Goal: Task Accomplishment & Management: Complete application form

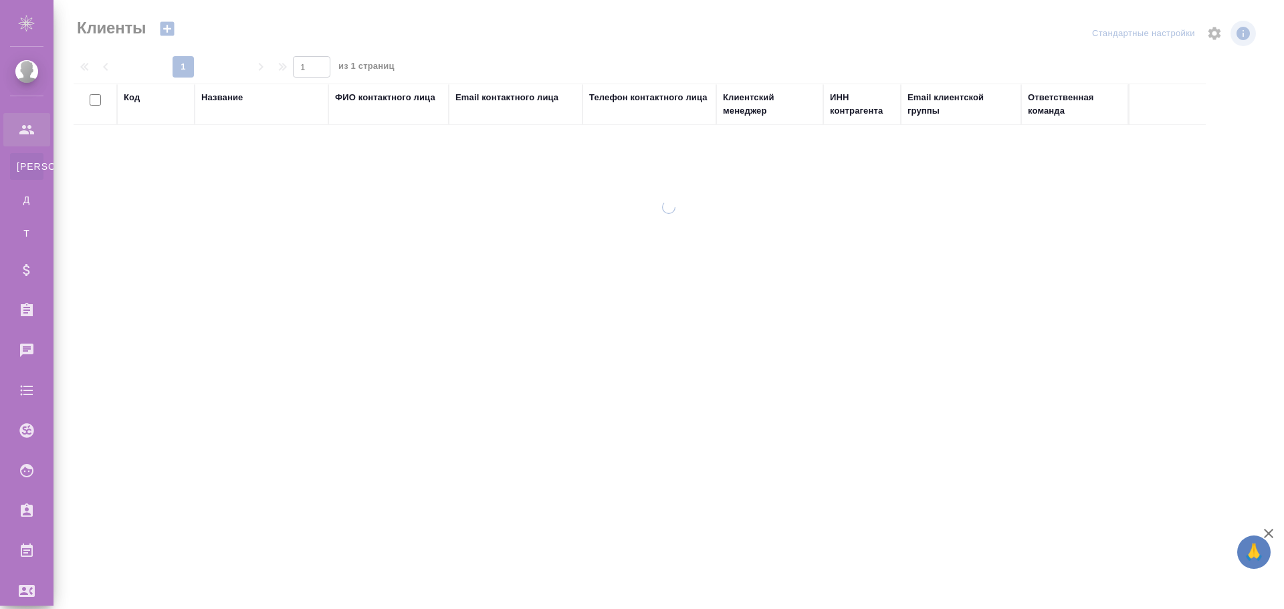
select select "RU"
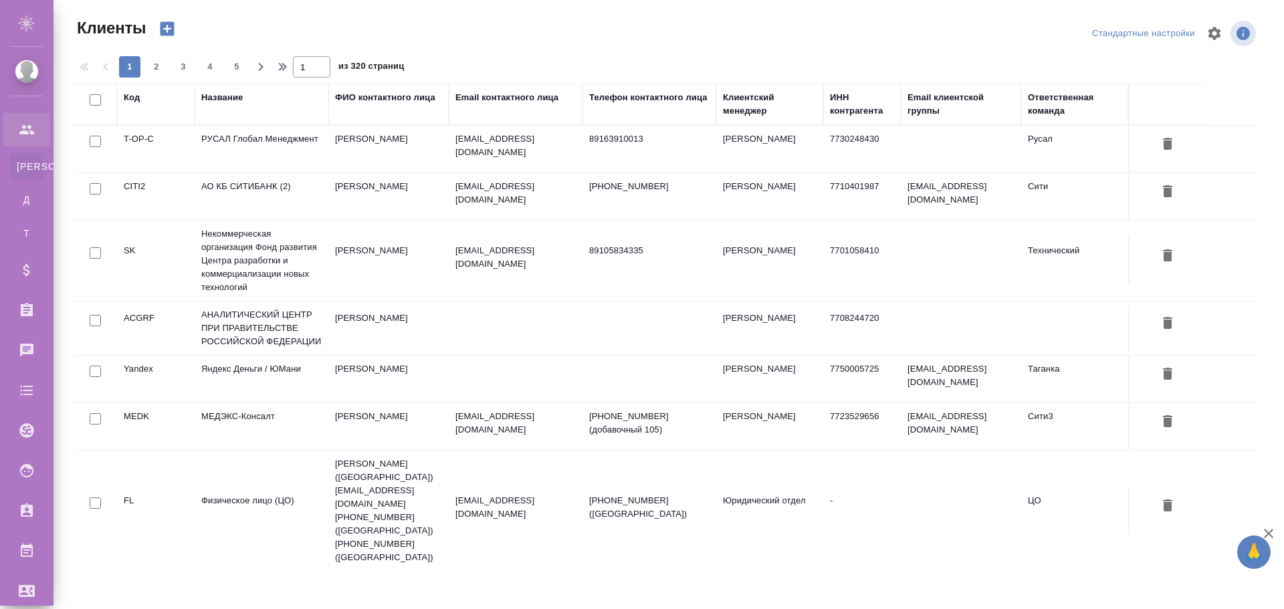
click at [466, 17] on div "Клиенты Стандартные настройки 1 2 3 4 5 1 из 320 страниц Код Название ФИО конта…" at bounding box center [671, 286] width 1210 height 572
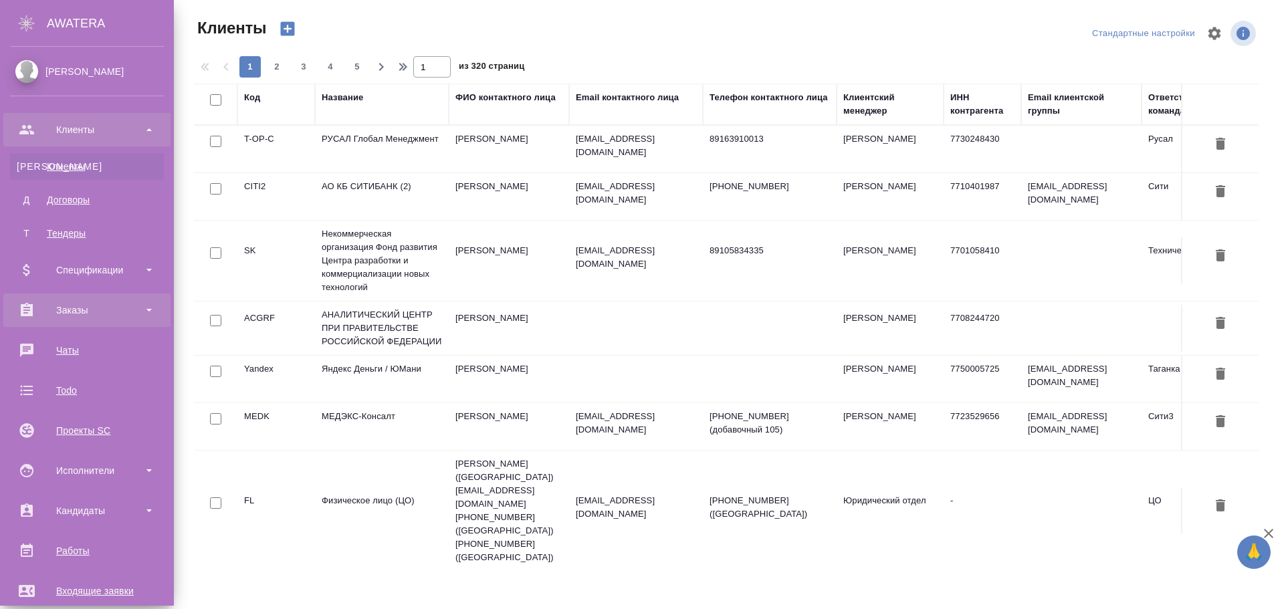
click at [66, 308] on div "Заказы" at bounding box center [87, 310] width 154 height 20
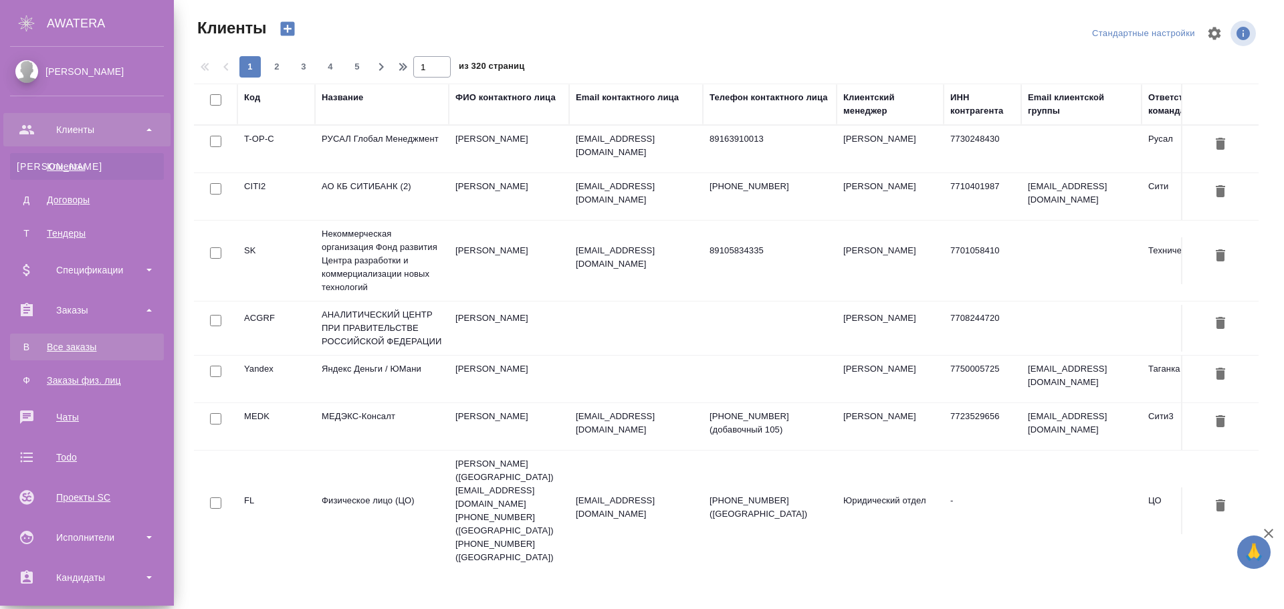
click at [70, 342] on div "Все заказы" at bounding box center [87, 346] width 140 height 13
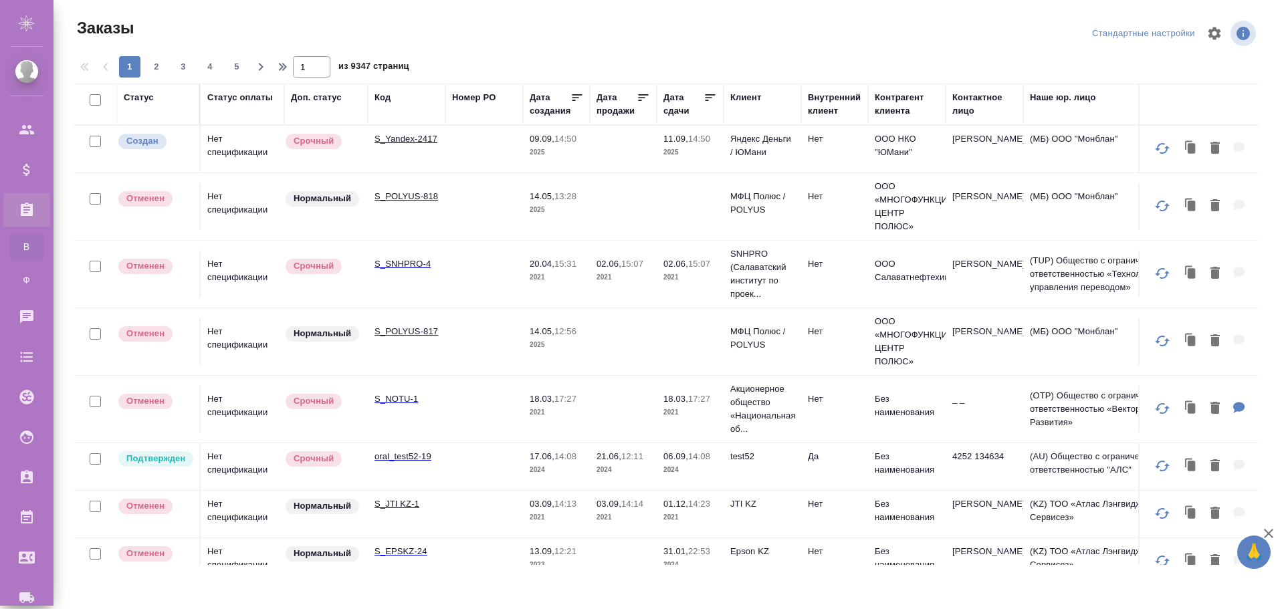
click at [231, 153] on td "Нет спецификации" at bounding box center [243, 149] width 84 height 47
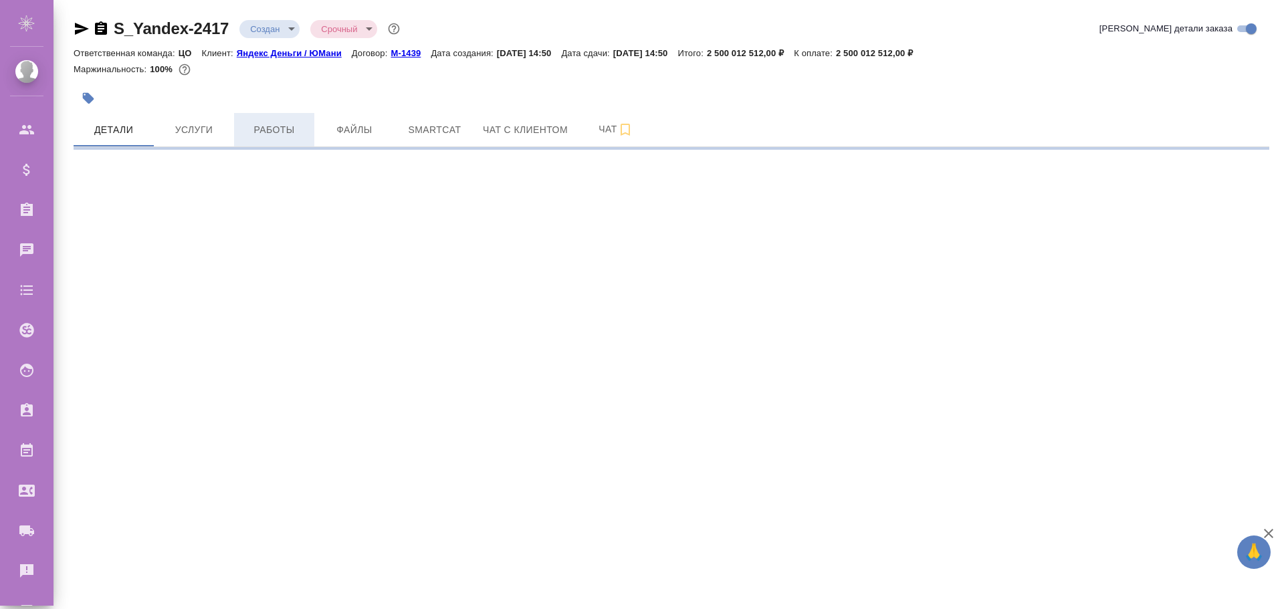
select select "RU"
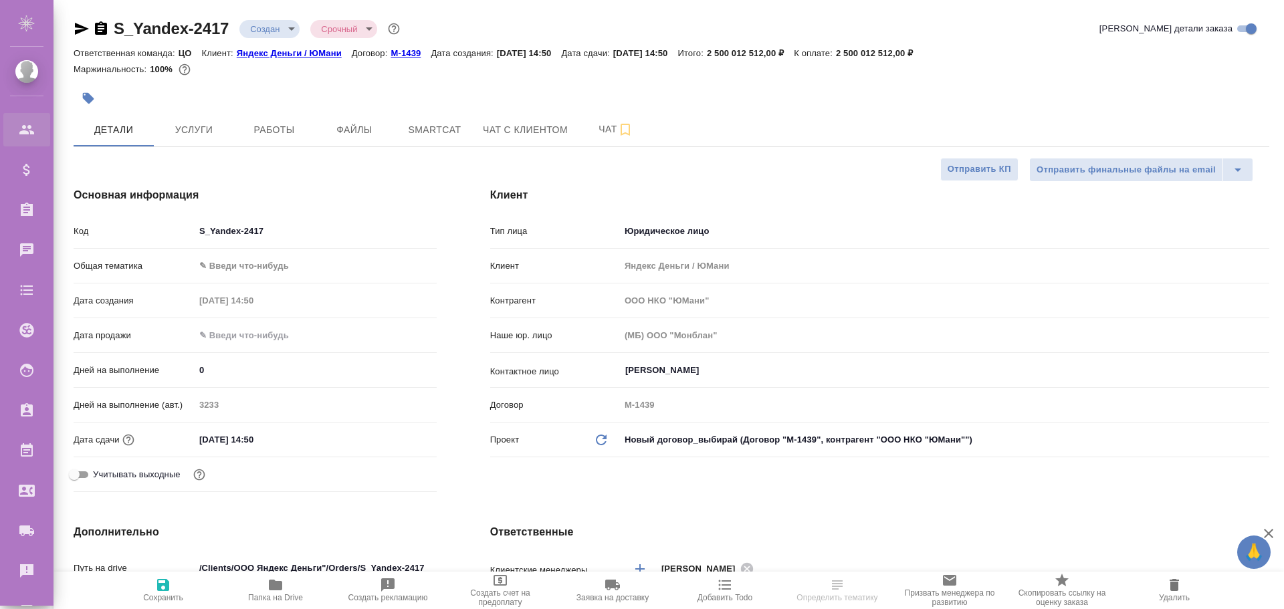
type textarea "x"
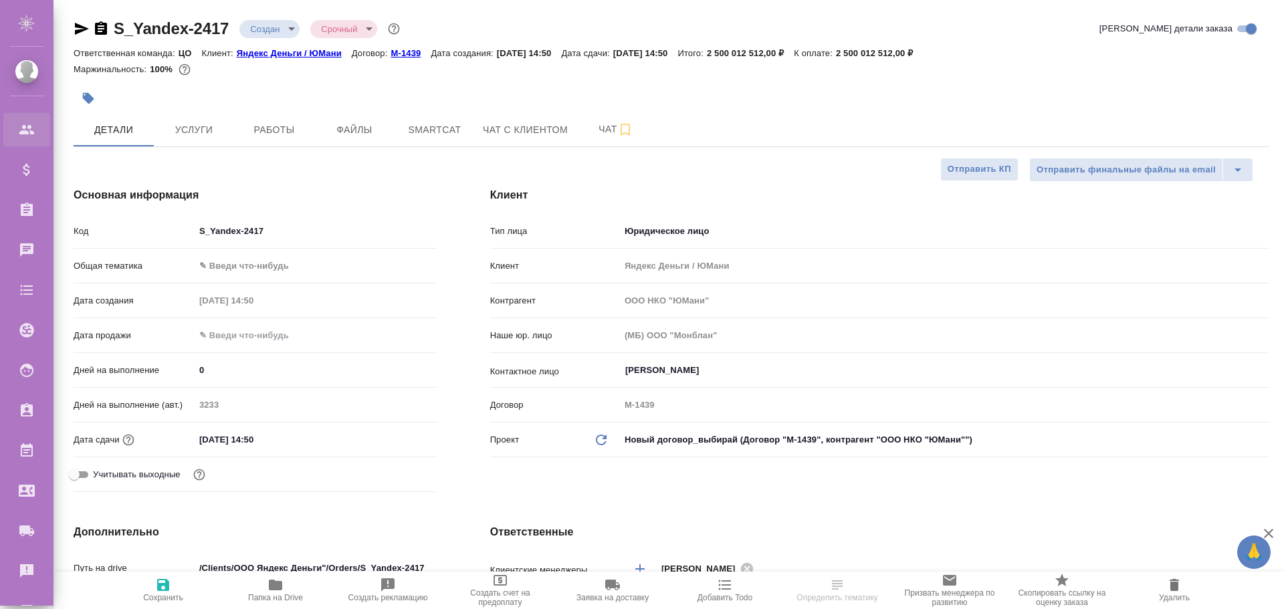
type textarea "x"
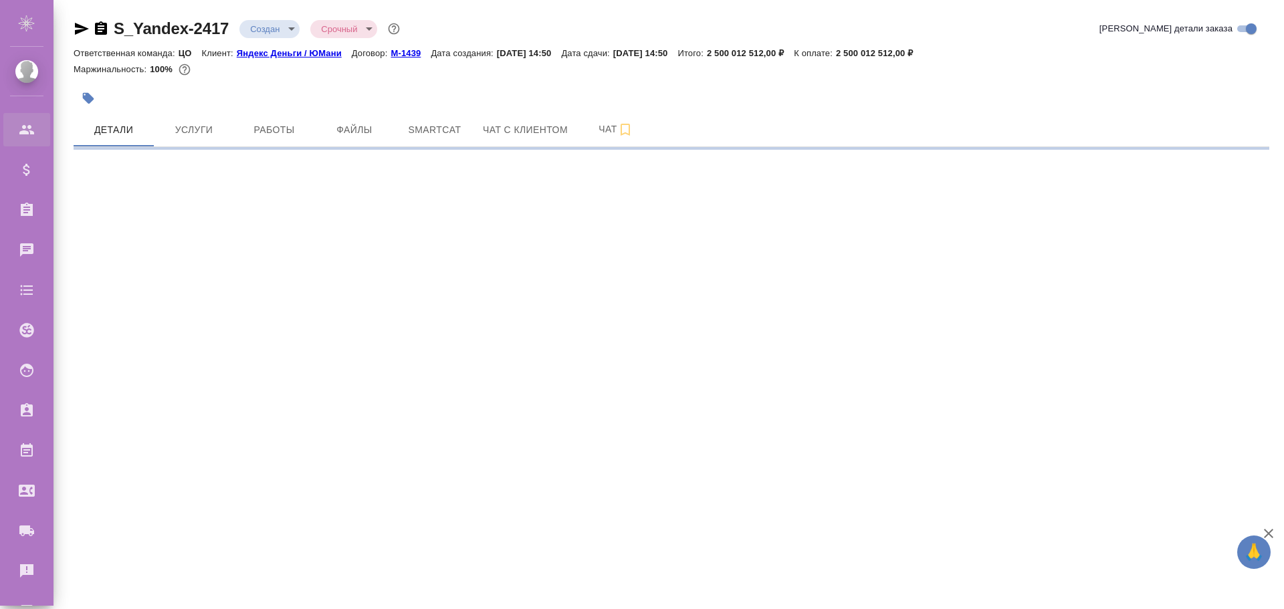
select select "RU"
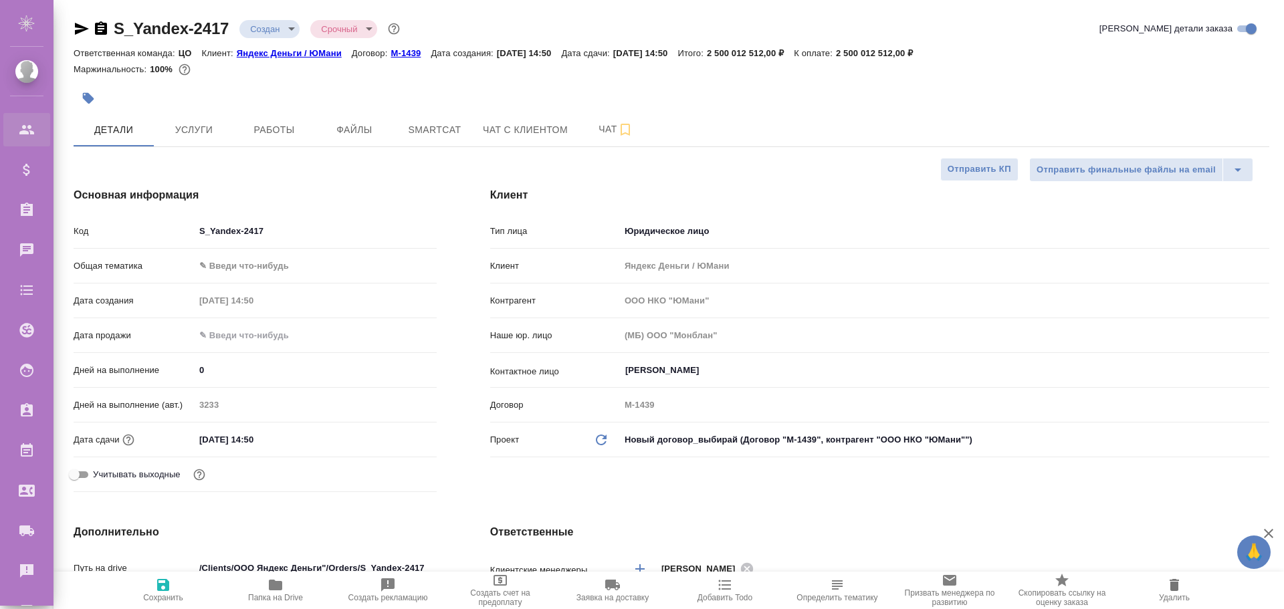
type textarea "x"
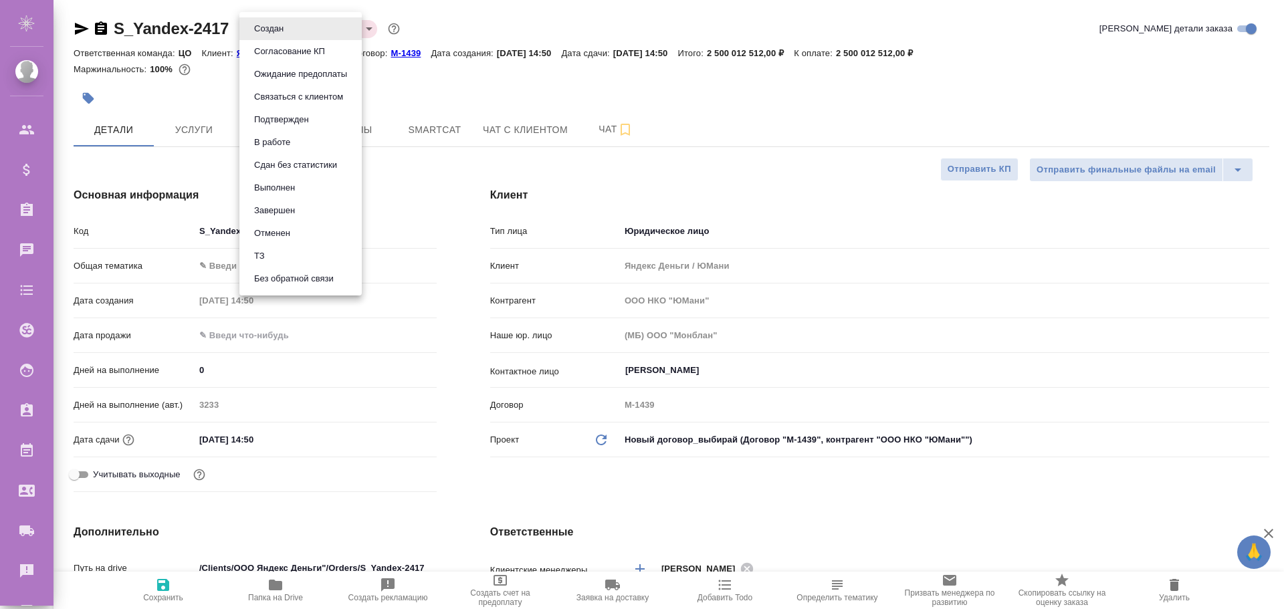
click at [295, 30] on body "🙏 .cls-1 fill:#fff; AWATERA [PERSON_NAME] Спецификации Заказы 0 Чаты Todo Проек…" at bounding box center [642, 304] width 1284 height 609
click at [451, 87] on div at bounding box center [642, 304] width 1284 height 609
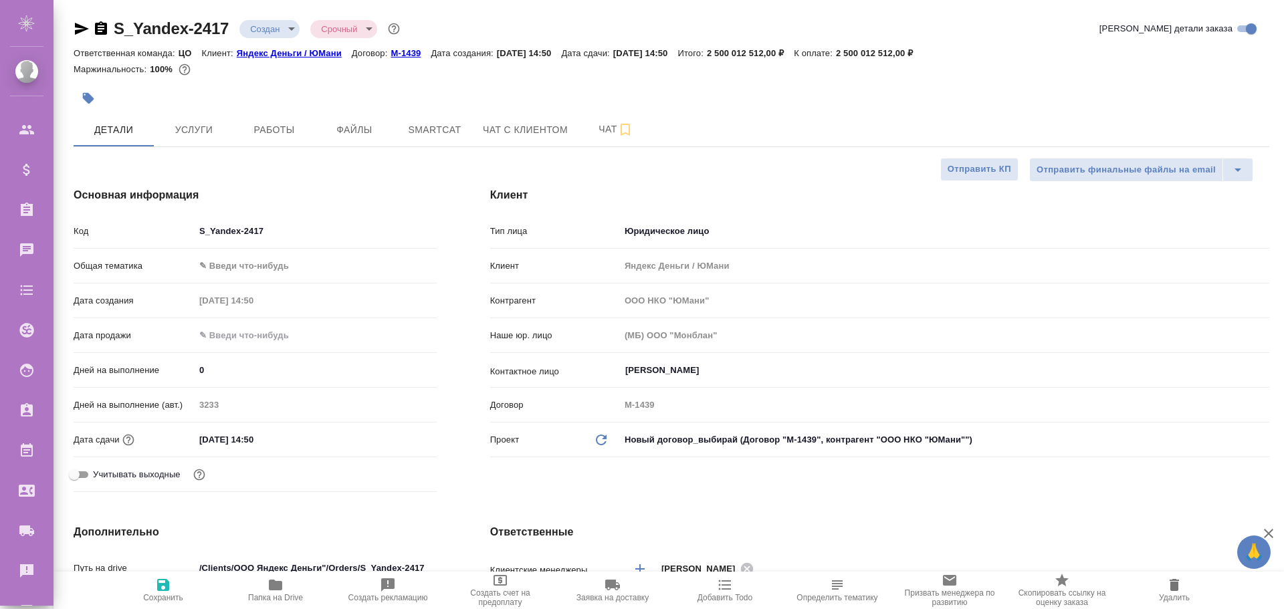
click at [366, 33] on body "🙏 .cls-1 fill:#fff; AWATERA [PERSON_NAME] Спецификации Заказы 0 Чаты Todo Проек…" at bounding box center [642, 304] width 1284 height 609
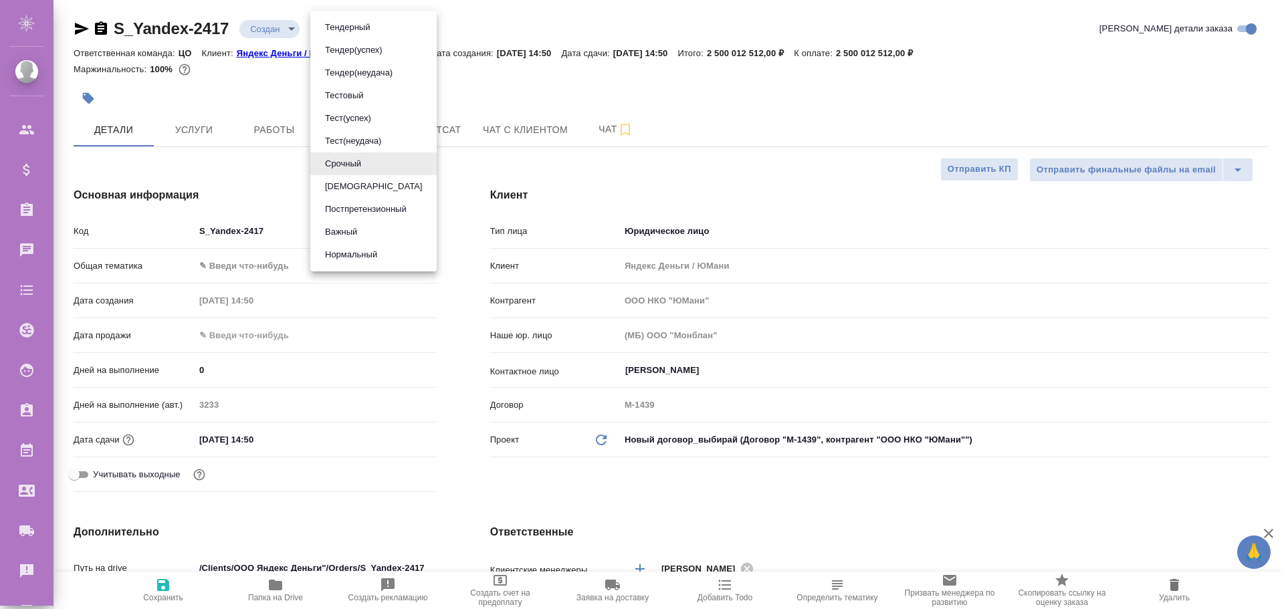
click at [508, 100] on div at bounding box center [642, 304] width 1284 height 609
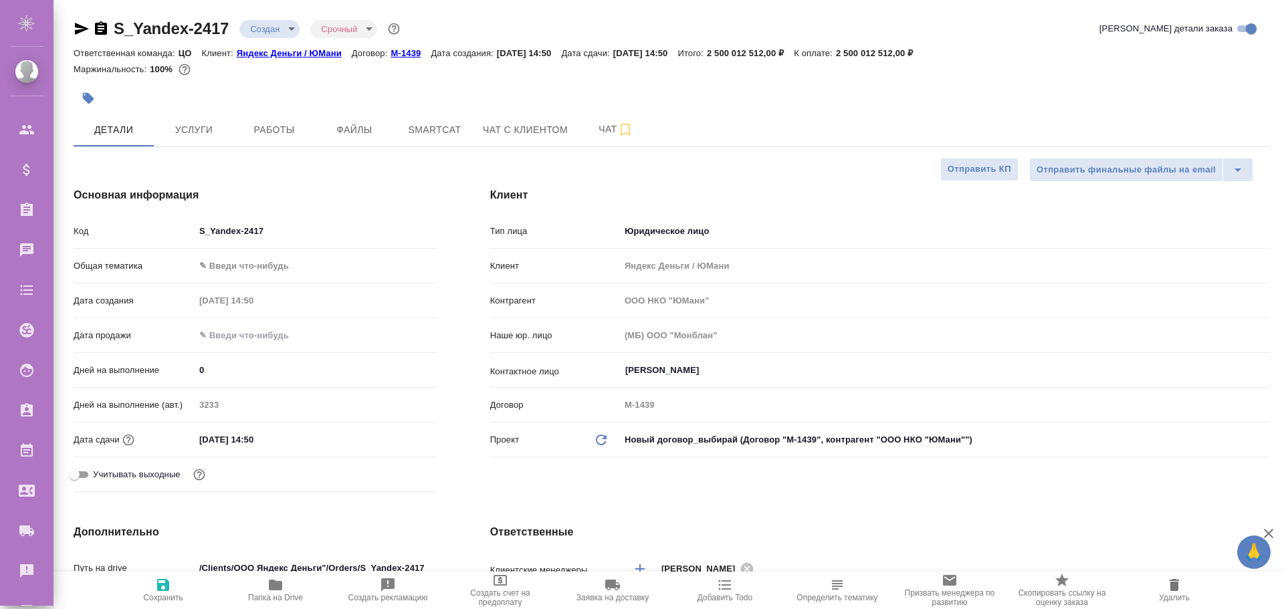
type textarea "x"
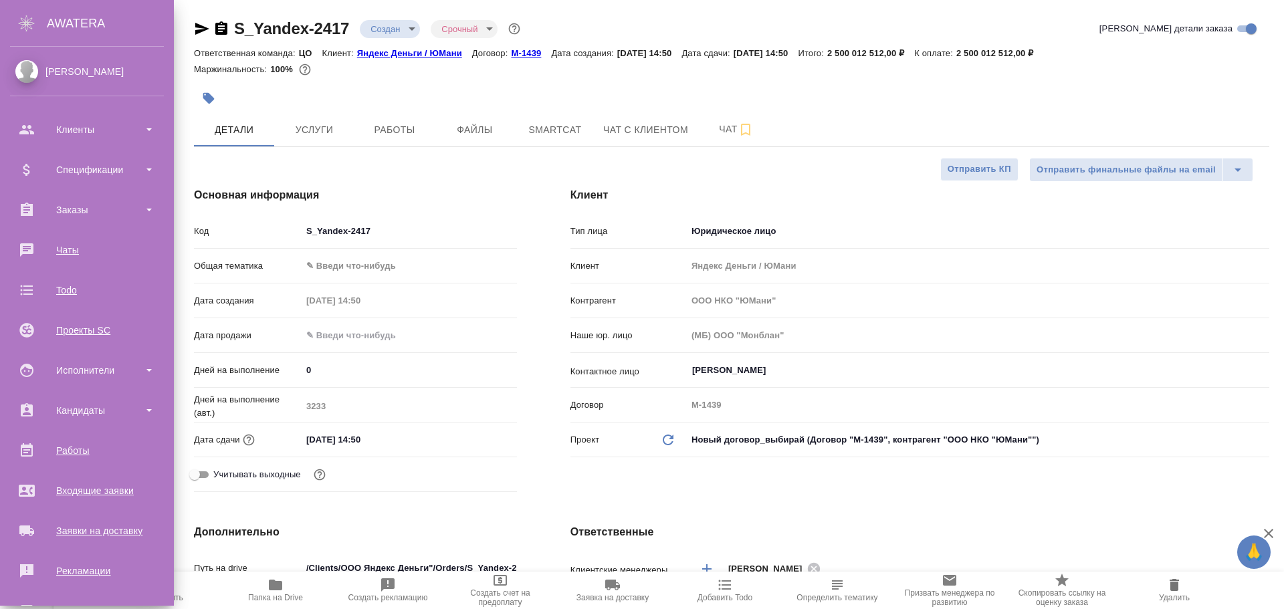
type textarea "x"
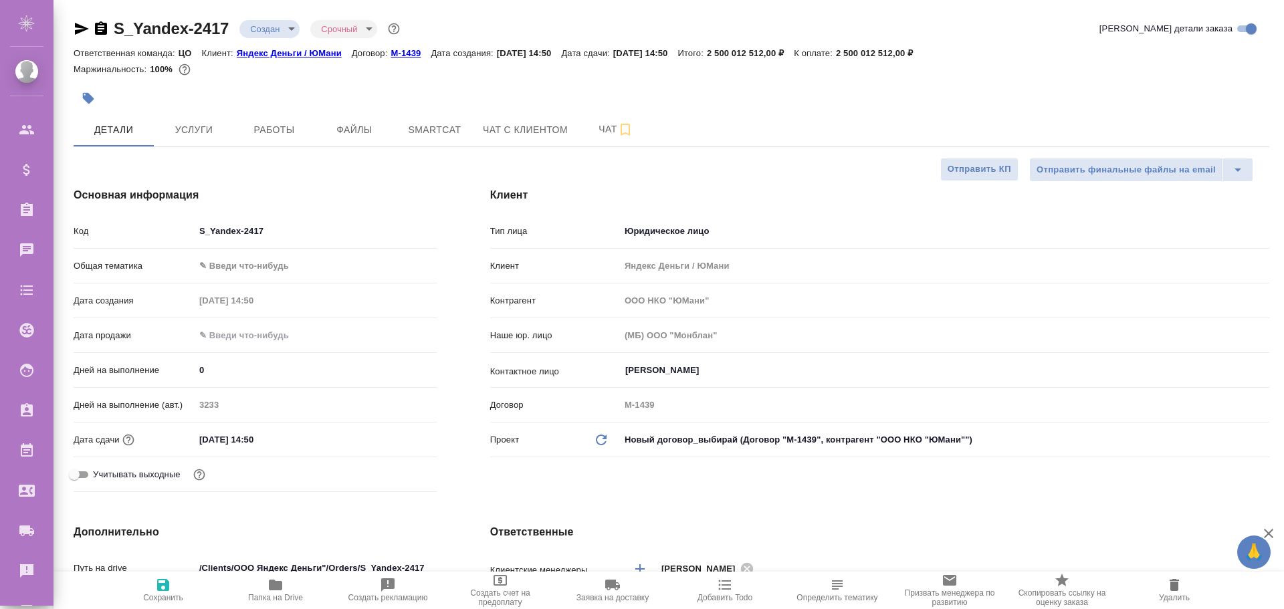
type textarea "x"
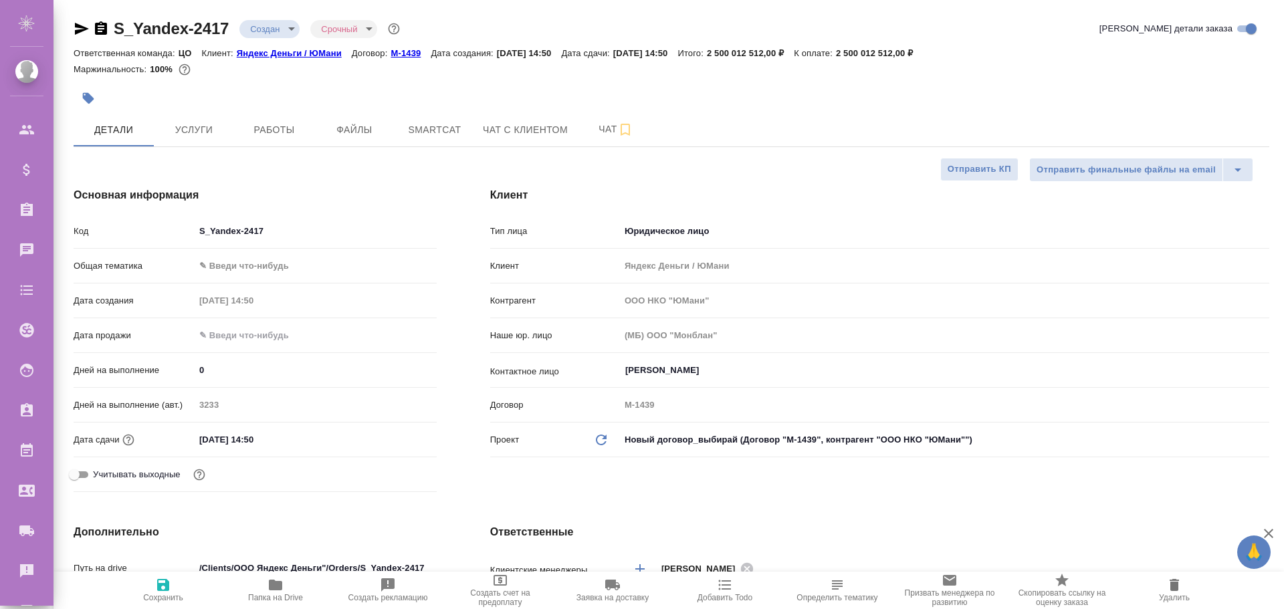
type textarea "x"
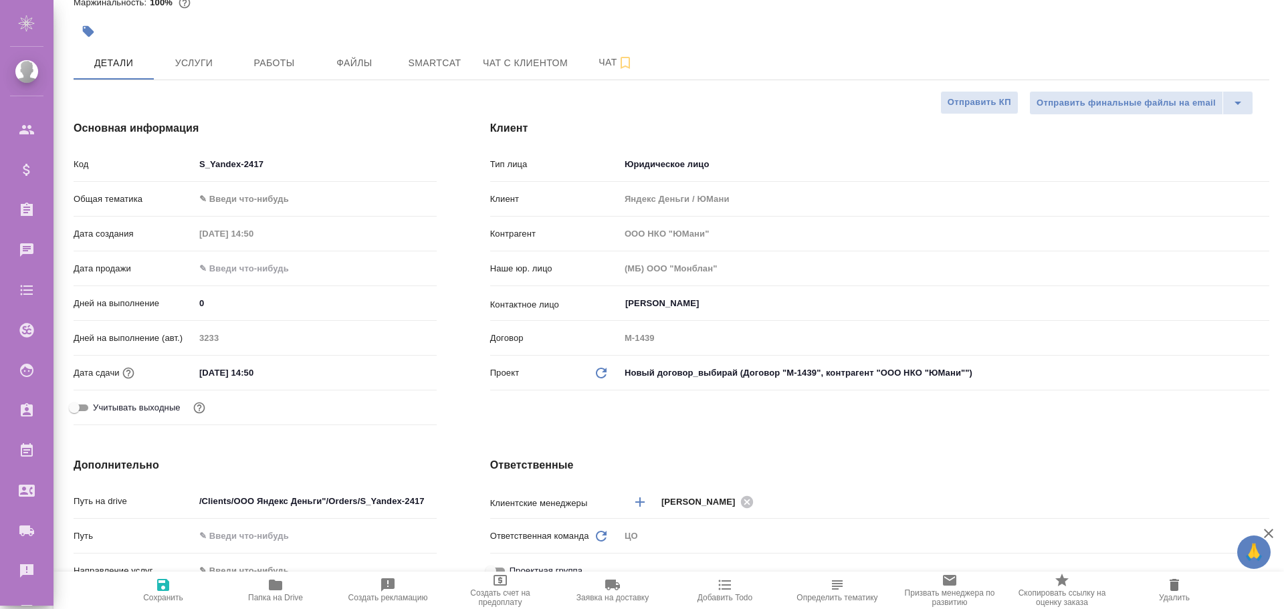
type textarea "x"
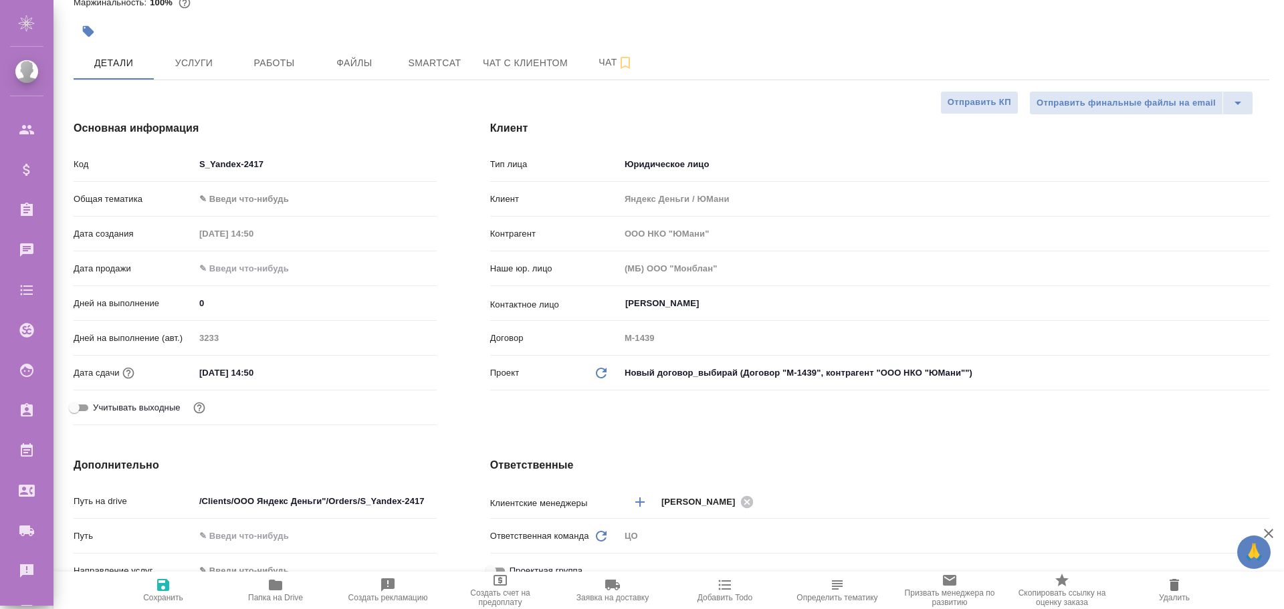
type textarea "x"
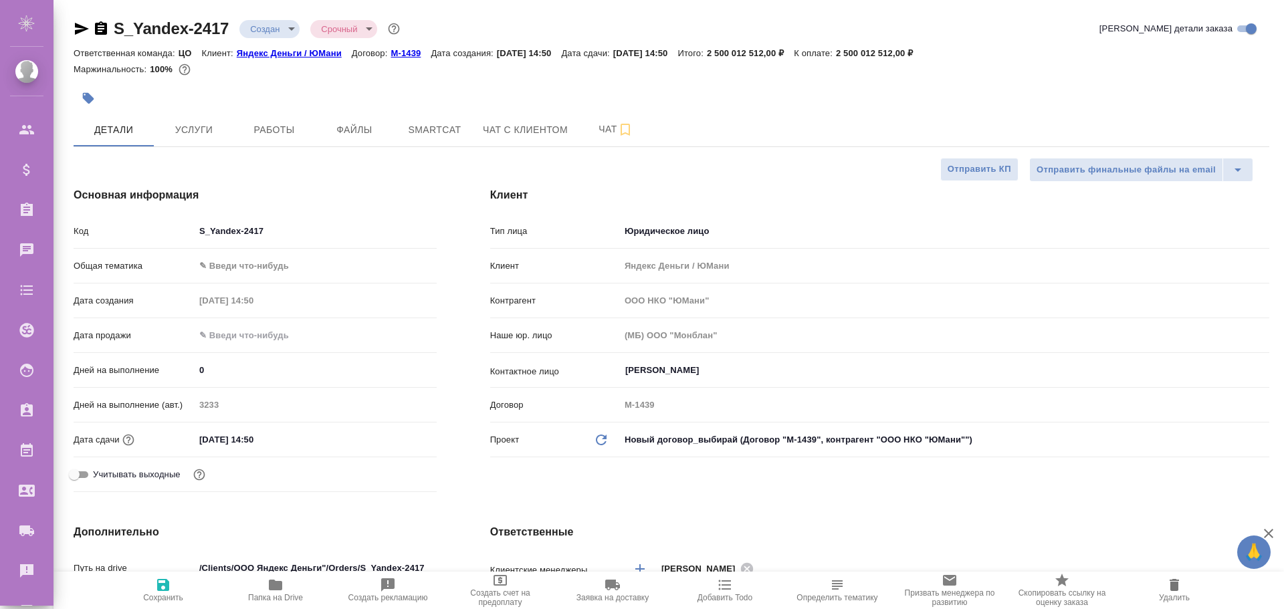
scroll to position [713, 0]
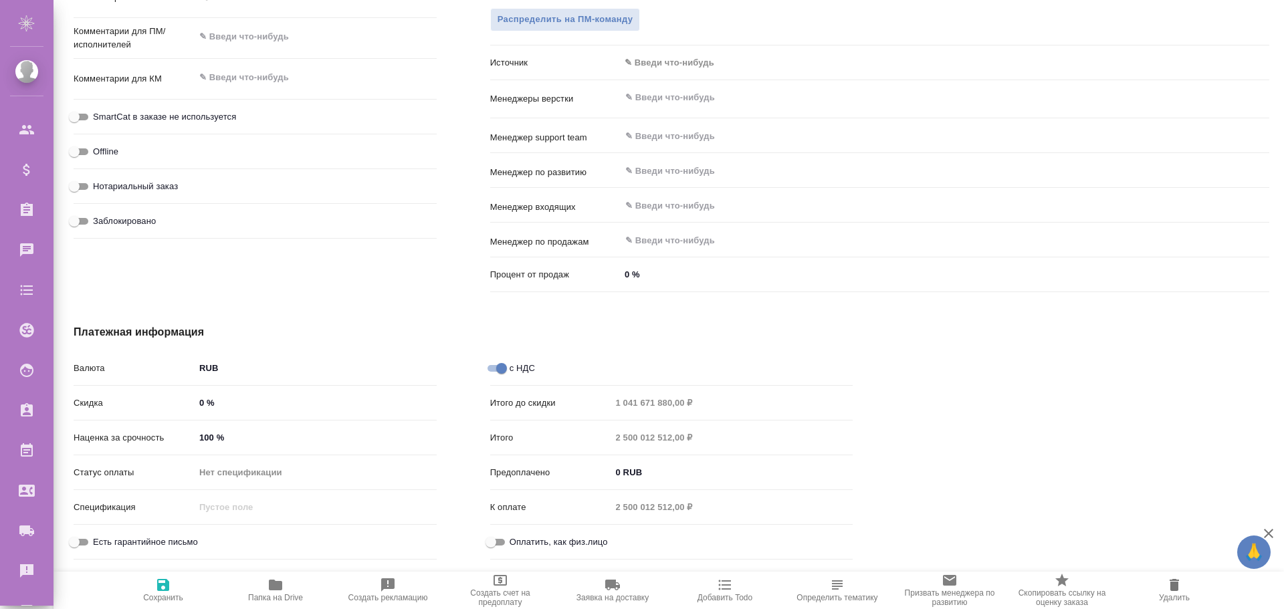
click at [658, 67] on body "🙏 .cls-1 fill:#fff; AWATERA Poleshchuk Grigory Клиенты Спецификации Заказы 0 Ча…" at bounding box center [642, 304] width 1284 height 609
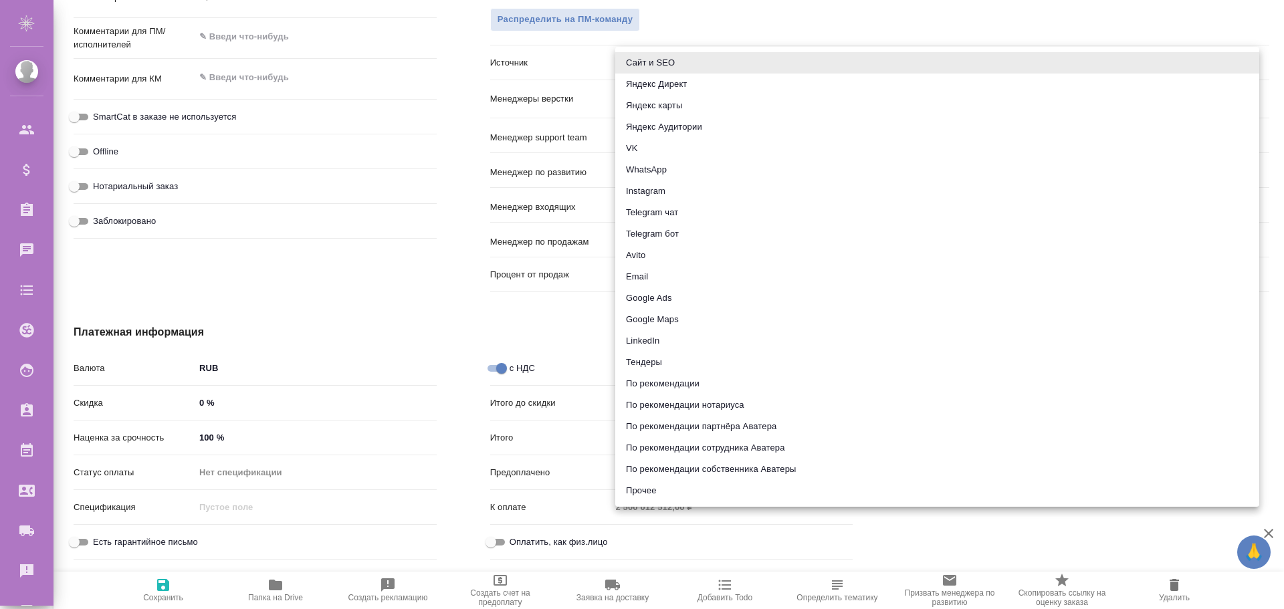
click at [459, 148] on div at bounding box center [642, 304] width 1284 height 609
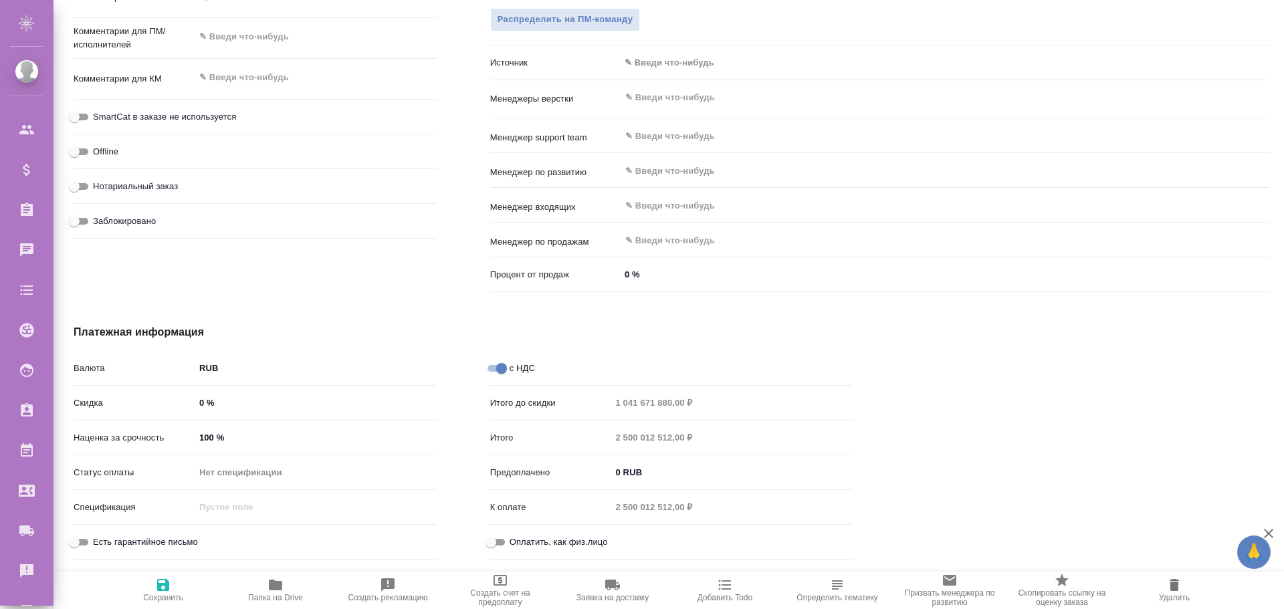
click at [449, 239] on div "Дополнительно Путь на drive /Clients/ООО Яндекс Деньги"/Orders/S_Yandex-2417 Пу…" at bounding box center [255, 54] width 416 height 539
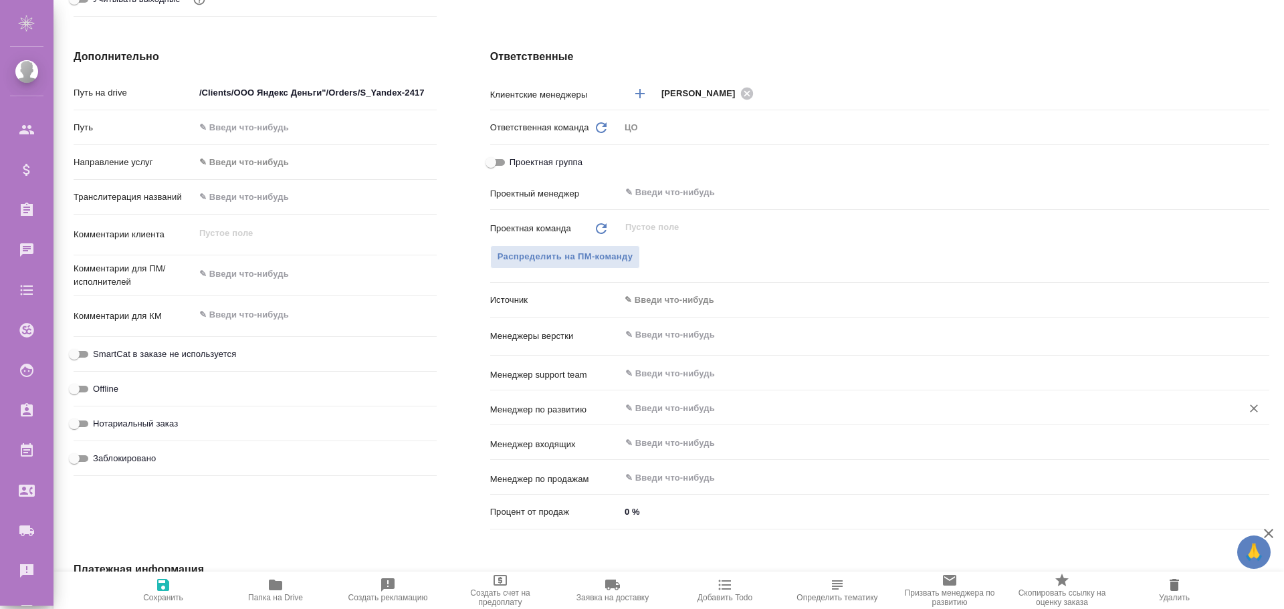
scroll to position [609, 0]
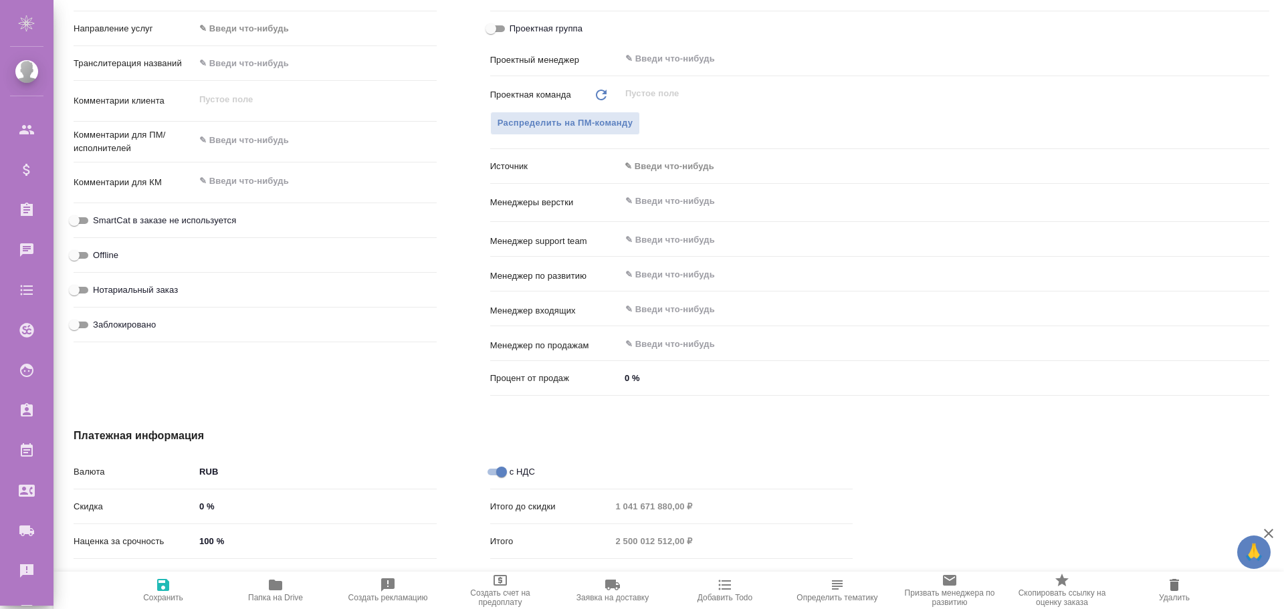
click at [649, 170] on body "🙏 .cls-1 fill:#fff; AWATERA Poleshchuk Grigory Клиенты Спецификации Заказы 0 Ча…" at bounding box center [642, 304] width 1284 height 609
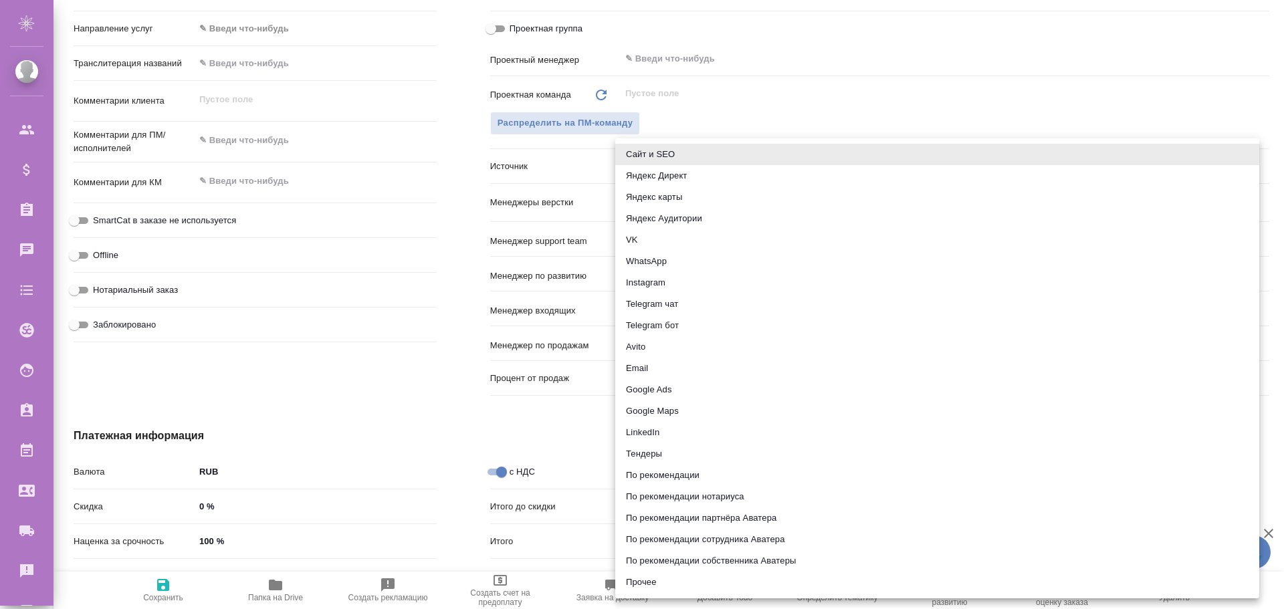
click at [431, 225] on div at bounding box center [642, 304] width 1284 height 609
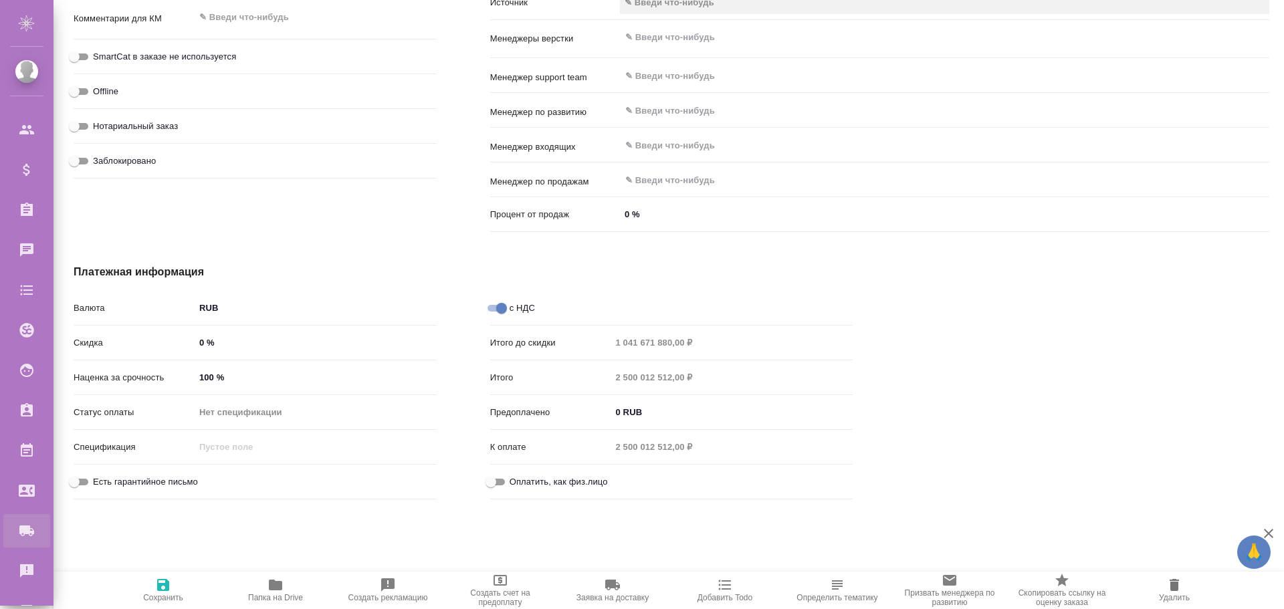
type textarea "x"
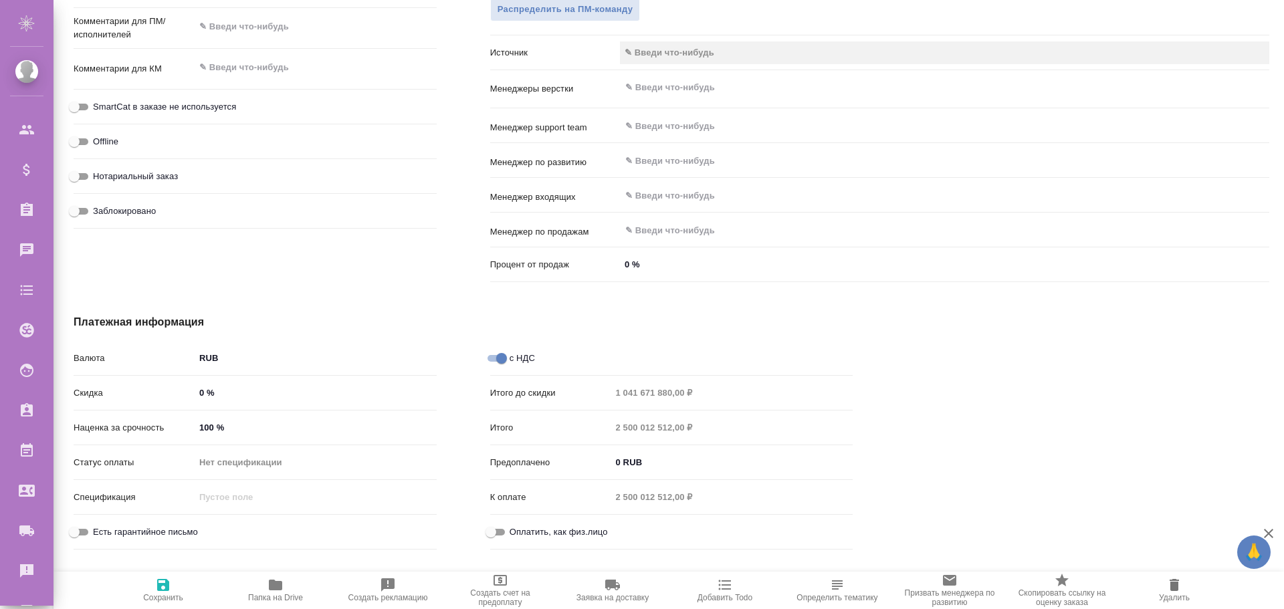
type textarea "x"
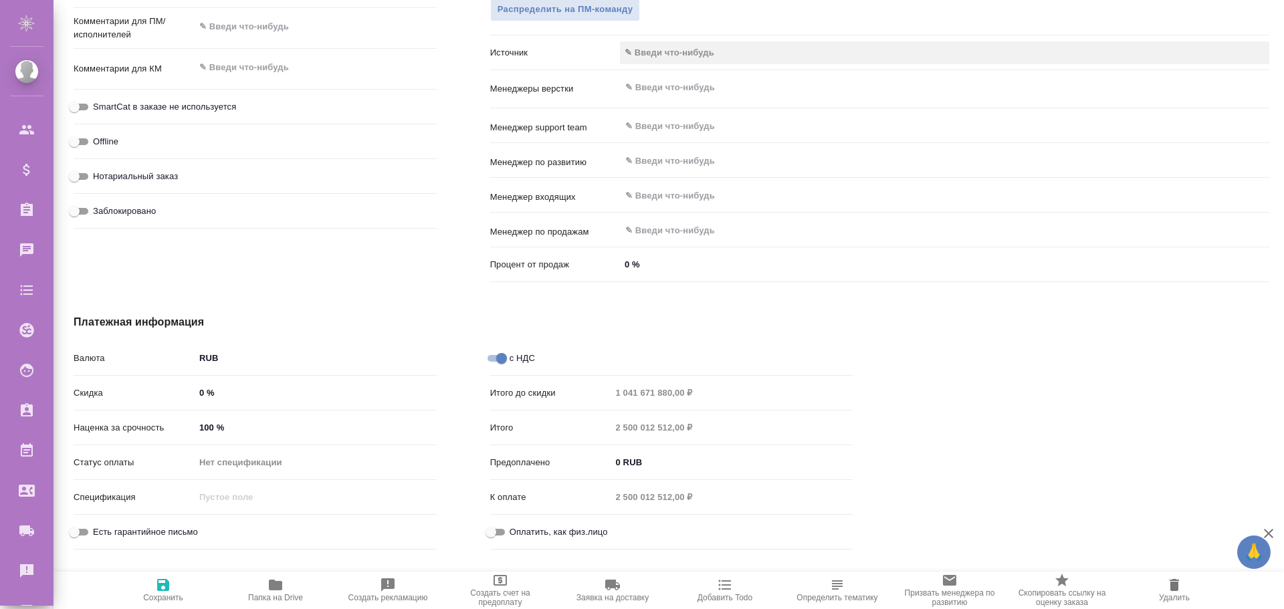
type textarea "x"
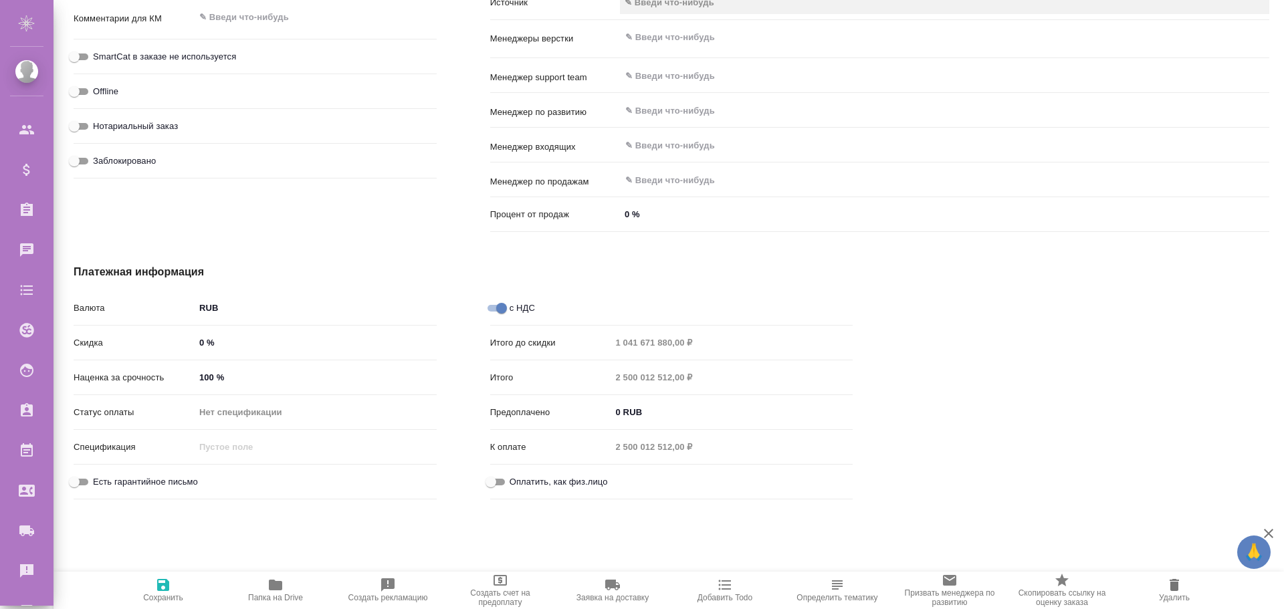
scroll to position [823, 0]
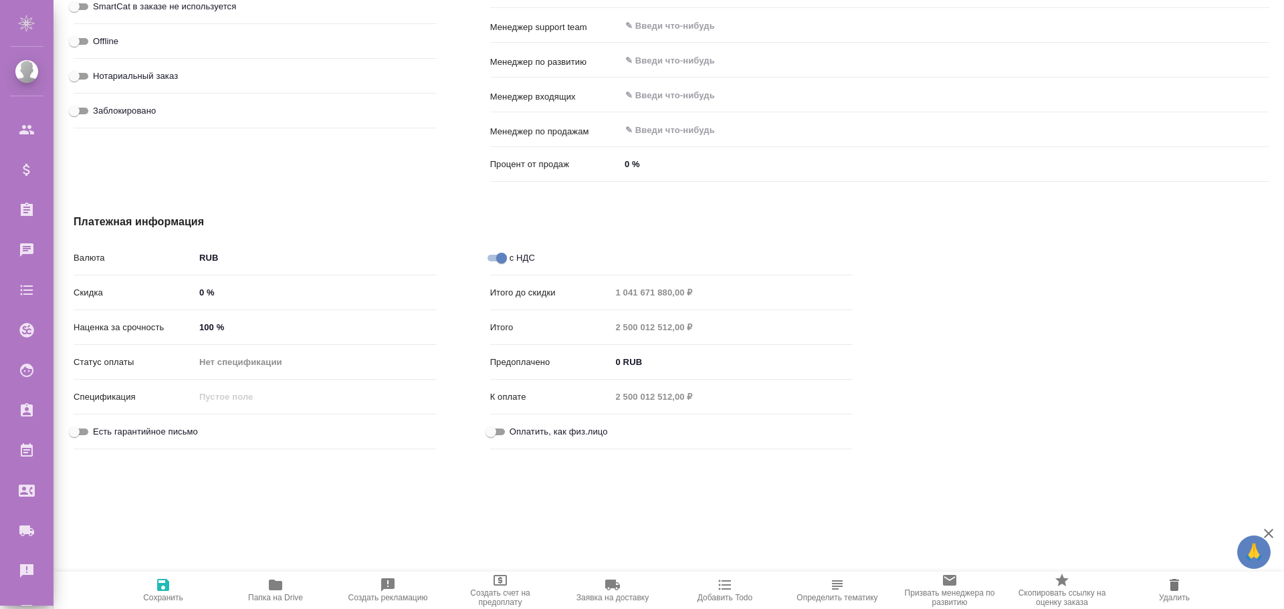
click at [845, 205] on div "Платежная информация Валюта RUB RUB Скидка 0 % Наценка за срочность 100 % Стату…" at bounding box center [463, 334] width 832 height 294
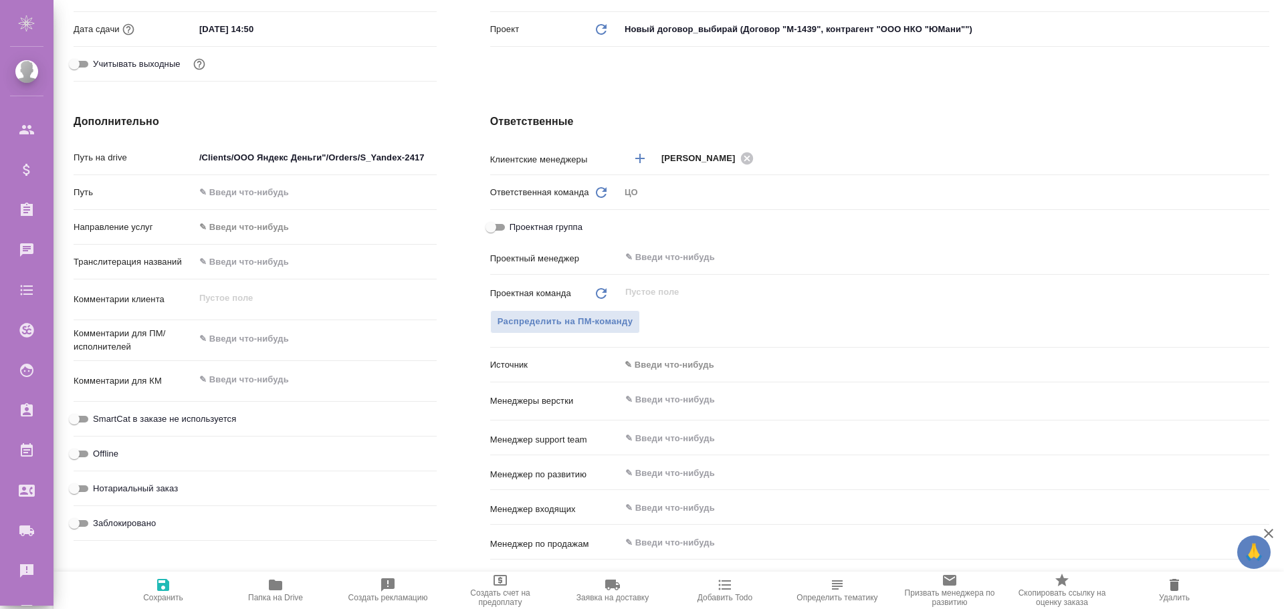
scroll to position [544, 0]
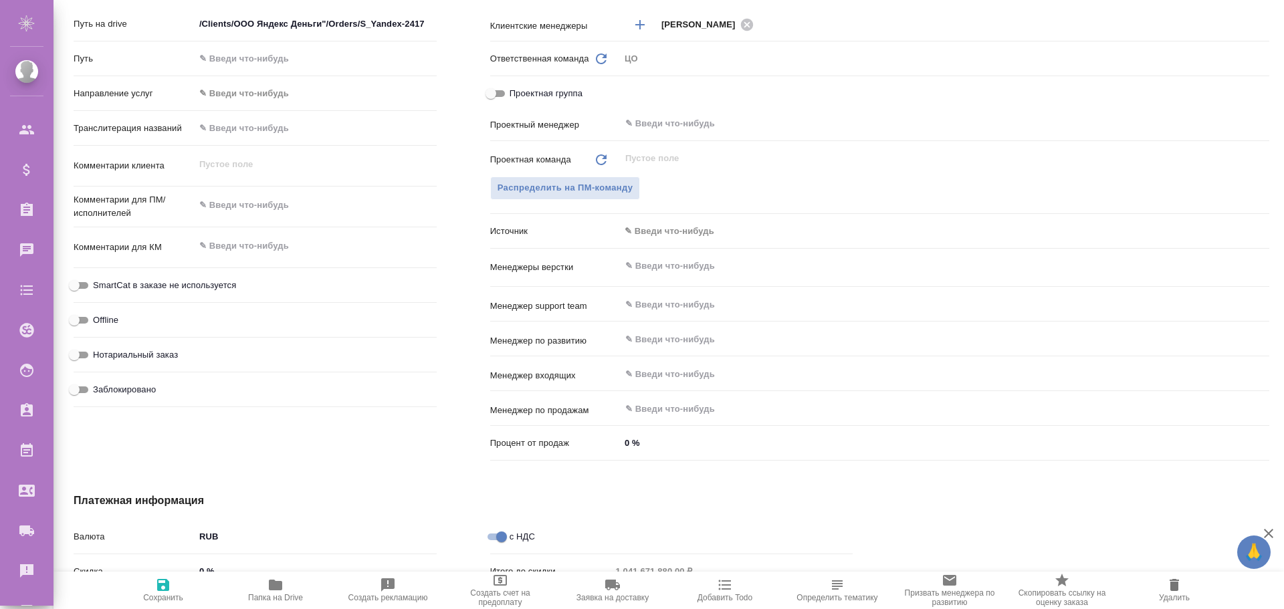
click at [223, 453] on div "Дополнительно Путь на drive /Clients/ООО Яндекс Деньги"/Orders/S_Yandex-2417 Пу…" at bounding box center [255, 222] width 416 height 539
type textarea "x"
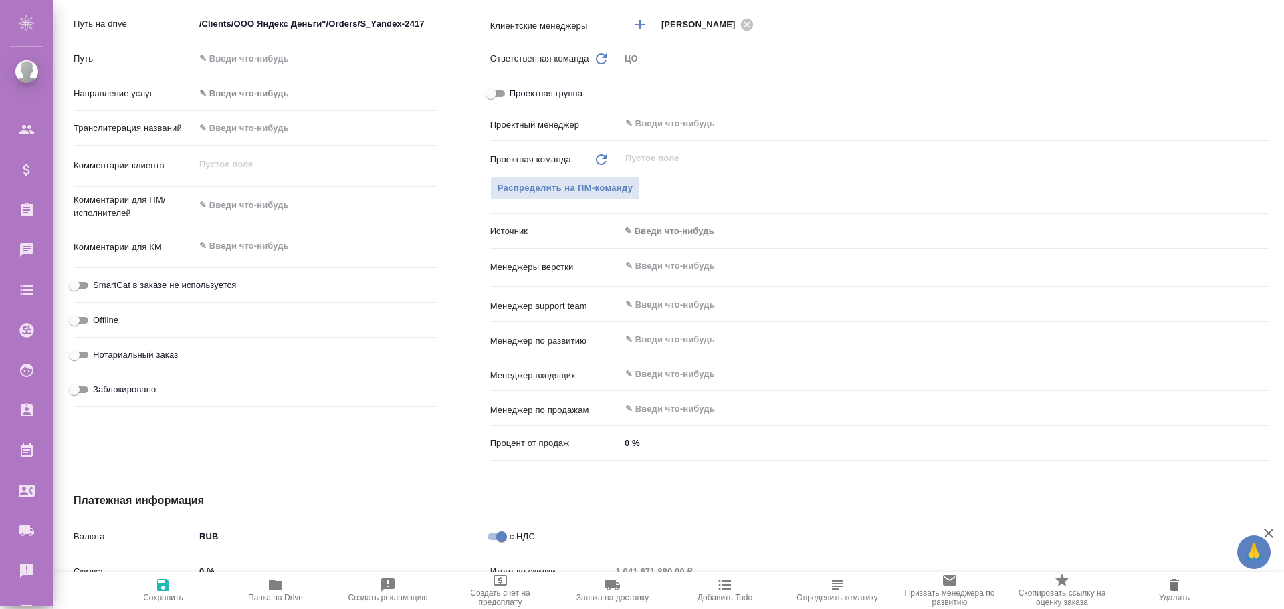
type textarea "x"
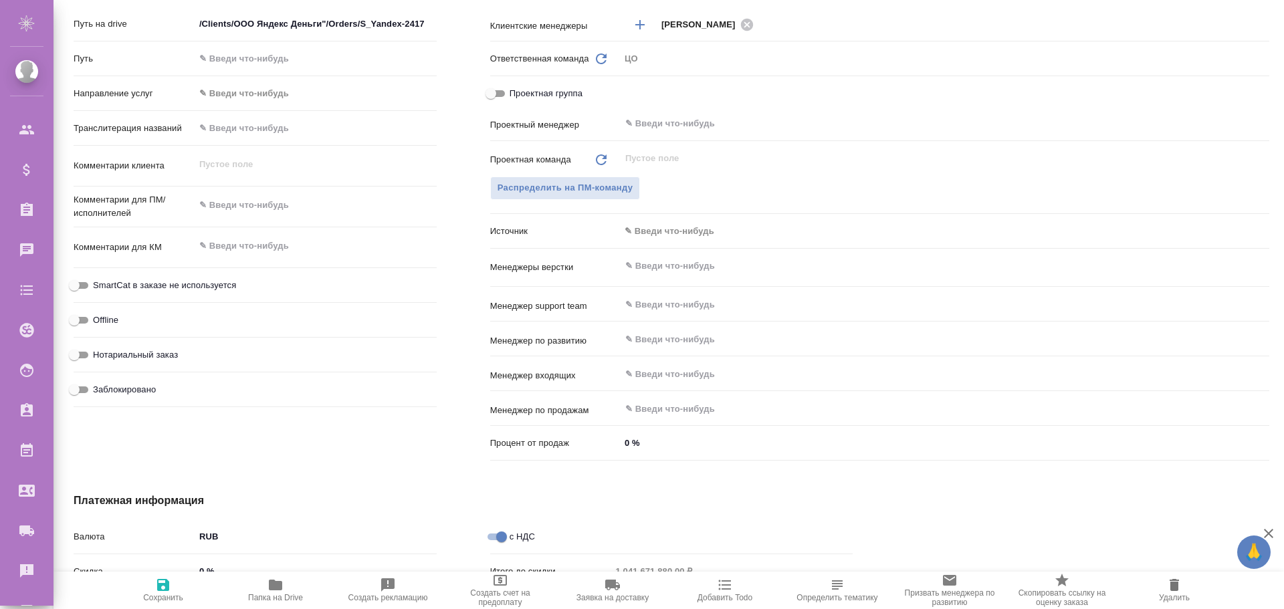
type textarea "x"
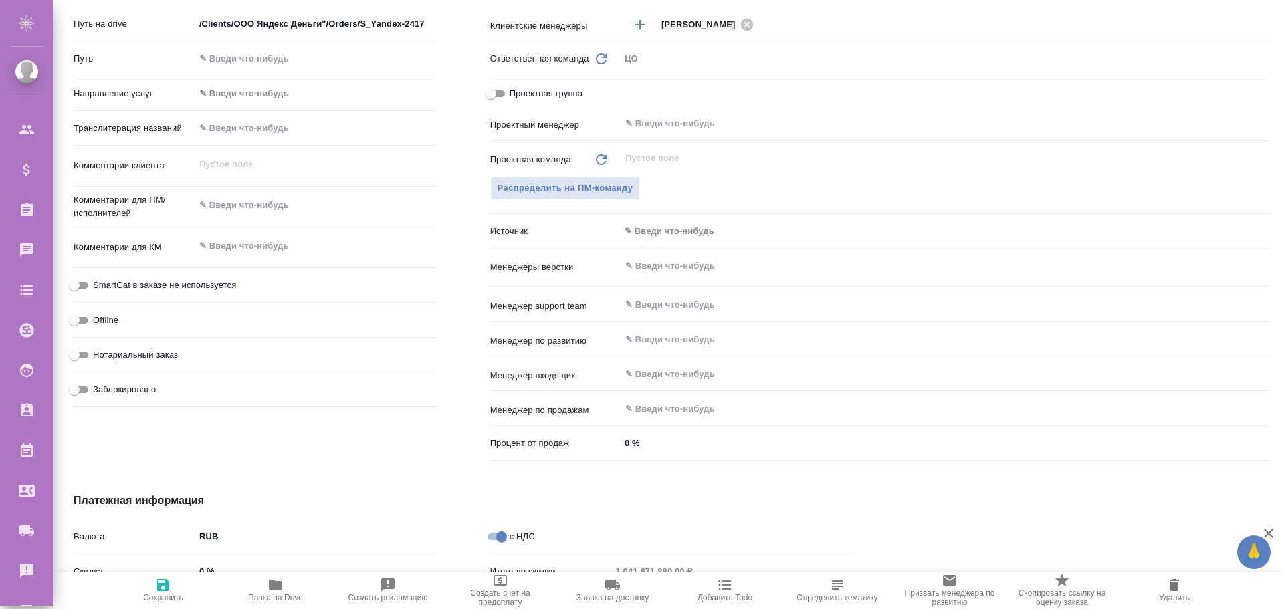
type textarea "x"
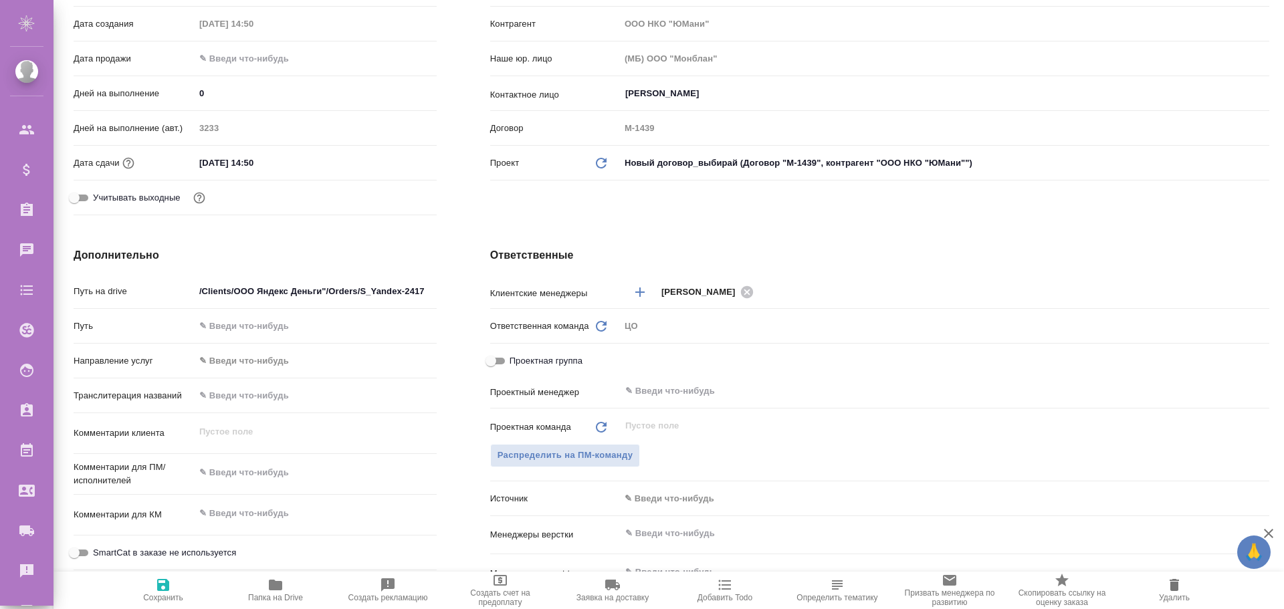
scroll to position [0, 0]
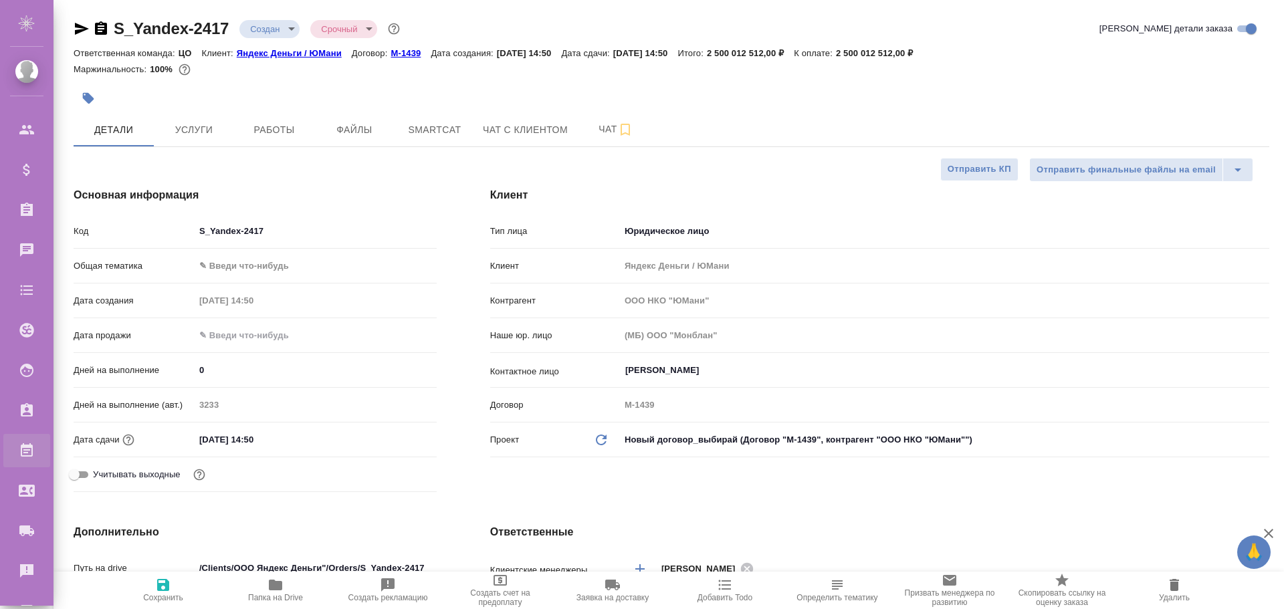
type textarea "x"
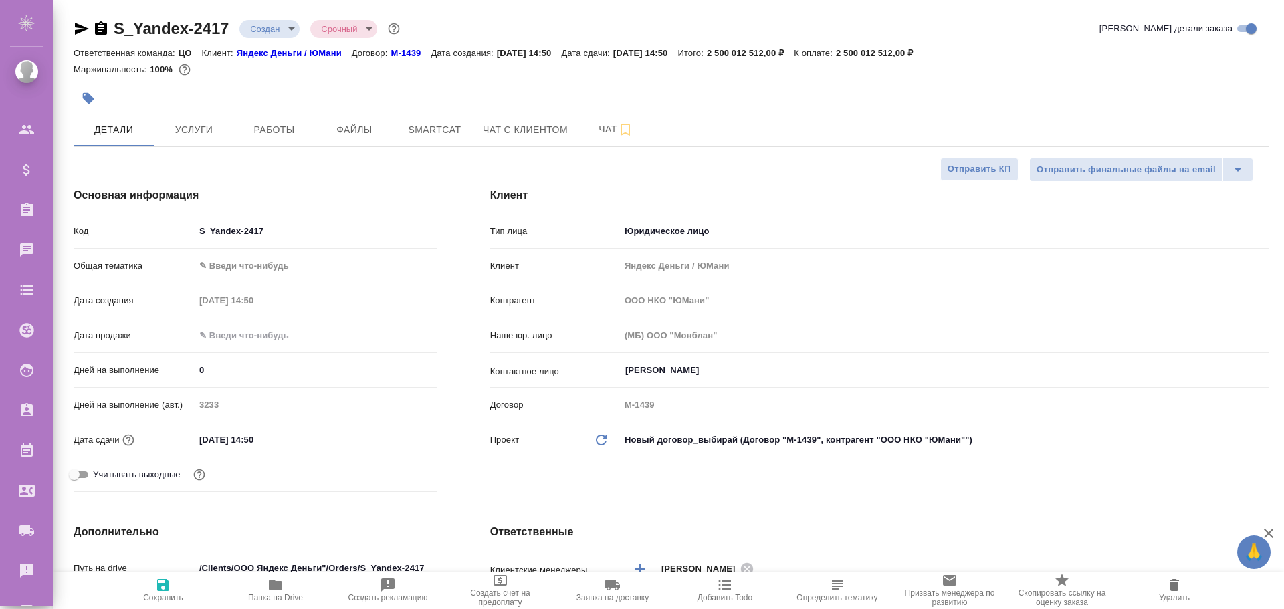
type textarea "x"
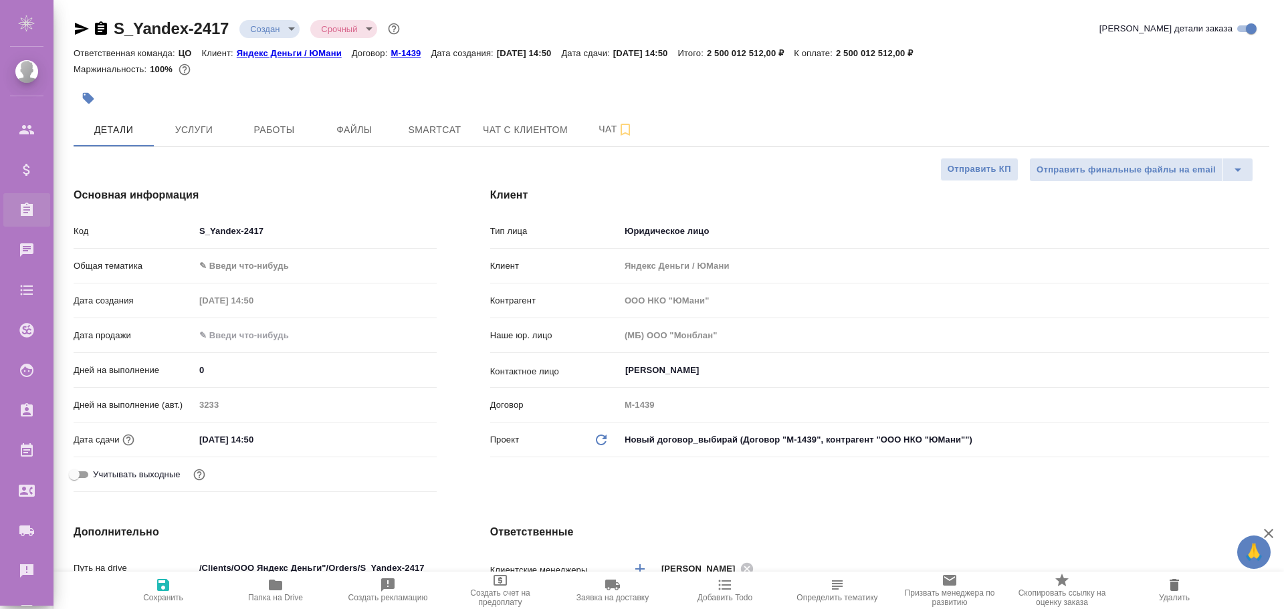
type textarea "x"
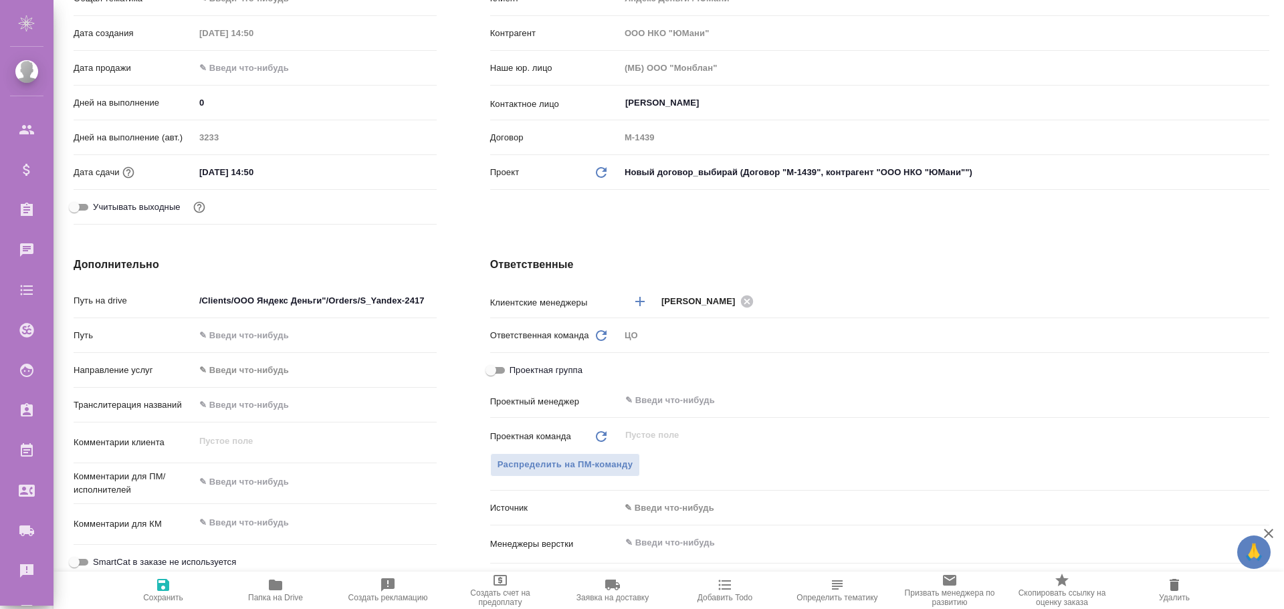
scroll to position [468, 0]
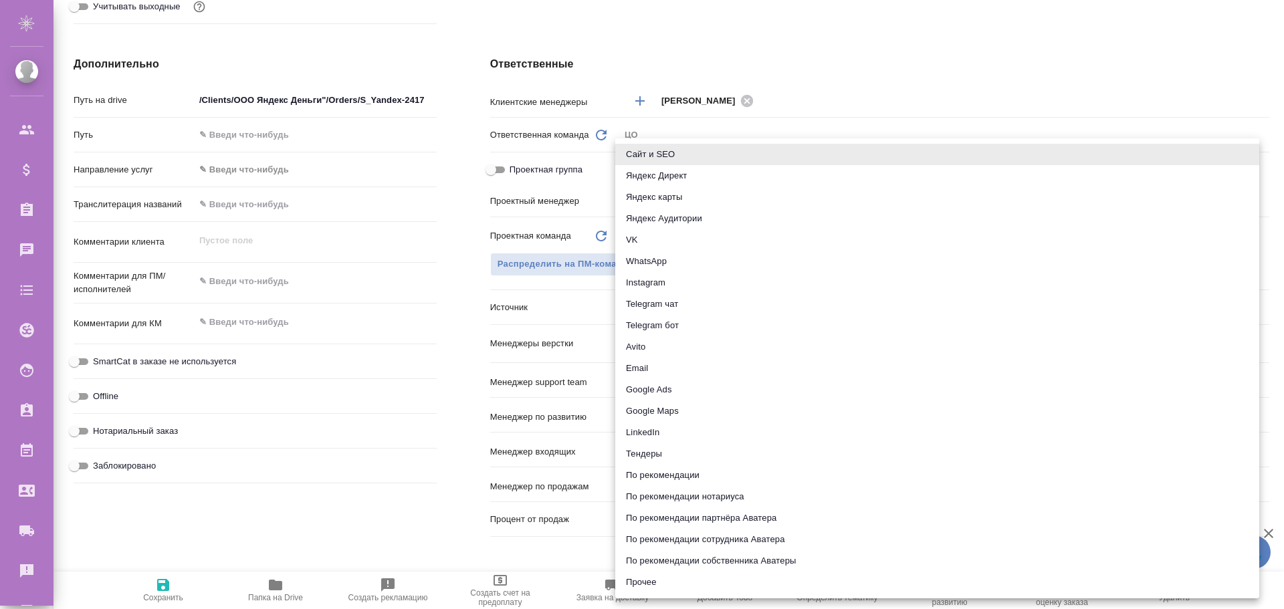
click at [657, 314] on body "🙏 .cls-1 fill:#fff; AWATERA Poleshchuk Grigory Клиенты Спецификации Заказы 0 Ча…" at bounding box center [642, 304] width 1284 height 609
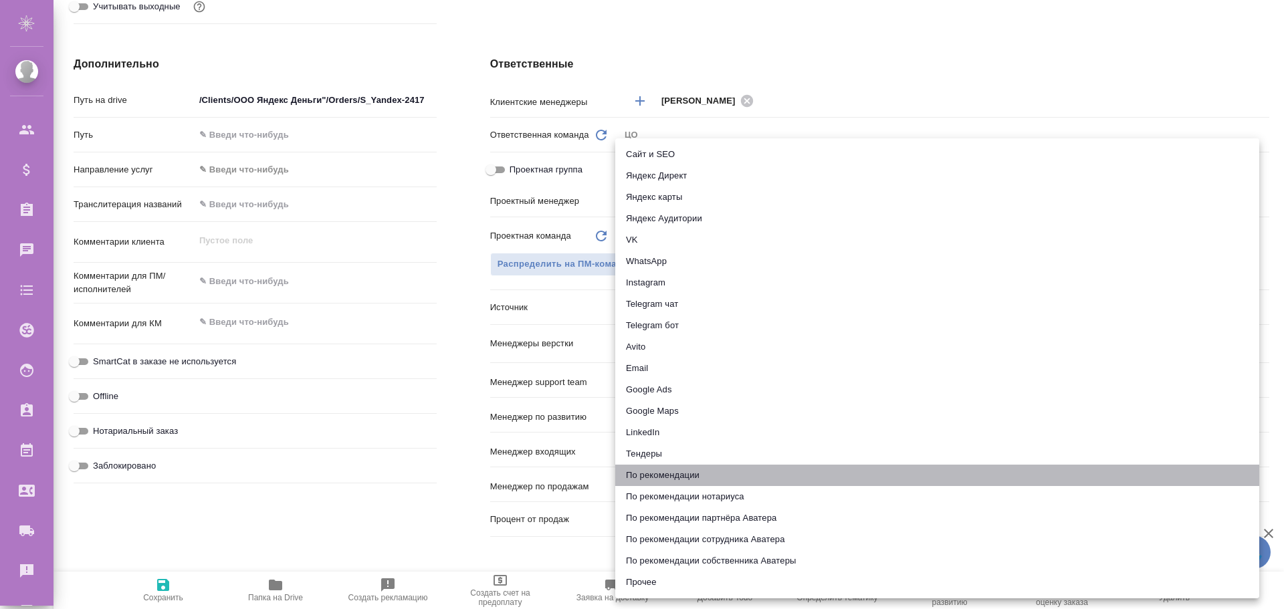
click at [657, 469] on li "По рекомендации" at bounding box center [937, 475] width 644 height 21
type textarea "x"
type input "recommendation"
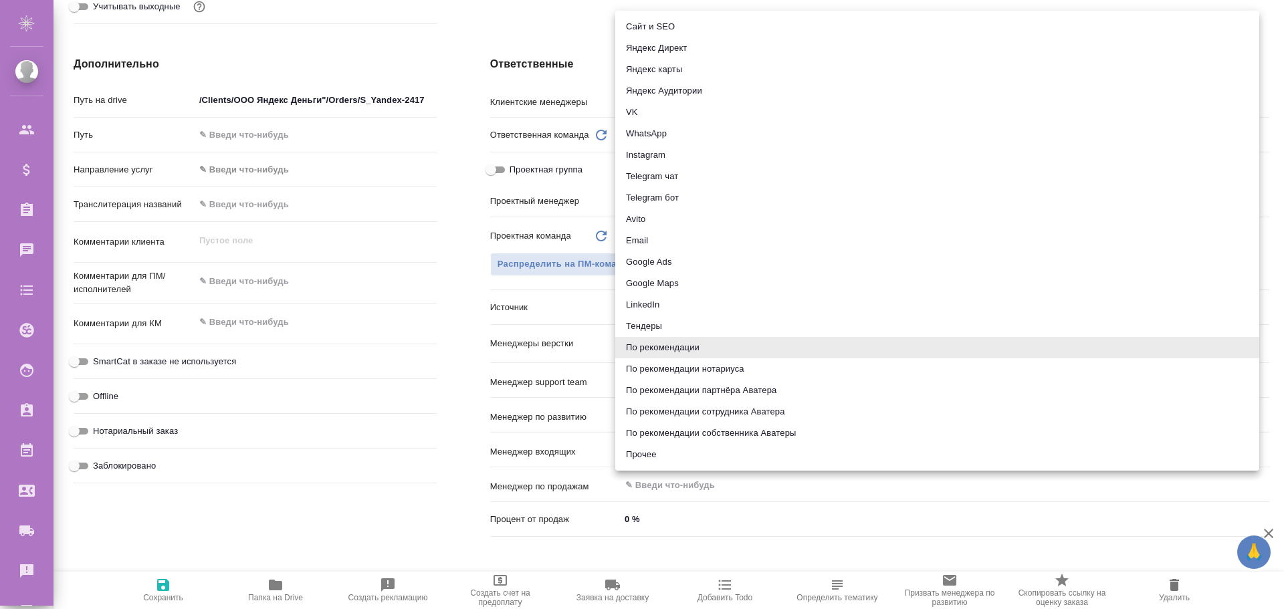
click at [651, 309] on body "🙏 .cls-1 fill:#fff; AWATERA Poleshchuk Grigory Клиенты Спецификации Заказы 0 Ча…" at bounding box center [642, 304] width 1284 height 609
click at [644, 455] on li "Прочее" at bounding box center [937, 454] width 644 height 21
type textarea "x"
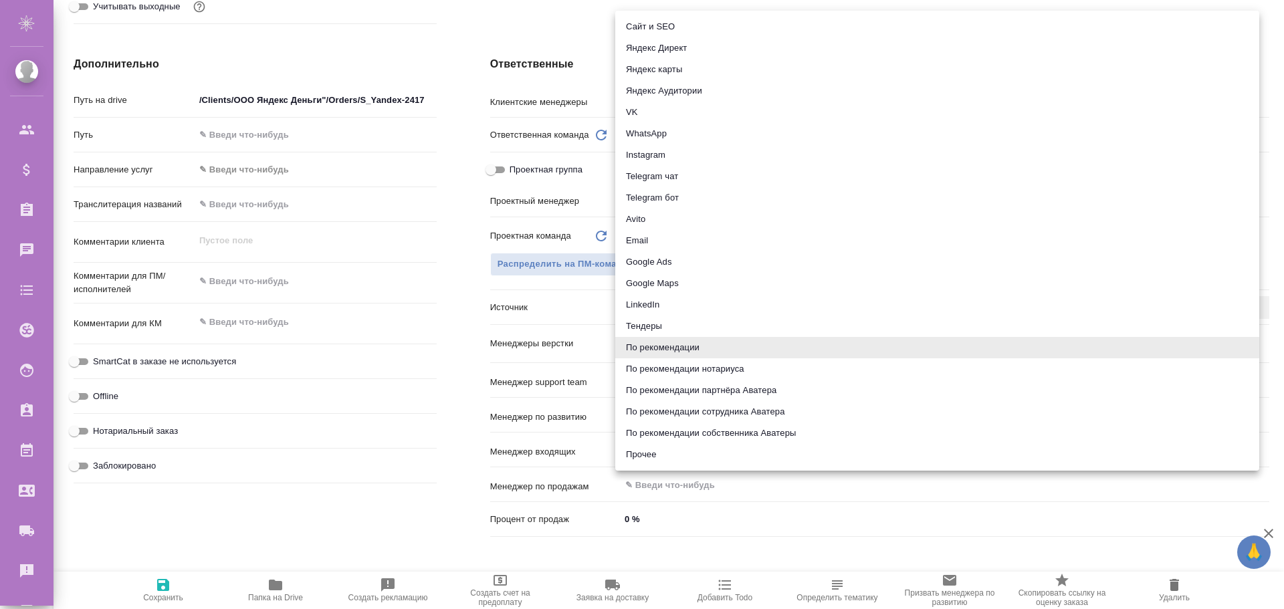
type input "other"
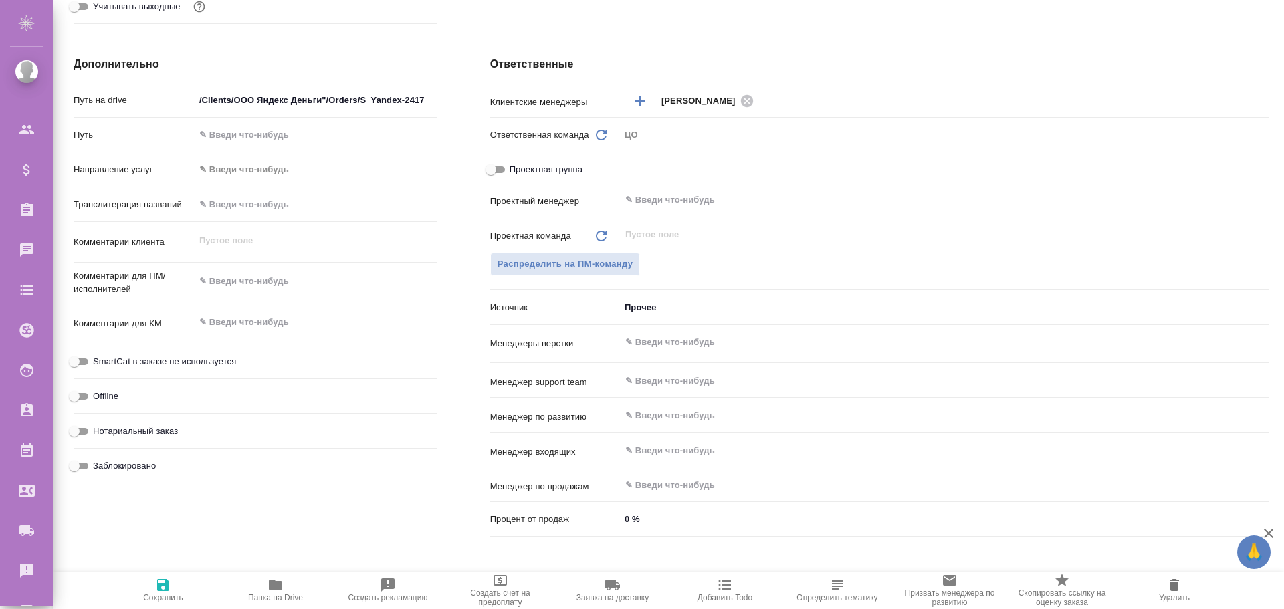
click at [654, 308] on body "🙏 .cls-1 fill:#fff; AWATERA Poleshchuk Grigory Клиенты Спецификации Заказы 0 Ча…" at bounding box center [642, 304] width 1284 height 609
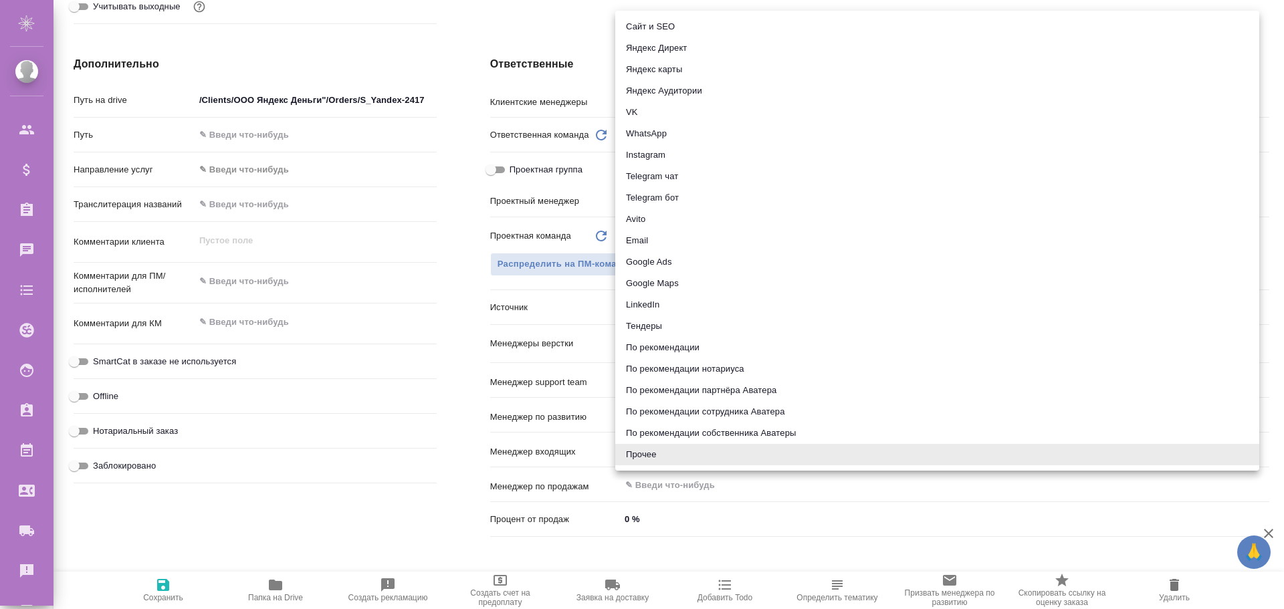
click at [648, 453] on li "Прочее" at bounding box center [937, 454] width 644 height 21
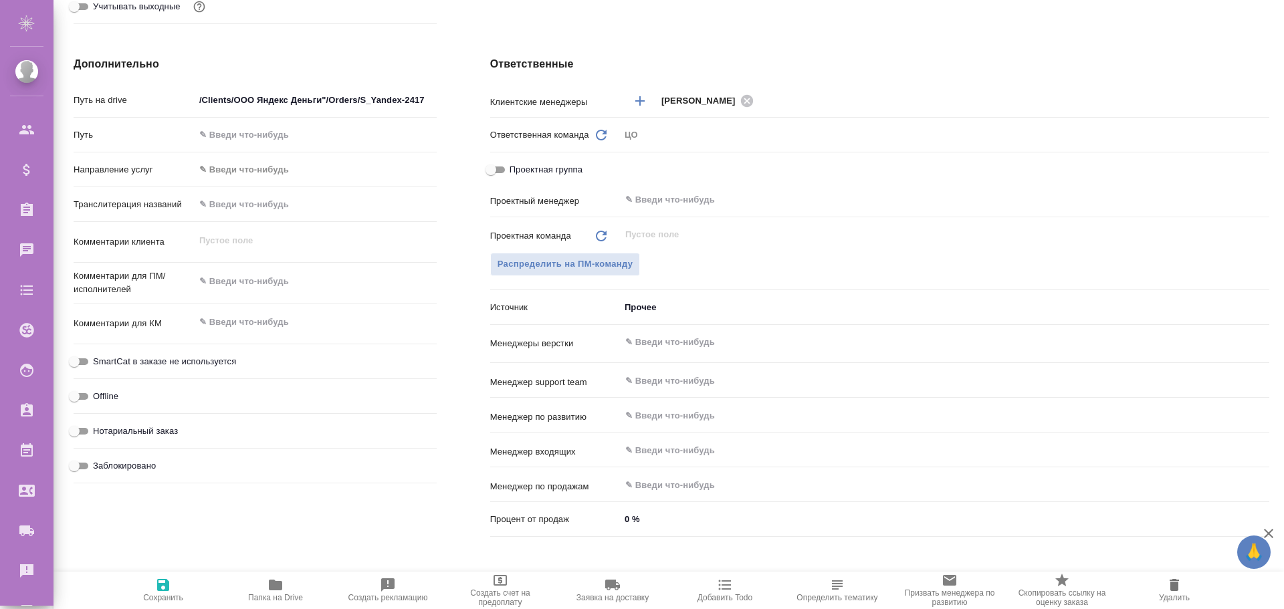
click at [706, 263] on div "Распределить на ПМ-команду" at bounding box center [879, 264] width 779 height 23
click at [630, 312] on body "🙏 .cls-1 fill:#fff; AWATERA Poleshchuk Grigory Клиенты Спецификации Заказы 0 Ча…" at bounding box center [642, 304] width 1284 height 609
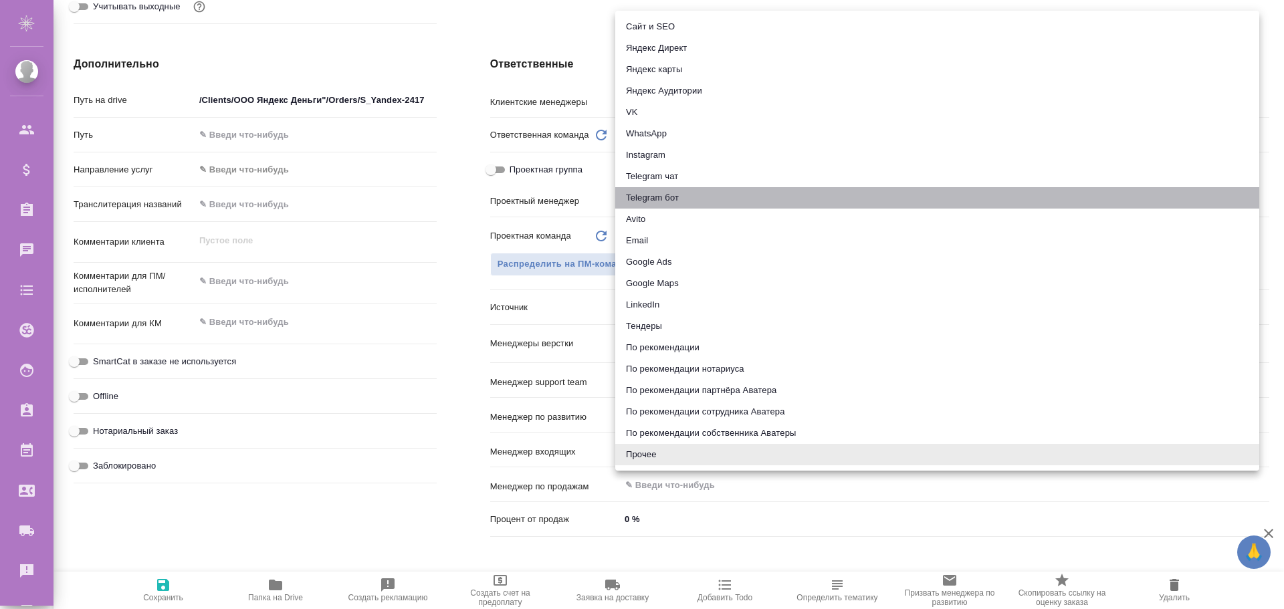
click at [659, 196] on li "Telegram бот" at bounding box center [937, 197] width 644 height 21
type textarea "x"
type input "telegramBot"
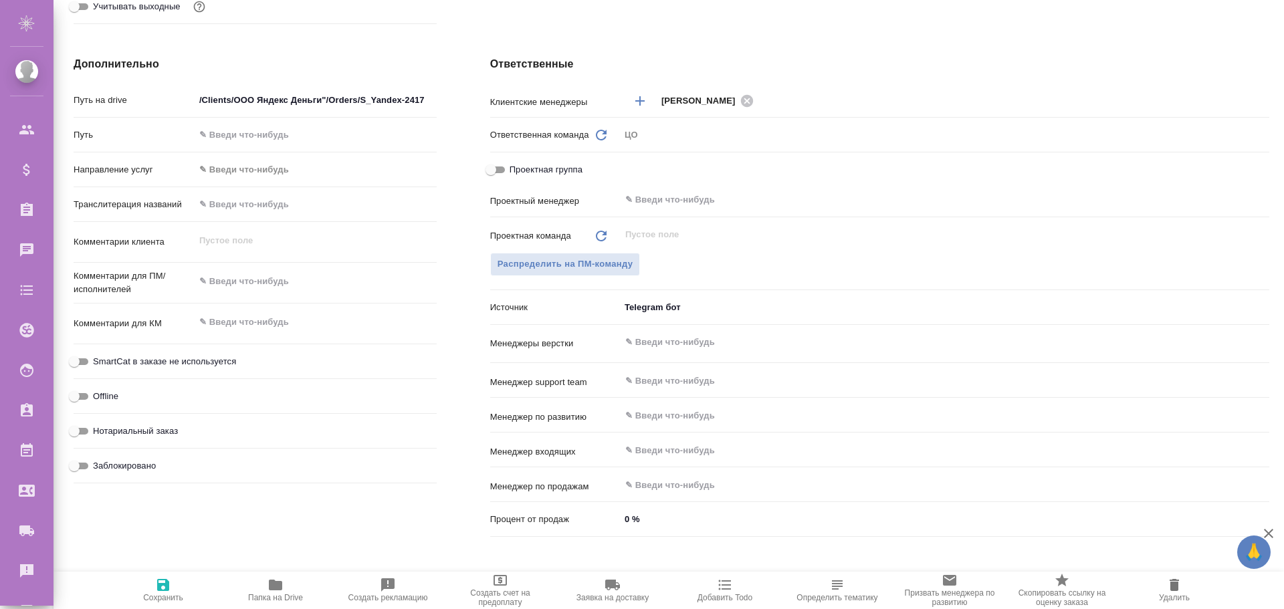
click at [654, 306] on body "🙏 .cls-1 fill:#fff; AWATERA Poleshchuk Grigory Клиенты Спецификации Заказы 0 Ча…" at bounding box center [642, 304] width 1284 height 609
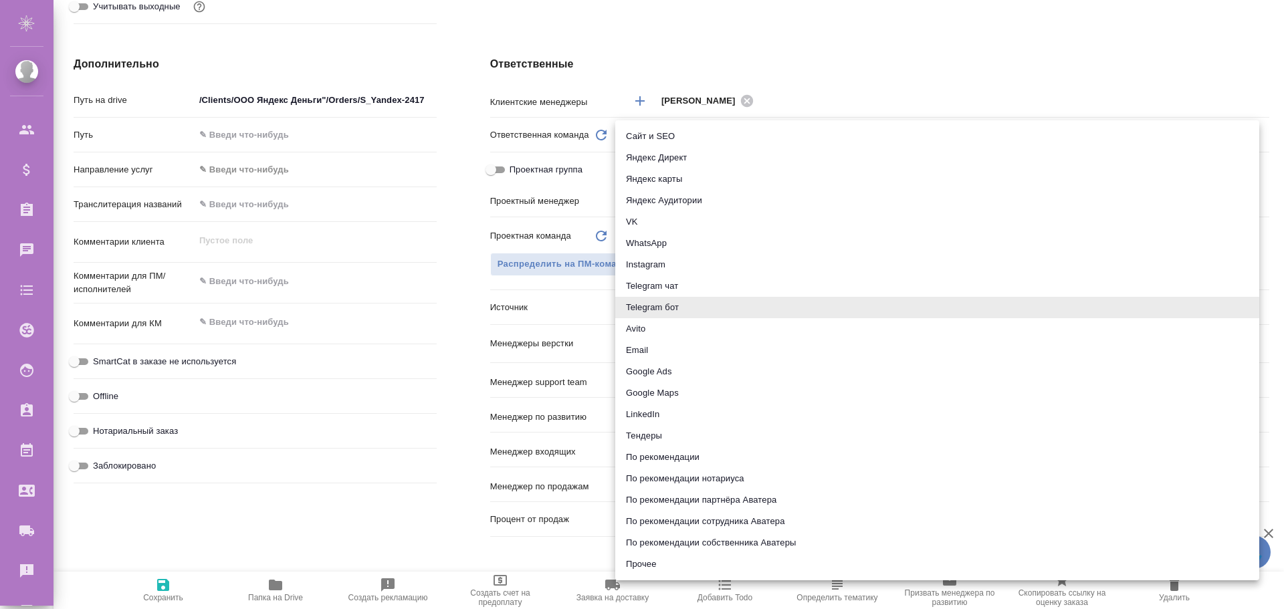
click at [643, 572] on li "Прочее" at bounding box center [937, 564] width 644 height 21
type textarea "x"
type input "other"
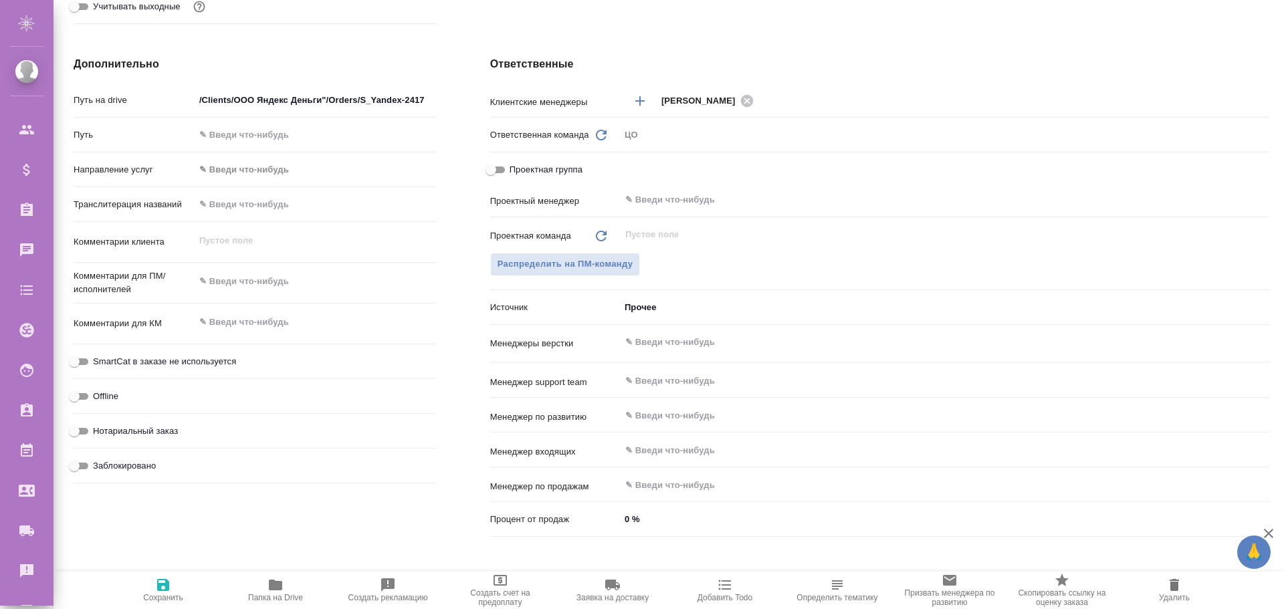
click at [658, 309] on body "🙏 .cls-1 fill:#fff; AWATERA Poleshchuk Grigory Клиенты Спецификации Заказы 0 Ча…" at bounding box center [642, 304] width 1284 height 609
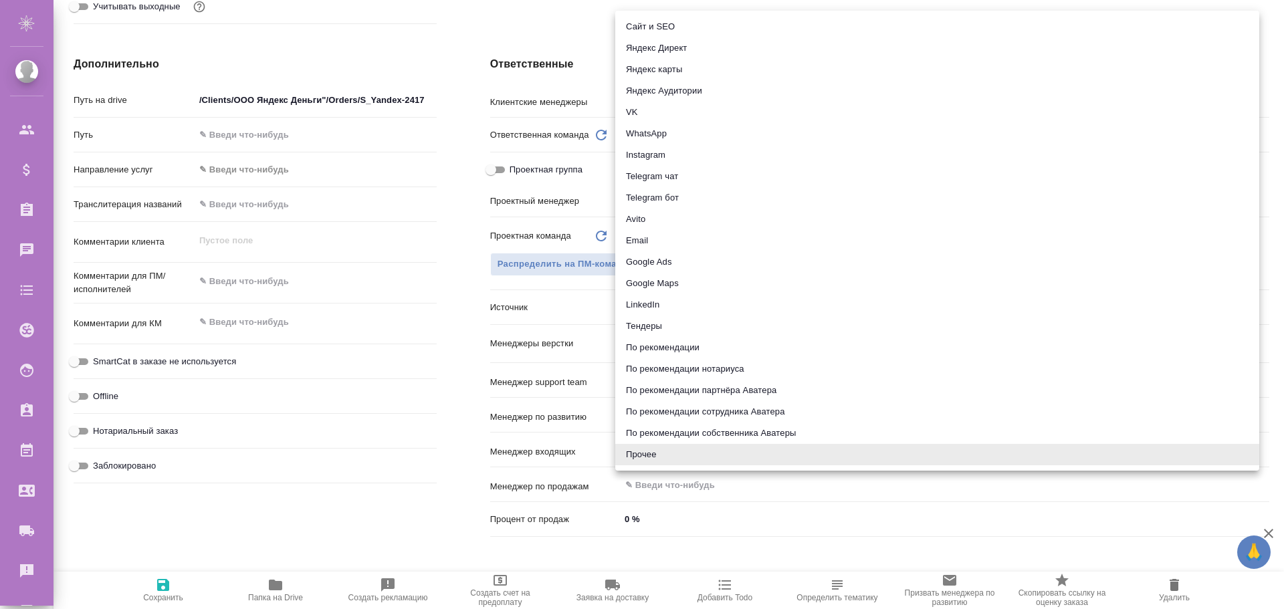
click at [445, 318] on div at bounding box center [642, 304] width 1284 height 609
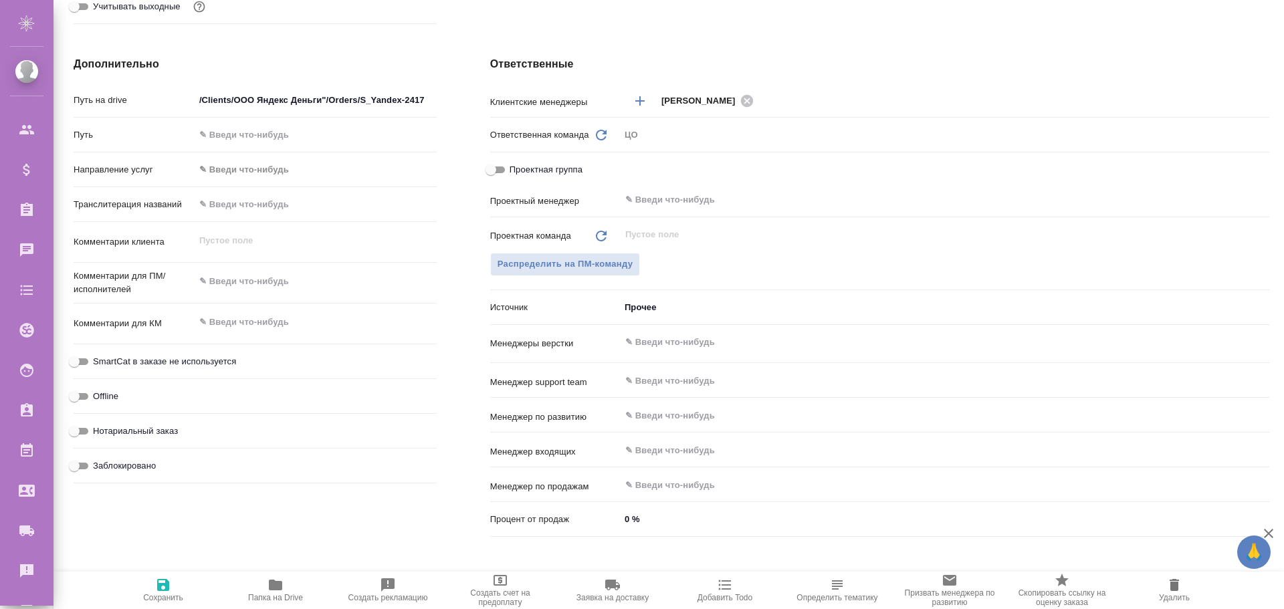
drag, startPoint x: 493, startPoint y: 324, endPoint x: 652, endPoint y: 328, distance: 159.8
click at [649, 328] on div "Источник Прочее other" at bounding box center [879, 312] width 779 height 35
drag, startPoint x: 490, startPoint y: 327, endPoint x: 560, endPoint y: 327, distance: 69.5
click at [556, 327] on div "Источник Прочее other" at bounding box center [879, 312] width 779 height 35
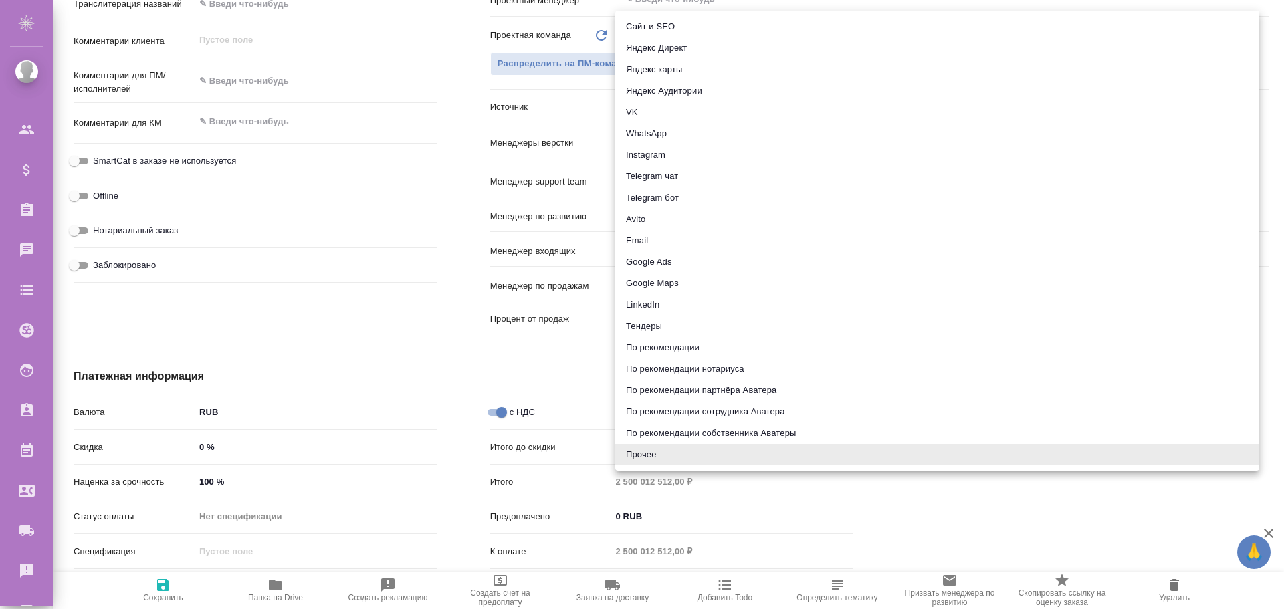
click at [647, 107] on body "🙏 .cls-1 fill:#fff; AWATERA Poleshchuk Grigory Клиенты Спецификации Заказы 0 Ча…" at bounding box center [642, 304] width 1284 height 609
click at [471, 71] on div at bounding box center [642, 304] width 1284 height 609
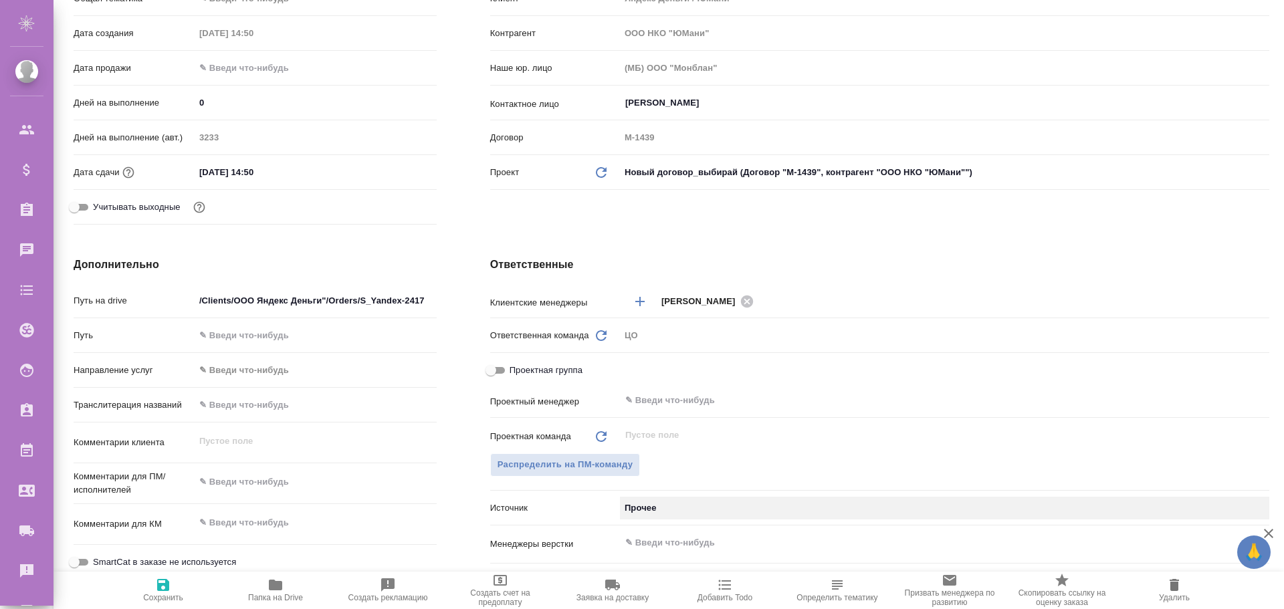
scroll to position [0, 0]
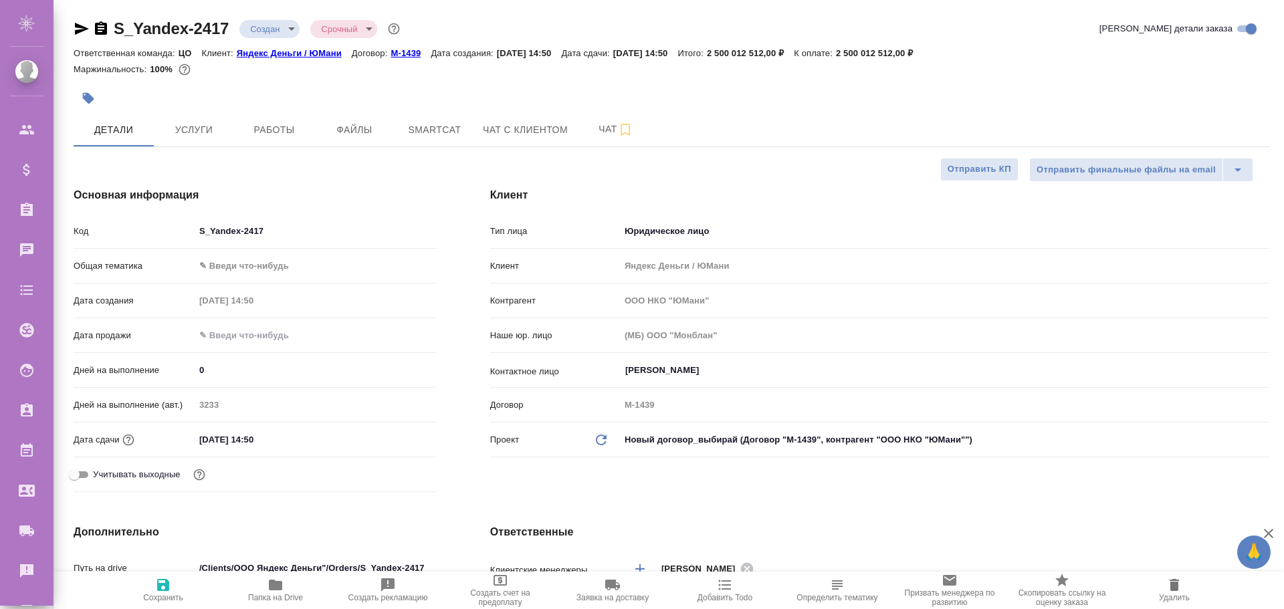
type textarea "x"
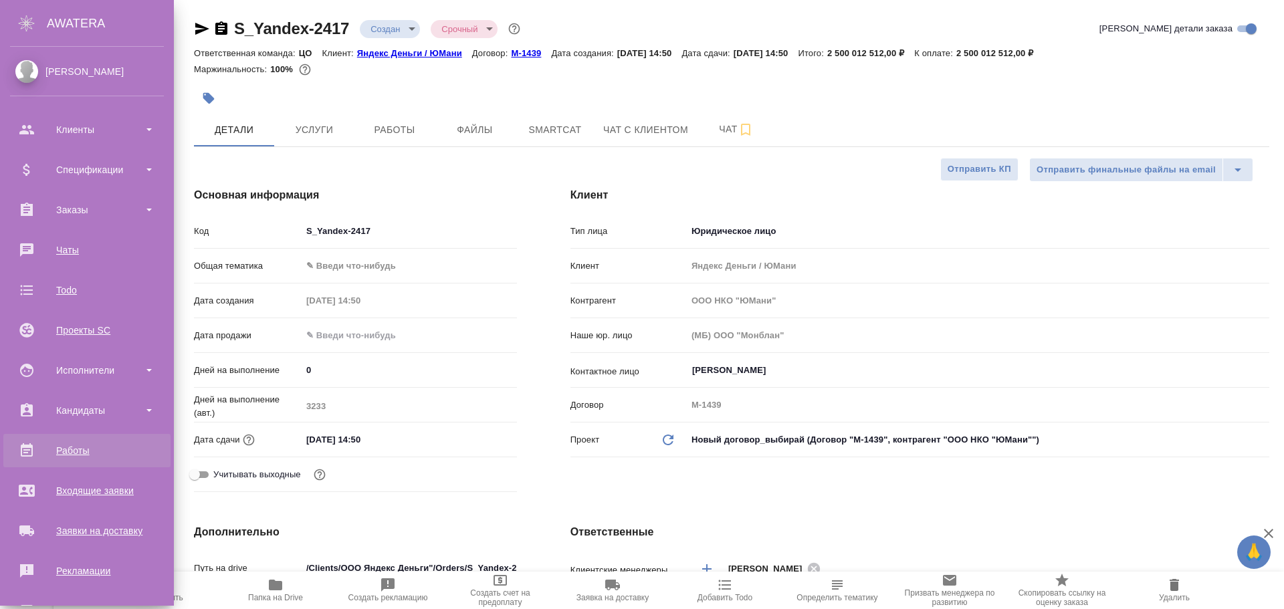
scroll to position [67, 0]
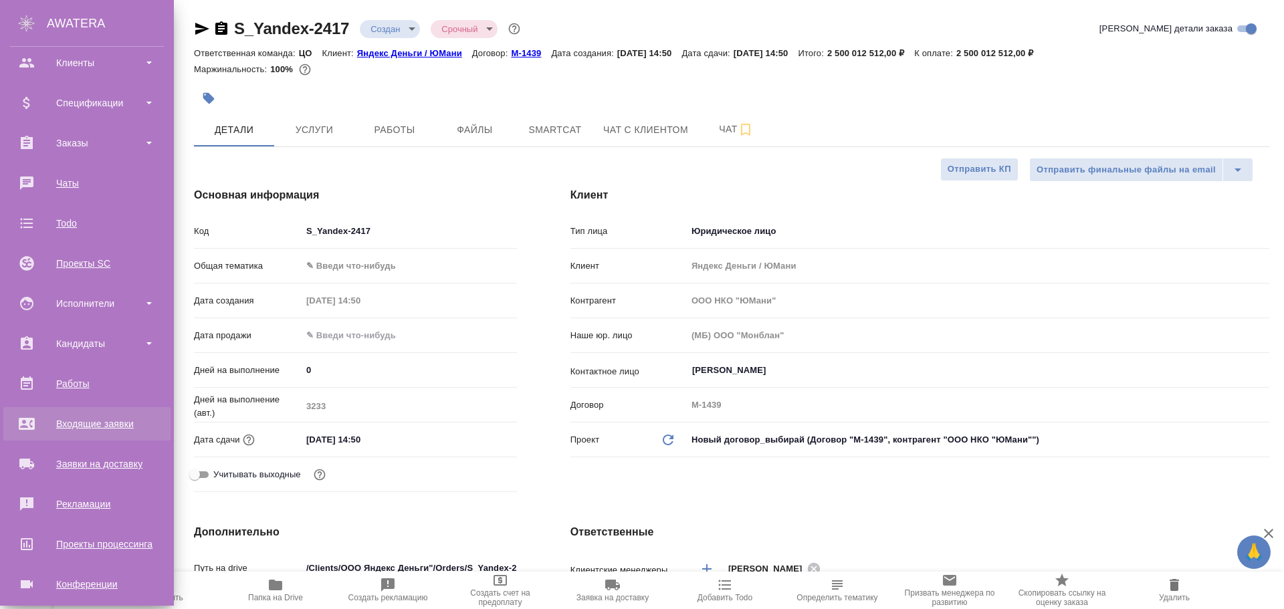
type textarea "x"
click at [90, 423] on div "Входящие заявки" at bounding box center [87, 424] width 154 height 20
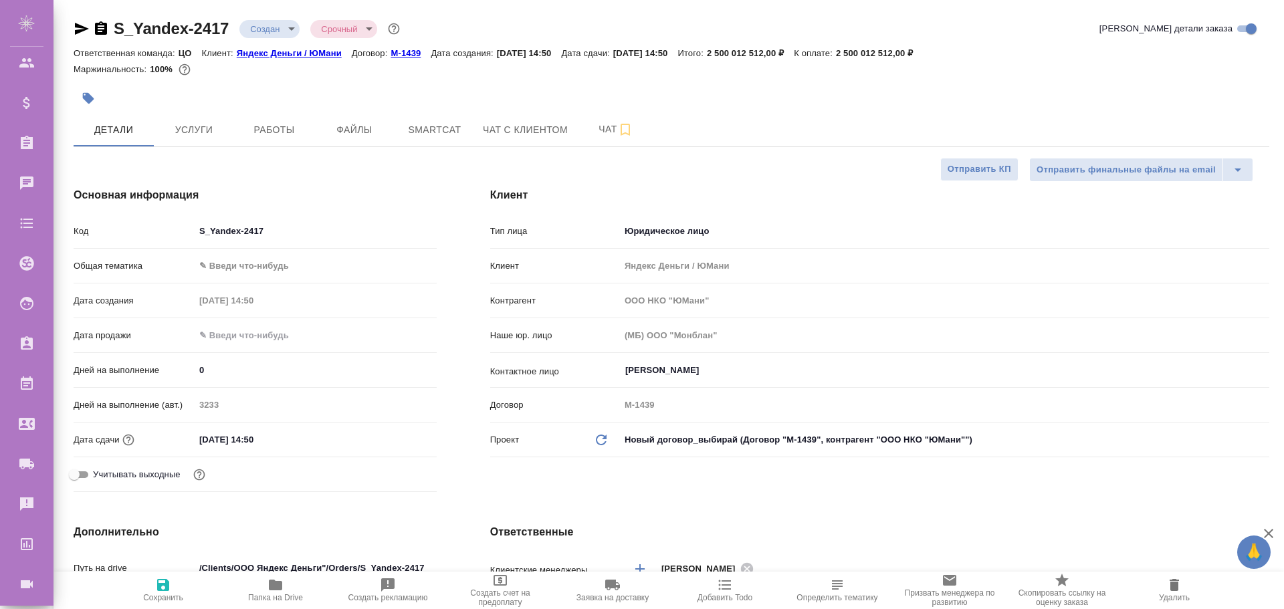
type textarea "x"
select select "RU"
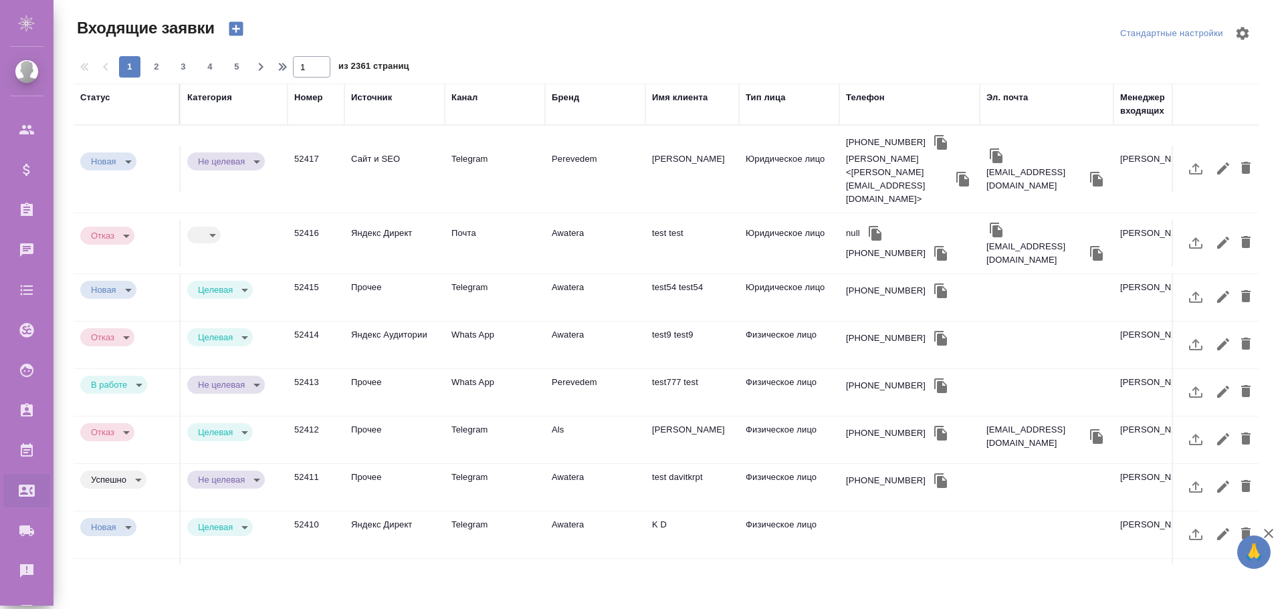
click at [376, 146] on td "Сайт и SEO" at bounding box center [394, 169] width 100 height 47
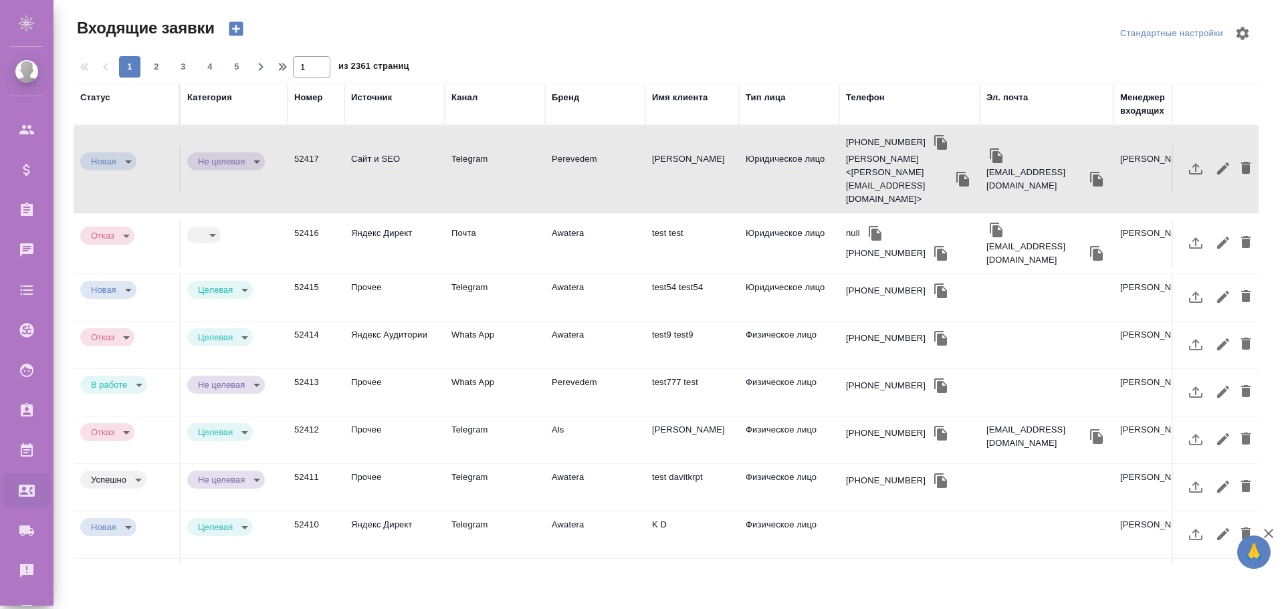
click at [376, 146] on td "Сайт и SEO" at bounding box center [394, 169] width 100 height 47
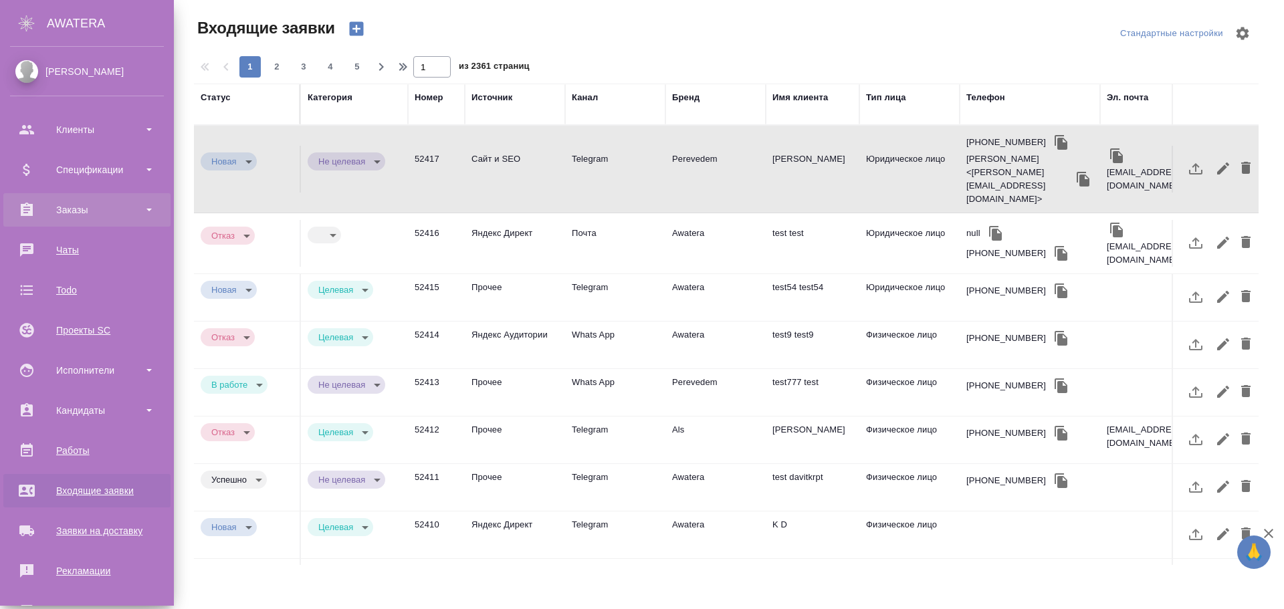
click at [98, 197] on div "Заказы" at bounding box center [86, 209] width 167 height 33
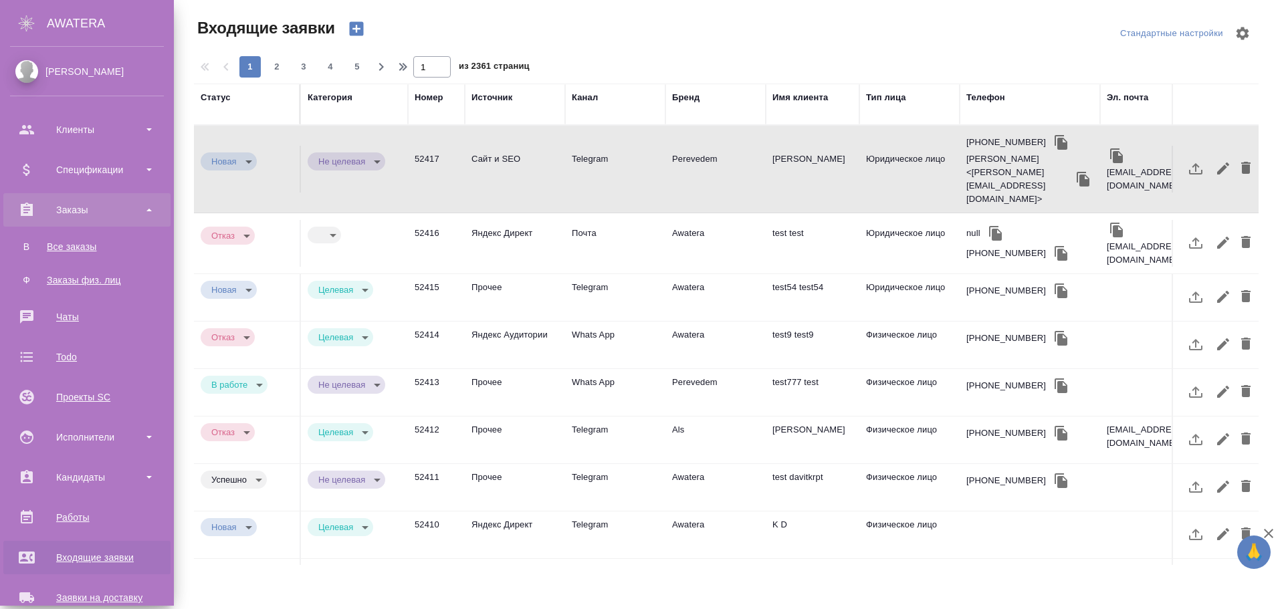
click at [87, 204] on div "Заказы" at bounding box center [87, 210] width 154 height 20
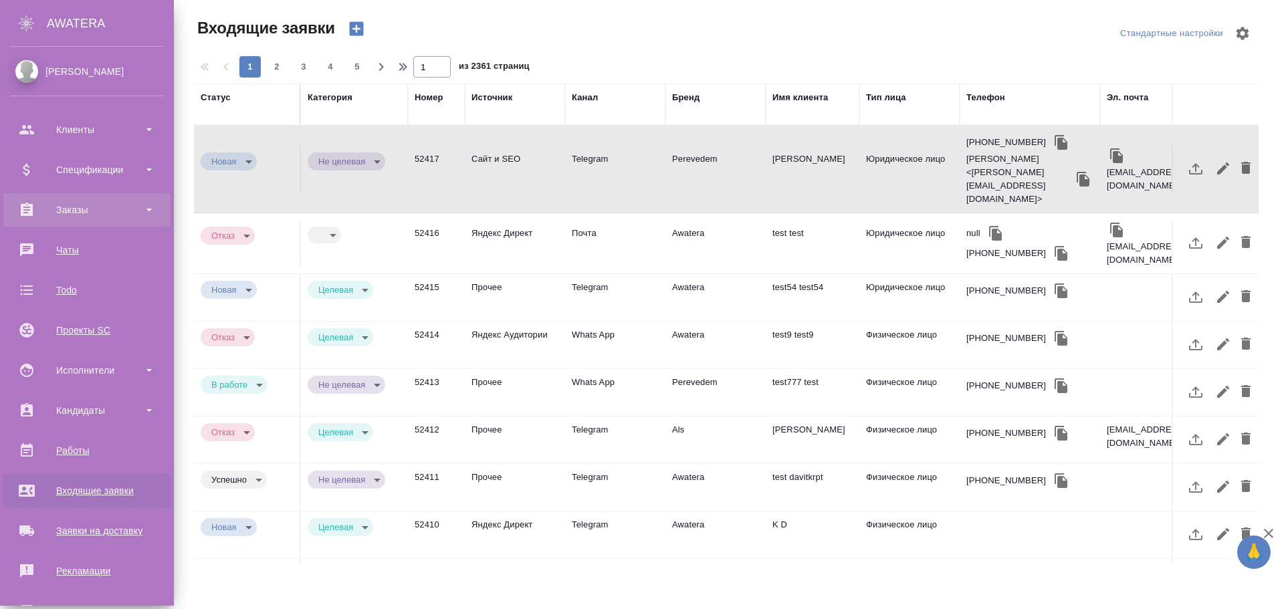
click at [68, 205] on div "Заказы" at bounding box center [87, 210] width 154 height 20
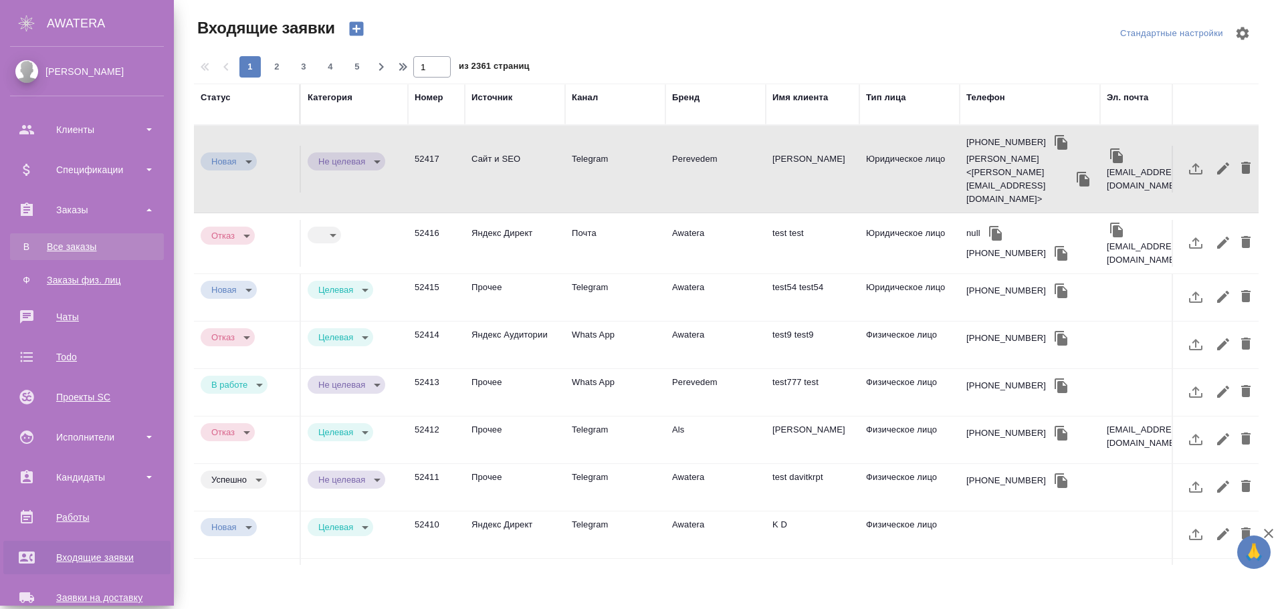
click at [68, 254] on link "В Все заказы" at bounding box center [87, 246] width 154 height 27
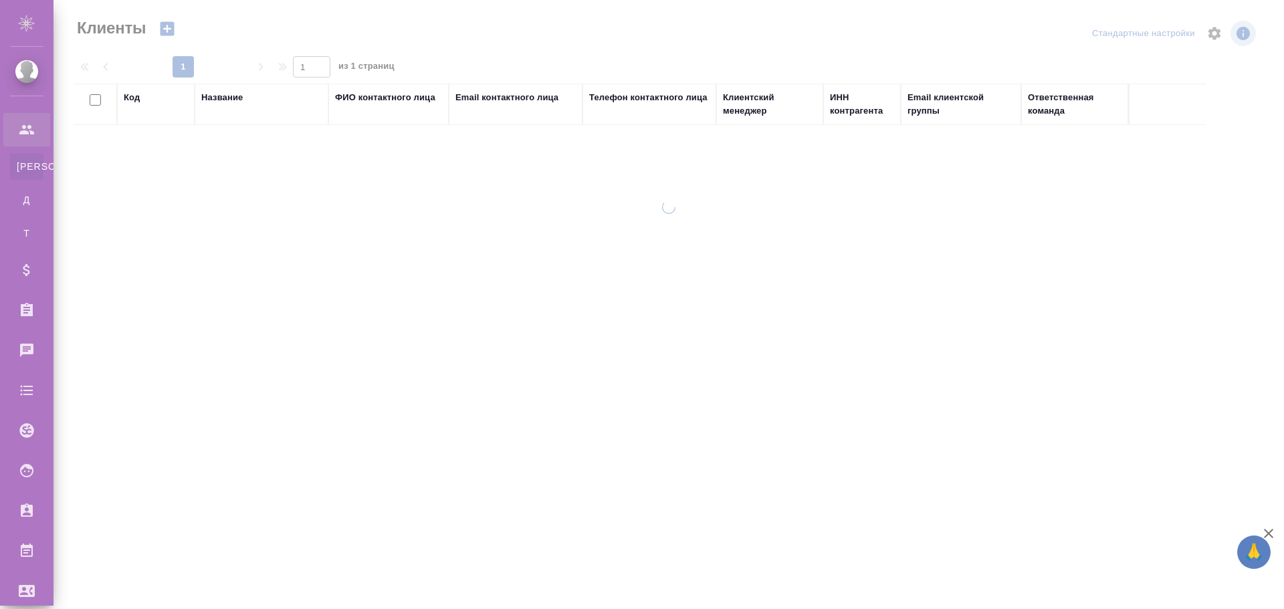
select select "RU"
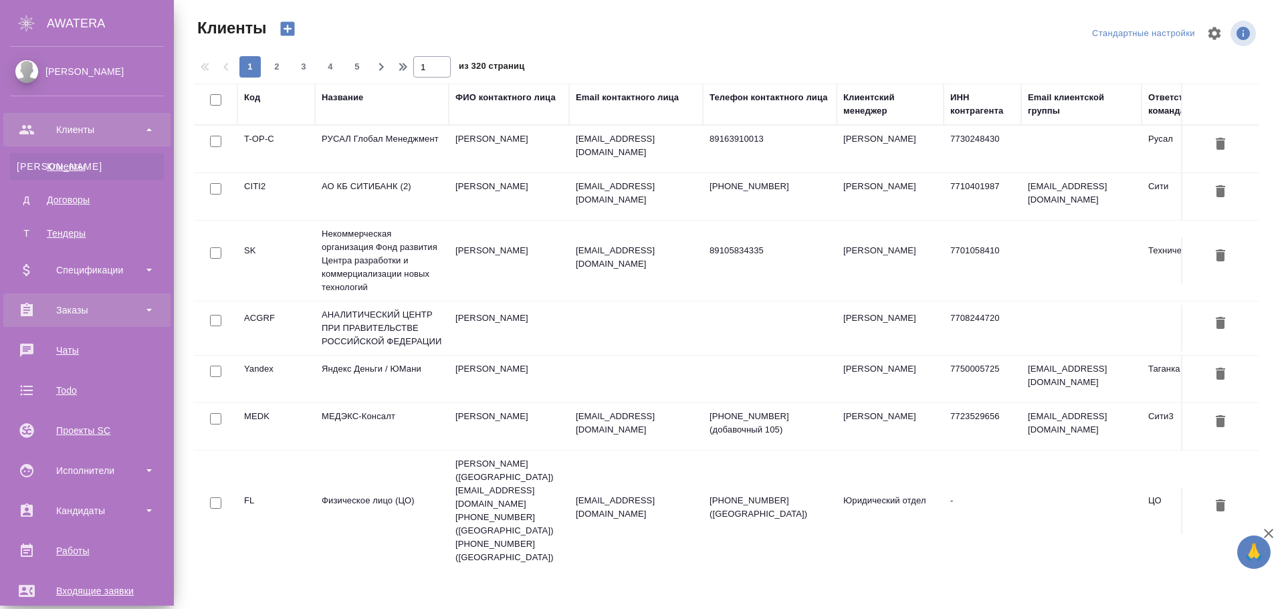
click at [113, 302] on div "Заказы" at bounding box center [87, 310] width 154 height 20
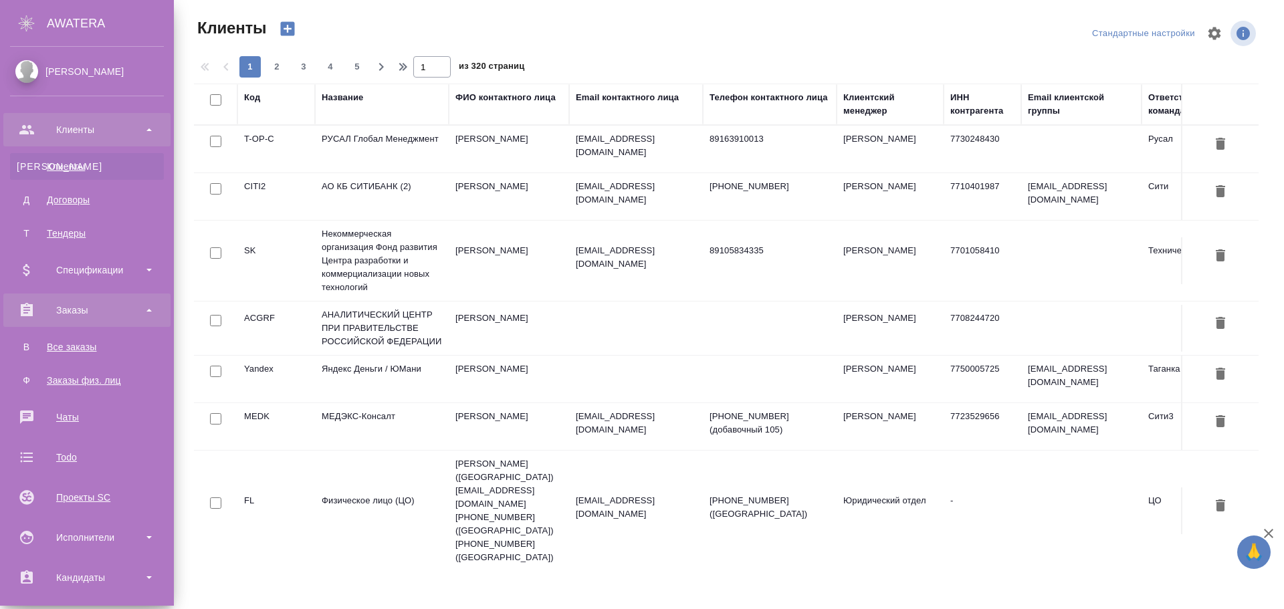
click at [111, 305] on div "Заказы" at bounding box center [87, 310] width 154 height 20
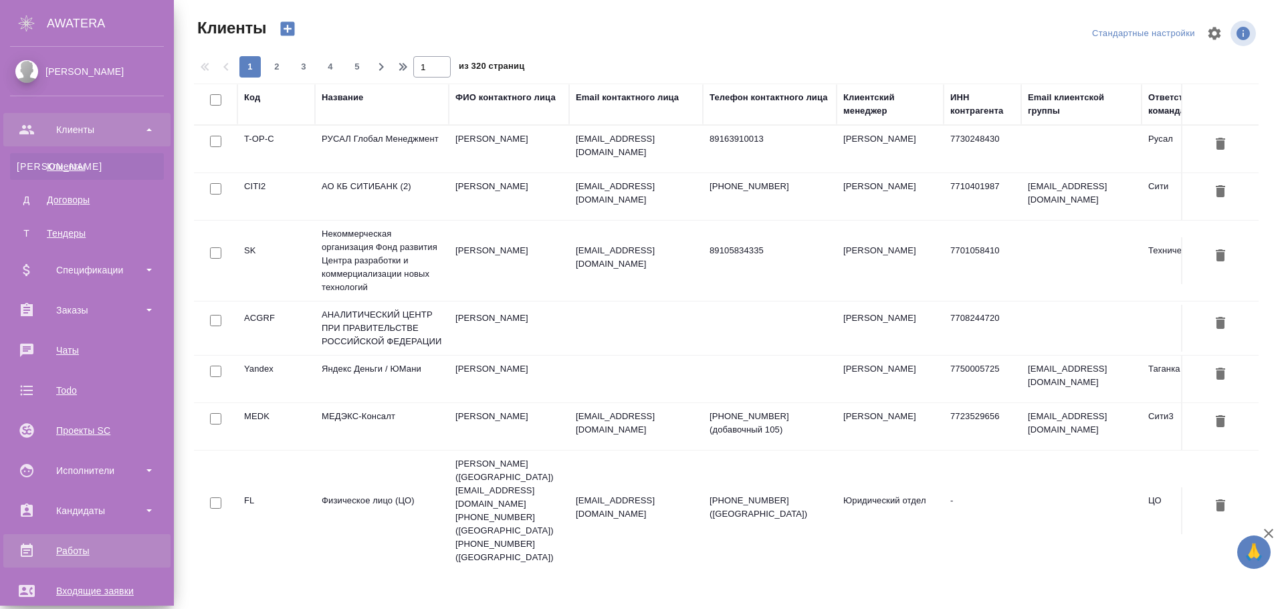
scroll to position [201, 0]
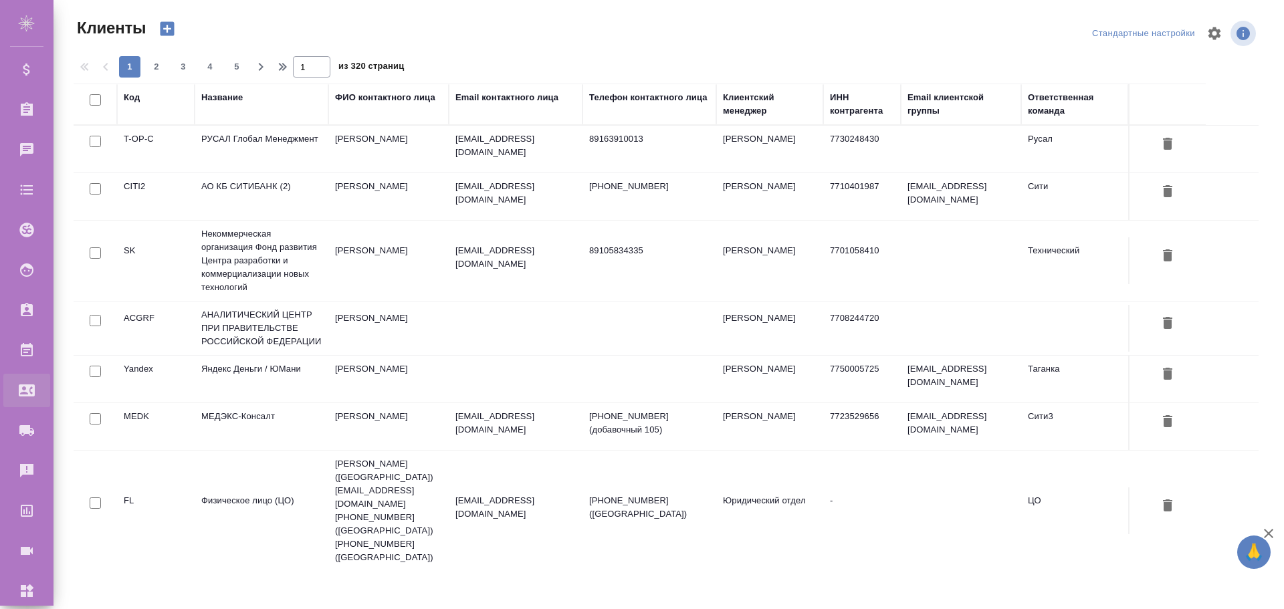
click at [27, 386] on div "Входящие заявки" at bounding box center [9, 390] width 33 height 20
select select "RU"
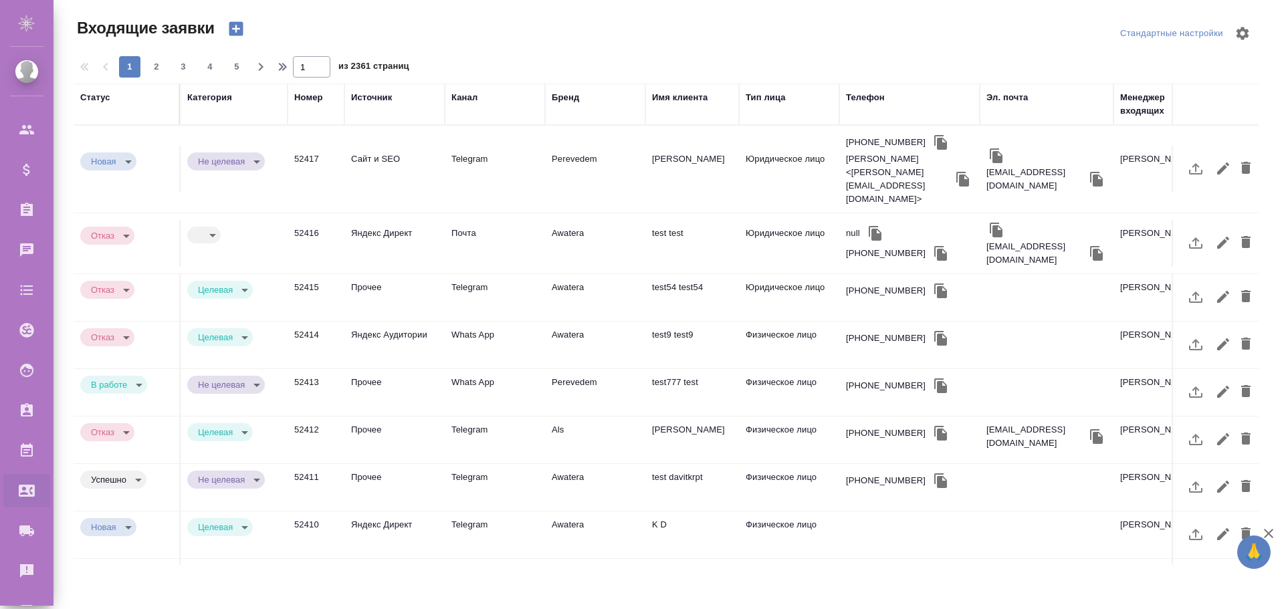
click at [390, 155] on td "Сайт и SEO" at bounding box center [394, 169] width 100 height 47
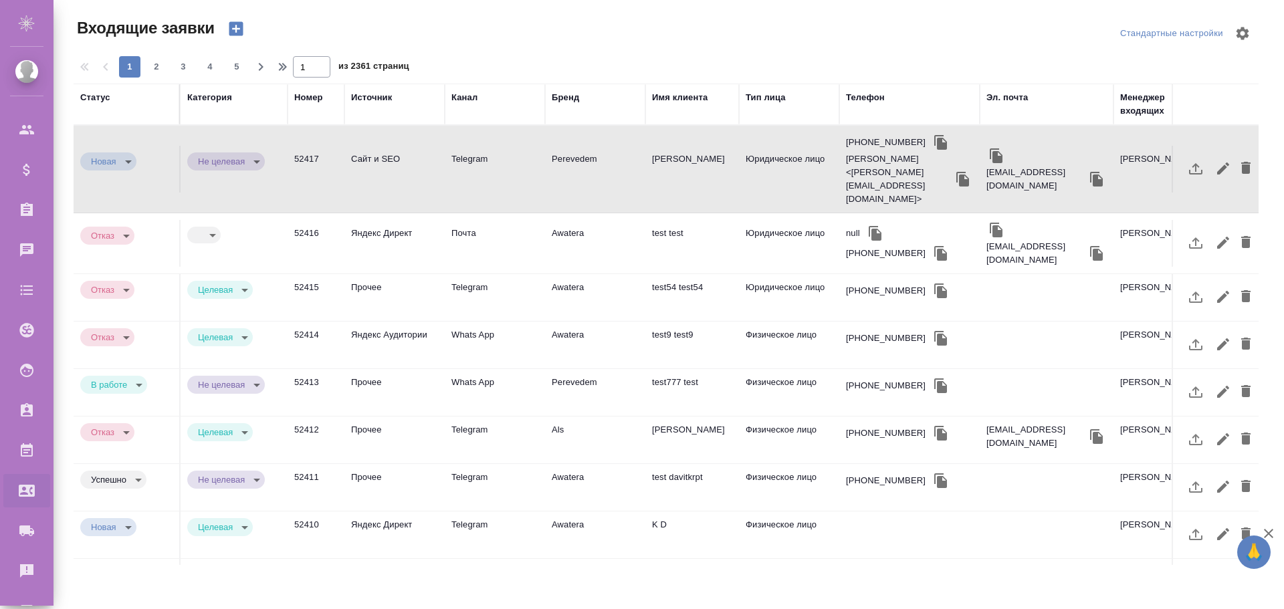
click at [390, 155] on td "Сайт и SEO" at bounding box center [394, 169] width 100 height 47
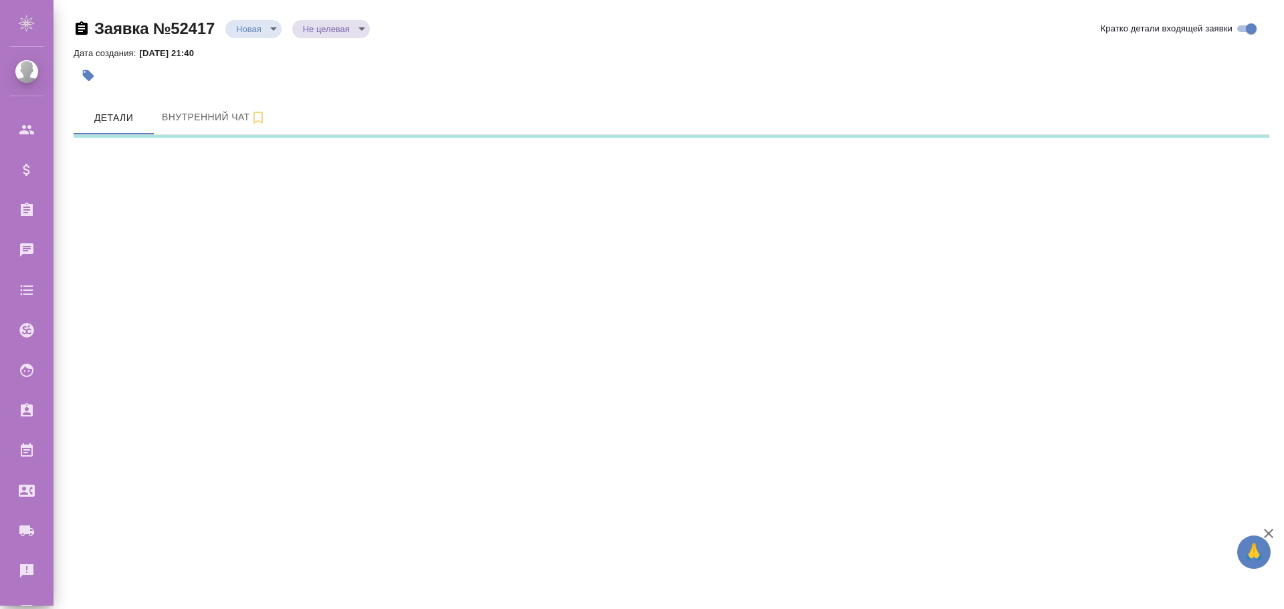
select select "RU"
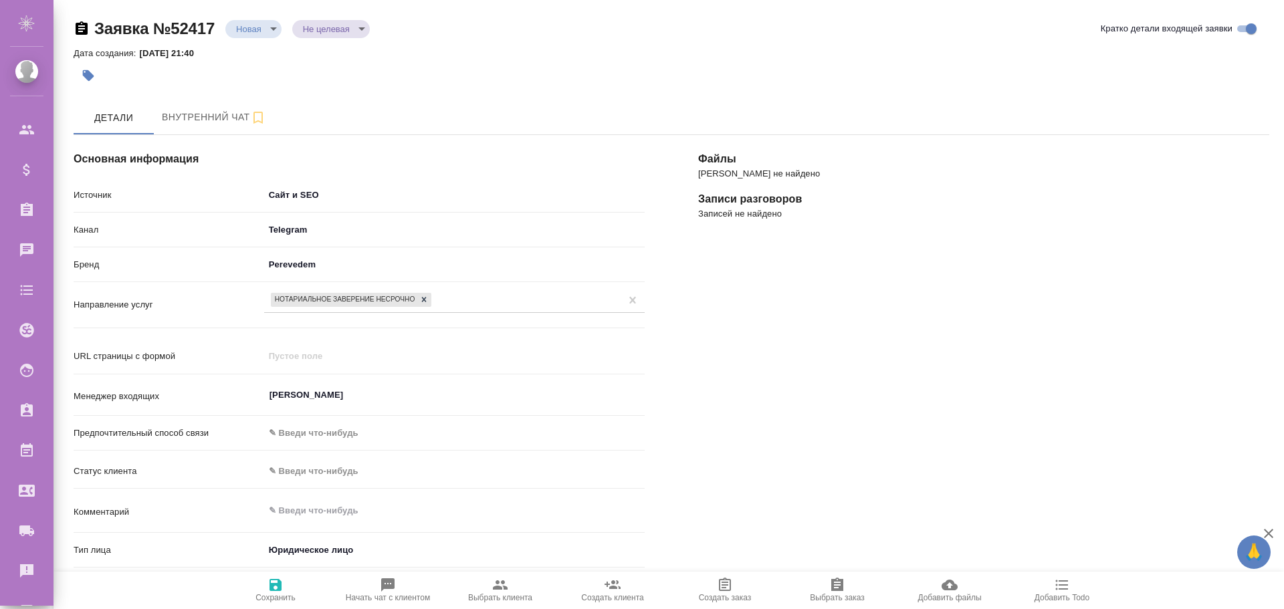
type textarea "x"
click at [276, 27] on body "🙏 .cls-1 fill:#fff; AWATERA Poleshchuk Grigory Клиенты Спецификации Заказы Чаты…" at bounding box center [642, 304] width 1284 height 609
click at [342, 70] on div at bounding box center [642, 304] width 1284 height 609
click at [268, 29] on body "🙏 .cls-1 fill:#fff; AWATERA Poleshchuk Grigory Клиенты Спецификации Заказы Чаты…" at bounding box center [642, 304] width 1284 height 609
click at [259, 55] on button "Отказ" at bounding box center [251, 51] width 31 height 15
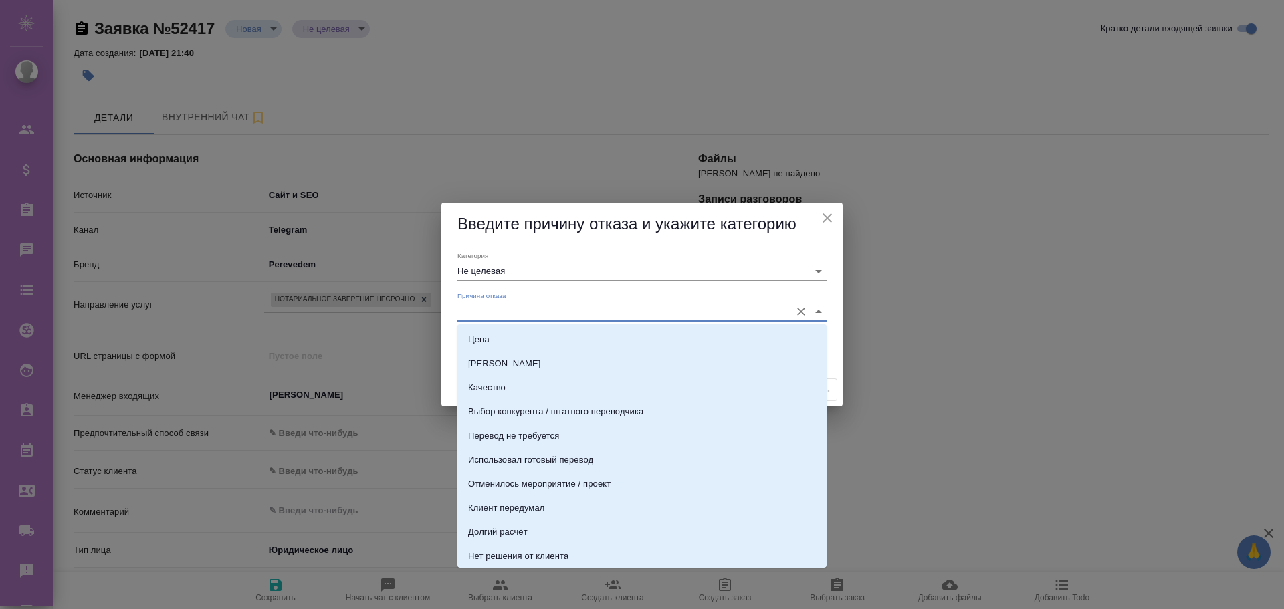
click at [539, 310] on input "Причина отказа" at bounding box center [620, 311] width 326 height 18
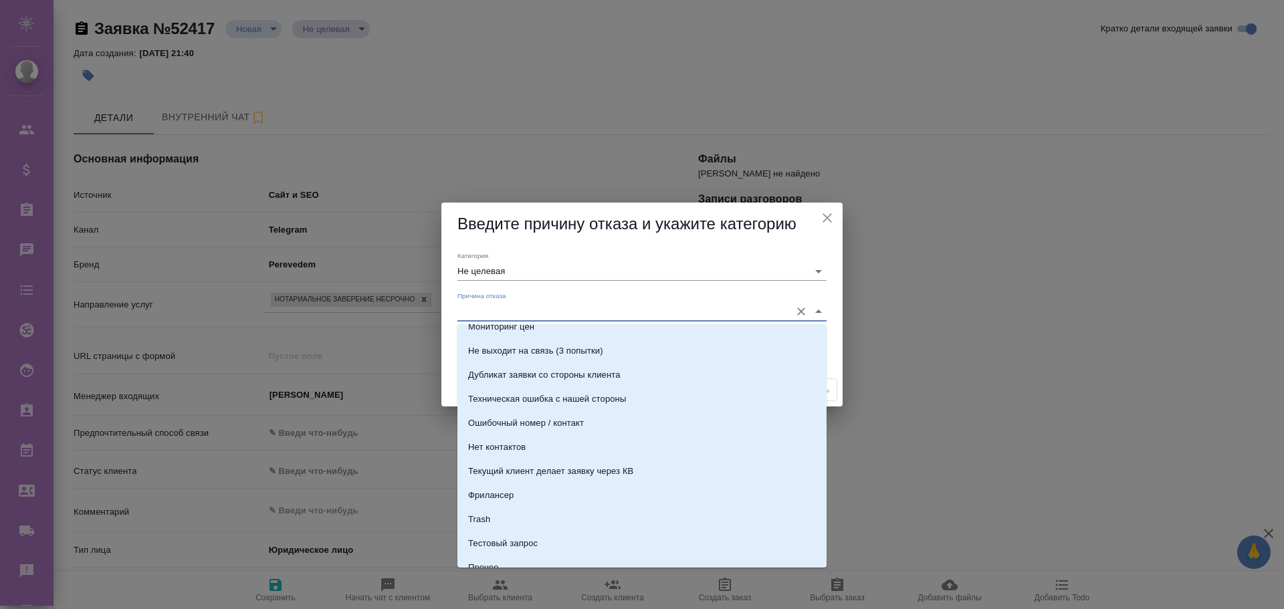
scroll to position [410, 0]
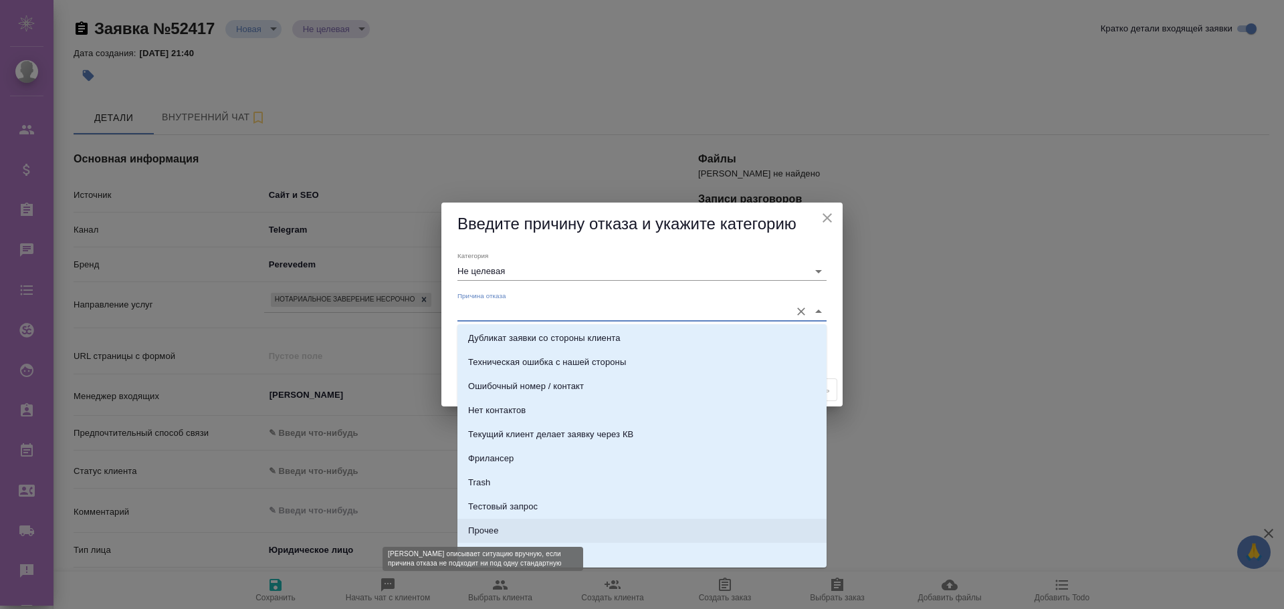
click at [486, 530] on div "Прочее" at bounding box center [483, 530] width 30 height 13
type input "Прочее"
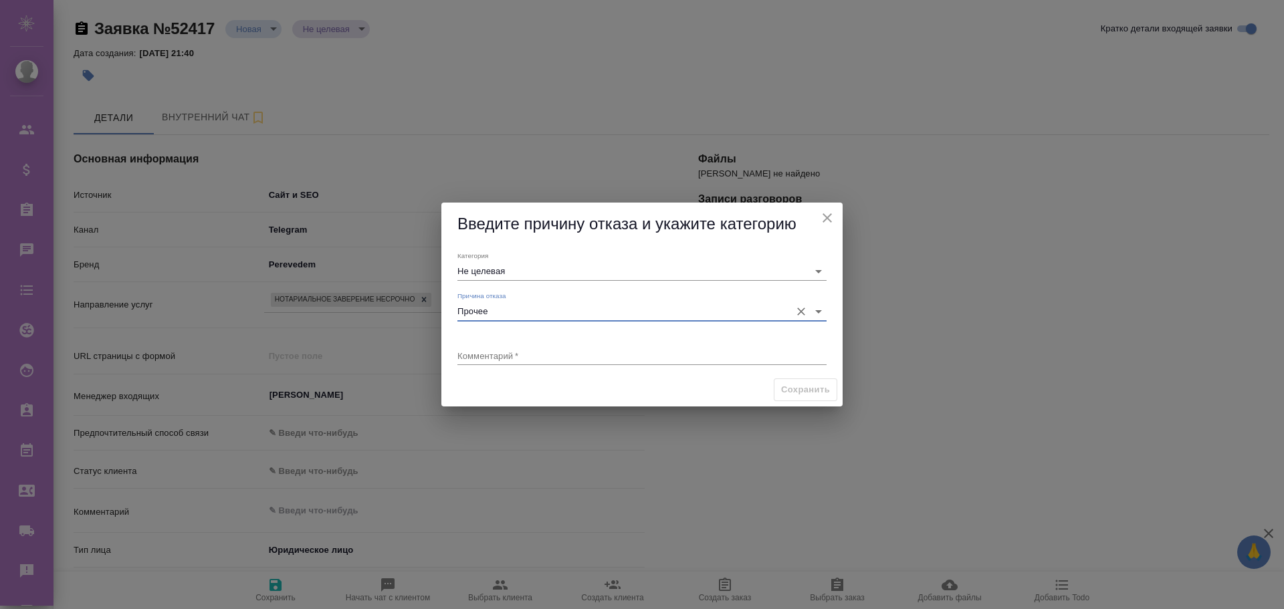
click at [493, 357] on textarea at bounding box center [641, 355] width 369 height 10
type textarea "x"
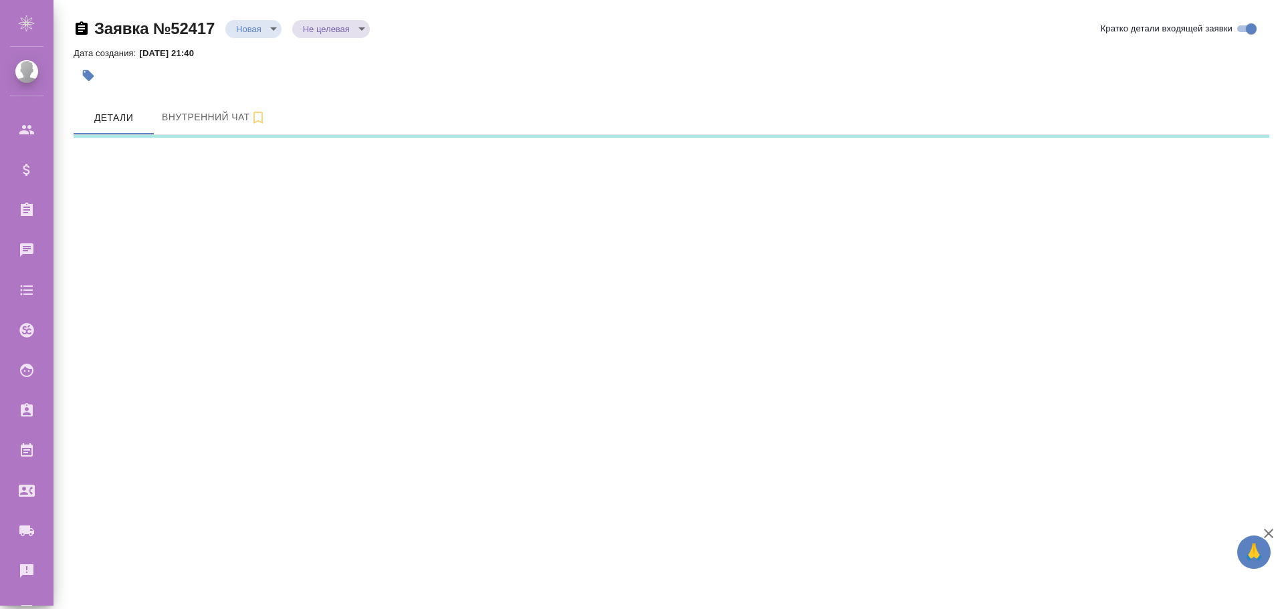
select select "RU"
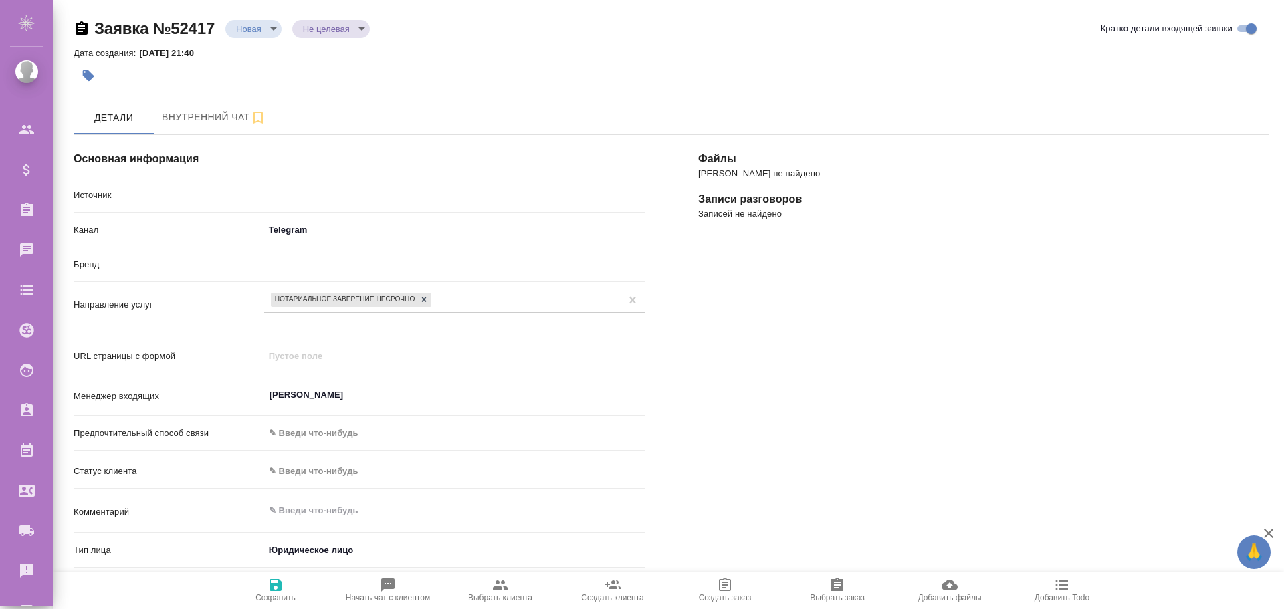
type textarea "x"
click at [315, 229] on body "🙏 .cls-1 fill:#fff; AWATERA [PERSON_NAME] Спецификации Заказы Чаты Todo Проекты…" at bounding box center [642, 304] width 1284 height 609
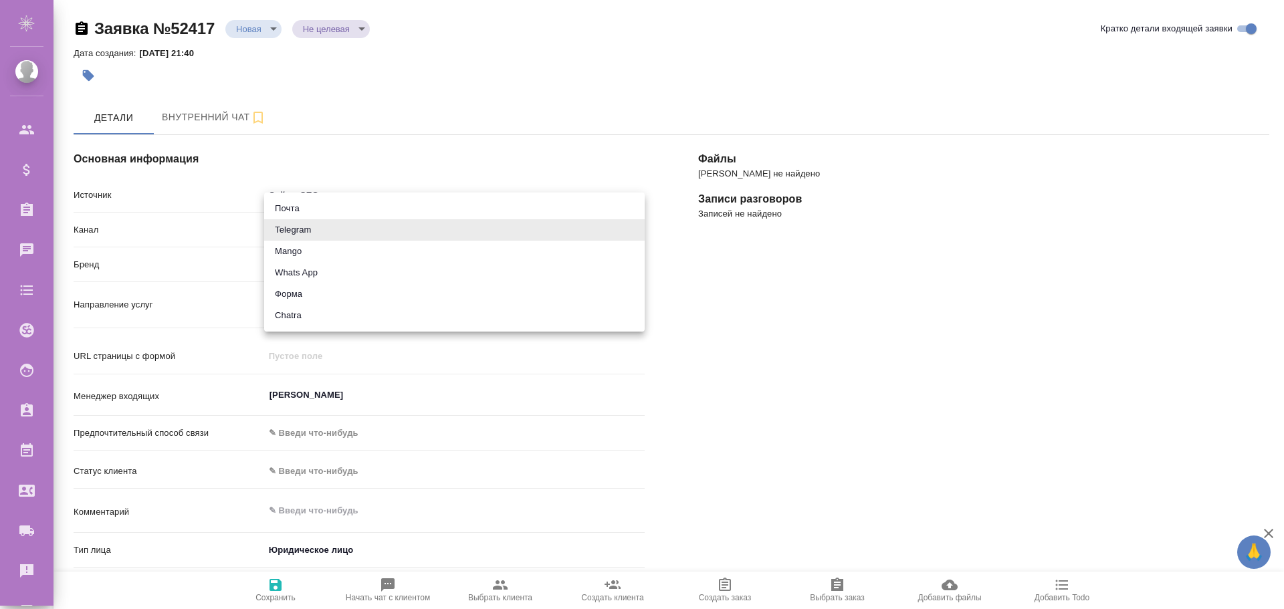
click at [243, 149] on div at bounding box center [642, 304] width 1284 height 609
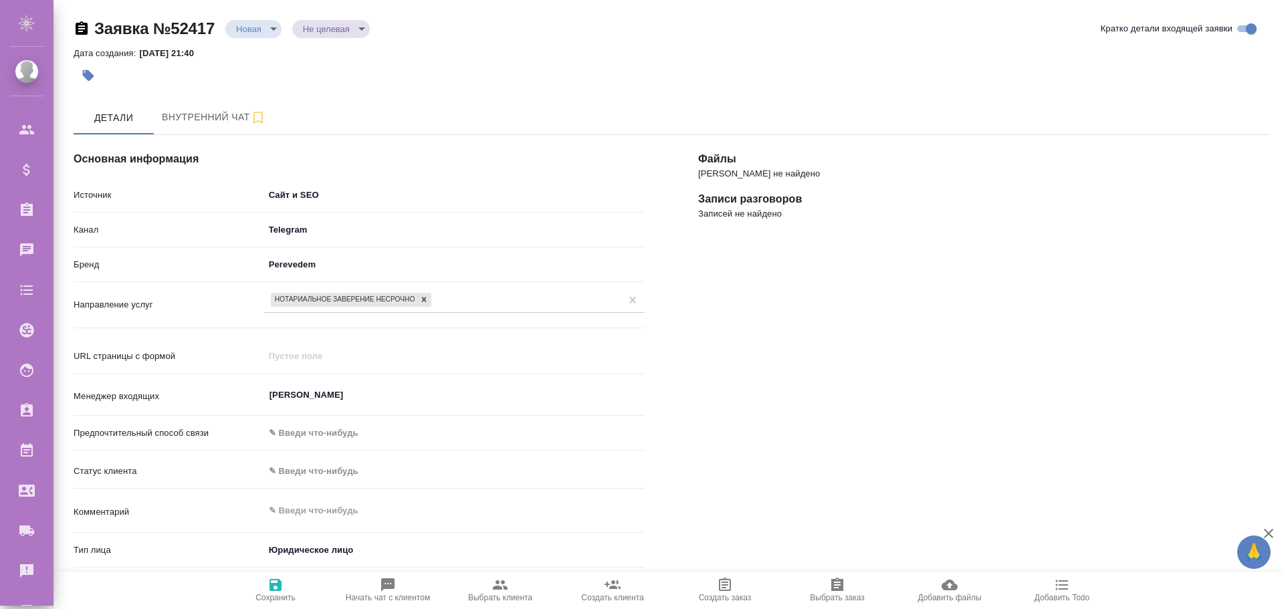
click at [287, 195] on body "🙏 .cls-1 fill:#fff; AWATERA [PERSON_NAME] Спецификации Заказы 0 Чаты Todo Проек…" at bounding box center [642, 304] width 1284 height 609
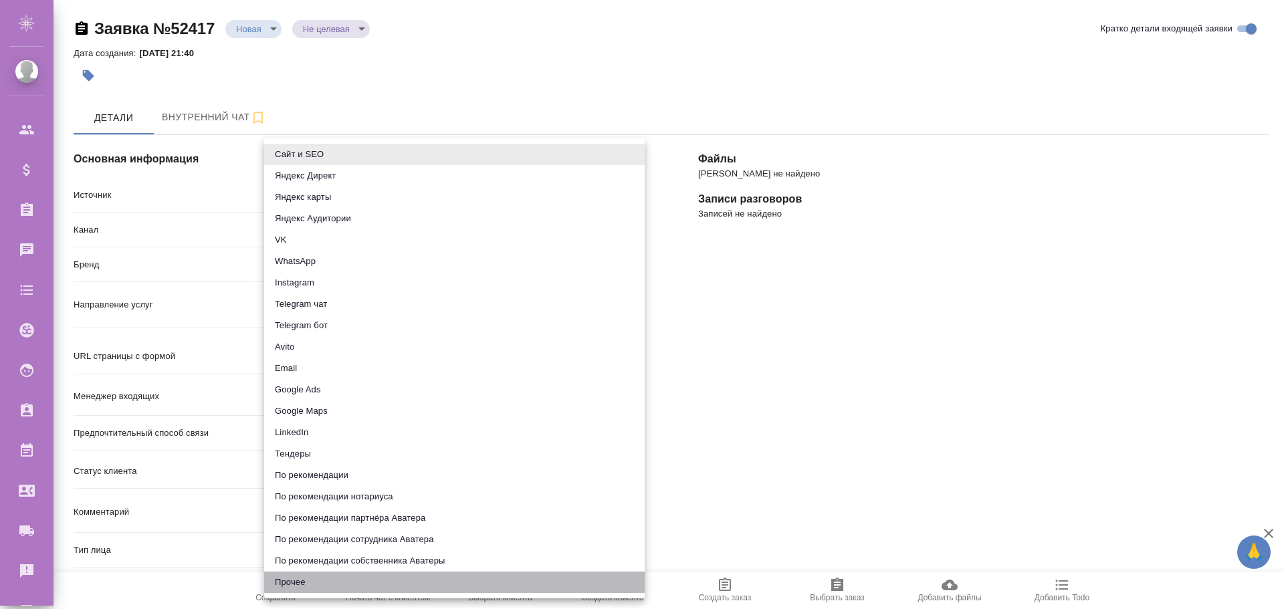
click at [302, 580] on li "Прочее" at bounding box center [454, 582] width 380 height 21
type input "other"
type textarea "x"
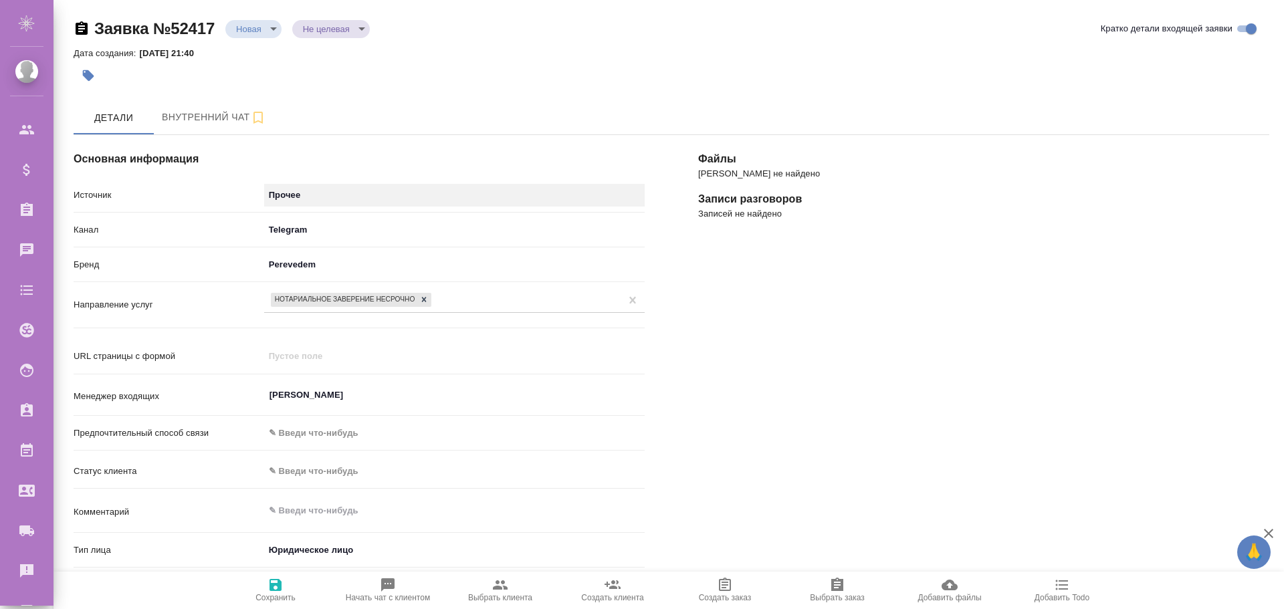
scroll to position [456, 0]
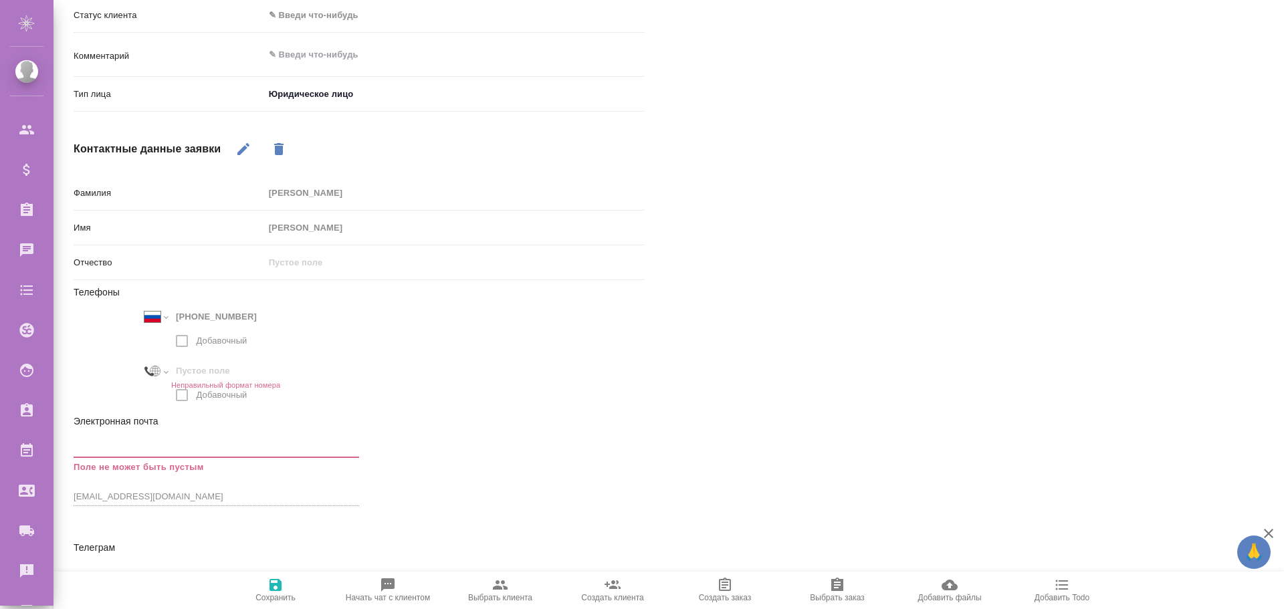
click at [275, 581] on icon "button" at bounding box center [275, 585] width 16 height 16
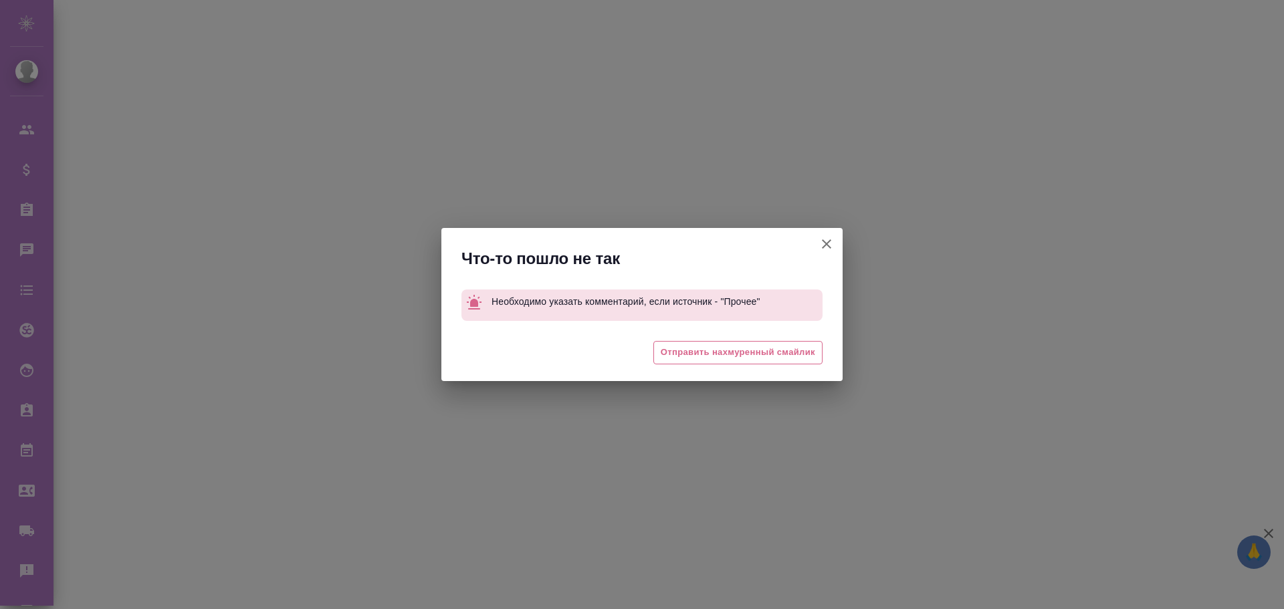
select select "RU"
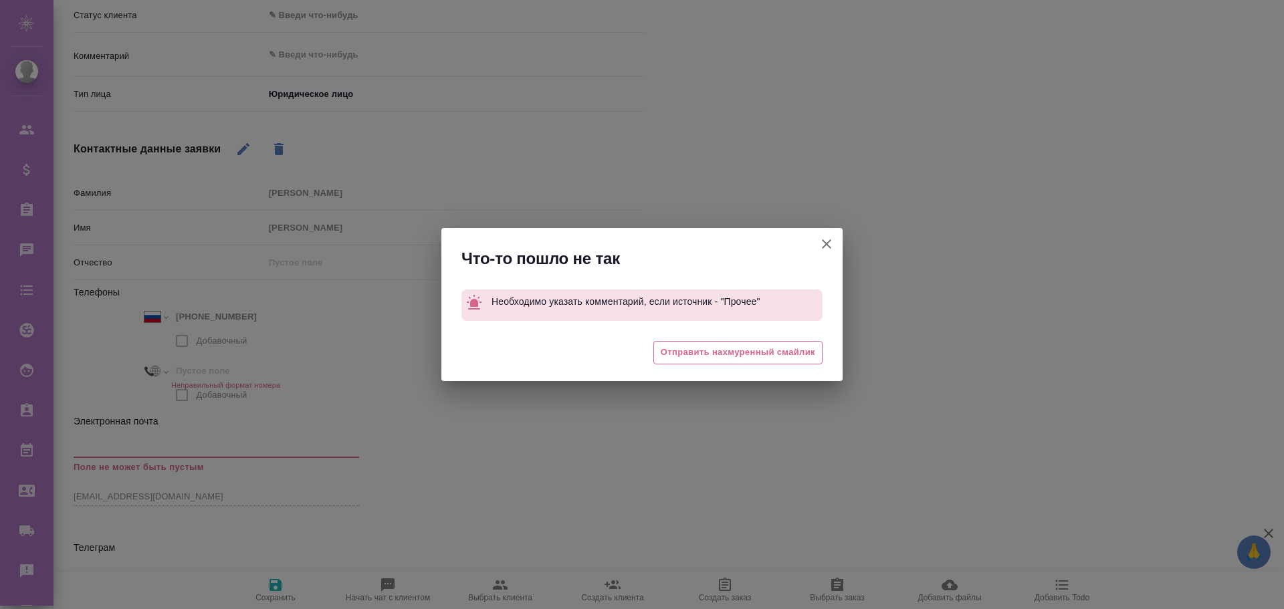
click at [827, 242] on icon "button" at bounding box center [826, 244] width 16 height 16
type textarea "x"
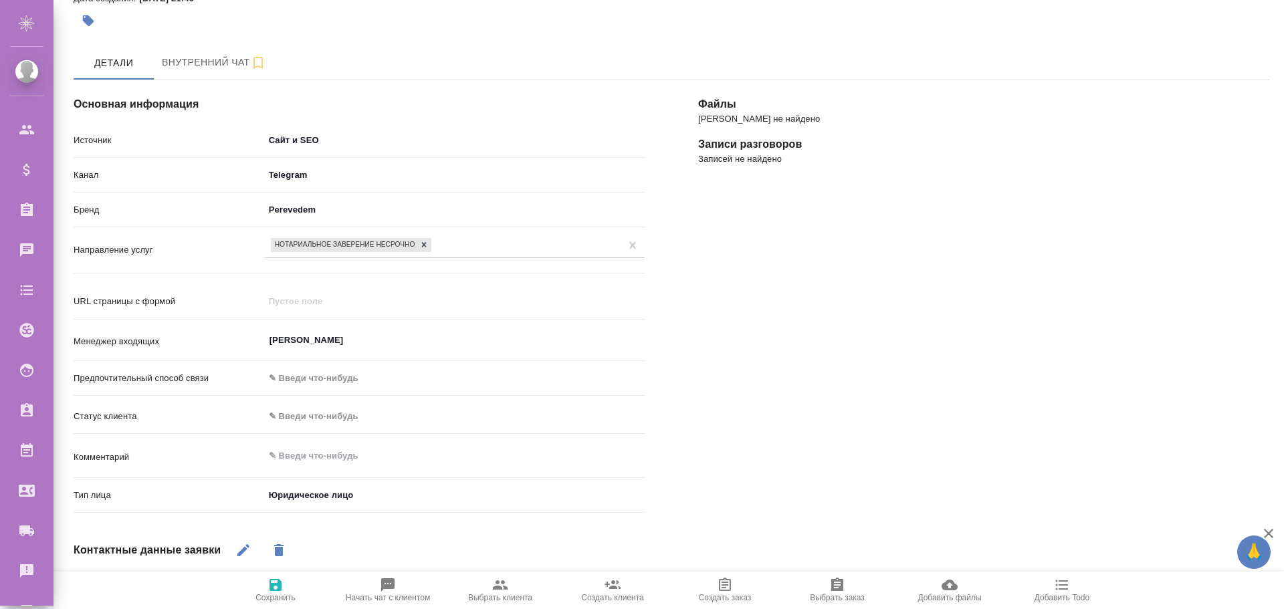
scroll to position [0, 0]
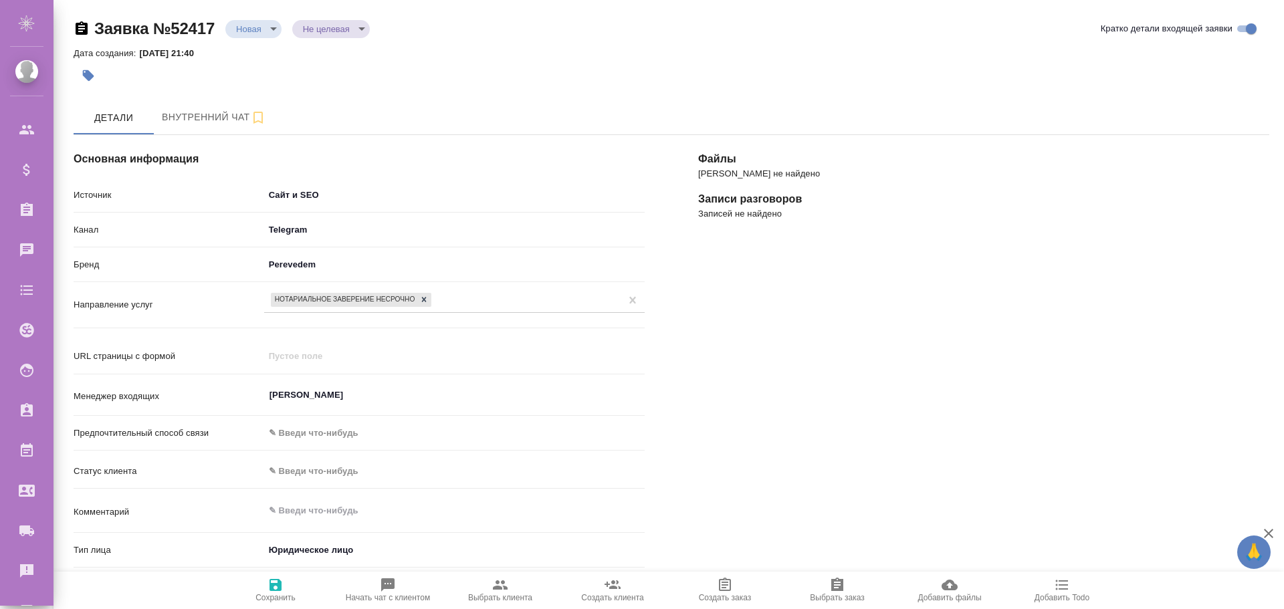
click at [298, 191] on body "🙏 .cls-1 fill:#fff; AWATERA Poleshchuk Grigory Клиенты Спецификации Заказы 0 Ча…" at bounding box center [642, 304] width 1284 height 609
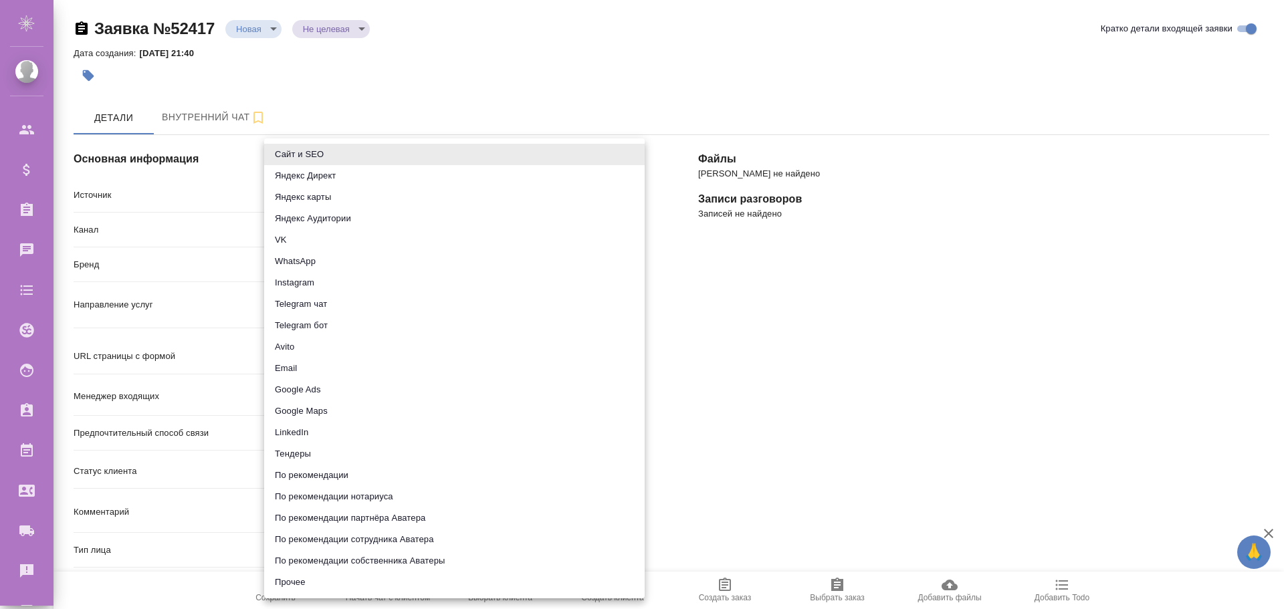
click at [370, 51] on div at bounding box center [642, 304] width 1284 height 609
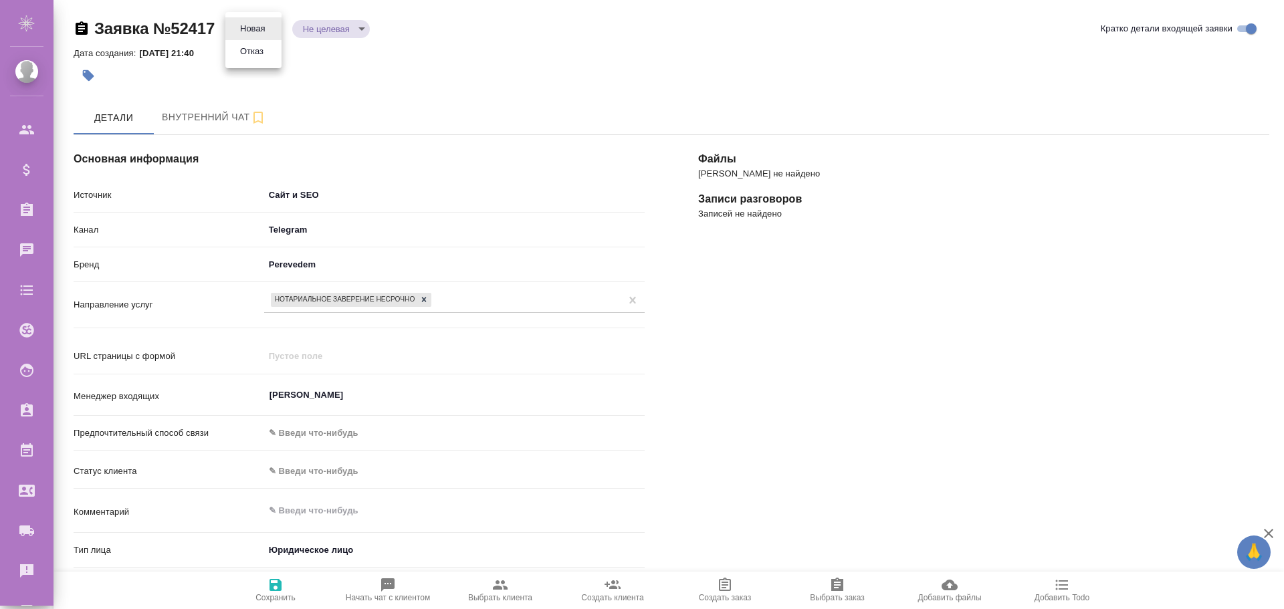
click at [268, 26] on body "🙏 .cls-1 fill:#fff; AWATERA Poleshchuk Grigory Клиенты Спецификации Заказы 0 Ча…" at bounding box center [642, 304] width 1284 height 609
click at [379, 86] on div at bounding box center [642, 304] width 1284 height 609
click at [272, 26] on body "🙏 .cls-1 fill:#fff; AWATERA Poleshchuk Grigory Клиенты Спецификации Заказы 0 Ча…" at bounding box center [642, 304] width 1284 height 609
click at [266, 58] on button "Отказ" at bounding box center [251, 51] width 31 height 15
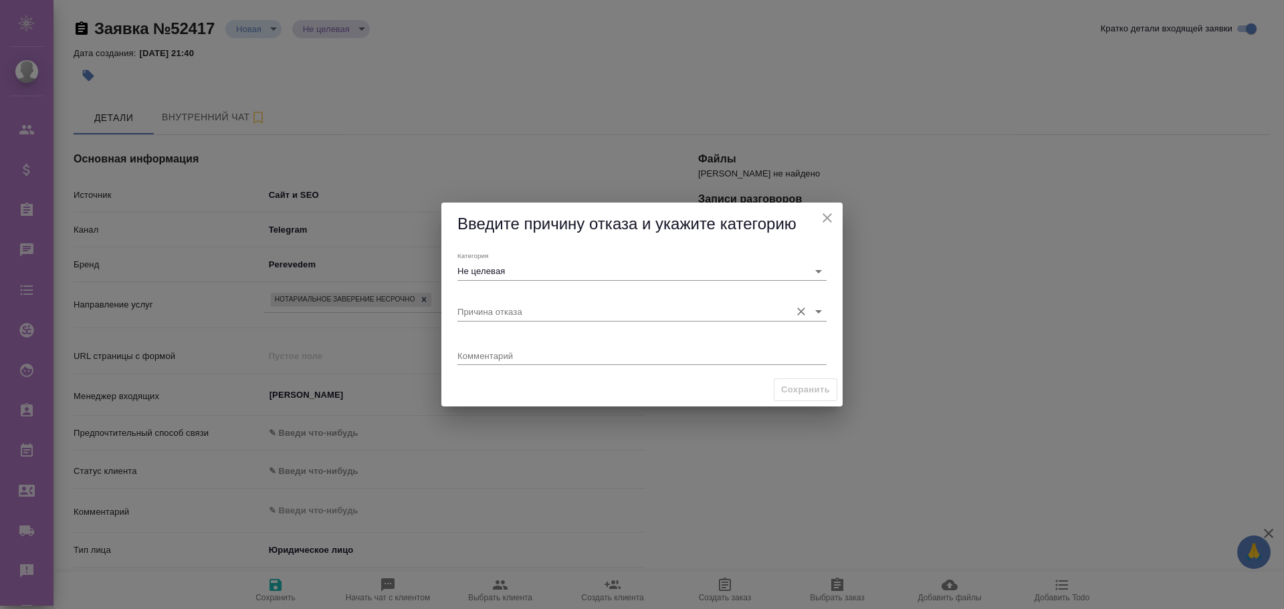
click at [600, 304] on input "Причина отказа" at bounding box center [620, 311] width 326 height 18
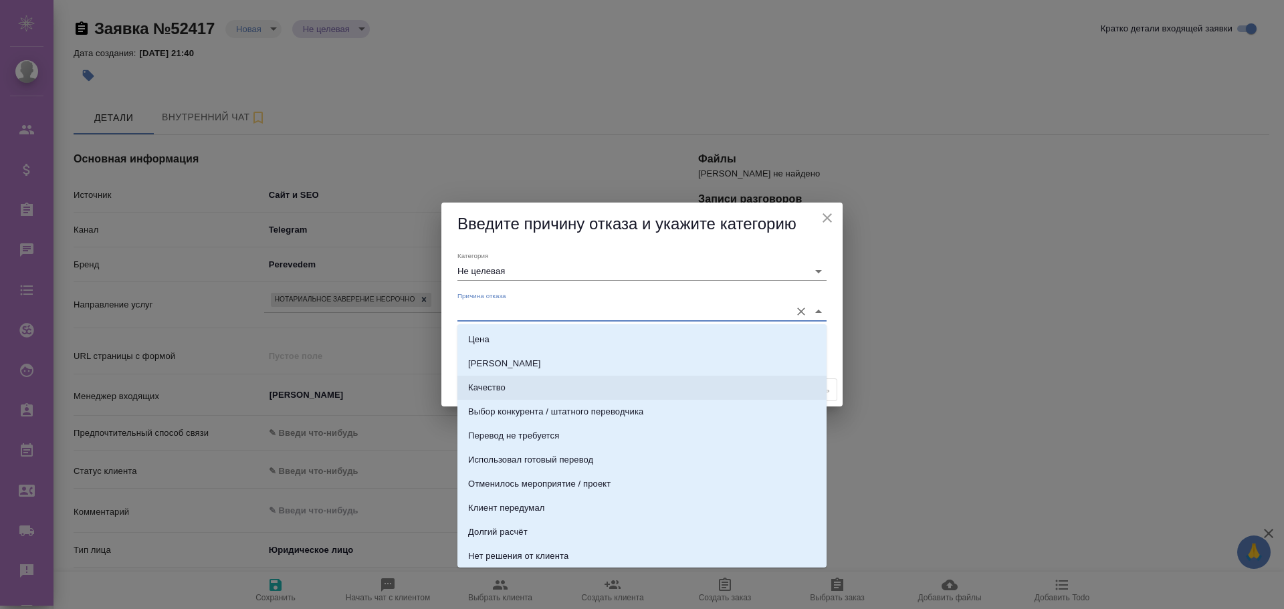
click at [429, 154] on div "Введите причину отказа и укажите категорию Категория Не целевая Причина отказа …" at bounding box center [642, 304] width 1284 height 609
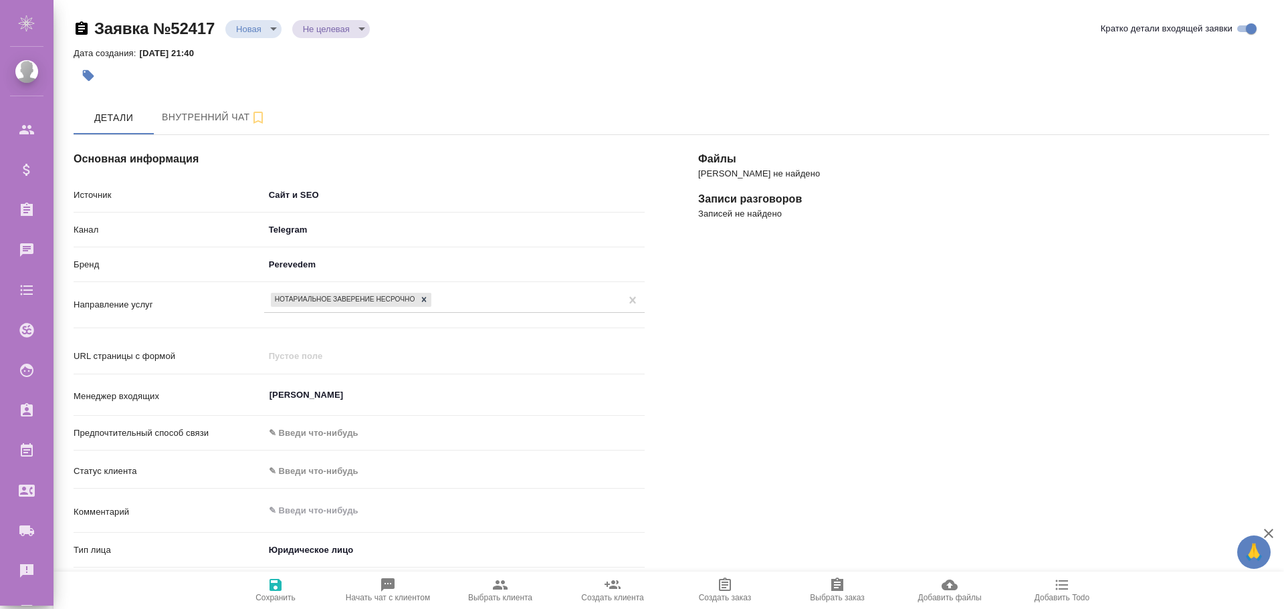
click at [272, 27] on body "🙏 .cls-1 fill:#fff; AWATERA Poleshchuk Grigory Клиенты Спецификации Заказы 0 Ча…" at bounding box center [642, 304] width 1284 height 609
click at [253, 48] on button "Отказ" at bounding box center [251, 51] width 31 height 15
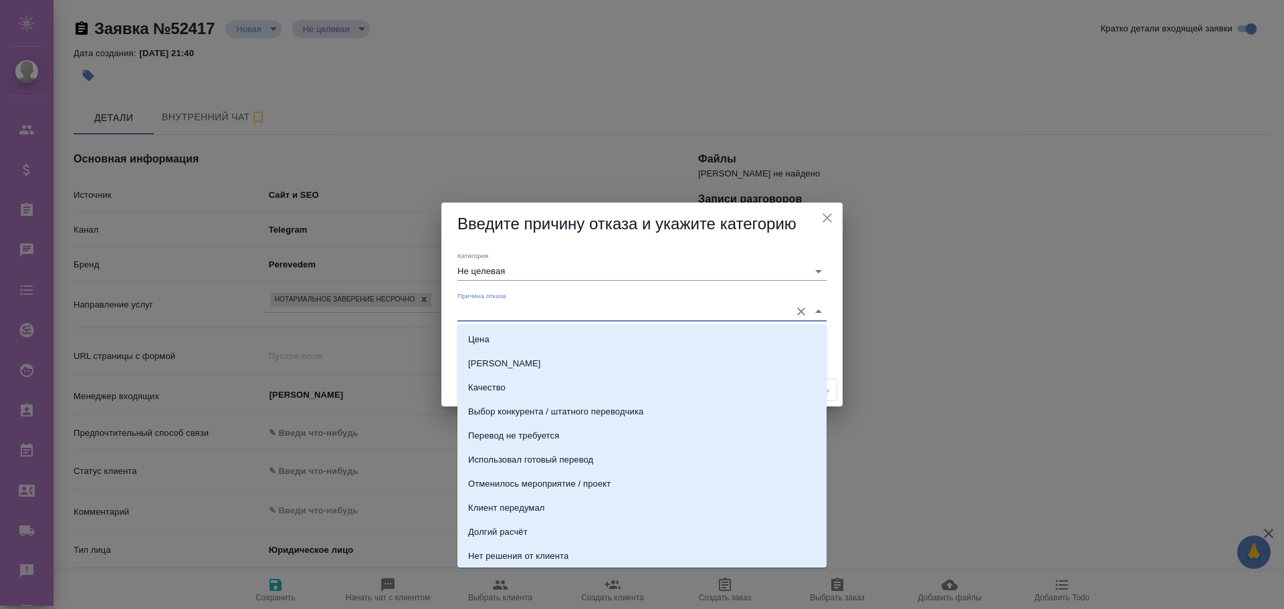
click at [530, 314] on input "Причина отказа" at bounding box center [620, 311] width 326 height 18
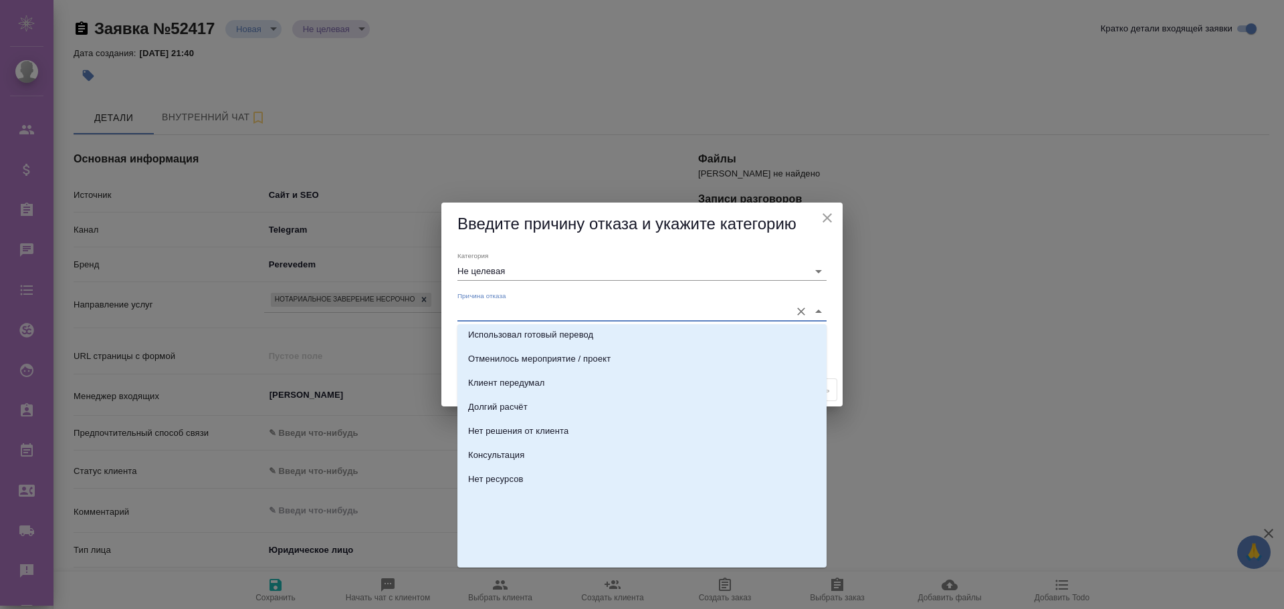
scroll to position [9, 0]
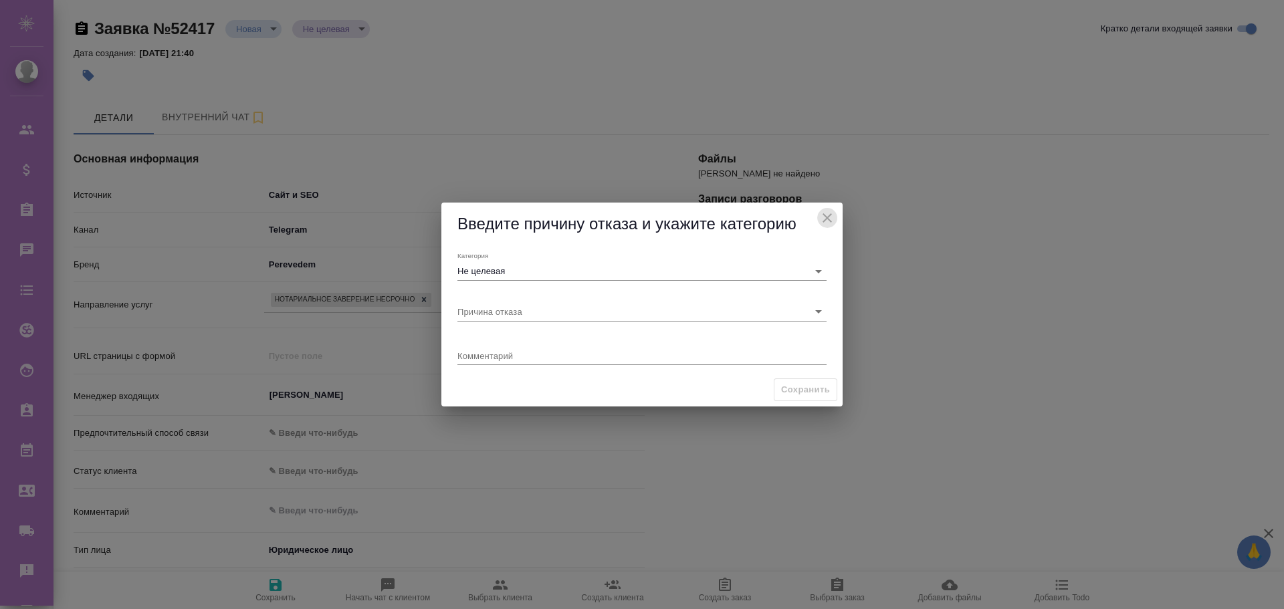
click at [828, 219] on icon "close" at bounding box center [826, 217] width 9 height 9
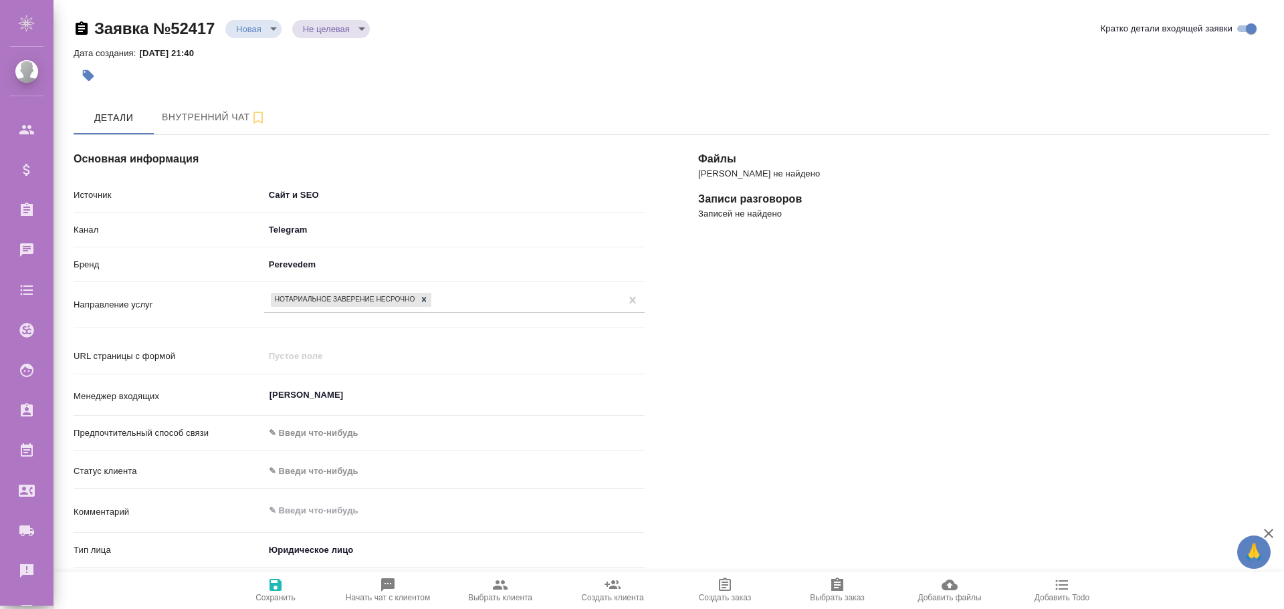
click at [265, 26] on body "🙏 .cls-1 fill:#fff; AWATERA Poleshchuk Grigory Клиенты Спецификации Заказы 0 Ча…" at bounding box center [642, 304] width 1284 height 609
click at [255, 50] on button "Отказ" at bounding box center [251, 51] width 31 height 15
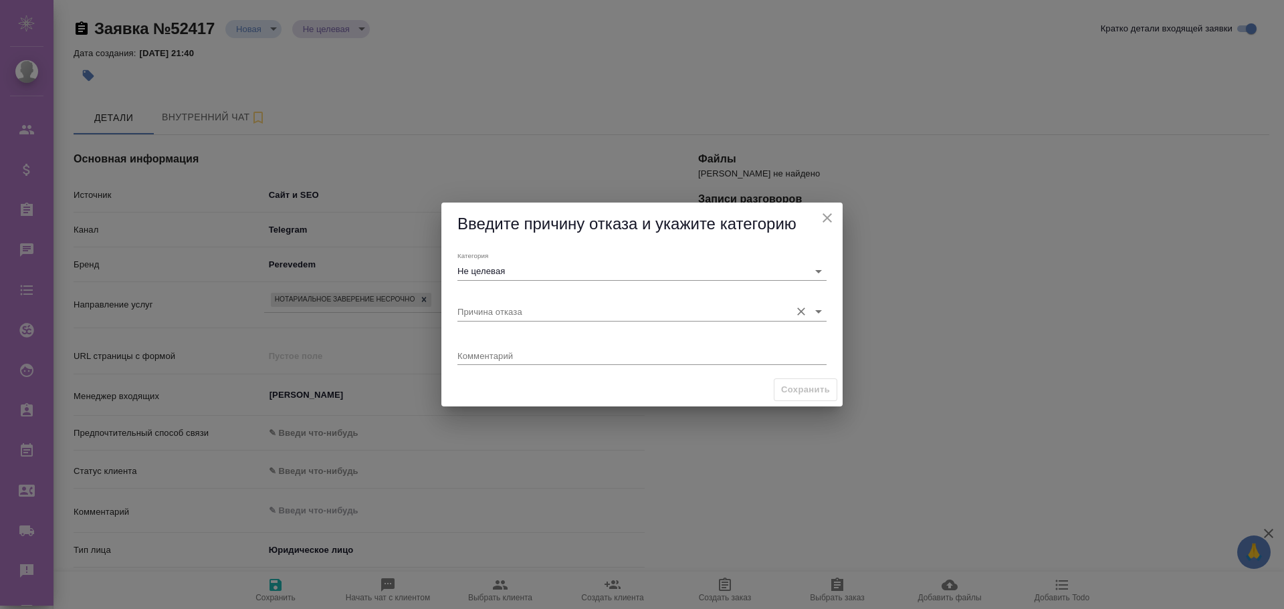
click at [550, 307] on input "Причина отказа" at bounding box center [620, 311] width 326 height 18
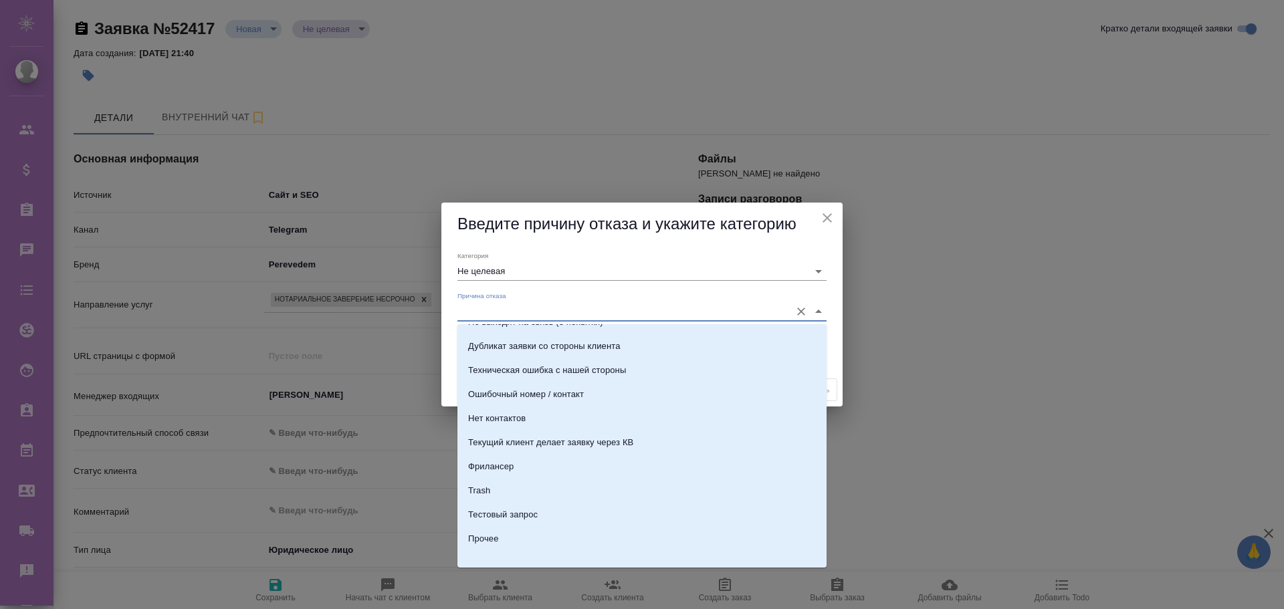
scroll to position [410, 0]
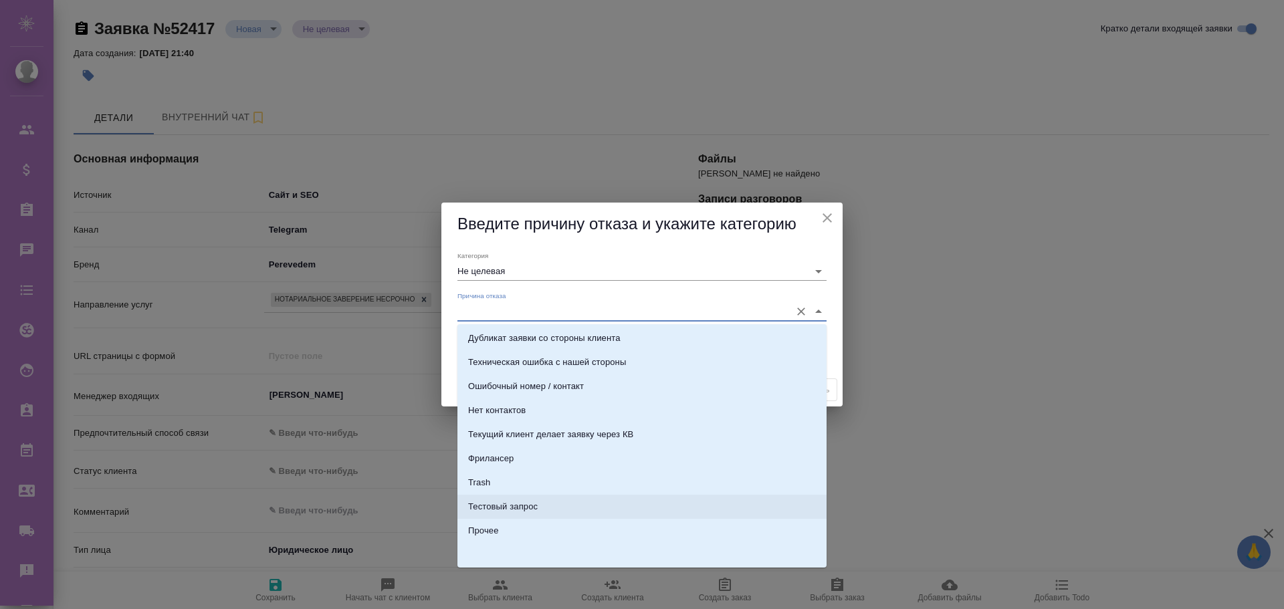
click at [505, 517] on li "Тестовый запрос" at bounding box center [641, 507] width 369 height 24
type input "Не лиды"
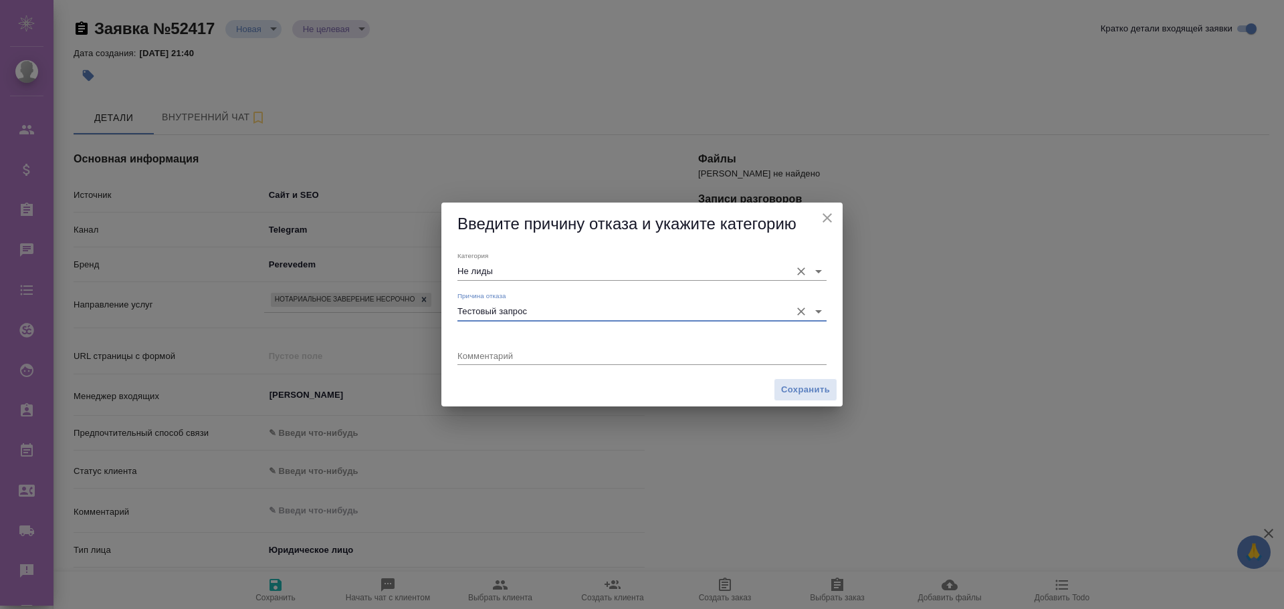
click at [531, 257] on div "Категория Не лиды" at bounding box center [641, 265] width 369 height 29
click at [537, 314] on input "Тестовый запрос" at bounding box center [620, 311] width 326 height 18
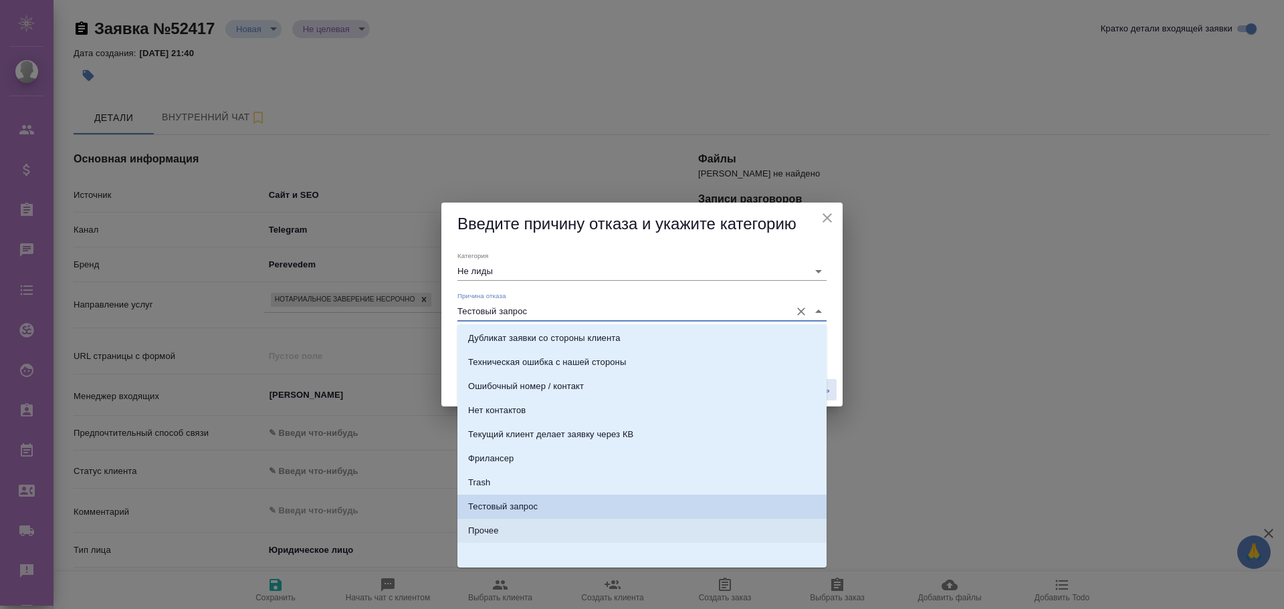
click at [511, 525] on li "Прочее" at bounding box center [641, 531] width 369 height 24
type input "Прочее"
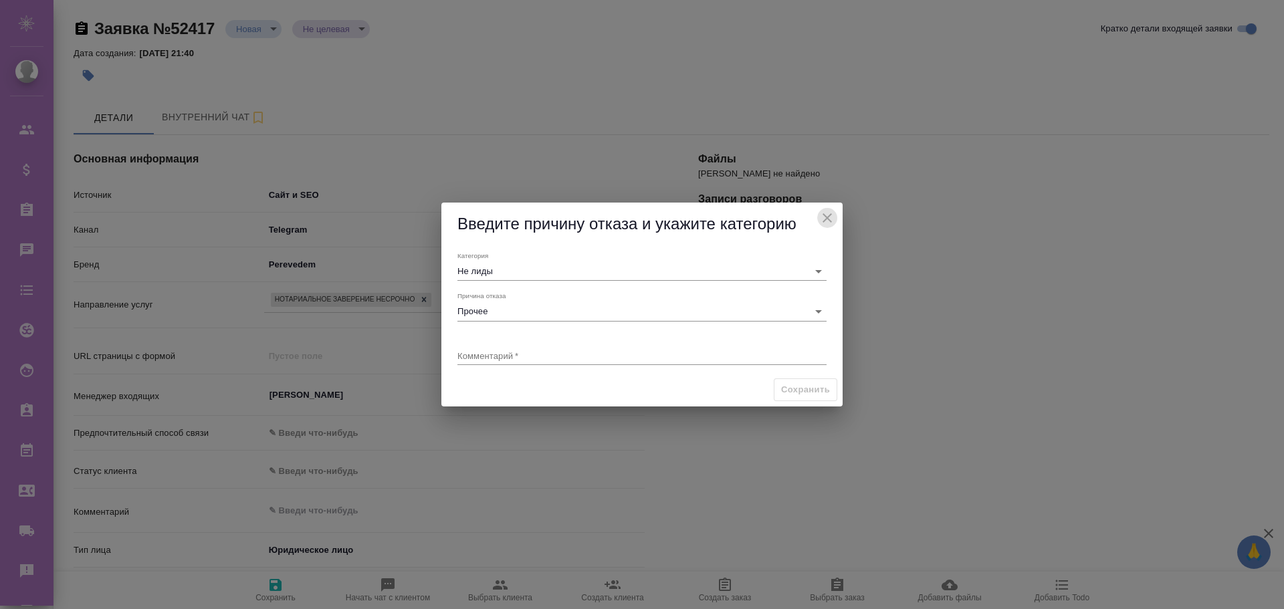
click at [832, 215] on icon "close" at bounding box center [827, 218] width 16 height 16
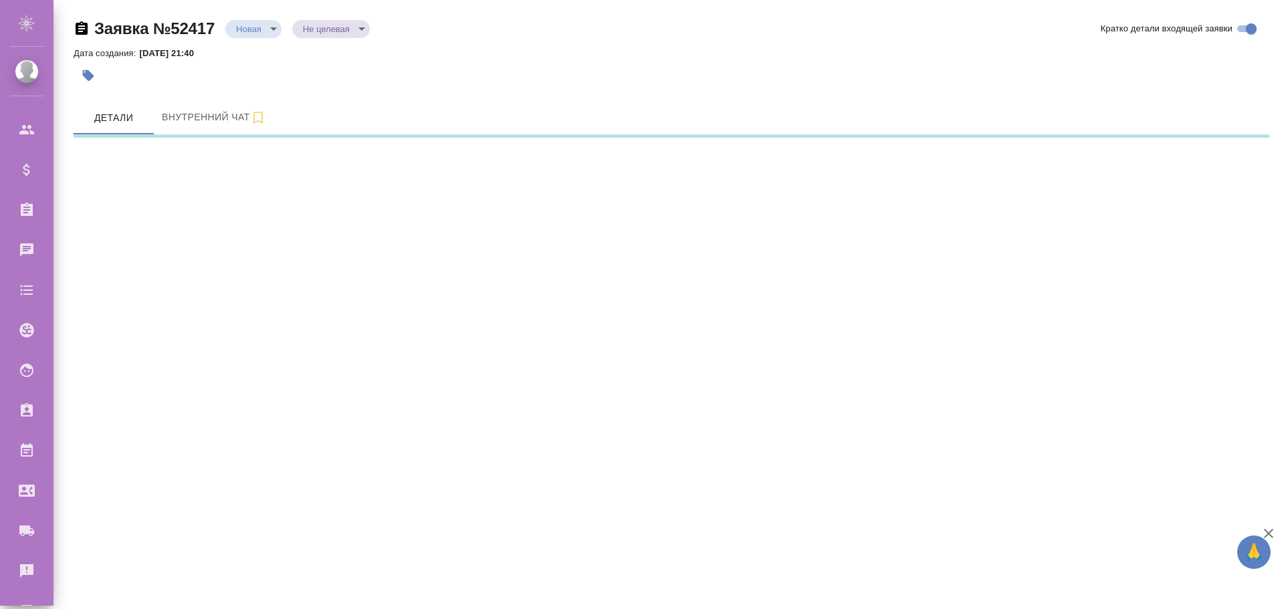
select select "RU"
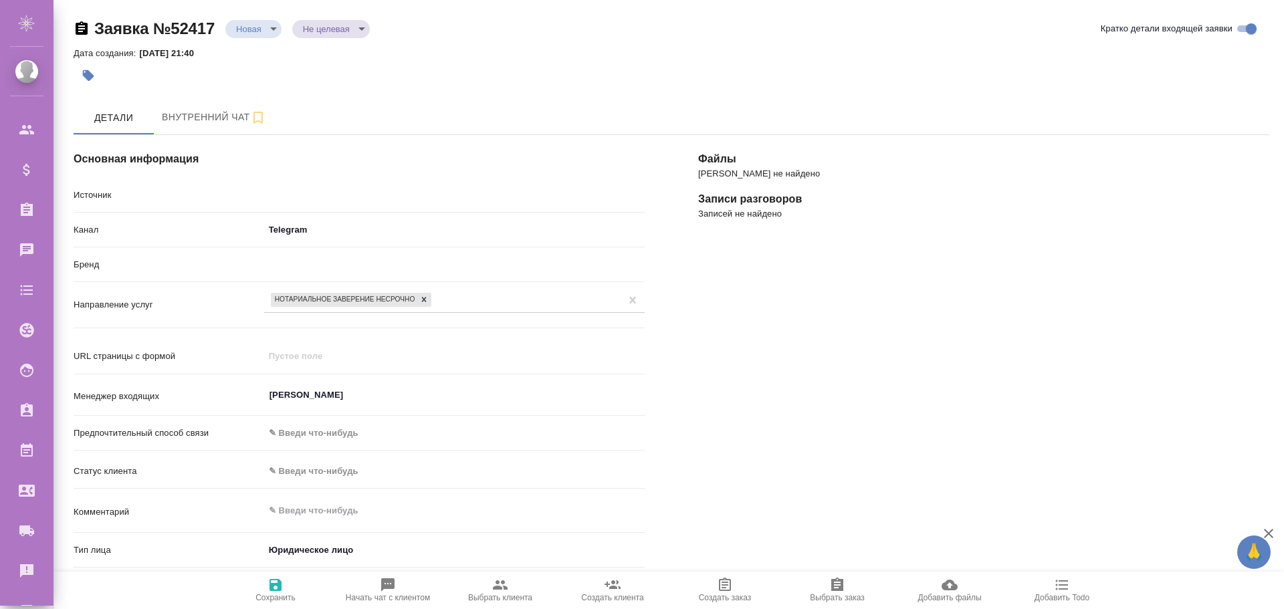
type textarea "x"
click at [271, 27] on body "🙏 .cls-1 fill:#fff; AWATERA [PERSON_NAME] Спецификации Заказы 0 Чаты Todo Проек…" at bounding box center [642, 304] width 1284 height 609
click at [390, 100] on div at bounding box center [642, 304] width 1284 height 609
click at [335, 191] on body "🙏 .cls-1 fill:#fff; AWATERA Poleshchuk Grigory Клиенты Спецификации Заказы 0 Ча…" at bounding box center [642, 304] width 1284 height 609
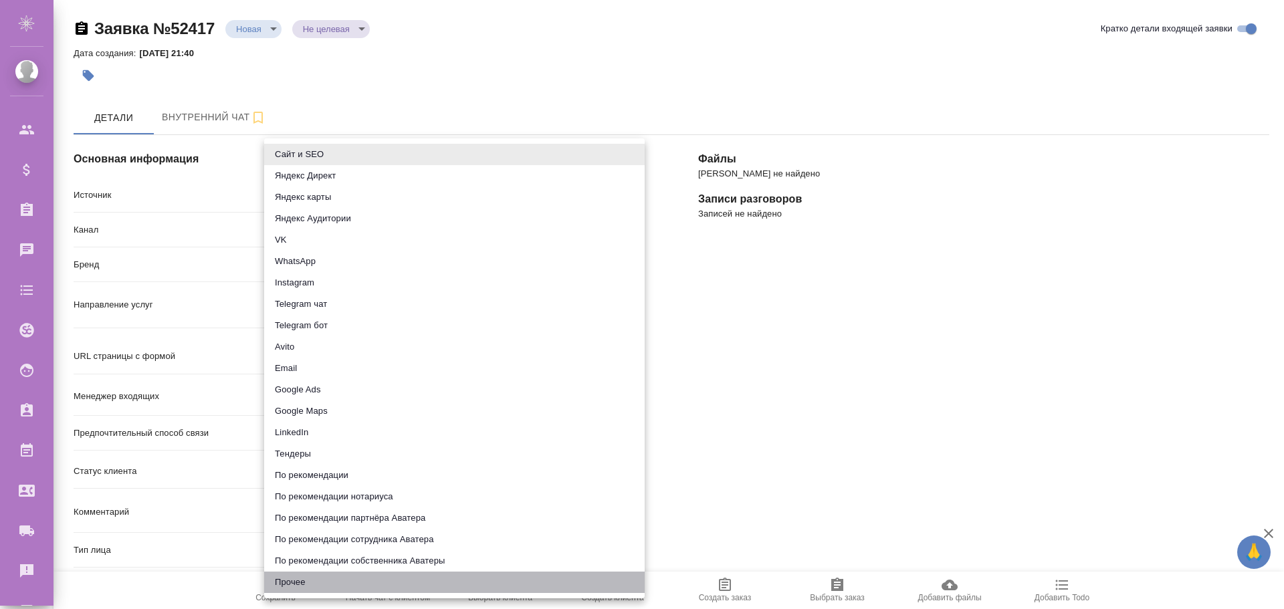
click at [306, 579] on li "Прочее" at bounding box center [454, 582] width 380 height 21
type input "other"
type textarea "x"
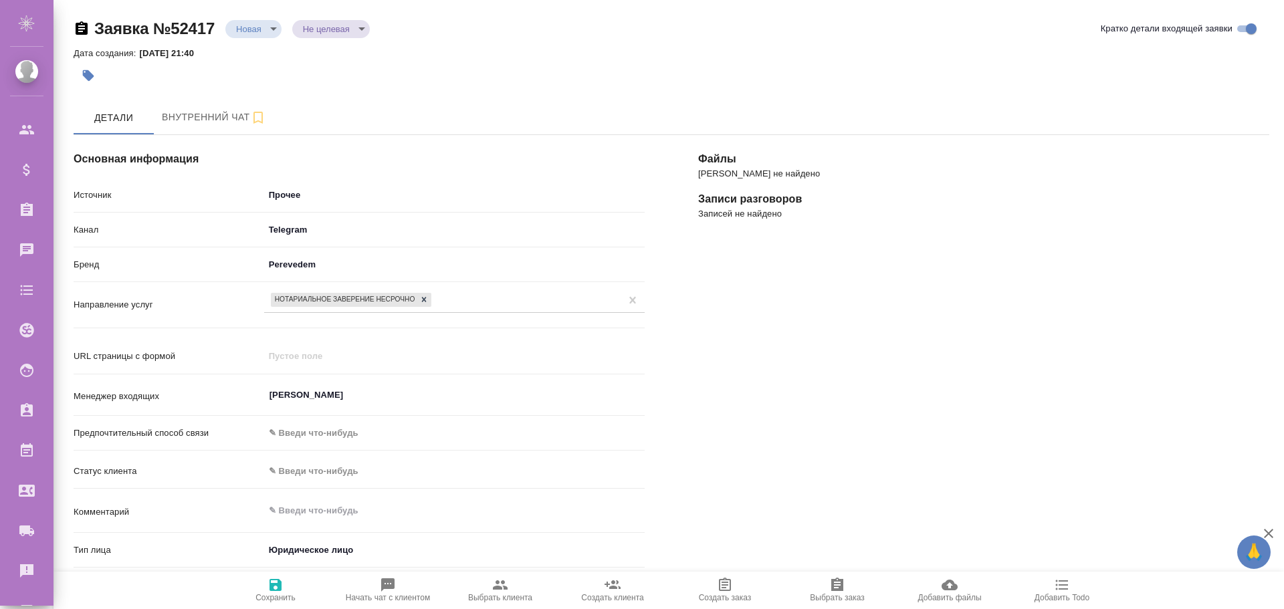
click at [273, 590] on icon "button" at bounding box center [275, 585] width 12 height 12
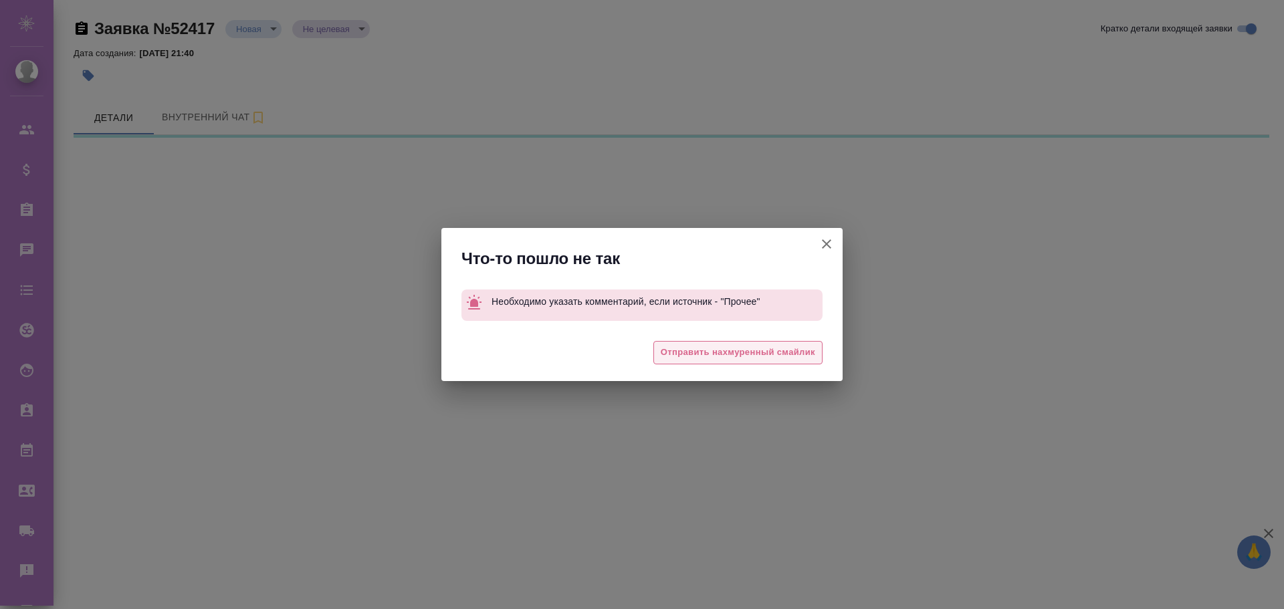
select select "RU"
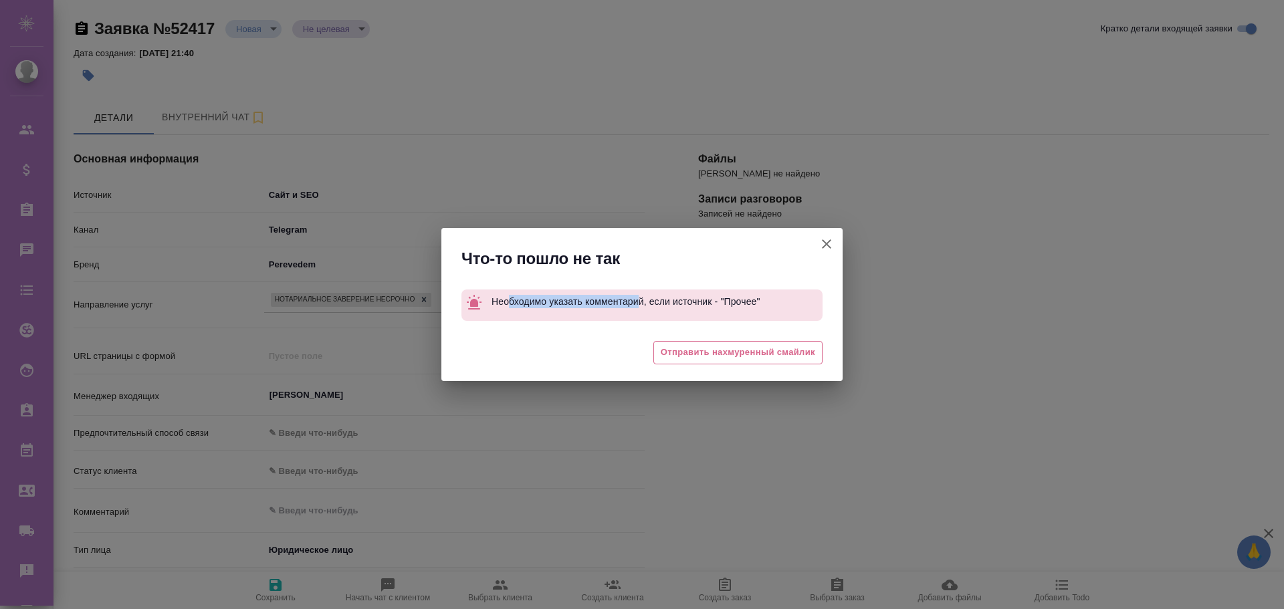
drag, startPoint x: 507, startPoint y: 300, endPoint x: 659, endPoint y: 300, distance: 151.8
click at [650, 300] on span "Необходимо указать комментарий, если источник - "Прочее"" at bounding box center [625, 301] width 269 height 11
drag, startPoint x: 665, startPoint y: 300, endPoint x: 715, endPoint y: 297, distance: 49.5
click at [669, 300] on span "Необходимо указать комментарий, если источник - "Прочее"" at bounding box center [625, 301] width 269 height 11
click at [826, 241] on icon "button" at bounding box center [826, 244] width 16 height 16
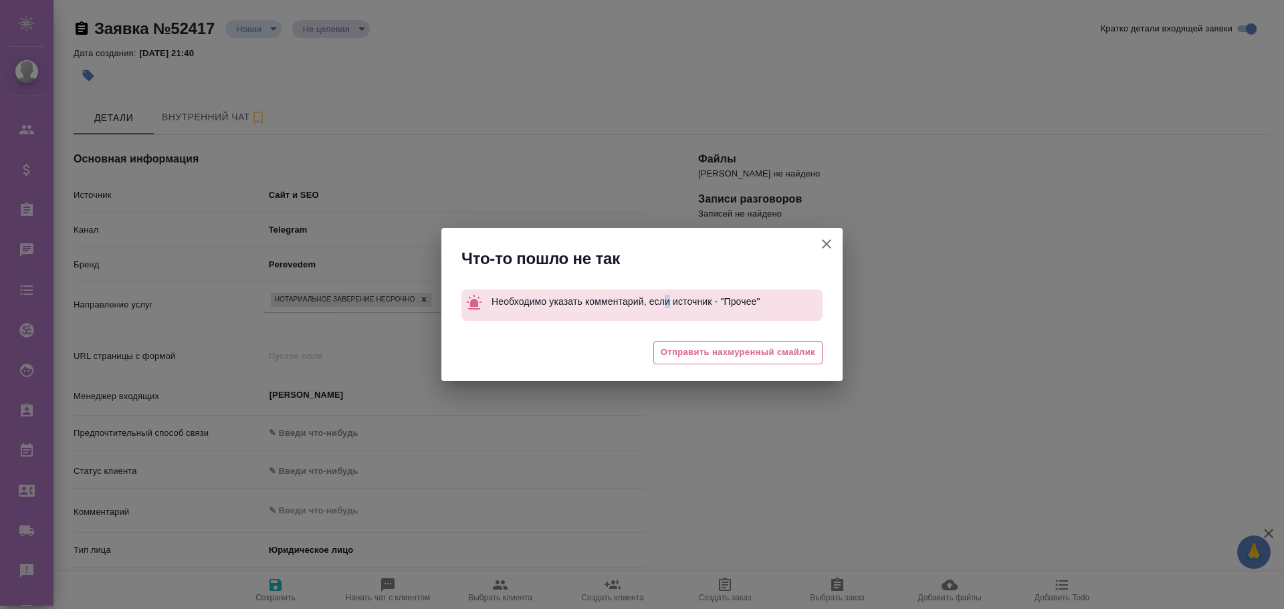
type textarea "x"
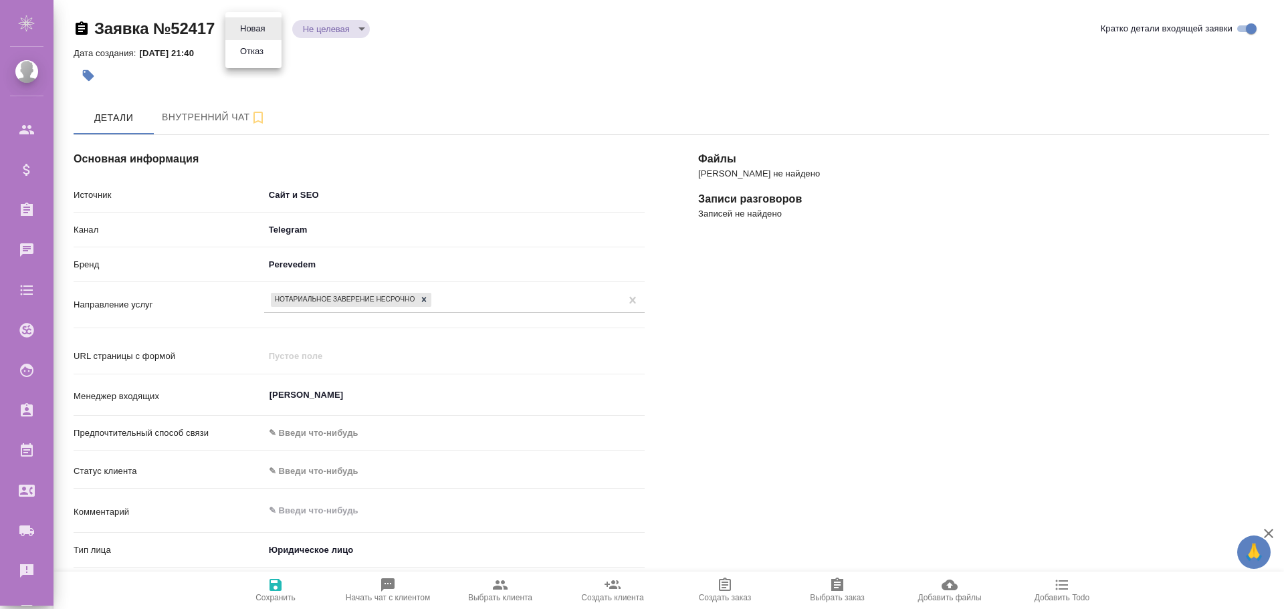
click at [279, 25] on body "🙏 .cls-1 fill:#fff; AWATERA Poleshchuk Grigory Клиенты Спецификации Заказы 0 Ча…" at bounding box center [642, 304] width 1284 height 609
click at [350, 148] on div at bounding box center [642, 304] width 1284 height 609
click at [315, 195] on body "🙏 .cls-1 fill:#fff; AWATERA Poleshchuk Grigory Клиенты Спецификации Заказы 0 Ча…" at bounding box center [642, 304] width 1284 height 609
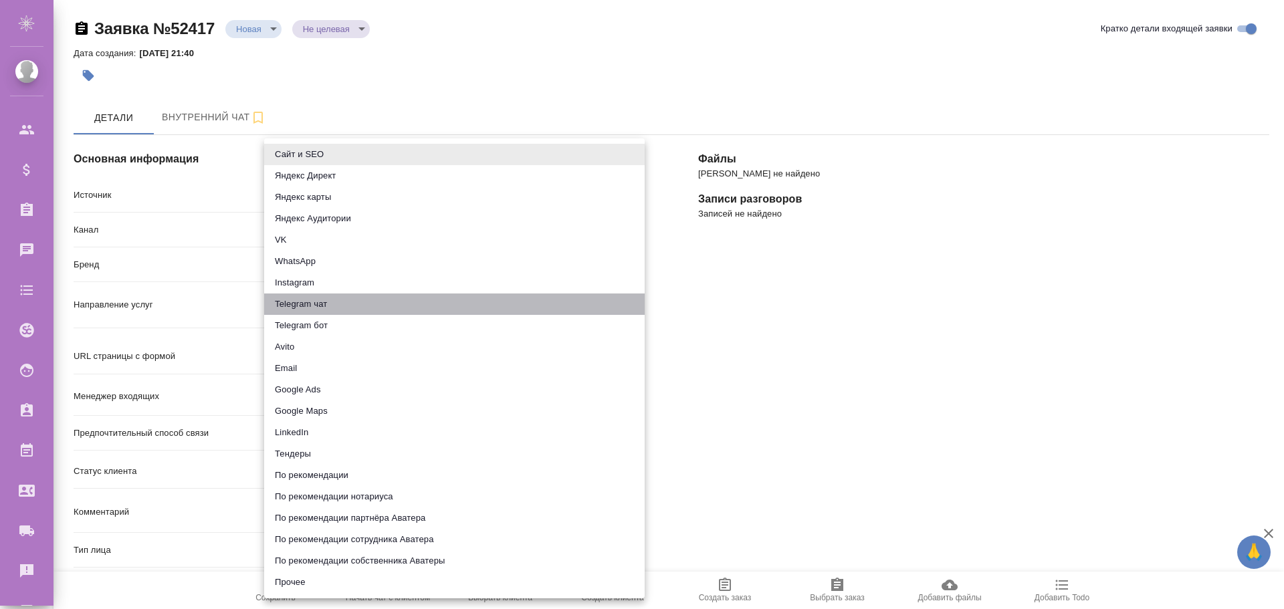
click at [296, 307] on li "Telegram чат" at bounding box center [454, 303] width 380 height 21
type input "telegram"
type textarea "x"
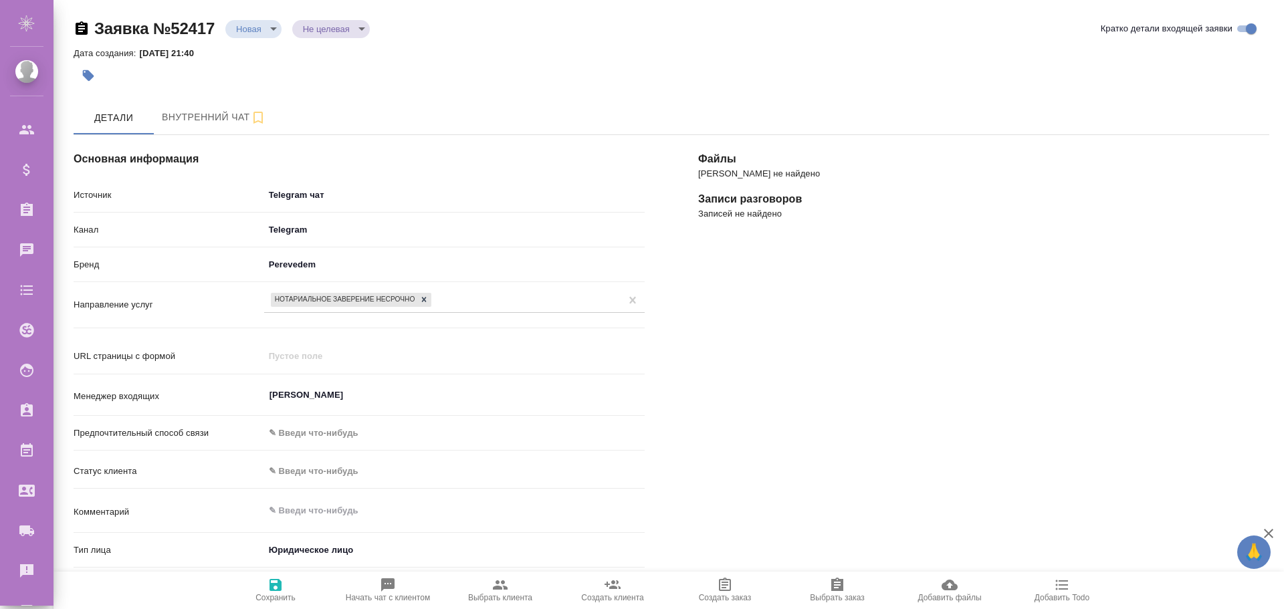
click at [270, 589] on icon "button" at bounding box center [275, 585] width 12 height 12
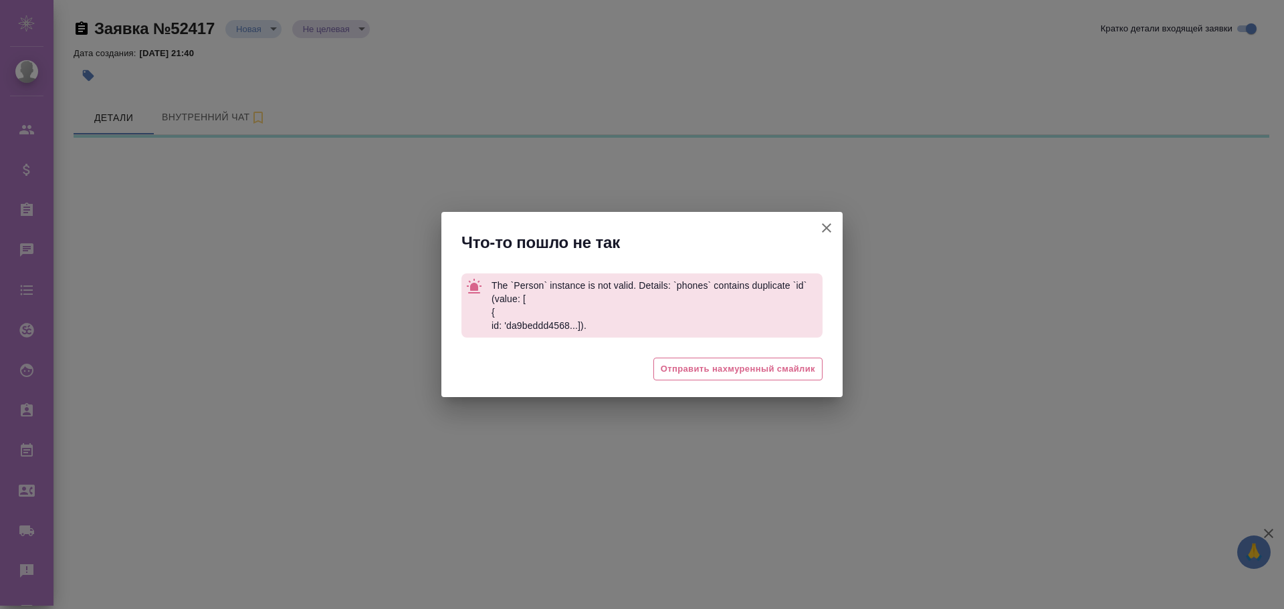
select select "RU"
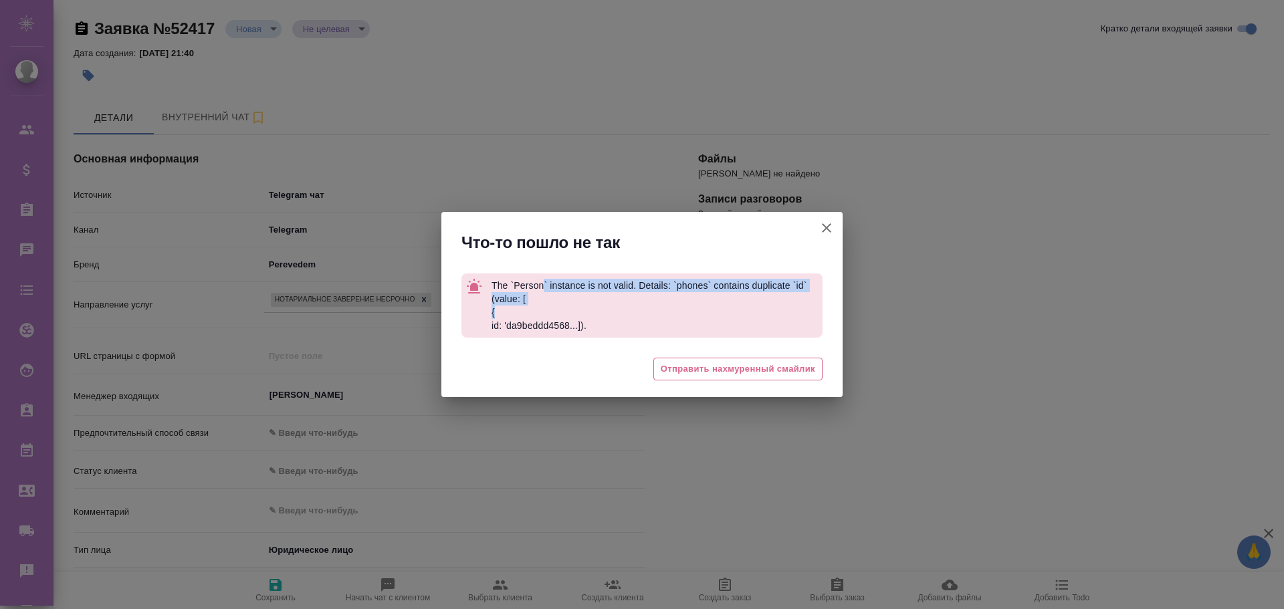
drag, startPoint x: 542, startPoint y: 289, endPoint x: 648, endPoint y: 308, distance: 107.9
click at [645, 307] on p "The `Person` instance is not valid. Details: `phones` contains duplicate `id` (…" at bounding box center [656, 305] width 331 height 64
click at [679, 308] on p "The `Person` instance is not valid. Details: `phones` contains duplicate `id` (…" at bounding box center [656, 305] width 331 height 64
click at [828, 225] on icon "button" at bounding box center [826, 227] width 9 height 9
type textarea "x"
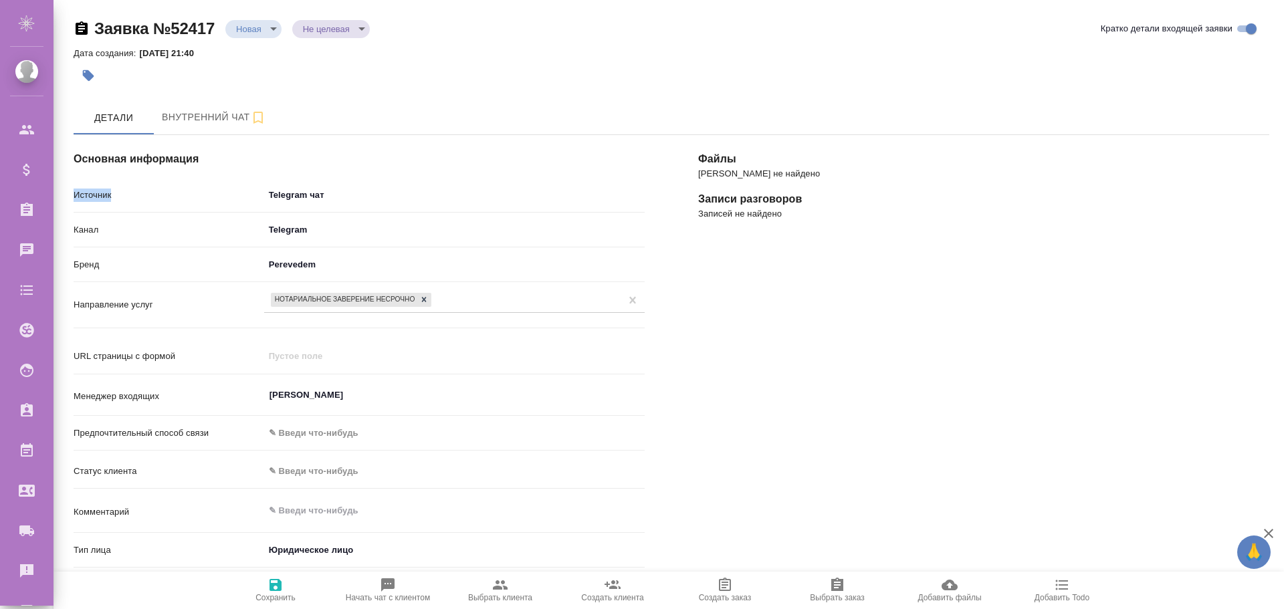
drag, startPoint x: 74, startPoint y: 193, endPoint x: 349, endPoint y: 191, distance: 275.4
click at [349, 191] on div "Источник Telegram чат telegram" at bounding box center [359, 194] width 571 height 23
click at [265, 24] on body "🙏 .cls-1 fill:#fff; AWATERA Poleshchuk Grigory Клиенты Спецификации Заказы 0 Ча…" at bounding box center [642, 304] width 1284 height 609
click at [251, 53] on button "Отказ" at bounding box center [251, 51] width 31 height 15
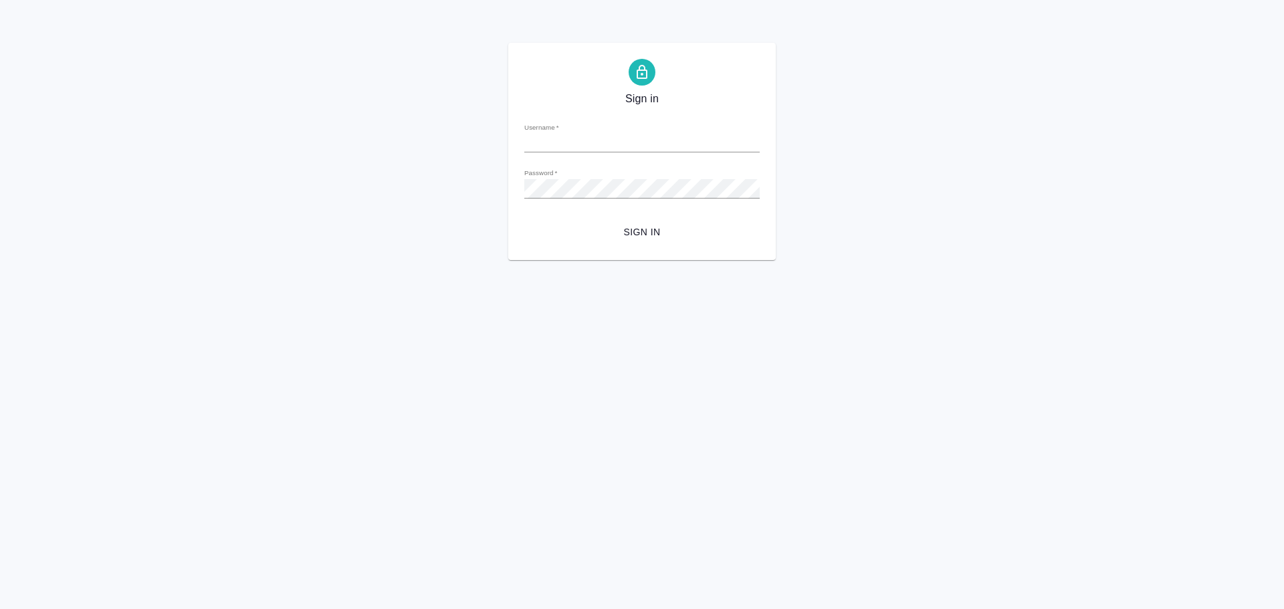
type input "[PERSON_NAME][EMAIL_ADDRESS][DOMAIN_NAME]"
click at [642, 237] on span "Sign in" at bounding box center [642, 232] width 214 height 17
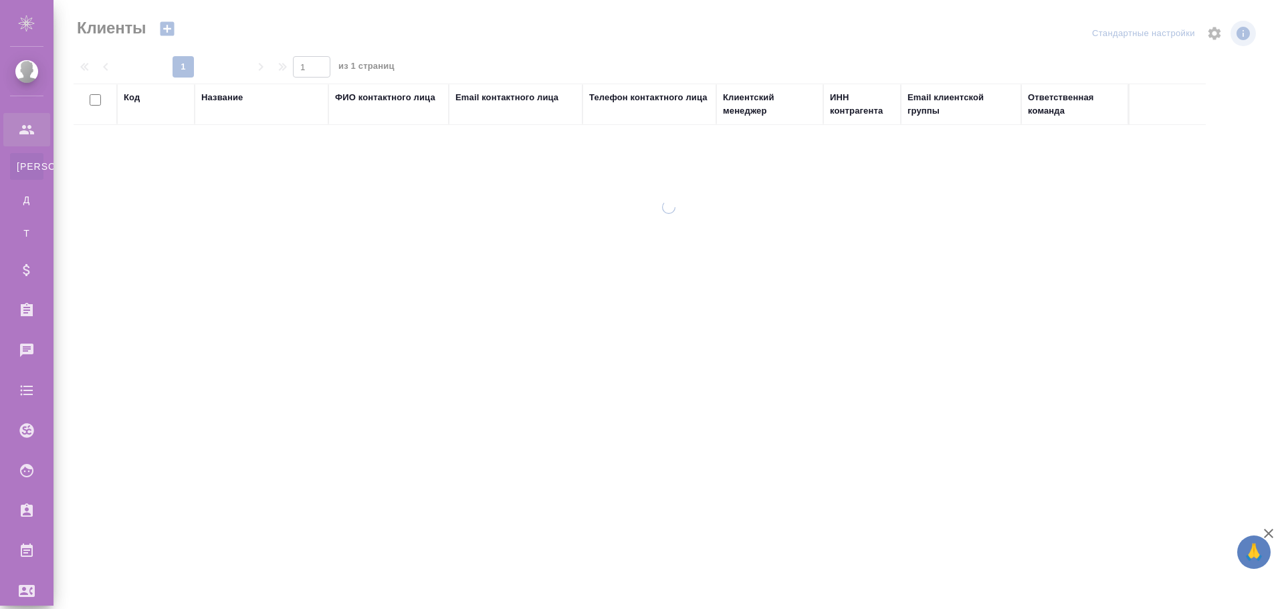
select select "RU"
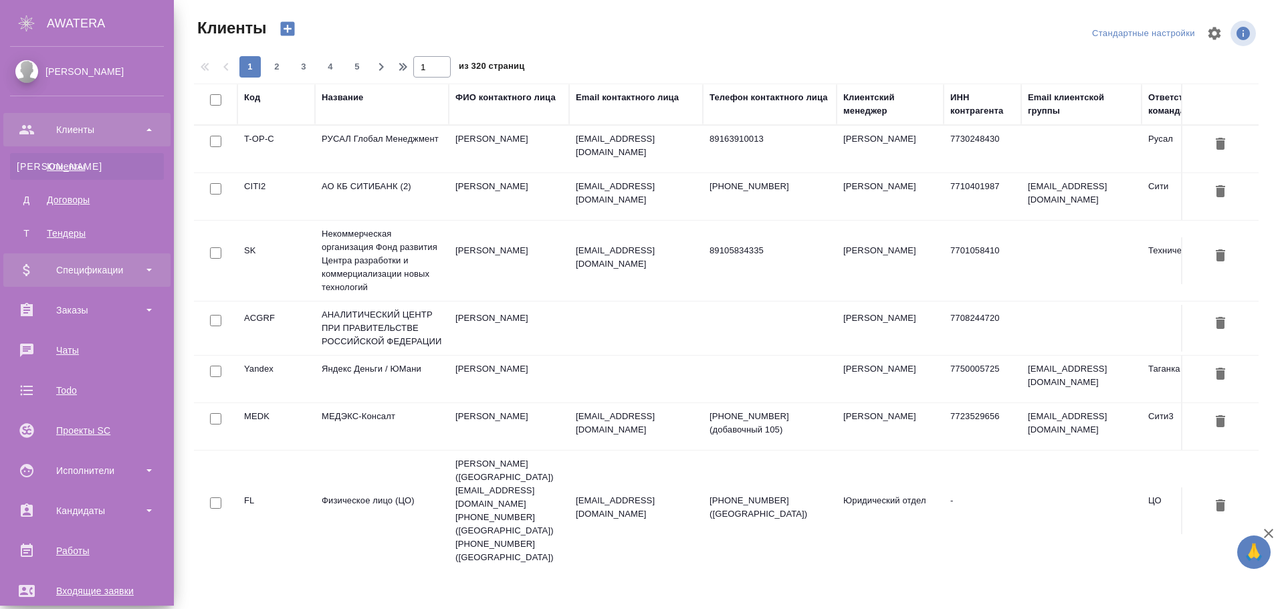
click at [103, 267] on div "Спецификации" at bounding box center [87, 270] width 154 height 20
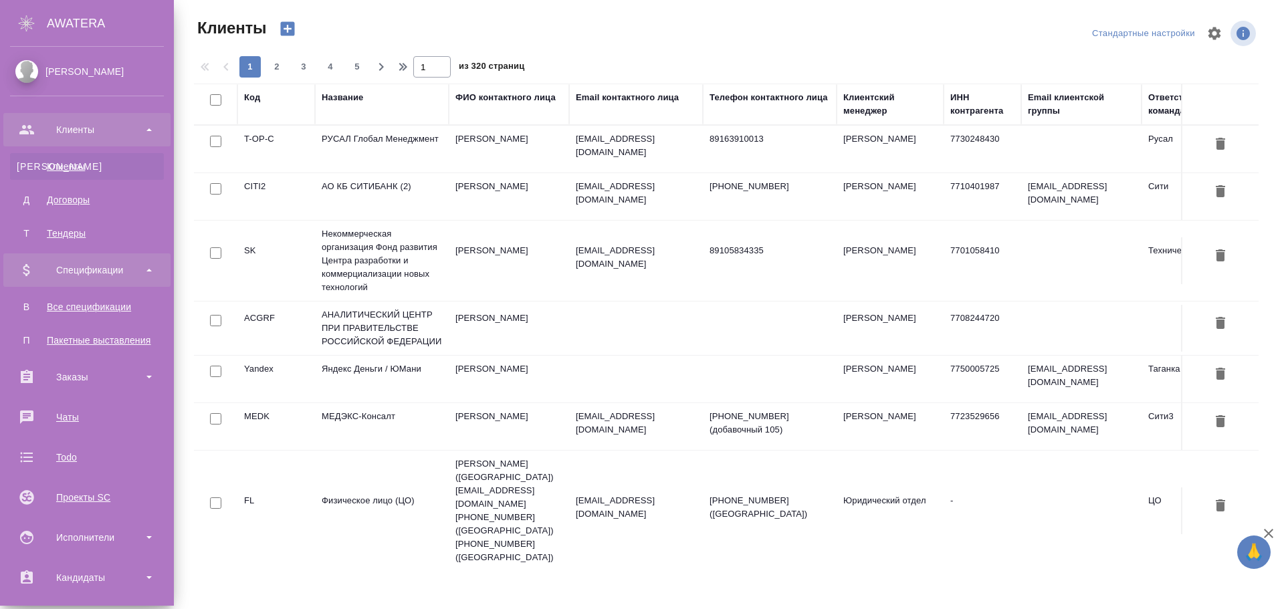
click at [102, 272] on div "Спецификации" at bounding box center [87, 270] width 154 height 20
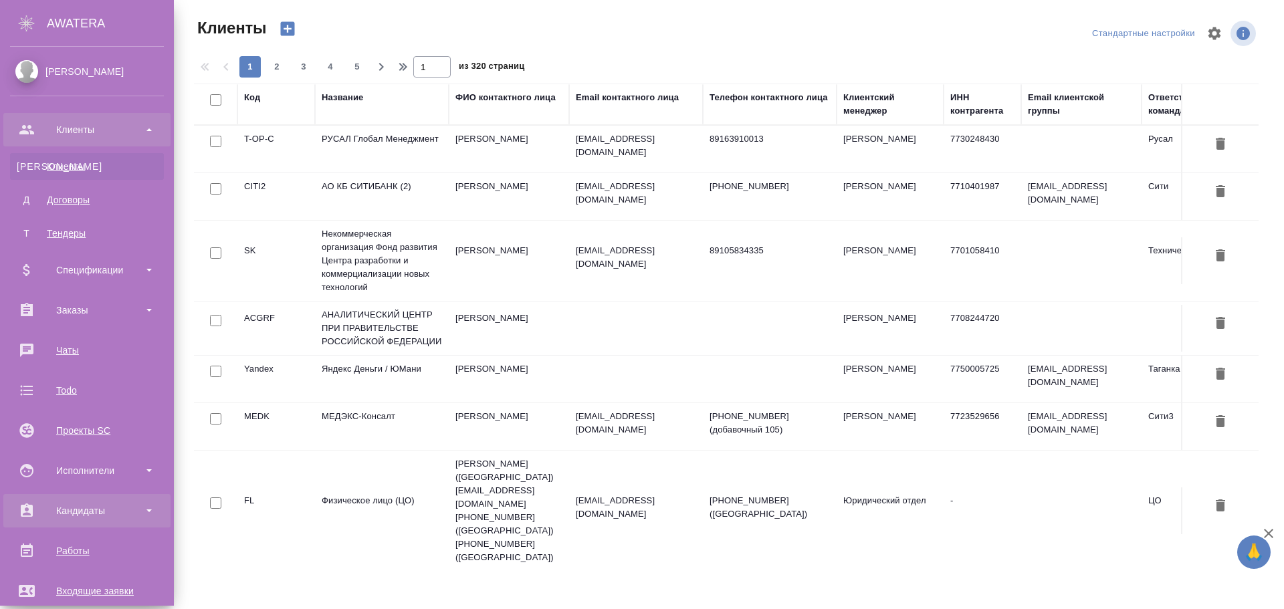
scroll to position [134, 0]
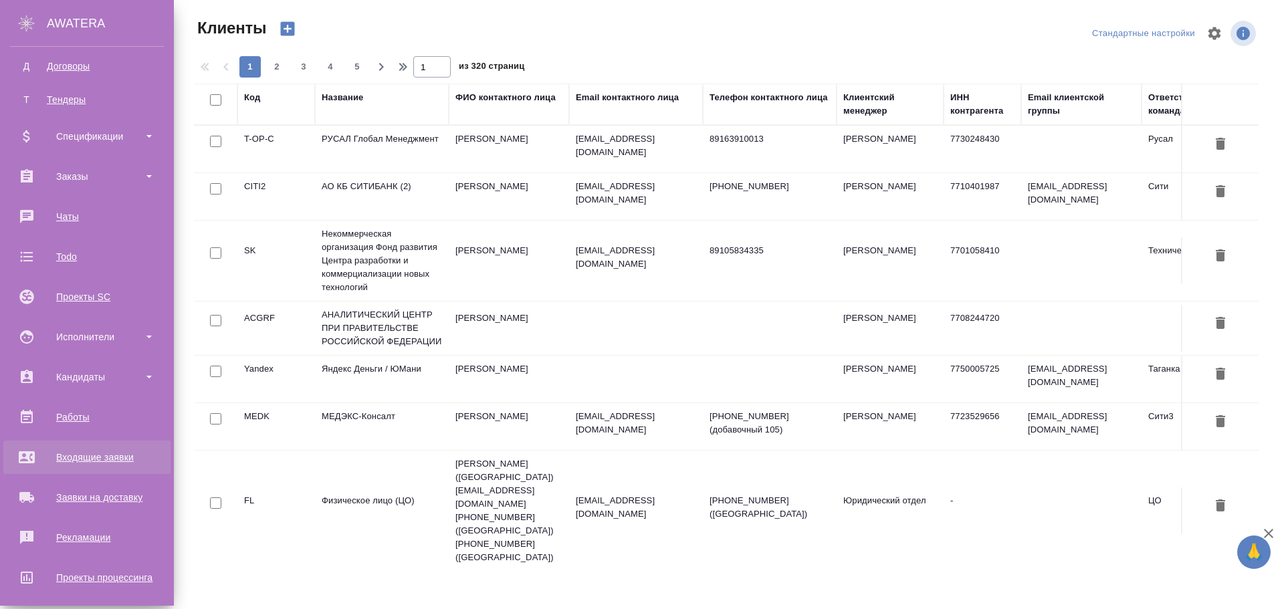
click at [109, 455] on div "Входящие заявки" at bounding box center [87, 457] width 154 height 20
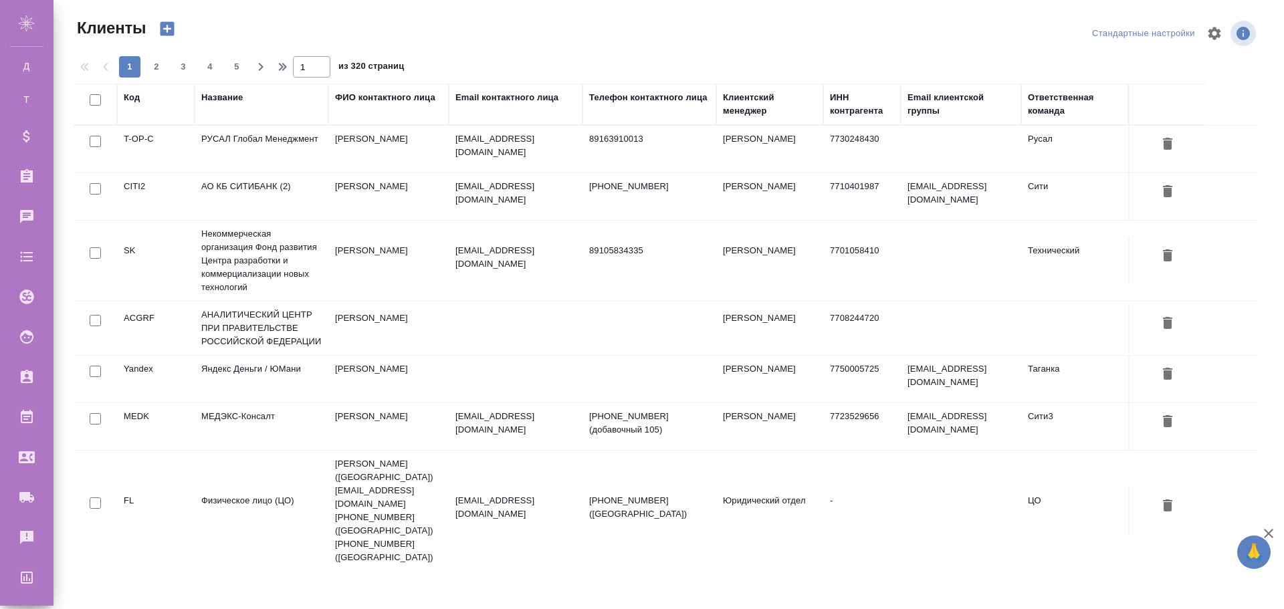
select select "RU"
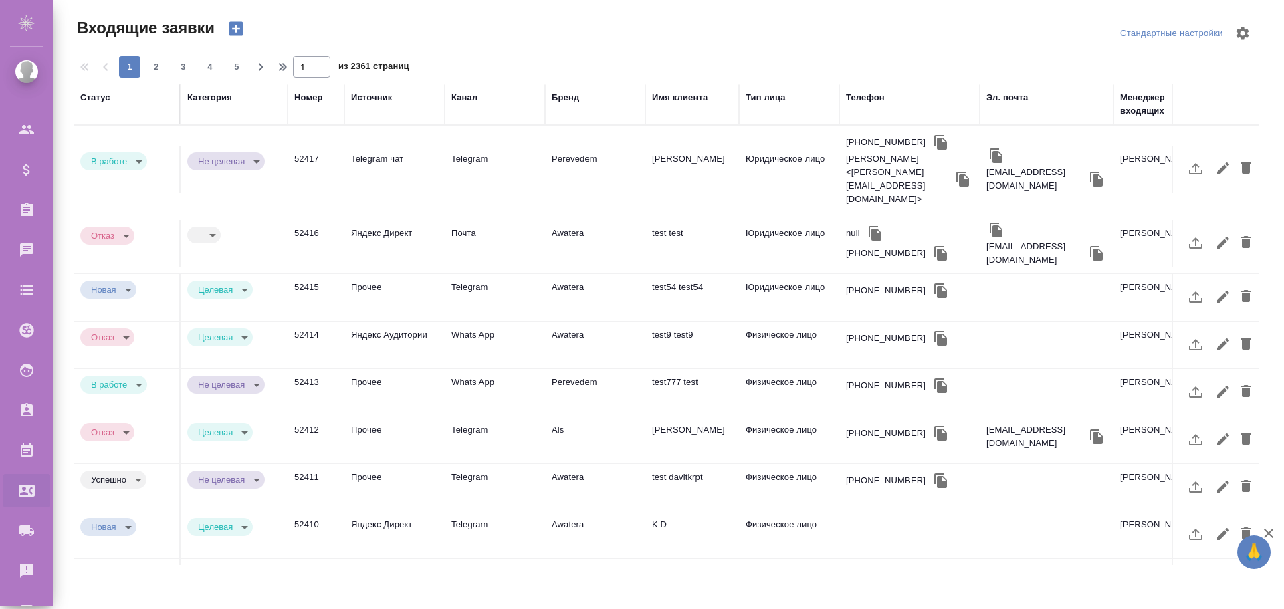
click at [368, 148] on td "Telegram чат" at bounding box center [394, 169] width 100 height 47
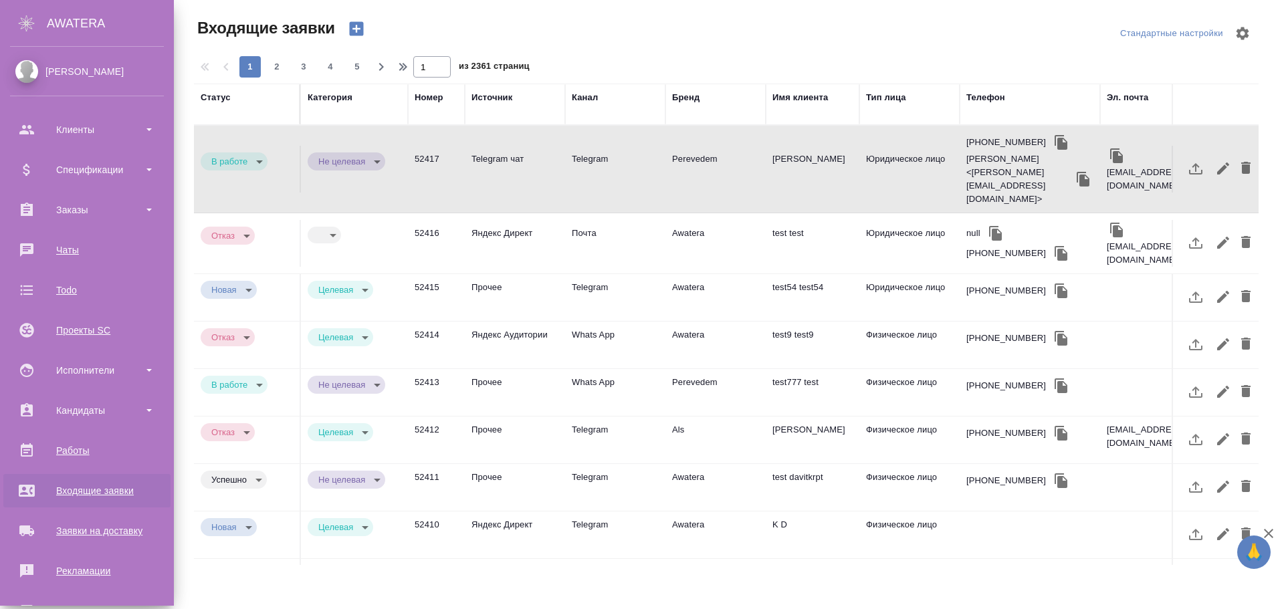
scroll to position [134, 0]
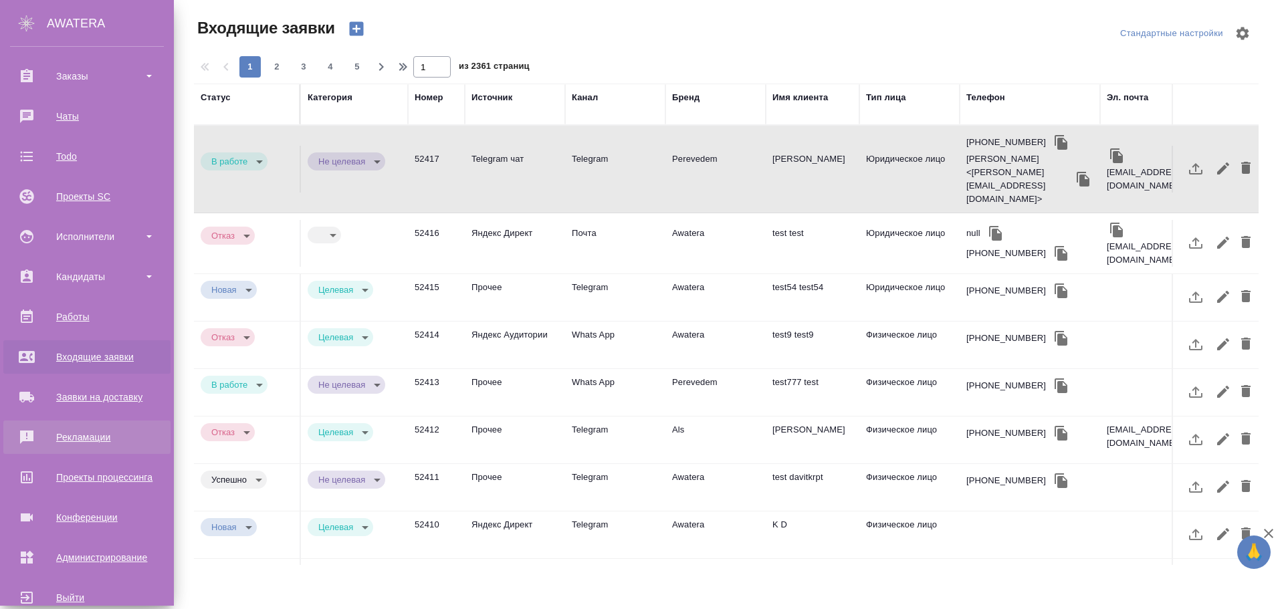
click at [84, 439] on div "Рекламации" at bounding box center [87, 437] width 154 height 20
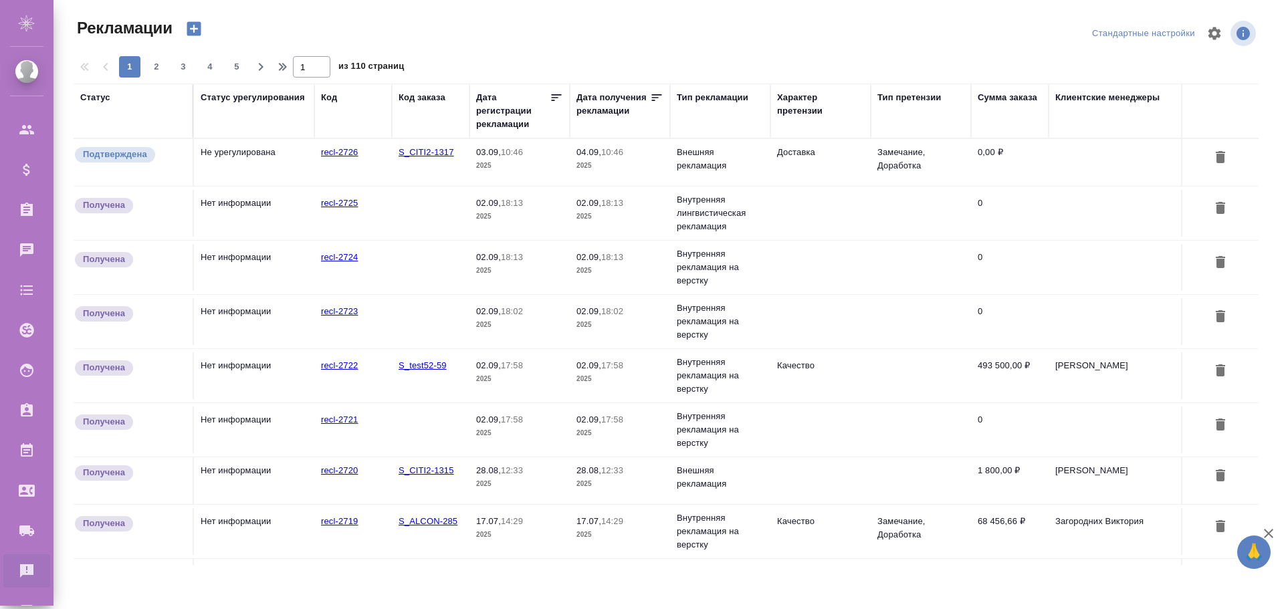
click at [253, 170] on td "Не урегулирована" at bounding box center [254, 162] width 120 height 47
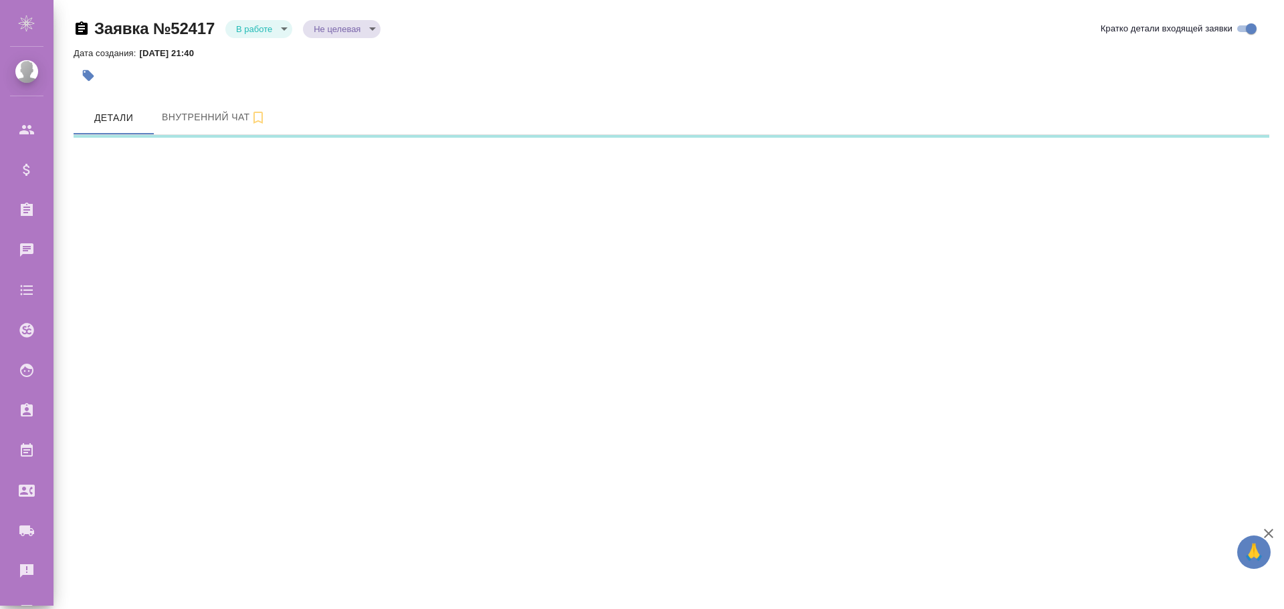
select select "RU"
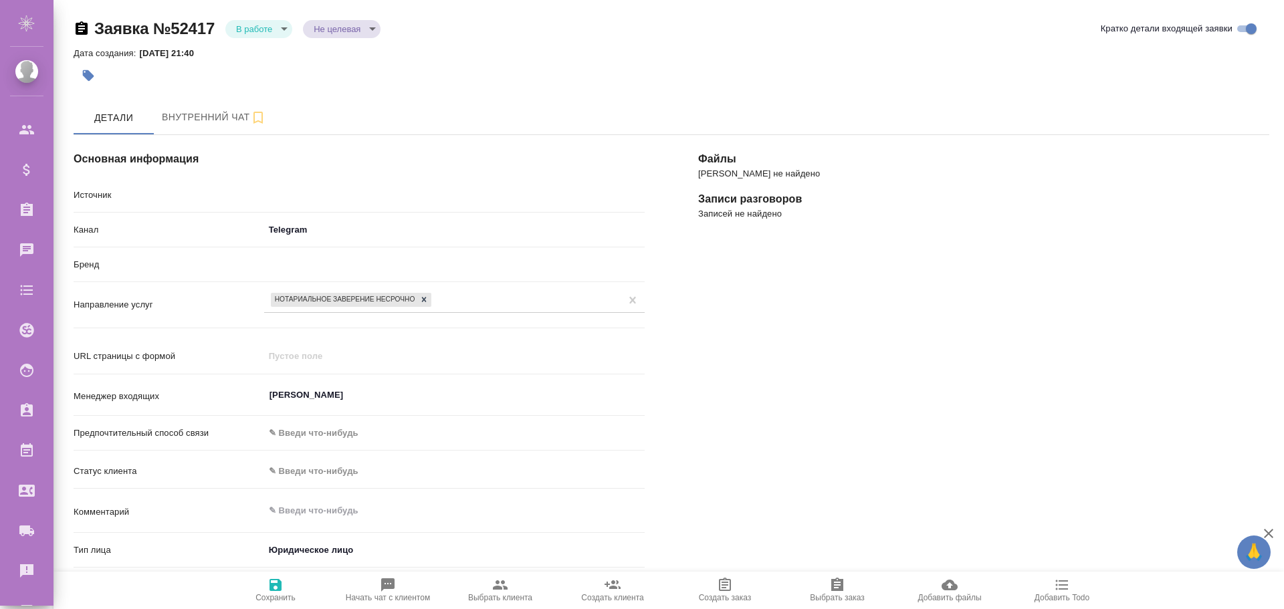
type textarea "x"
click at [276, 24] on body "🙏 .cls-1 fill:#fff; AWATERA Poleshchuk Grigory Клиенты Спецификации Заказы Чаты…" at bounding box center [642, 304] width 1284 height 609
click at [374, 87] on div at bounding box center [642, 304] width 1284 height 609
click at [278, 27] on body "🙏 .cls-1 fill:#fff; AWATERA Poleshchuk Grigory Клиенты Спецификации Заказы 0 Ча…" at bounding box center [642, 304] width 1284 height 609
click at [267, 51] on button "Отказ" at bounding box center [251, 51] width 31 height 15
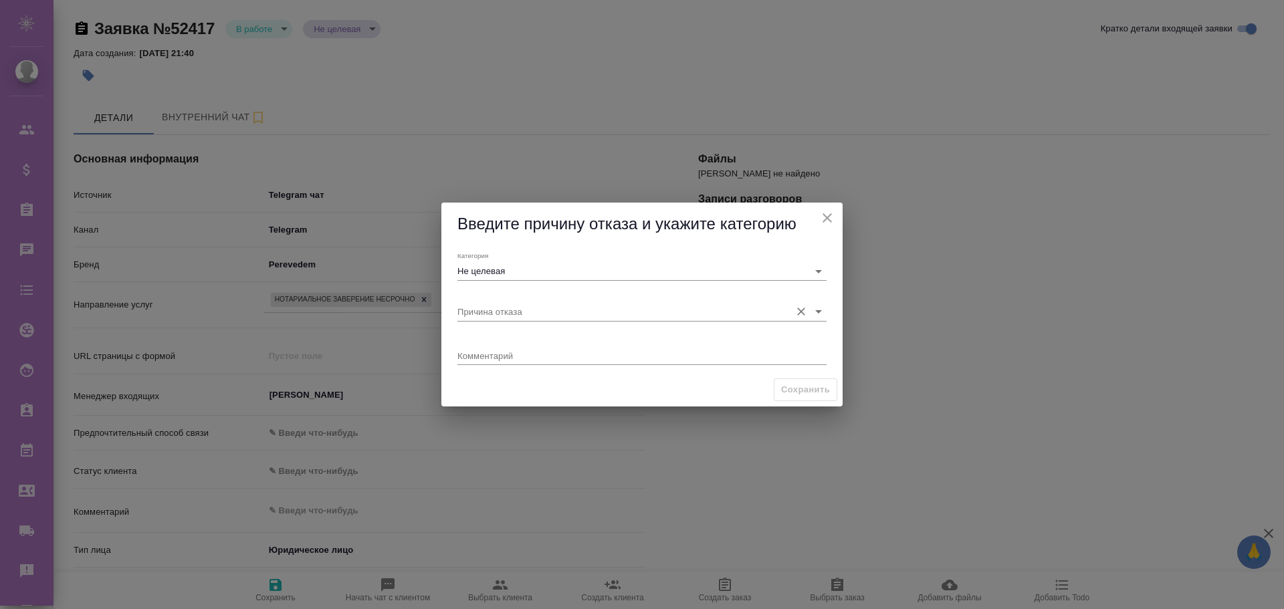
click at [517, 311] on input "Причина отказа" at bounding box center [620, 311] width 326 height 18
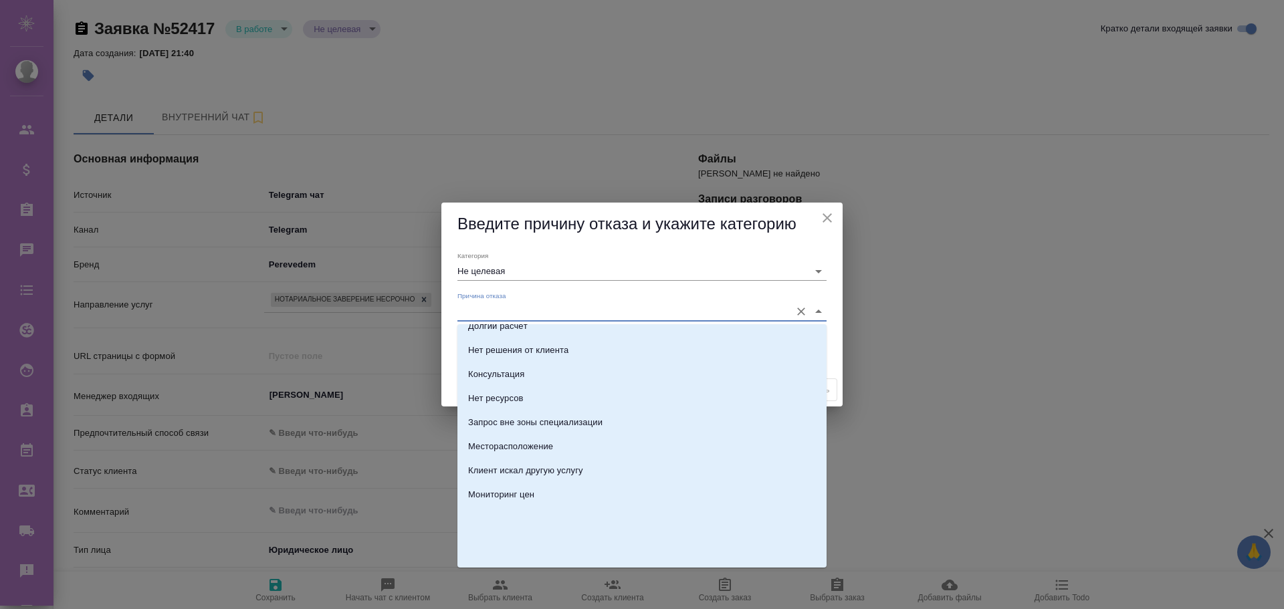
scroll to position [410, 0]
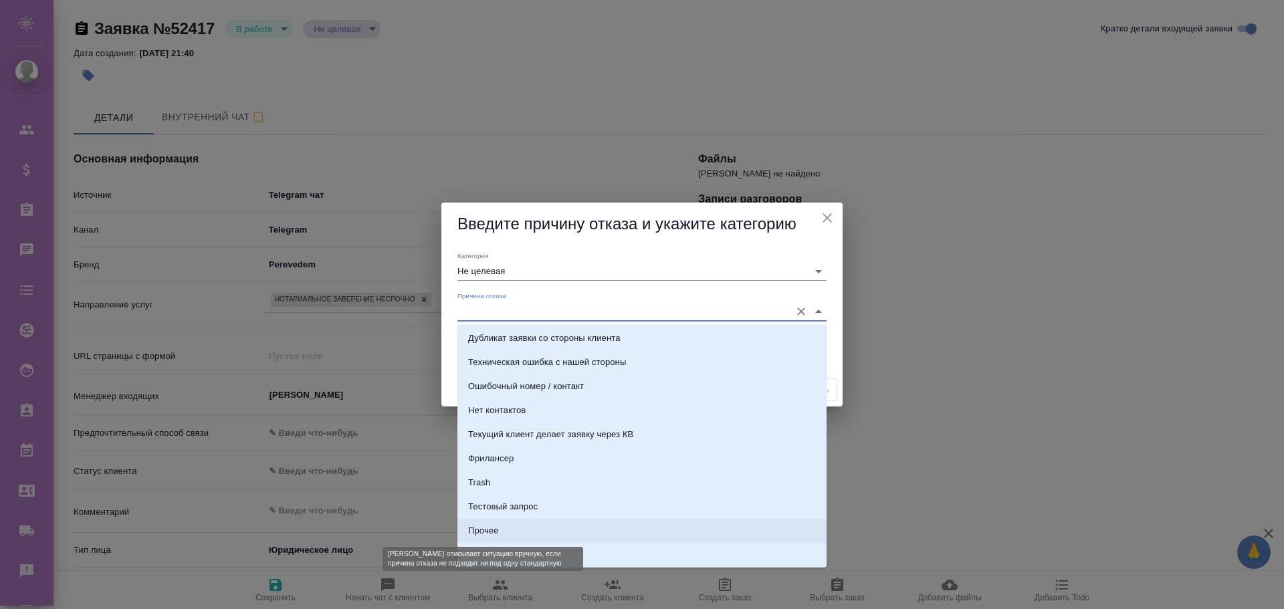
click at [497, 524] on div "Прочее" at bounding box center [483, 530] width 30 height 13
type input "Прочее"
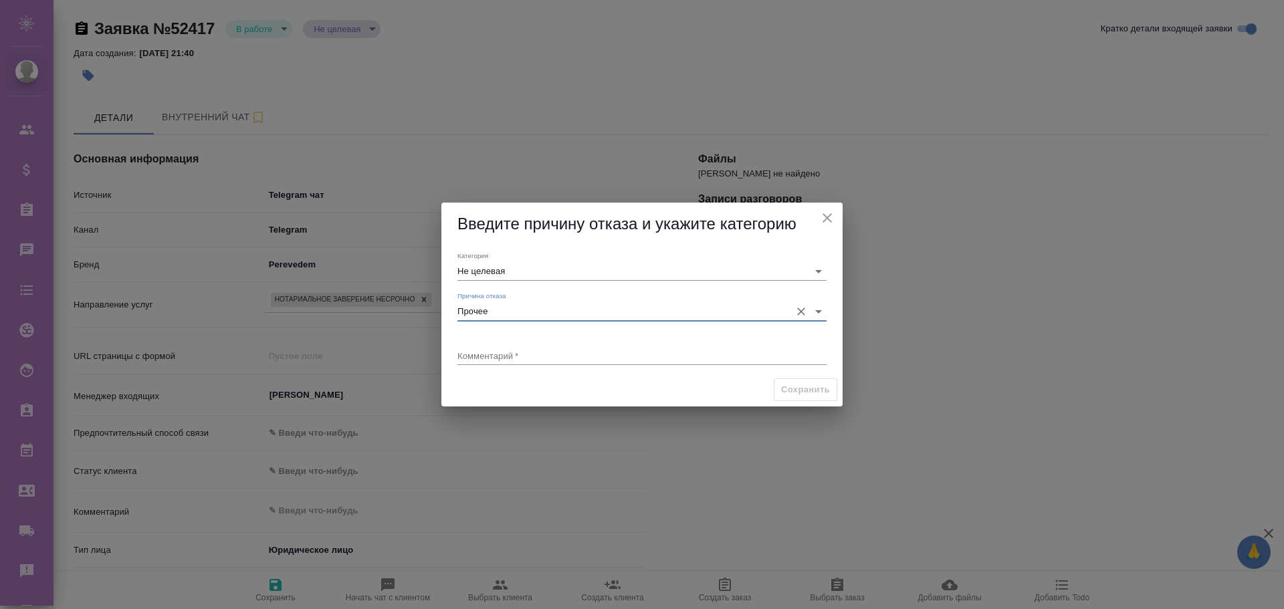
click at [489, 357] on textarea at bounding box center [641, 355] width 369 height 10
click at [481, 354] on textarea at bounding box center [641, 355] width 369 height 10
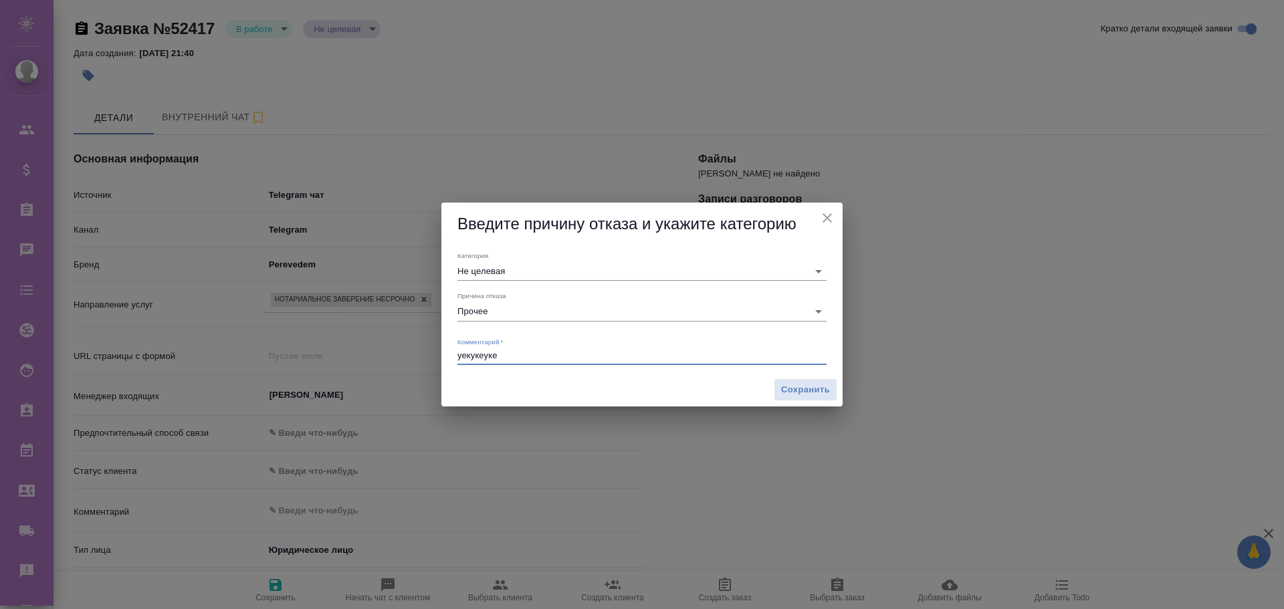
type textarea "уекукеуке"
click at [828, 214] on icon "close" at bounding box center [827, 218] width 16 height 16
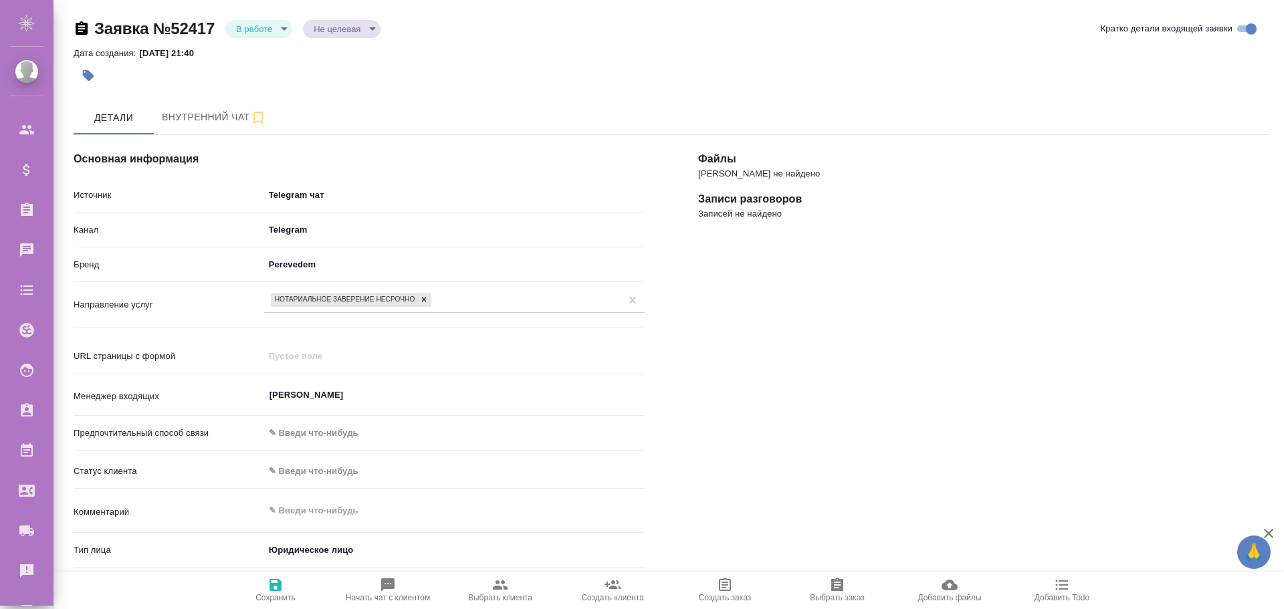
click at [306, 191] on body "🙏 .cls-1 fill:#fff; AWATERA Poleshchuk Grigory Клиенты Спецификации Заказы 0 Ча…" at bounding box center [642, 304] width 1284 height 609
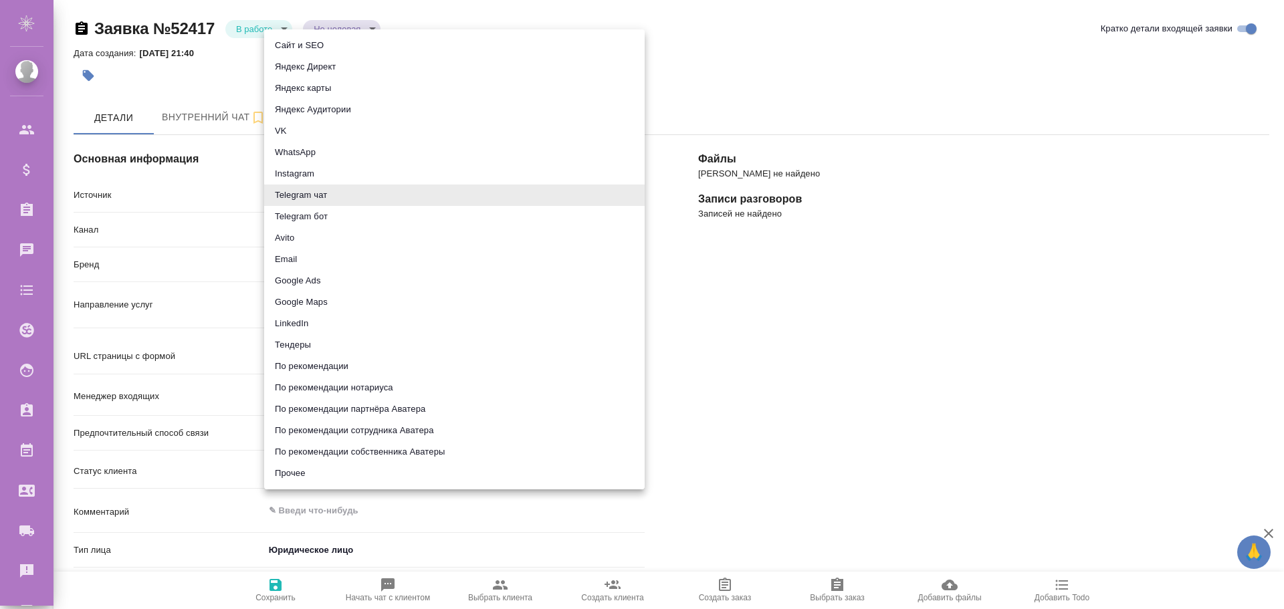
click at [739, 23] on div at bounding box center [642, 304] width 1284 height 609
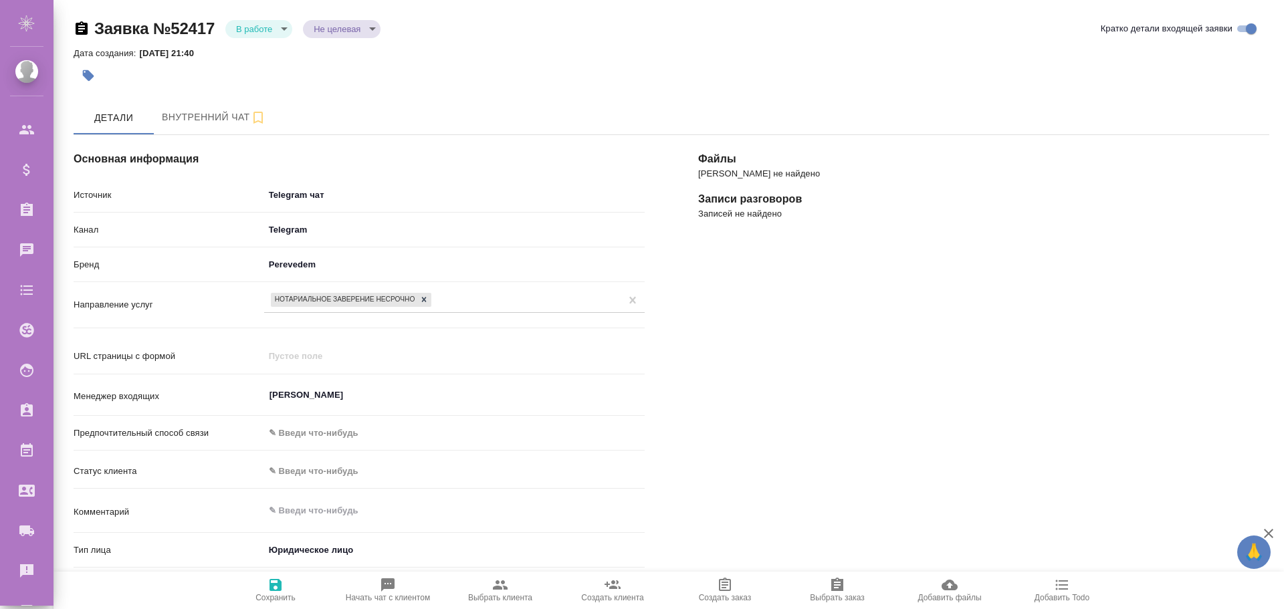
click at [314, 158] on h4 "Основная информация" at bounding box center [359, 159] width 571 height 16
click at [306, 204] on body "🙏 .cls-1 fill:#fff; AWATERA Poleshchuk Grigory Клиенты Спецификации Заказы 0 Ча…" at bounding box center [642, 304] width 1284 height 609
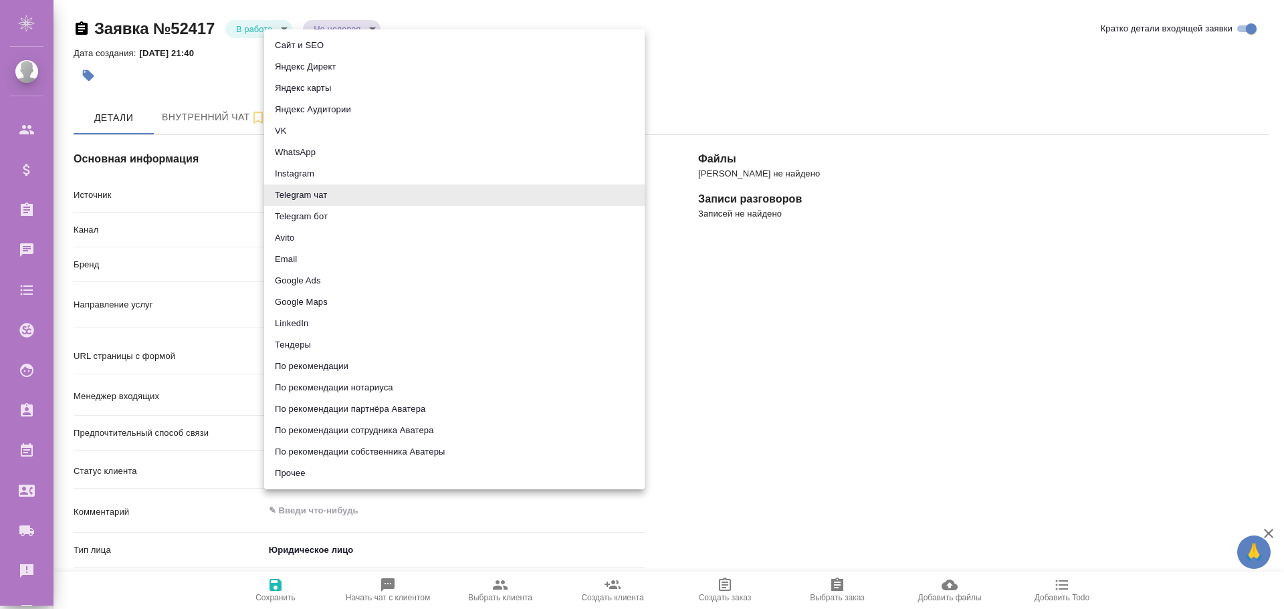
click at [311, 478] on li "Прочее" at bounding box center [454, 473] width 380 height 21
type input "other"
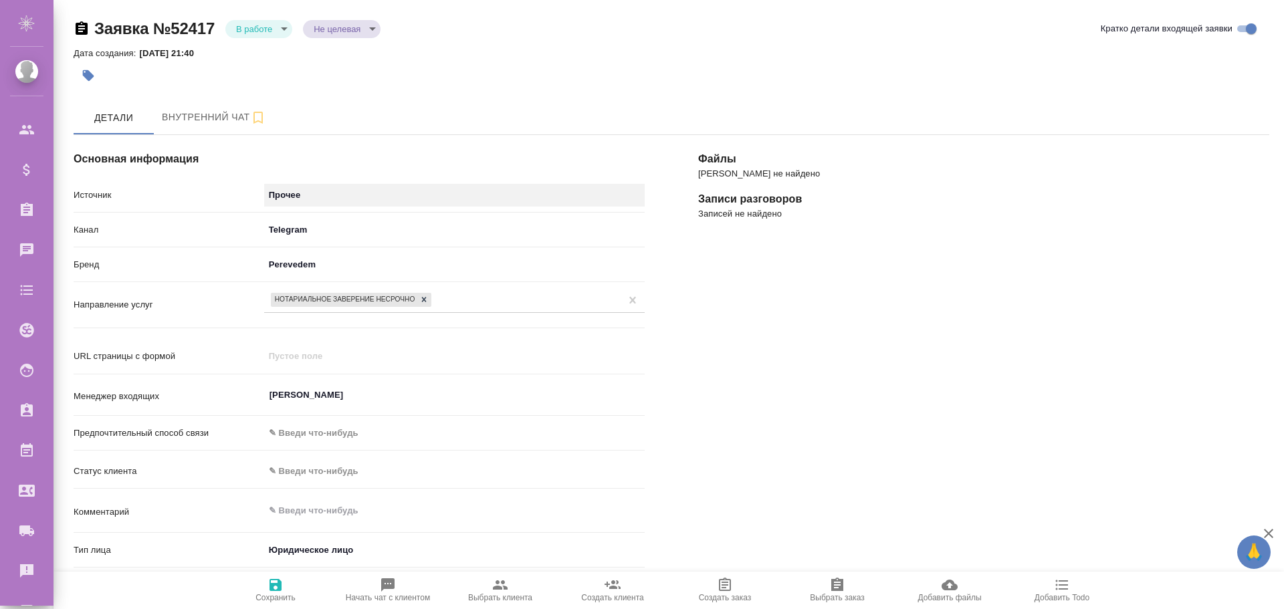
scroll to position [67, 0]
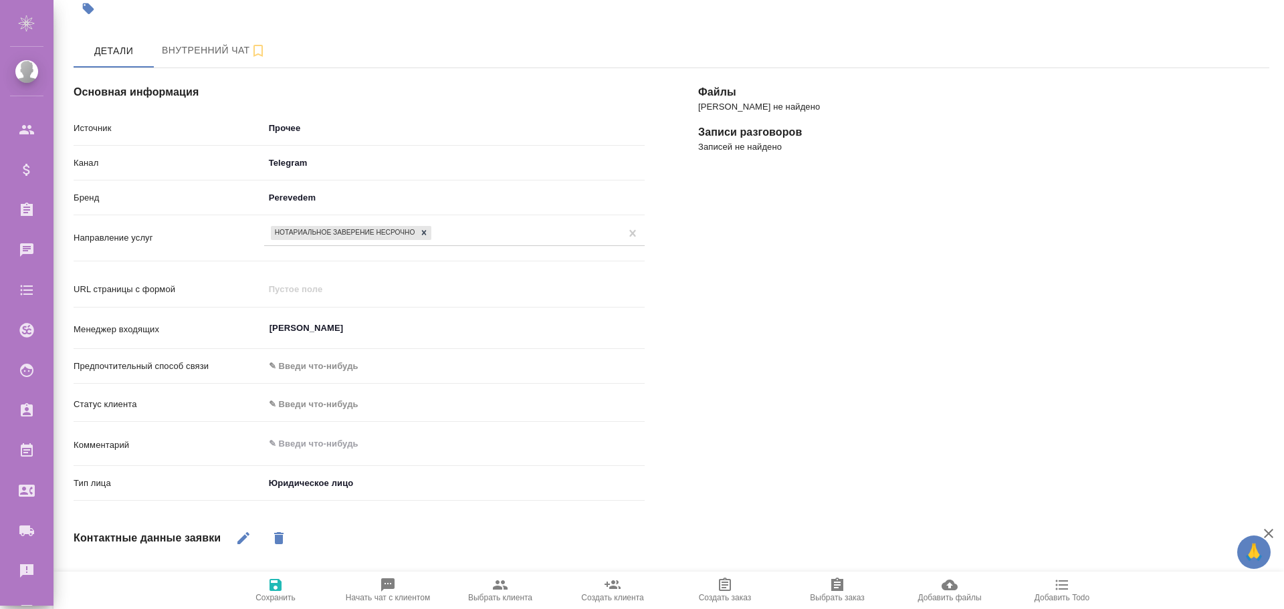
type textarea "x"
click at [299, 449] on textarea at bounding box center [454, 444] width 380 height 23
type textarea "ук"
type textarea "x"
type textarea "уке"
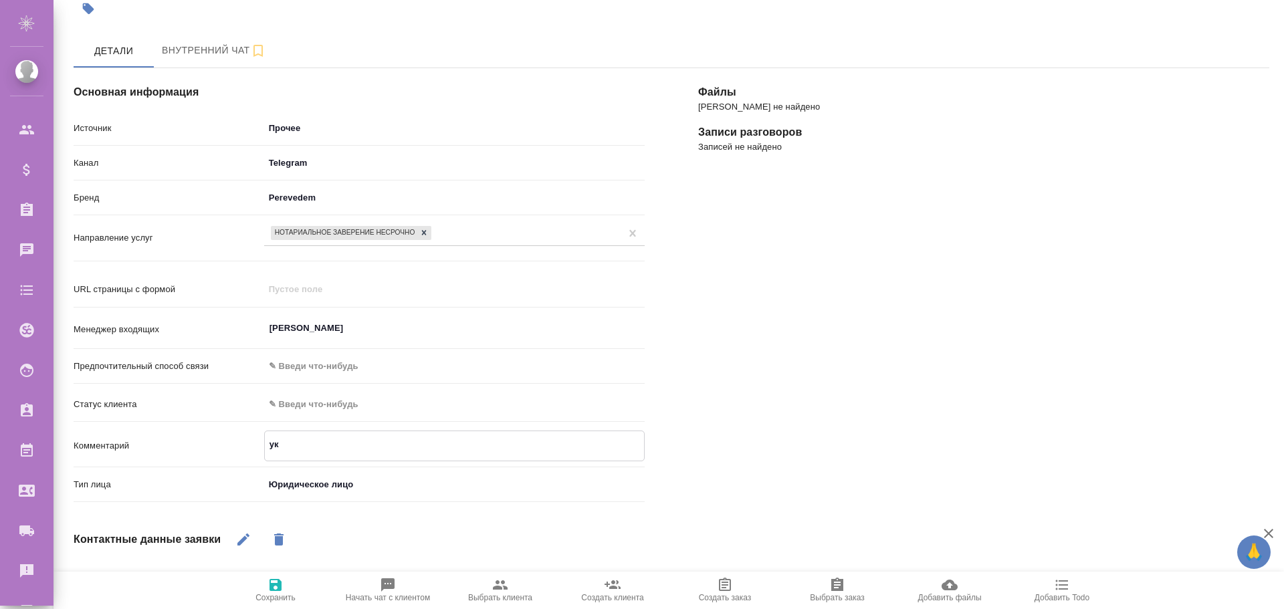
type textarea "x"
type textarea "укеу"
type textarea "x"
type textarea "укеуе"
type textarea "x"
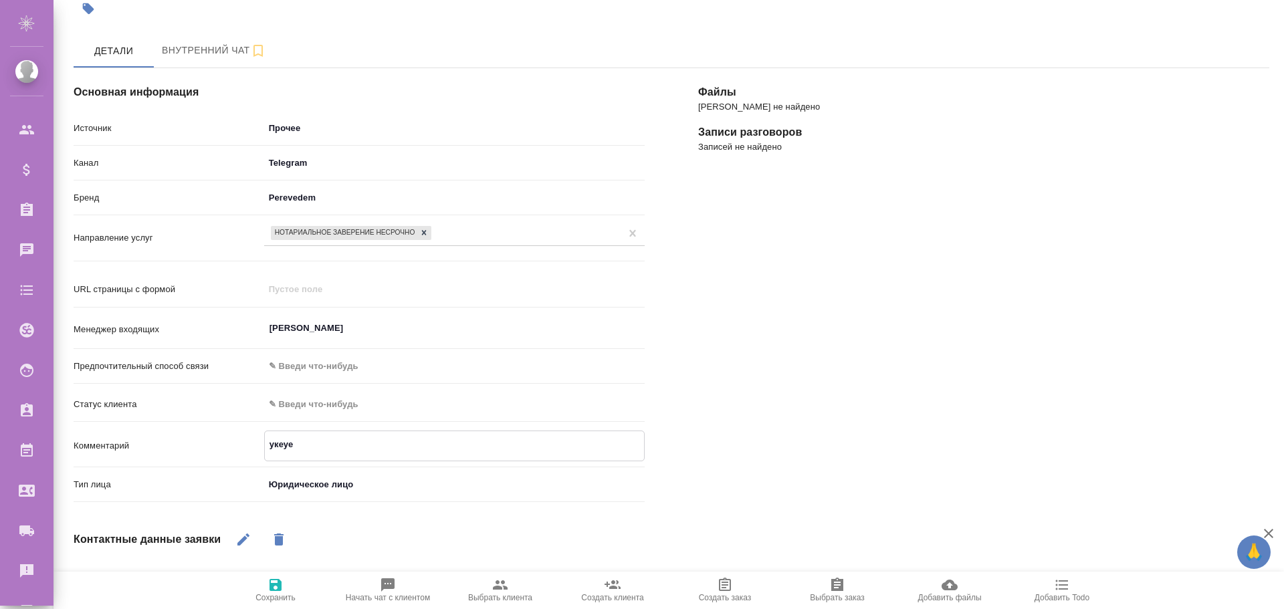
type textarea "укеуеу"
type textarea "x"
type textarea "укеуеук"
type textarea "x"
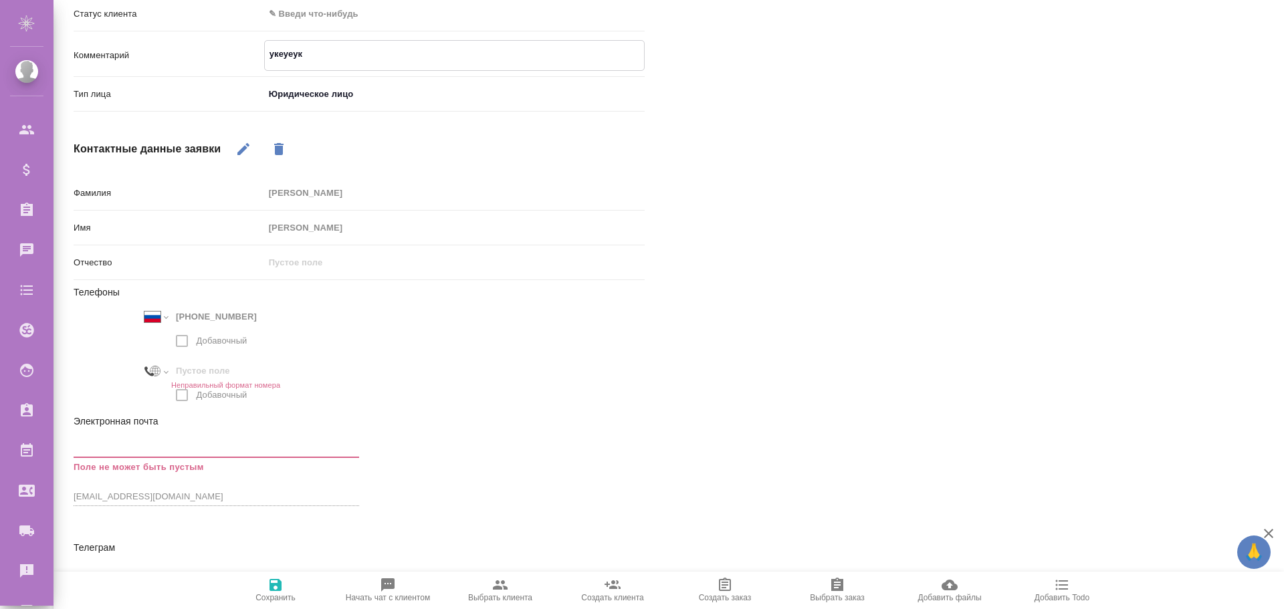
type textarea "укеуеук"
type textarea "x"
click at [274, 590] on icon "button" at bounding box center [275, 585] width 12 height 12
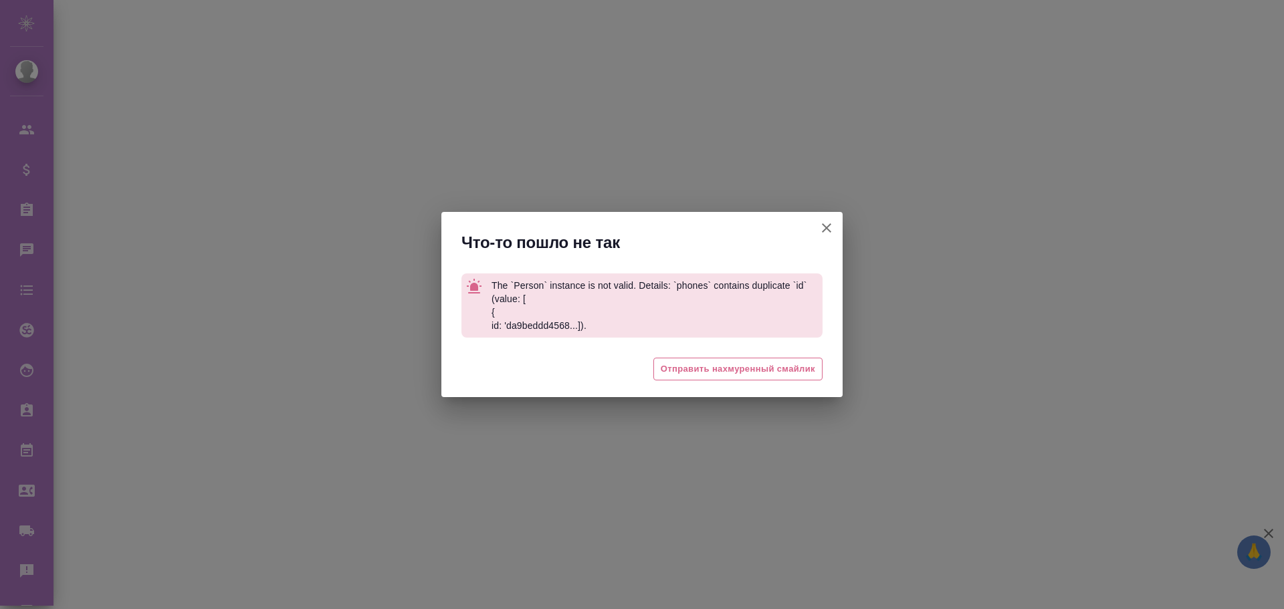
select select "RU"
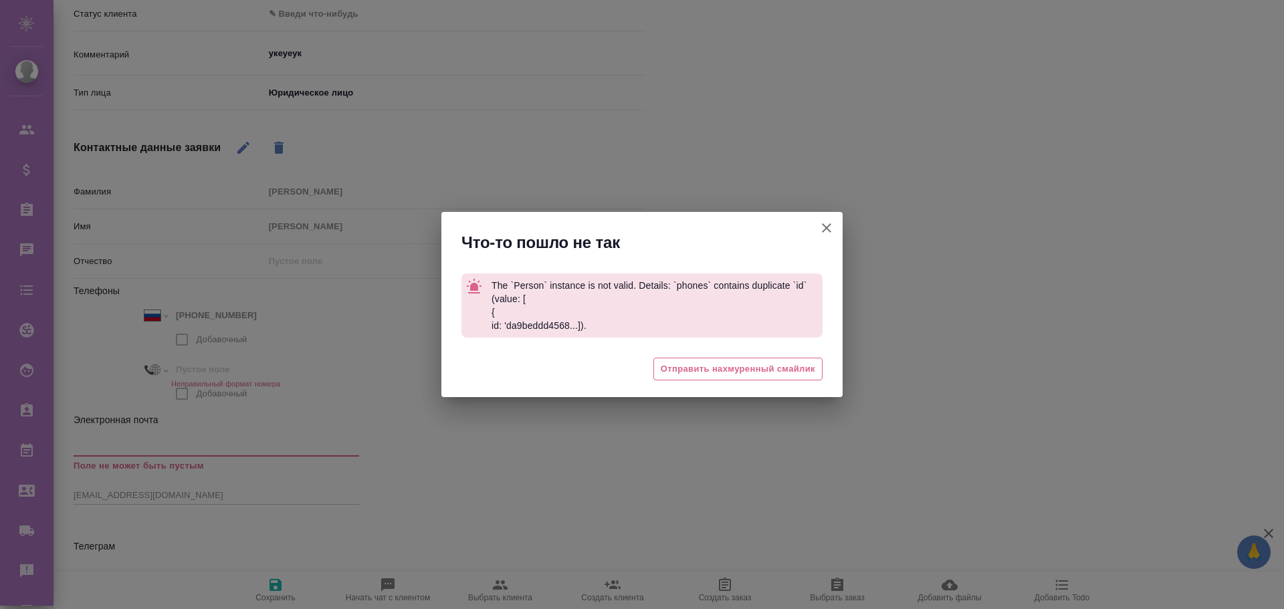
click at [832, 223] on icon "button" at bounding box center [826, 228] width 16 height 16
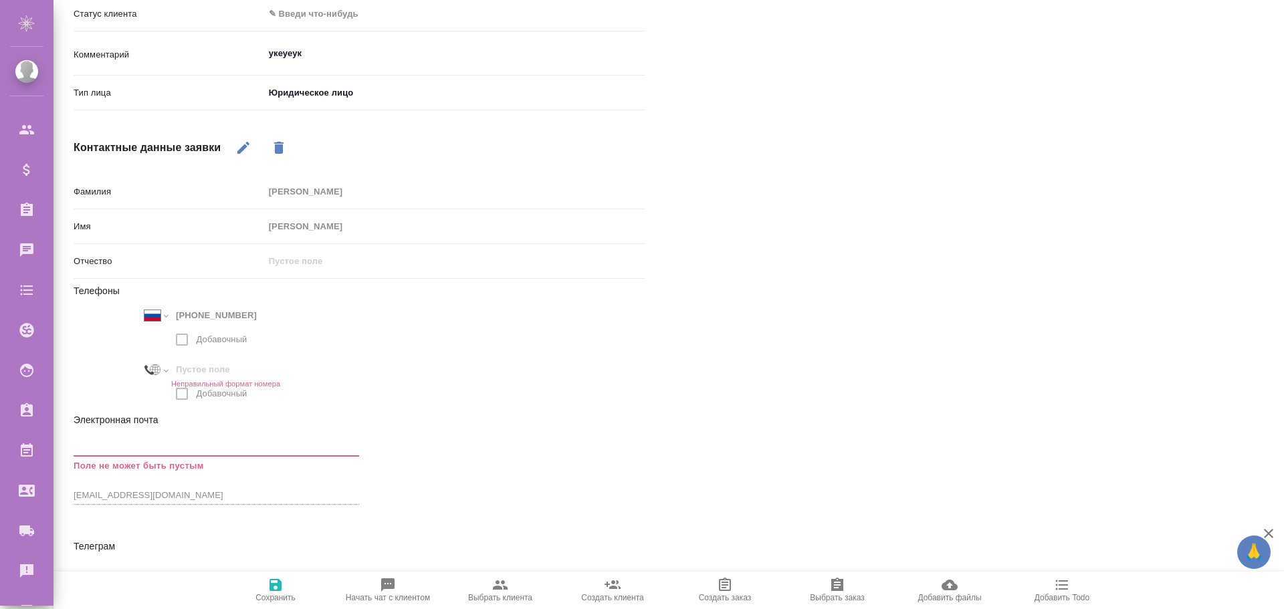
scroll to position [0, 0]
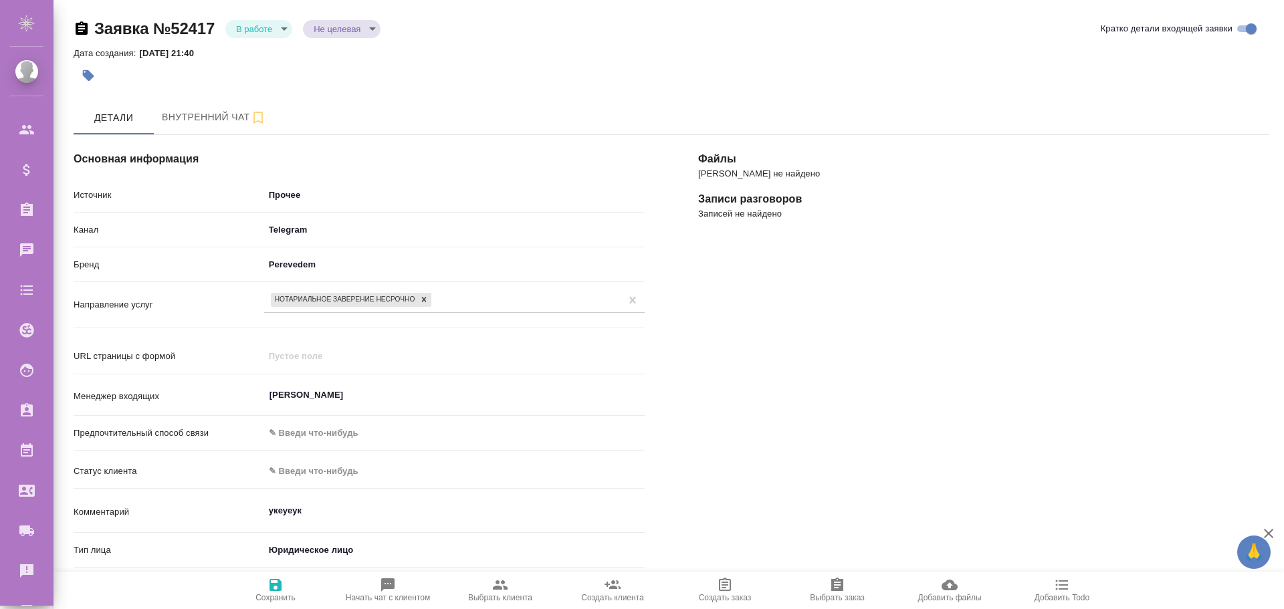
click at [293, 191] on body "🙏 .cls-1 fill:#fff; AWATERA Poleshchuk Grigory Клиенты Спецификации Заказы 0 Ча…" at bounding box center [642, 304] width 1284 height 609
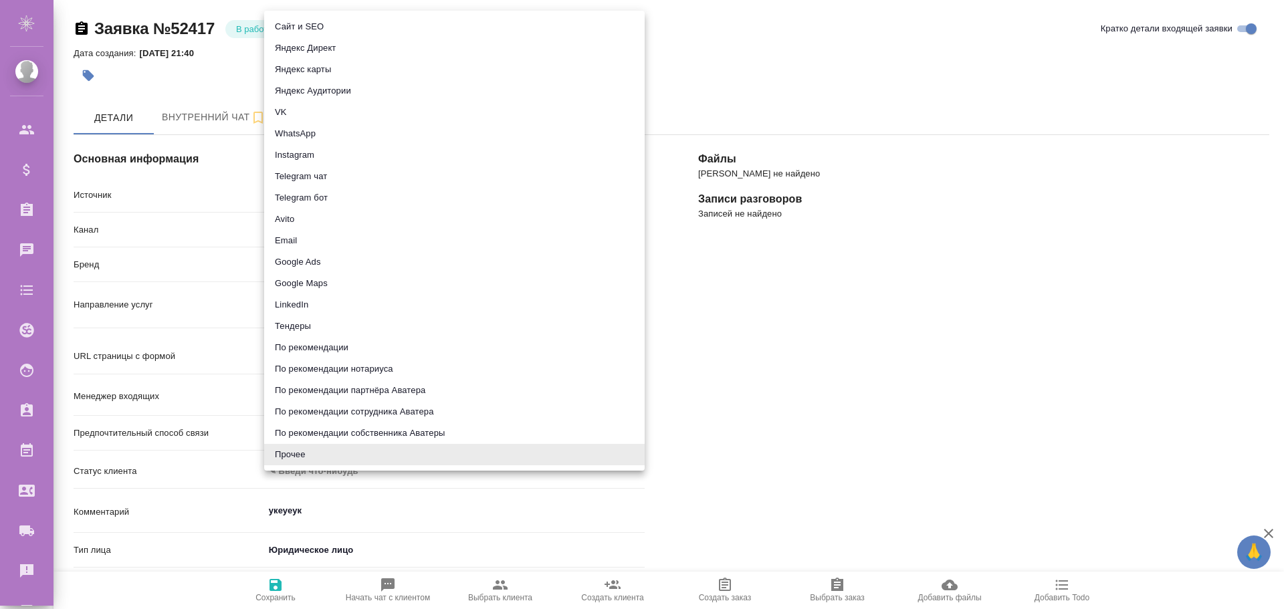
click at [201, 86] on div at bounding box center [642, 304] width 1284 height 609
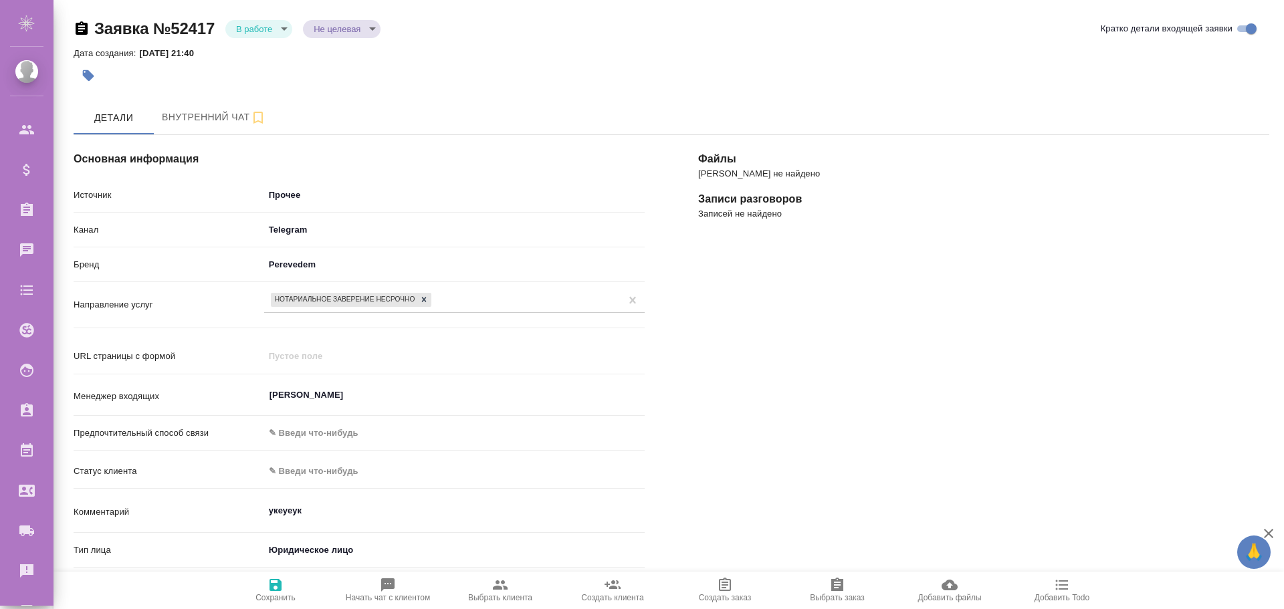
click at [273, 32] on body "🙏 .cls-1 fill:#fff; AWATERA Poleshchuk Grigory Клиенты Спецификации Заказы 0 Ча…" at bounding box center [642, 304] width 1284 height 609
click at [237, 108] on div at bounding box center [642, 304] width 1284 height 609
click at [311, 206] on body "🙏 .cls-1 fill:#fff; AWATERA Poleshchuk Grigory Клиенты Спецификации Заказы 0 Ча…" at bounding box center [642, 304] width 1284 height 609
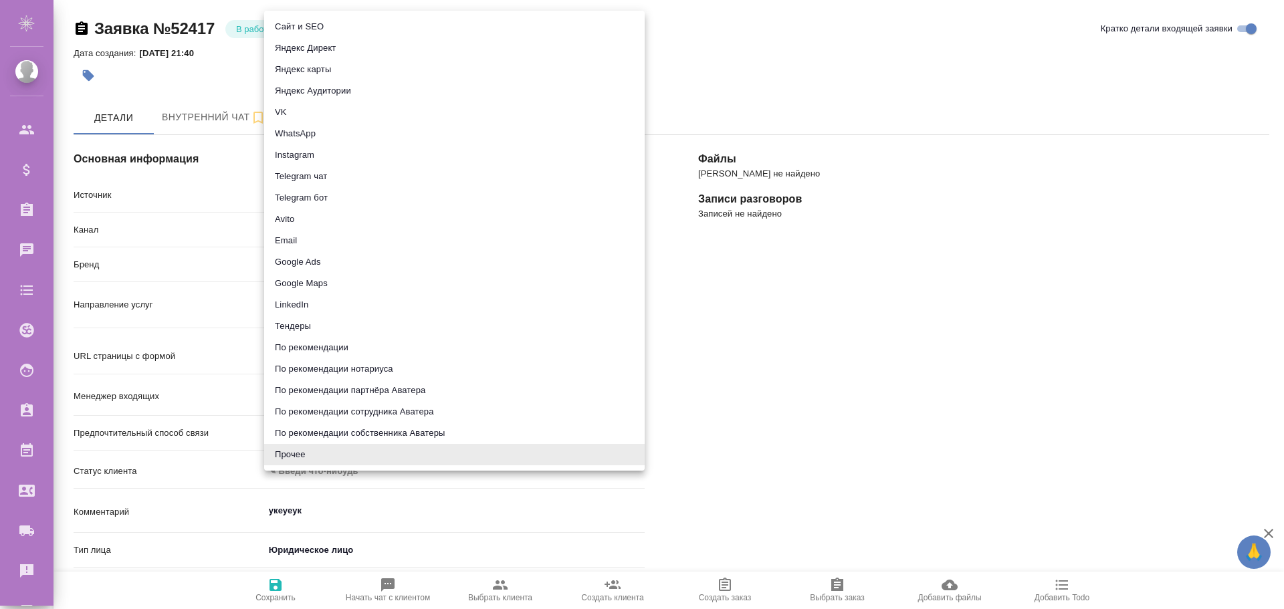
click at [201, 75] on div at bounding box center [642, 304] width 1284 height 609
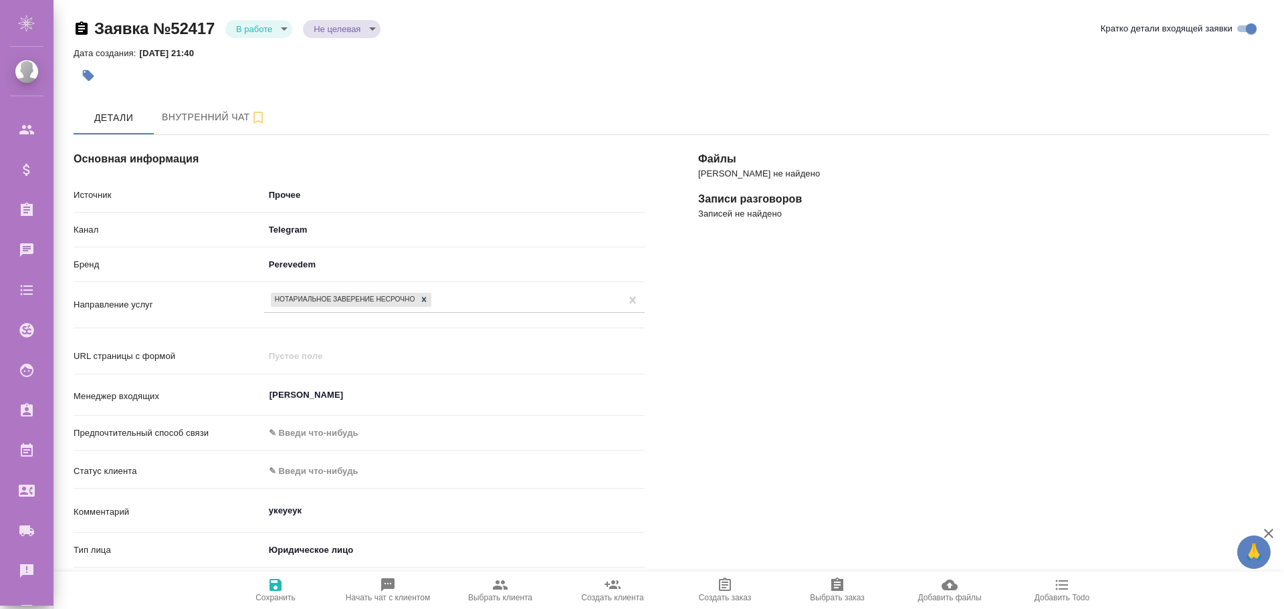
click at [278, 29] on body "🙏 .cls-1 fill:#fff; AWATERA Poleshchuk Grigory Клиенты Спецификации Заказы 0 Ча…" at bounding box center [642, 304] width 1284 height 609
click at [262, 51] on button "Отказ" at bounding box center [251, 51] width 31 height 15
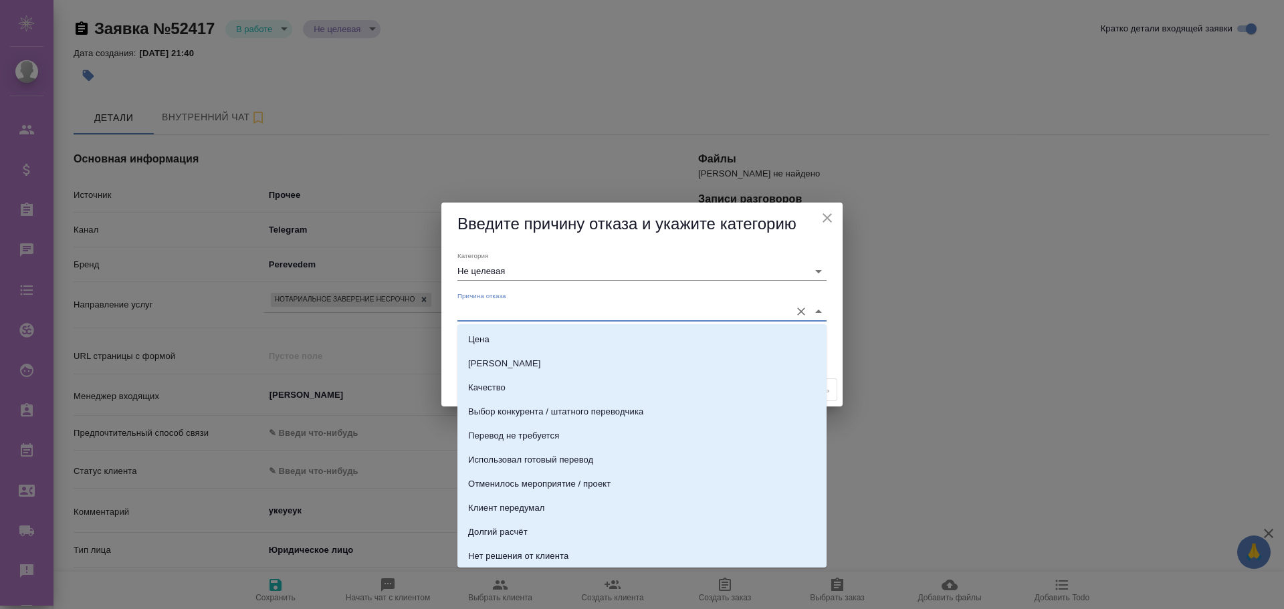
click at [529, 309] on input "Причина отказа" at bounding box center [620, 311] width 326 height 18
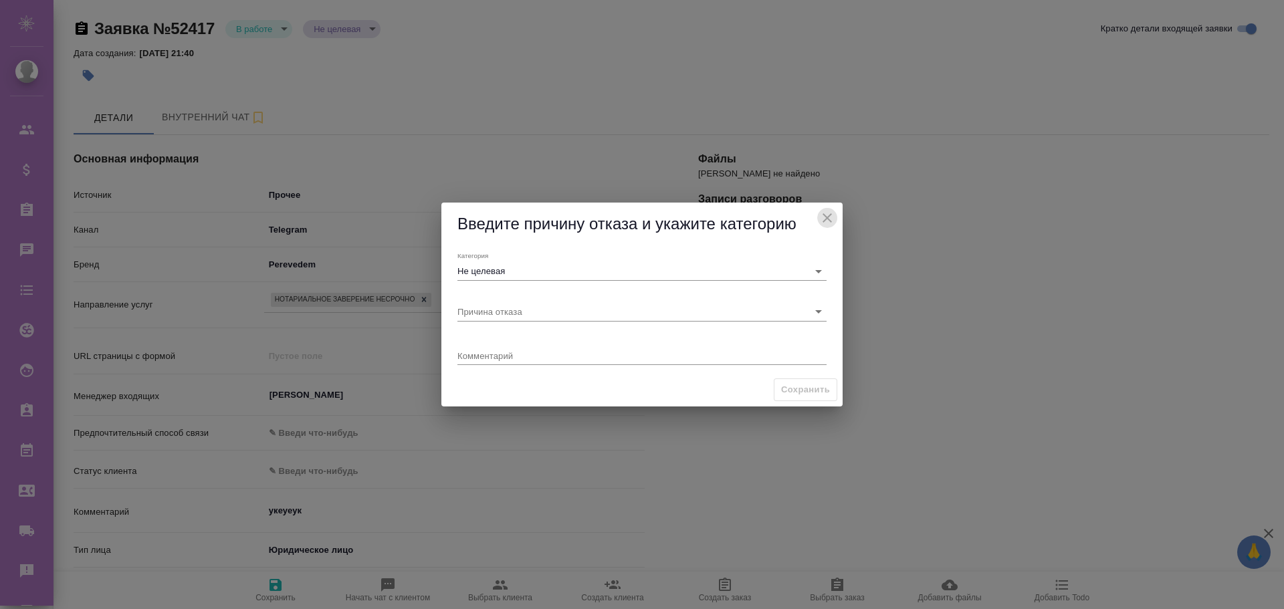
click at [830, 217] on icon "close" at bounding box center [827, 218] width 16 height 16
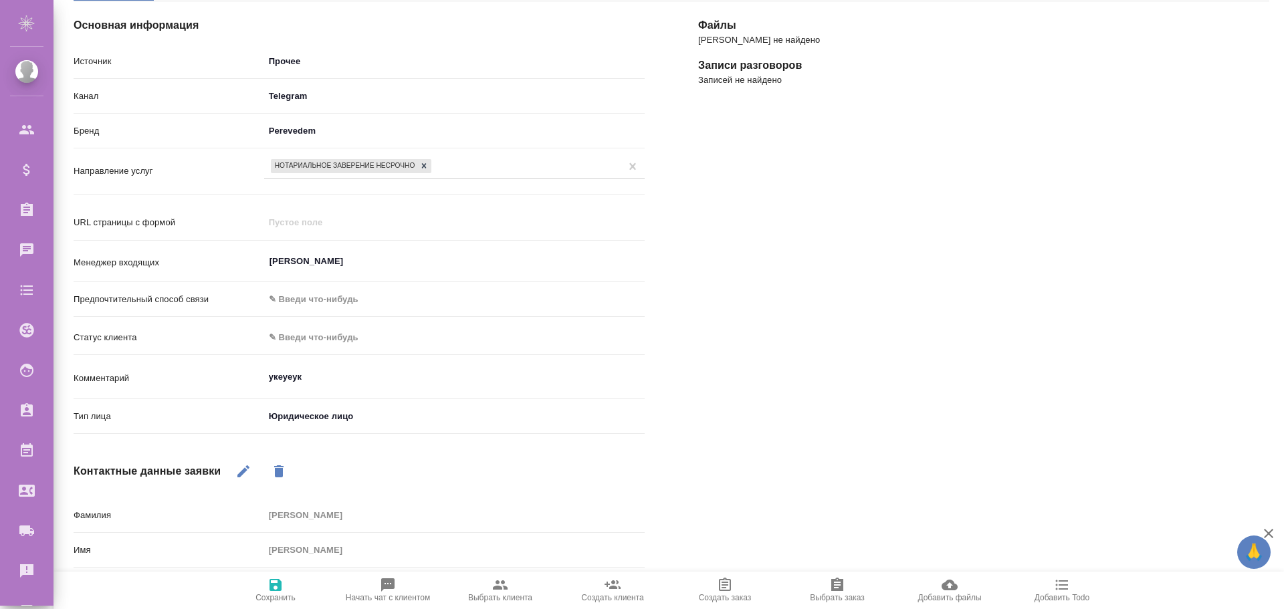
scroll to position [201, 0]
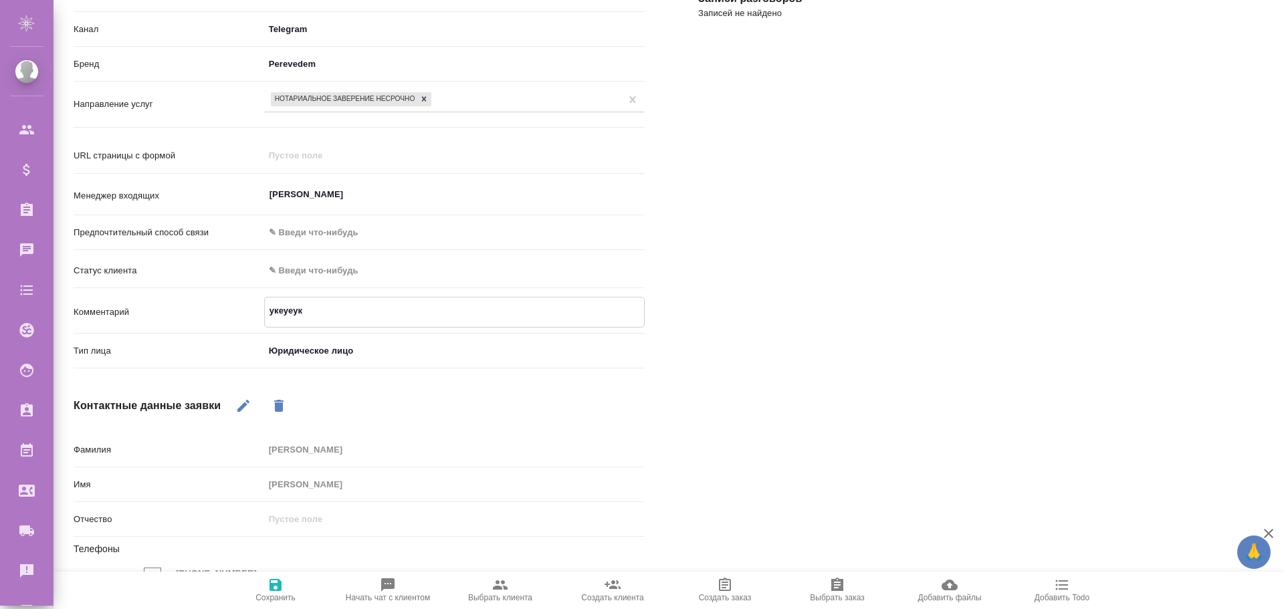
drag, startPoint x: 325, startPoint y: 309, endPoint x: 246, endPoint y: 306, distance: 79.0
click at [246, 306] on div "Комментарий укеуеук x" at bounding box center [359, 312] width 571 height 31
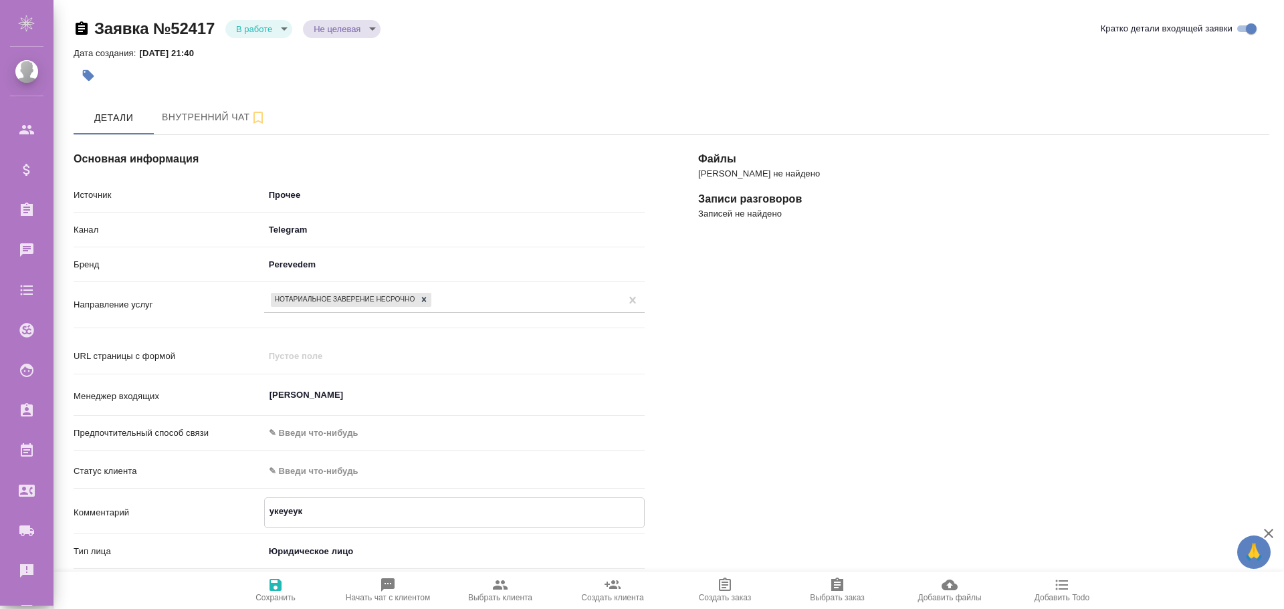
click at [292, 196] on body "🙏 .cls-1 fill:#fff; AWATERA Poleshchuk Grigory Клиенты Спецификации Заказы 0 Ча…" at bounding box center [642, 304] width 1284 height 609
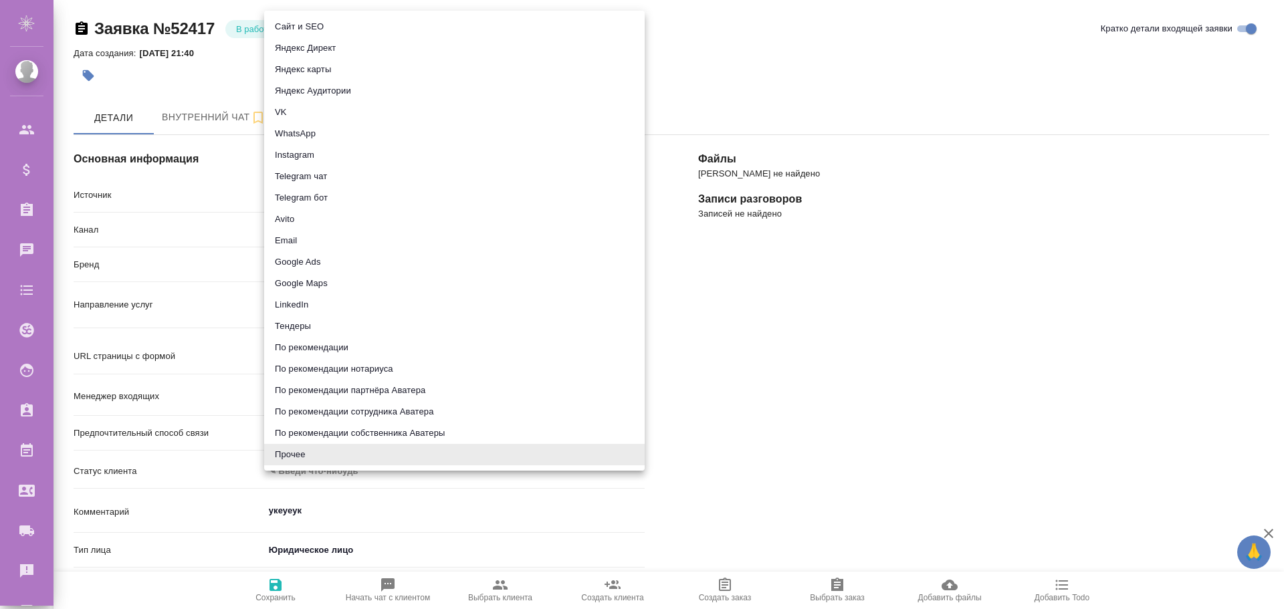
click at [794, 59] on div at bounding box center [642, 304] width 1284 height 609
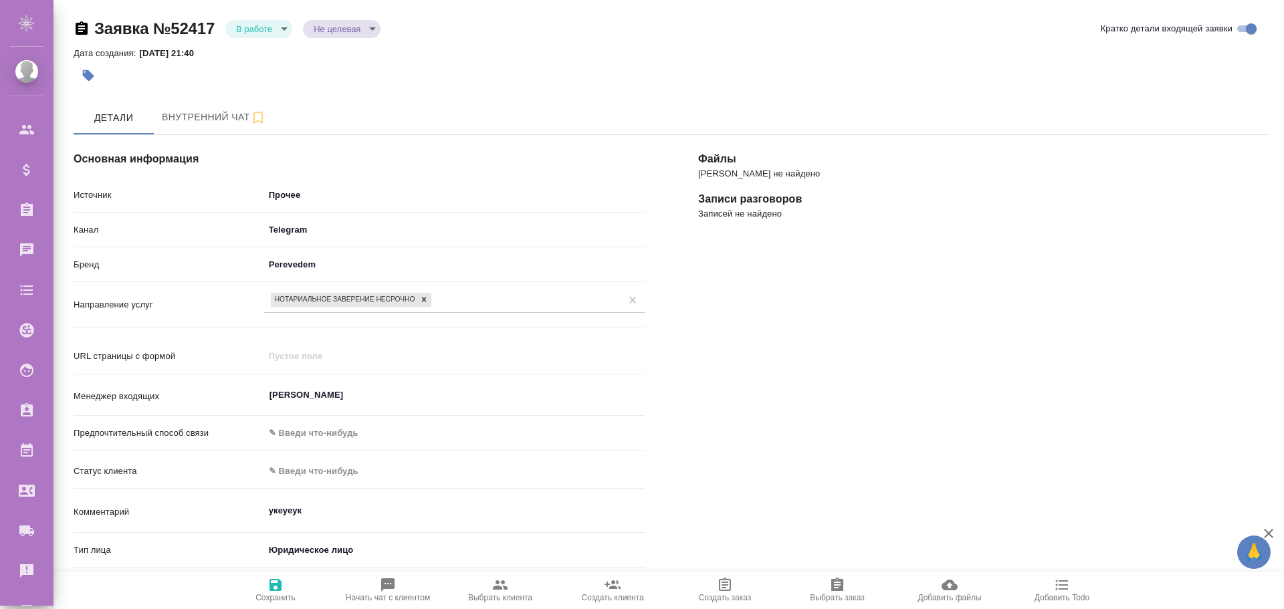
type textarea "x"
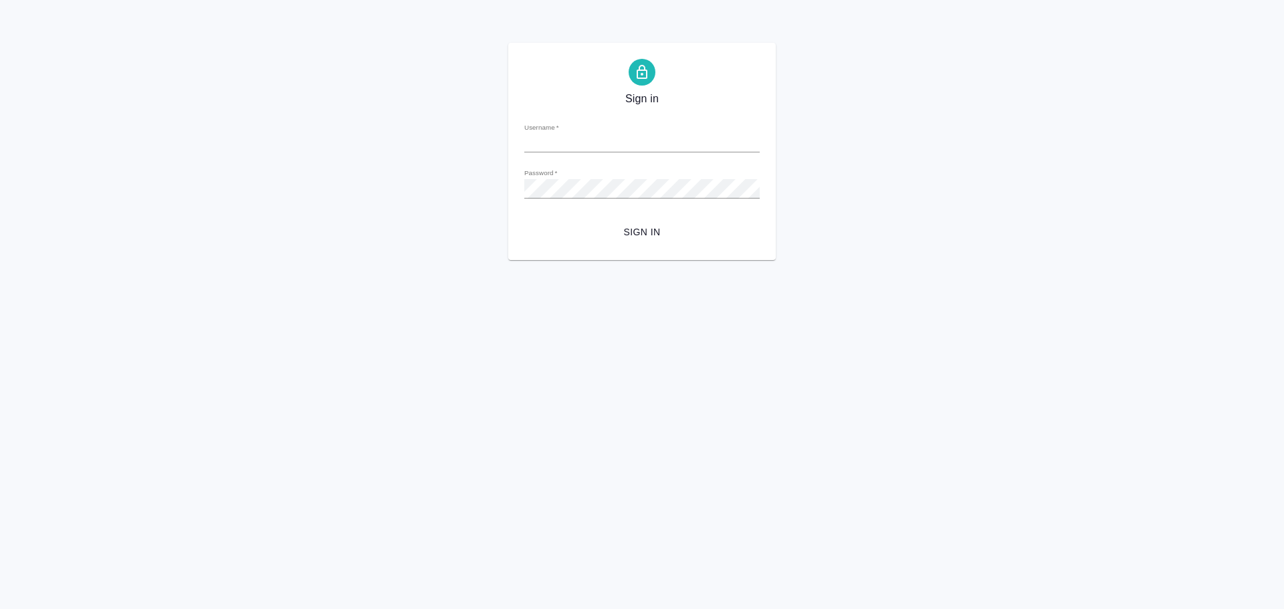
type input "[PERSON_NAME][EMAIL_ADDRESS][DOMAIN_NAME]"
click at [642, 233] on span "Sign in" at bounding box center [642, 232] width 214 height 17
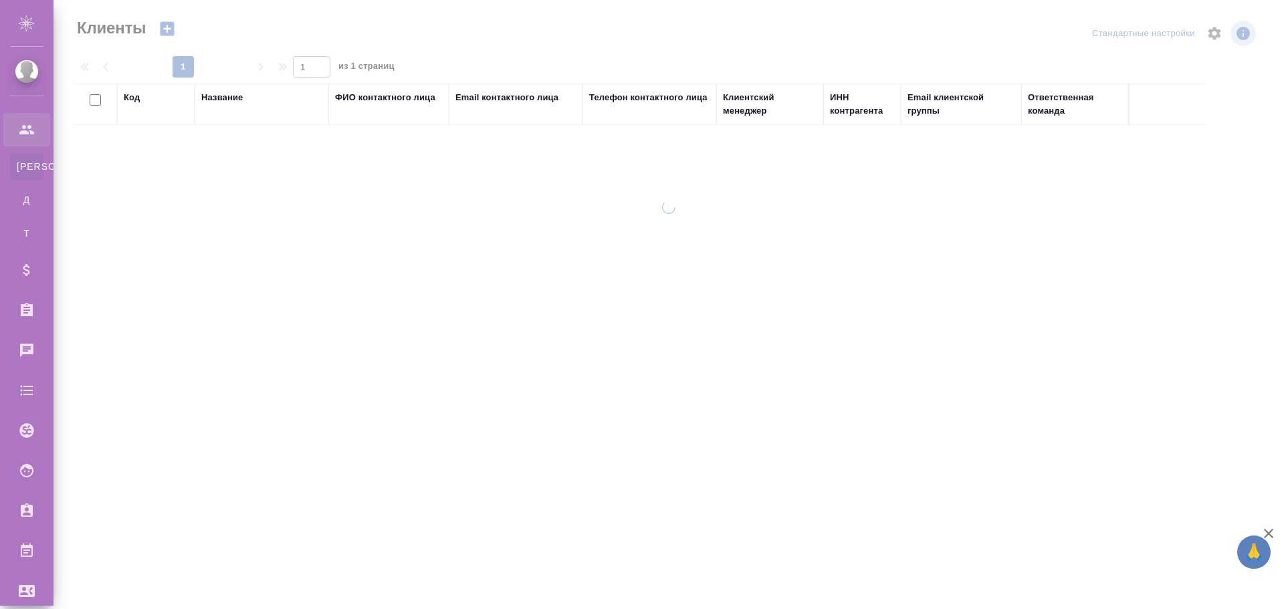
select select "RU"
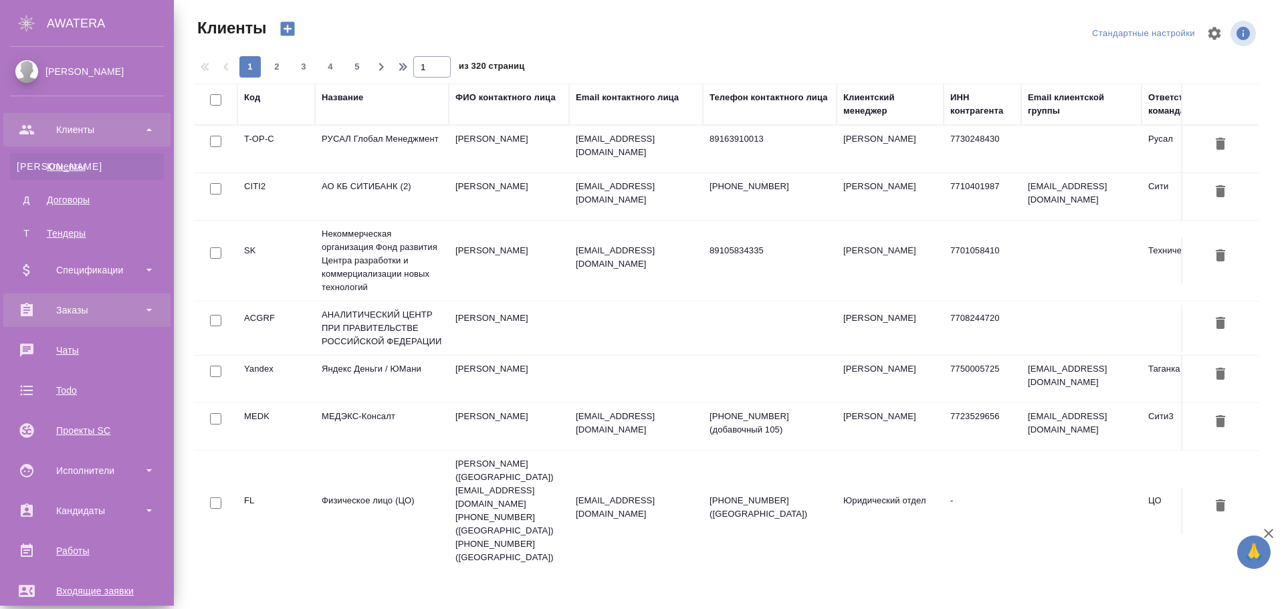
click at [73, 312] on div "Заказы" at bounding box center [87, 310] width 154 height 20
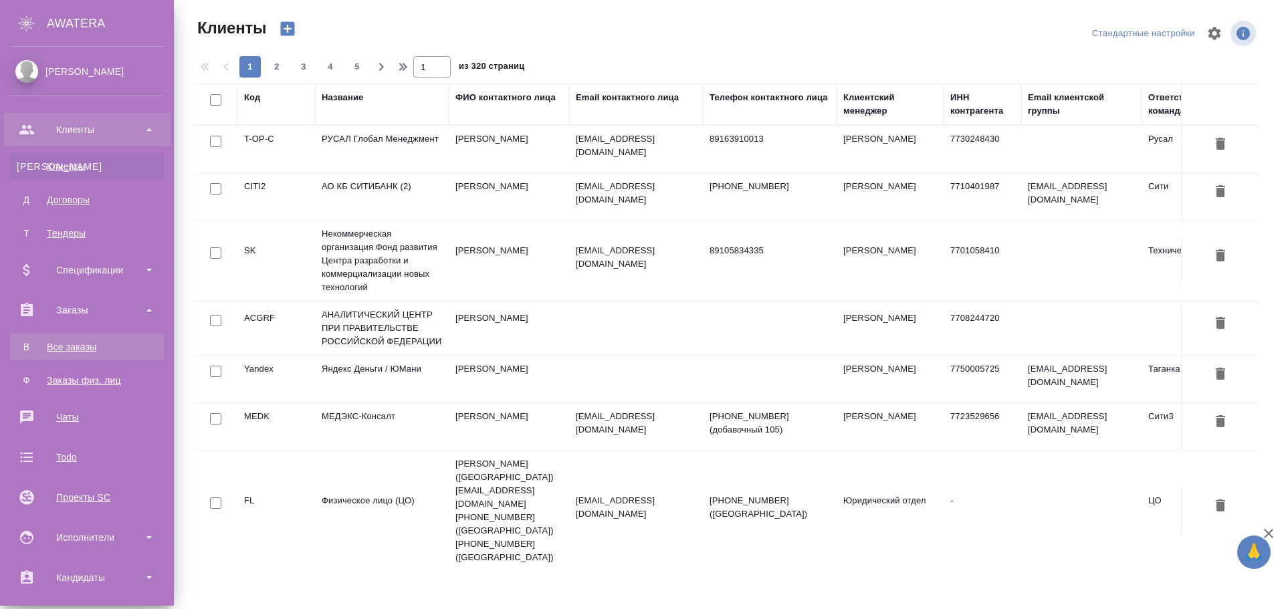
click at [64, 344] on div "Все заказы" at bounding box center [87, 346] width 140 height 13
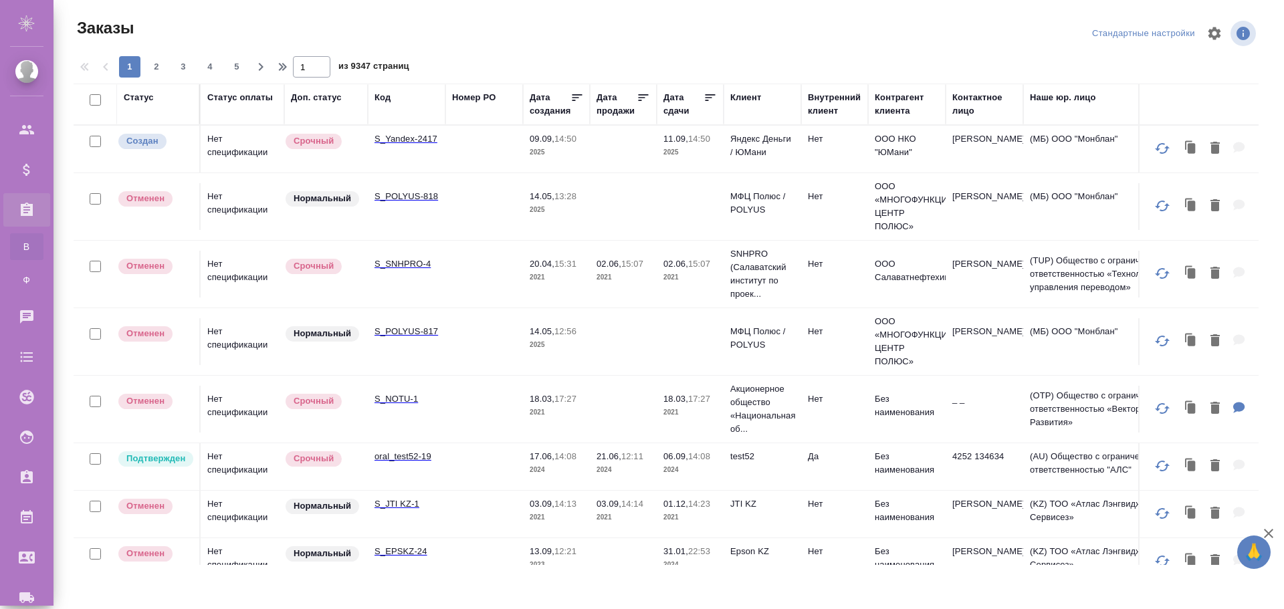
click at [234, 146] on td "Нет спецификации" at bounding box center [243, 149] width 84 height 47
drag, startPoint x: 234, startPoint y: 146, endPoint x: 241, endPoint y: 154, distance: 10.4
click at [234, 147] on td "Нет спецификации" at bounding box center [243, 149] width 84 height 47
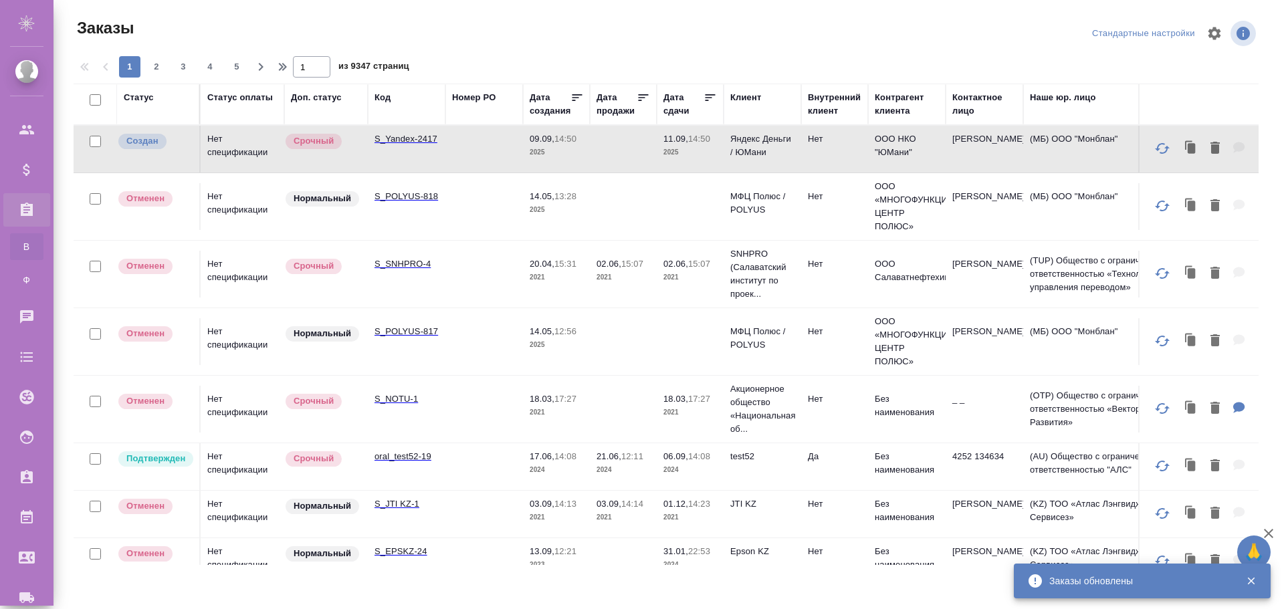
click at [1247, 579] on icon "button" at bounding box center [1251, 581] width 12 height 12
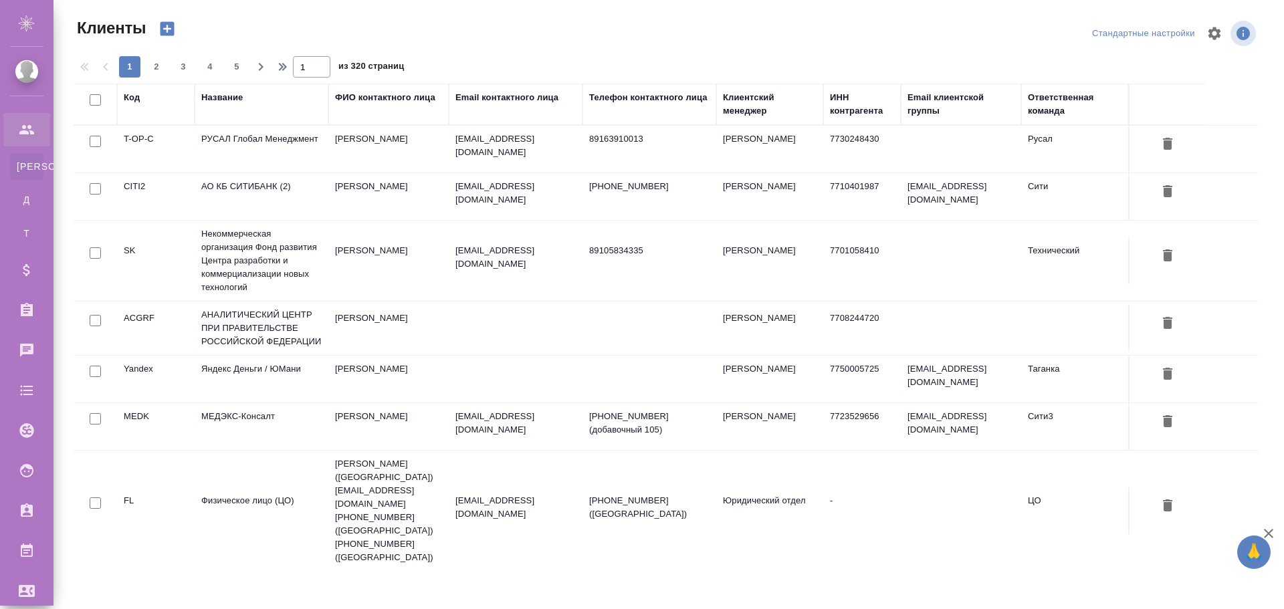
select select "RU"
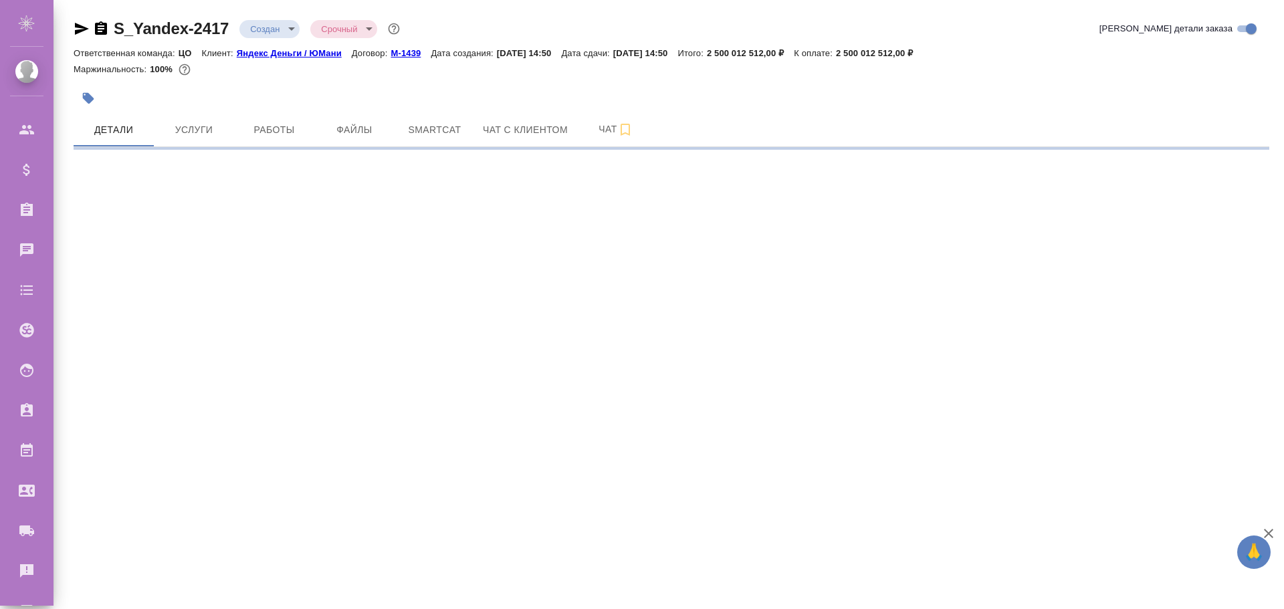
select select "RU"
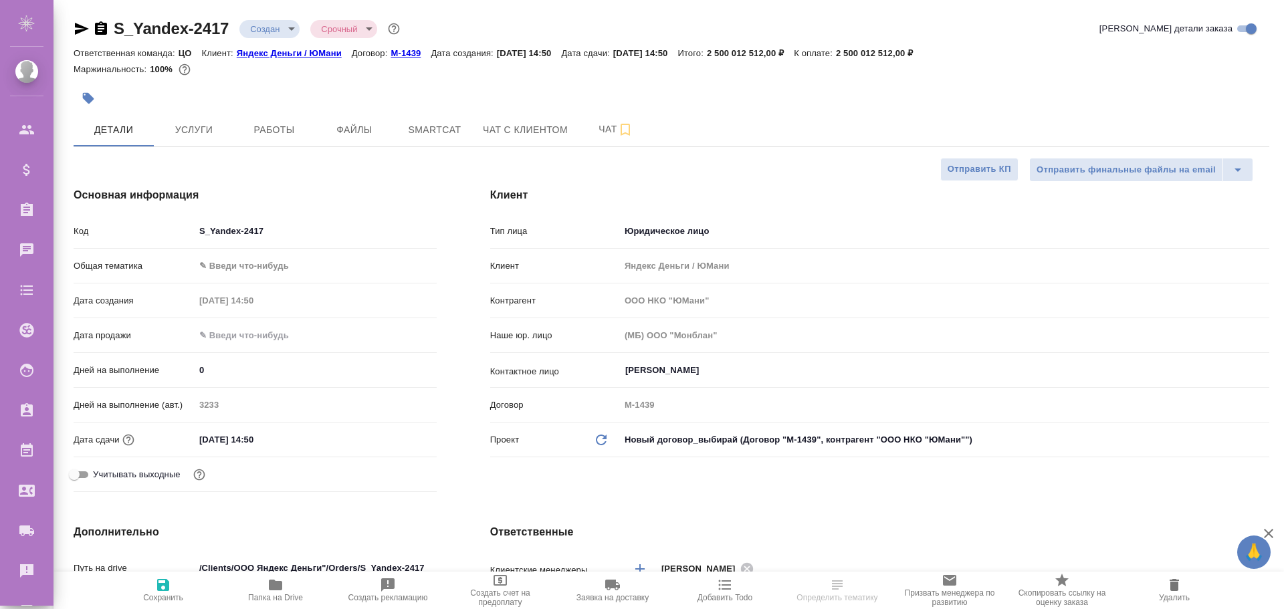
type textarea "x"
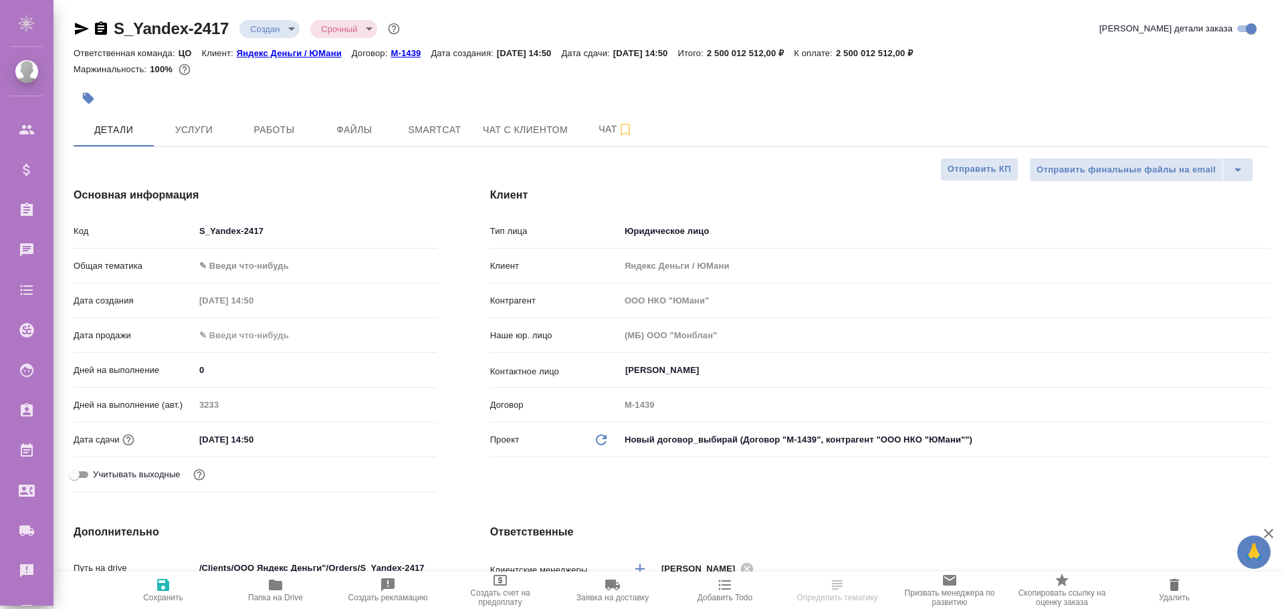
type textarea "x"
click at [199, 134] on span "Услуги" at bounding box center [194, 130] width 64 height 17
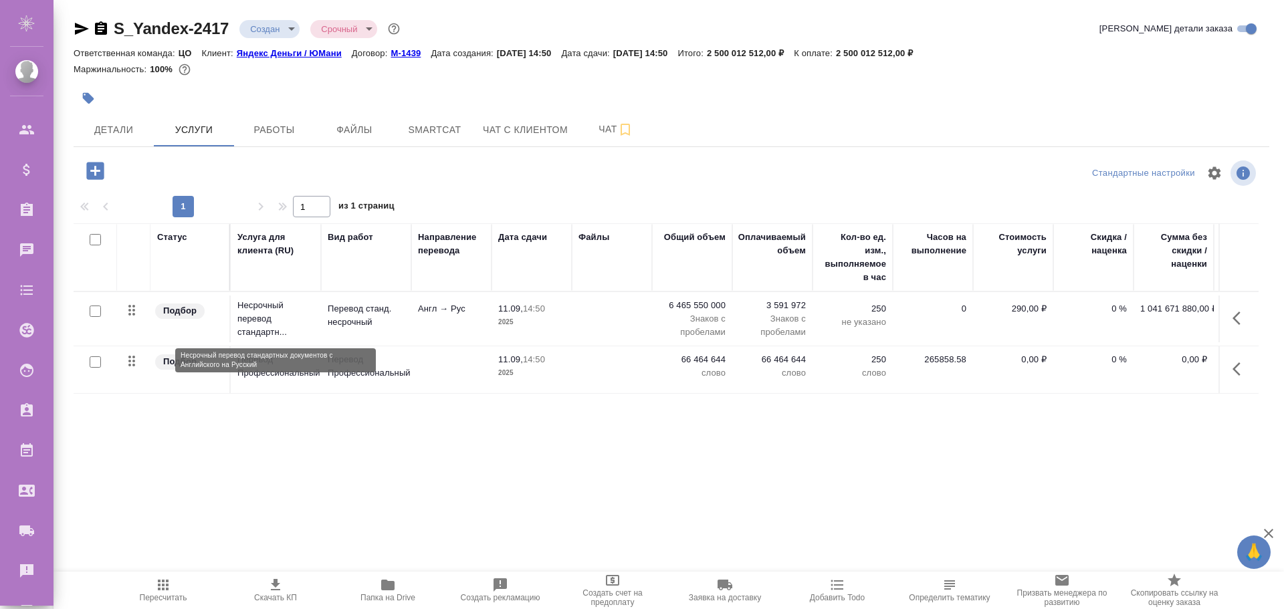
click at [257, 310] on p "Несрочный перевод стандартн..." at bounding box center [275, 319] width 77 height 40
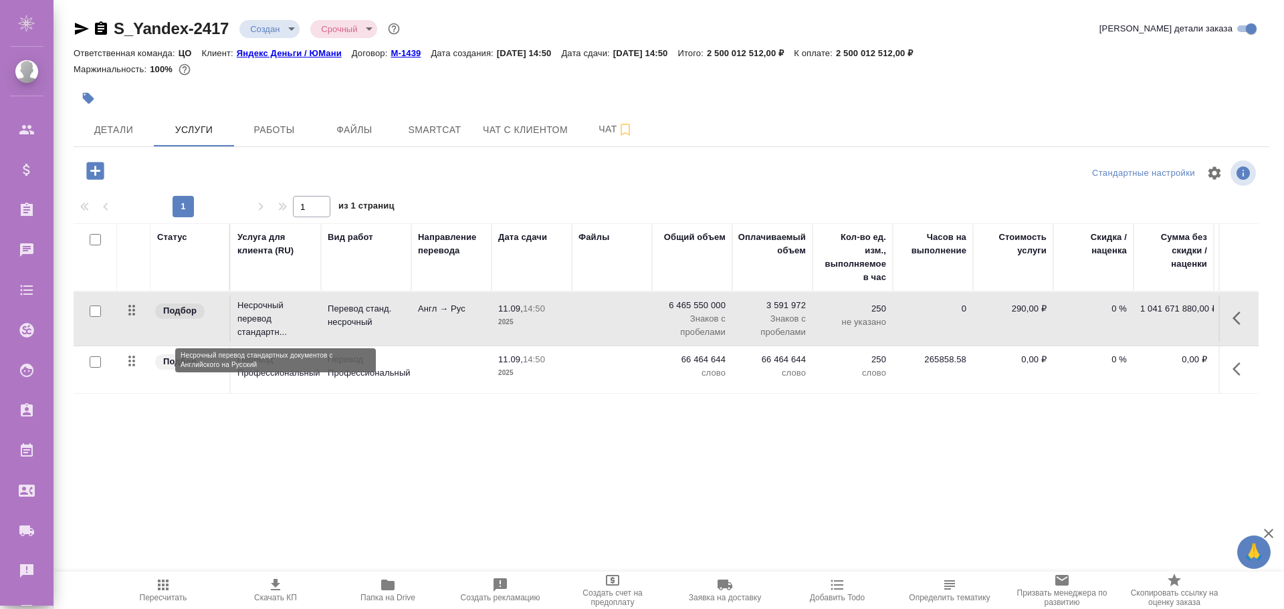
click at [257, 310] on p "Несрочный перевод стандартн..." at bounding box center [275, 319] width 77 height 40
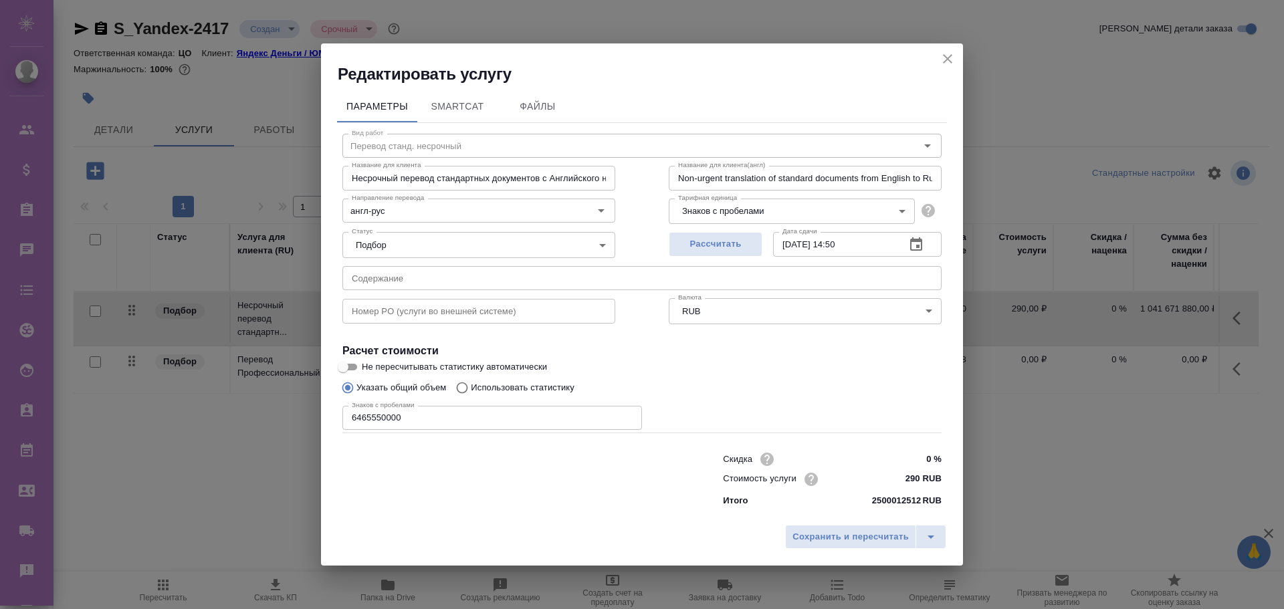
click at [952, 55] on icon "close" at bounding box center [947, 59] width 16 height 16
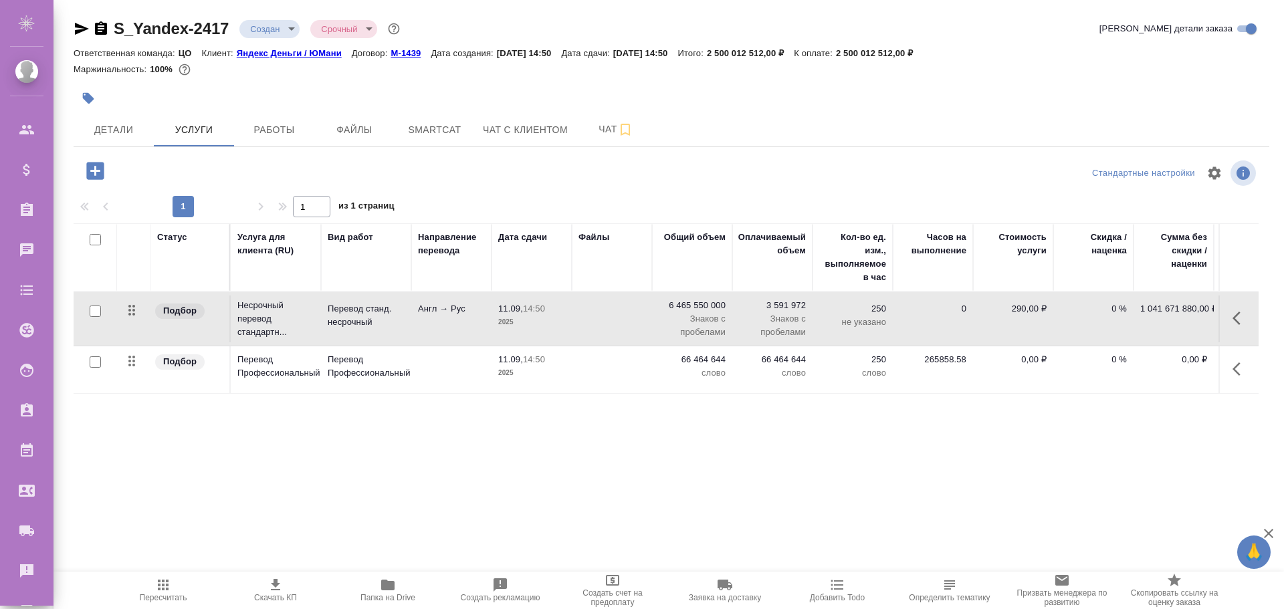
click at [504, 584] on icon "button" at bounding box center [499, 584] width 13 height 13
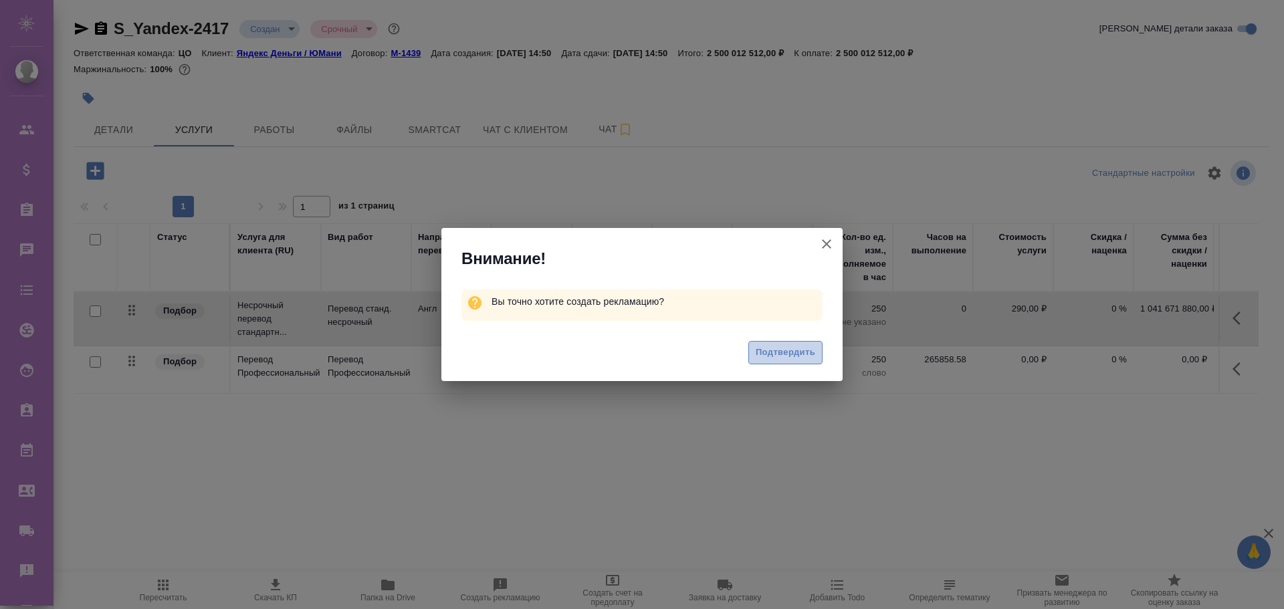
click at [792, 360] on button "Подтвердить" at bounding box center [785, 352] width 74 height 23
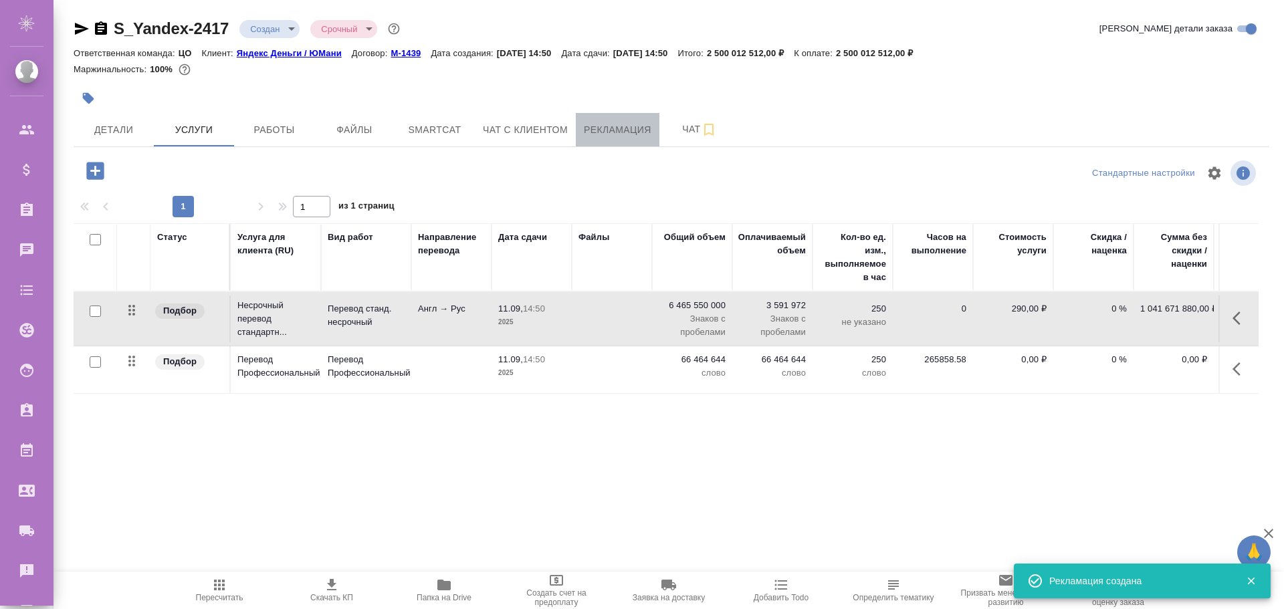
click at [624, 126] on span "Рекламация" at bounding box center [618, 130] width 68 height 17
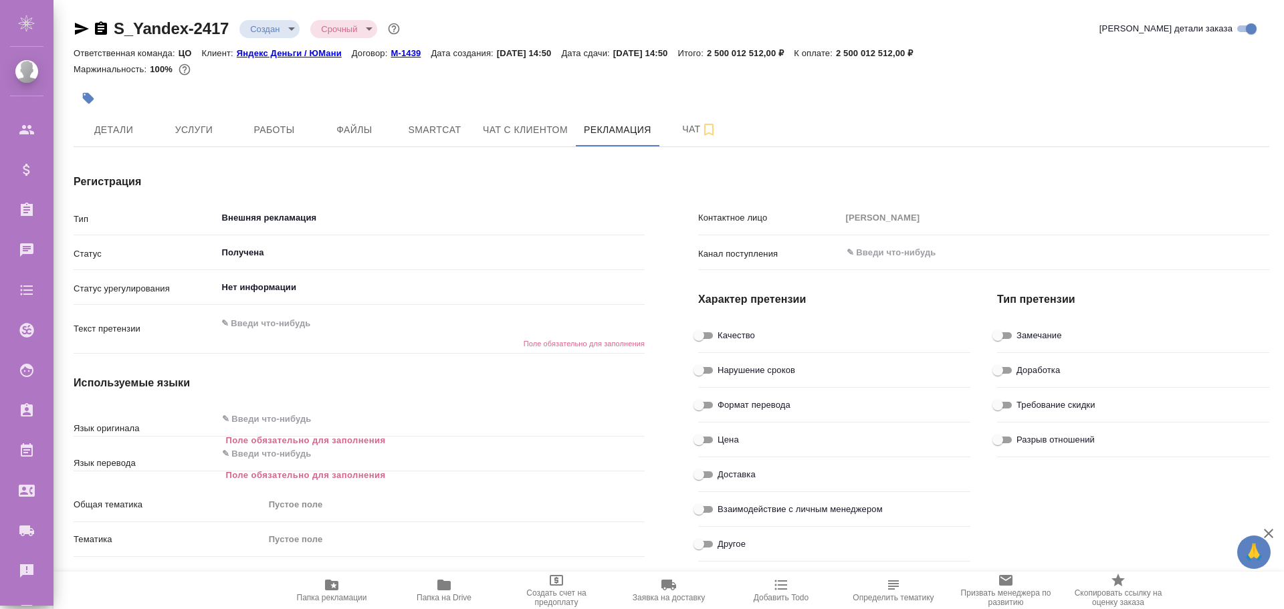
scroll to position [134, 0]
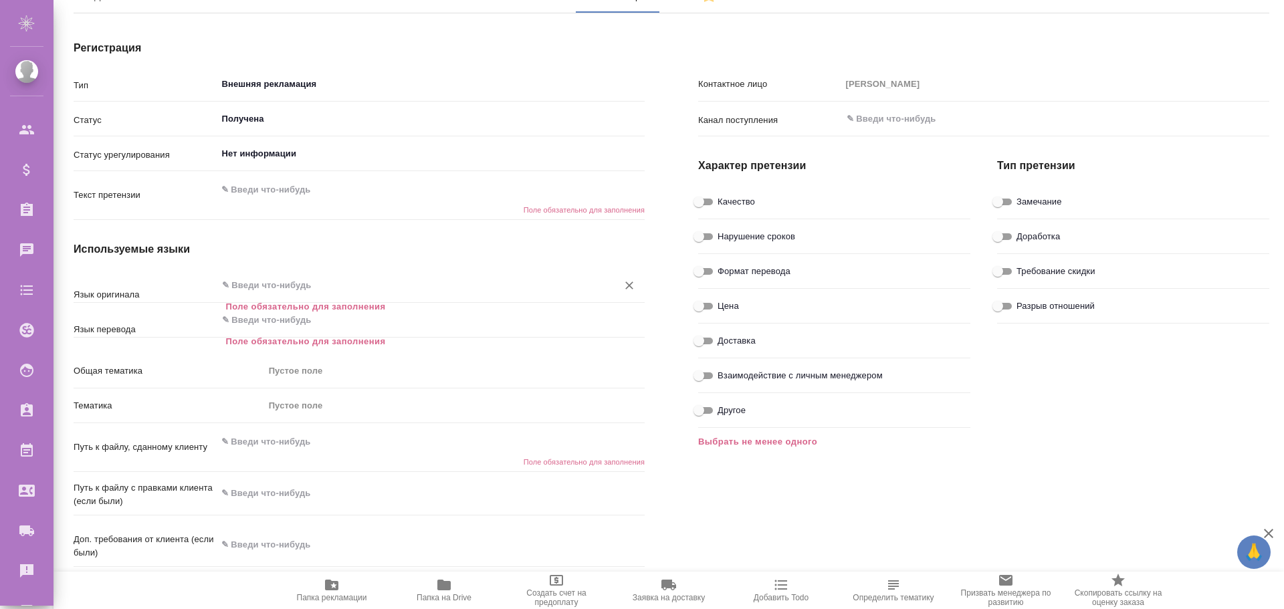
click at [262, 282] on input "text" at bounding box center [409, 285] width 376 height 16
click at [251, 243] on h4 "Используемые языки" at bounding box center [359, 249] width 571 height 16
click at [281, 370] on div "Пустое поле" at bounding box center [449, 370] width 360 height 13
click at [276, 404] on div "Пустое поле" at bounding box center [449, 405] width 360 height 13
click at [282, 368] on div "Пустое поле" at bounding box center [449, 370] width 360 height 13
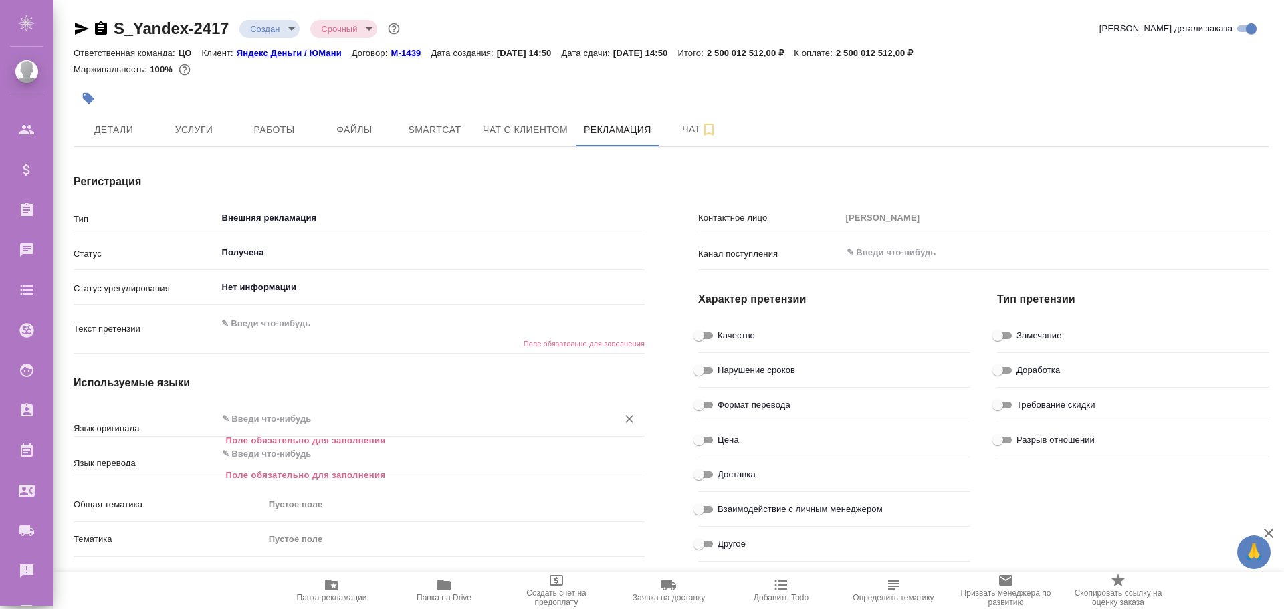
scroll to position [201, 0]
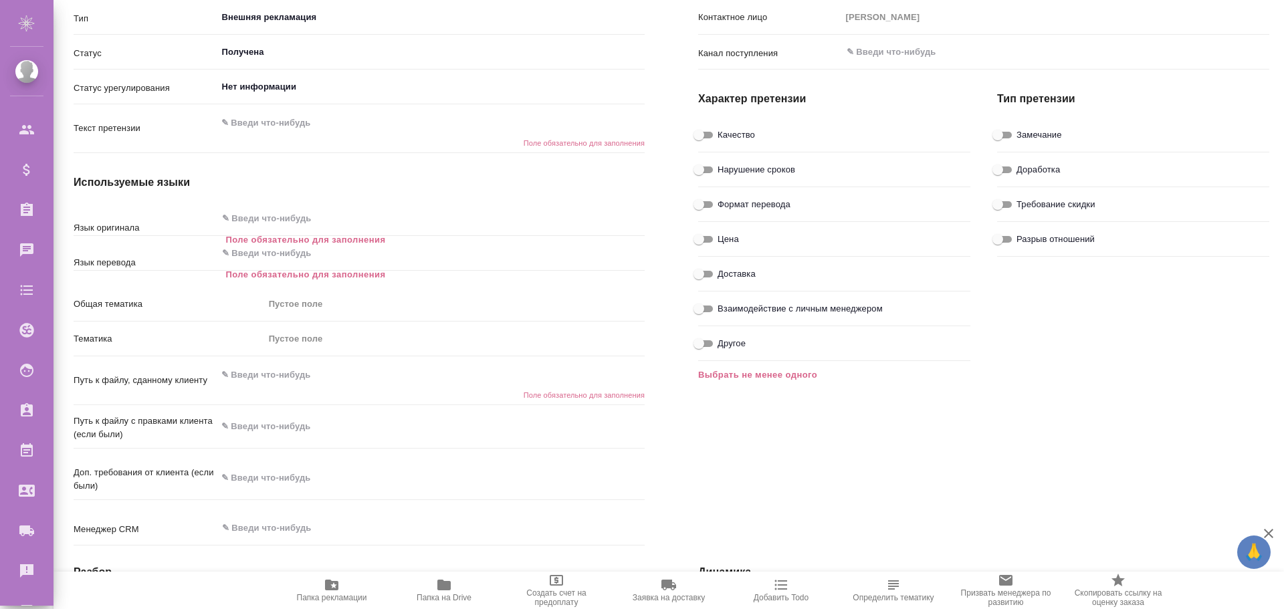
drag, startPoint x: 267, startPoint y: 300, endPoint x: 338, endPoint y: 299, distance: 70.9
click at [338, 299] on div "Пустое поле" at bounding box center [454, 304] width 380 height 23
drag, startPoint x: 261, startPoint y: 346, endPoint x: 343, endPoint y: 341, distance: 81.7
click at [343, 341] on div "Тематика Пустое поле" at bounding box center [359, 338] width 571 height 23
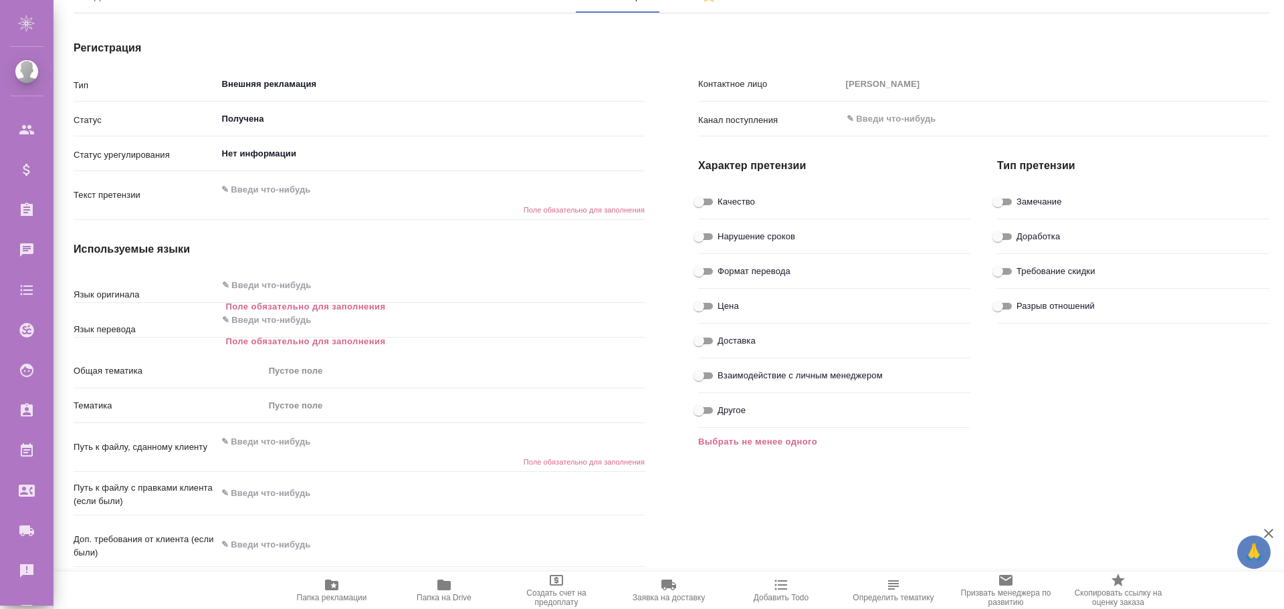
scroll to position [0, 0]
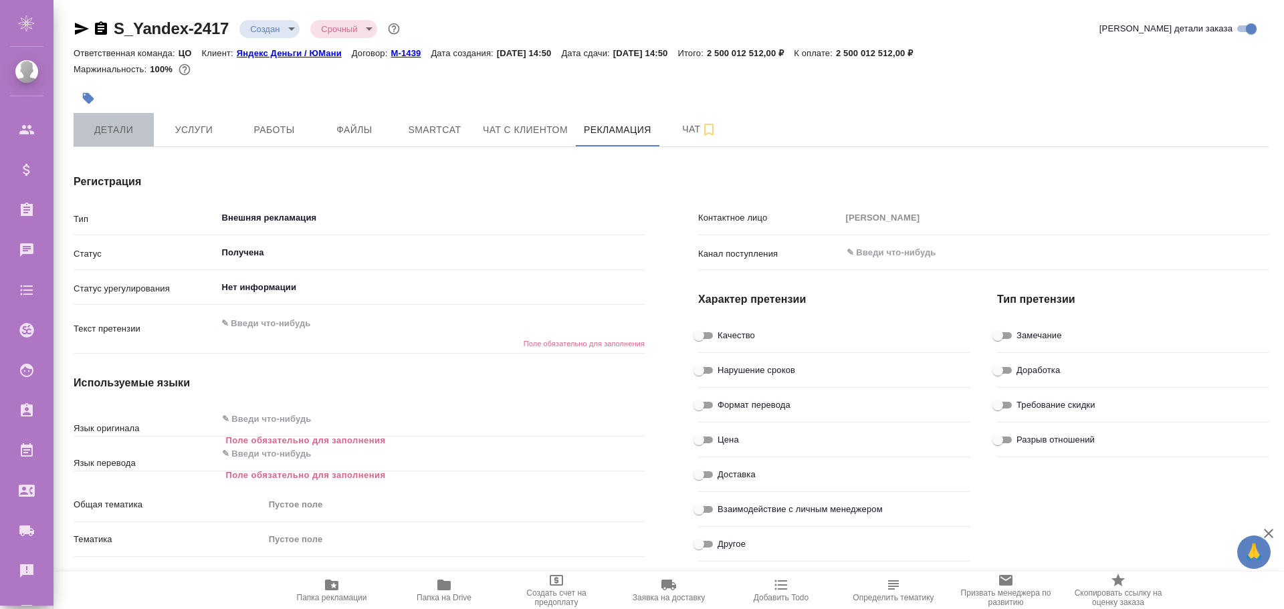
click at [103, 130] on span "Детали" at bounding box center [114, 130] width 64 height 17
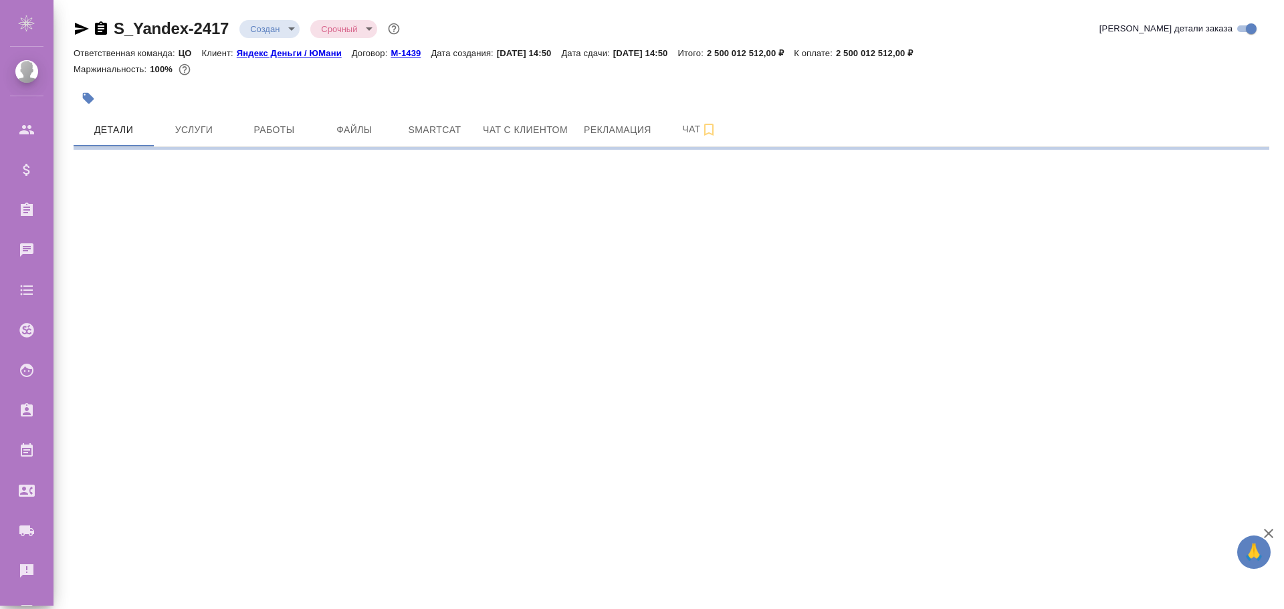
select select "RU"
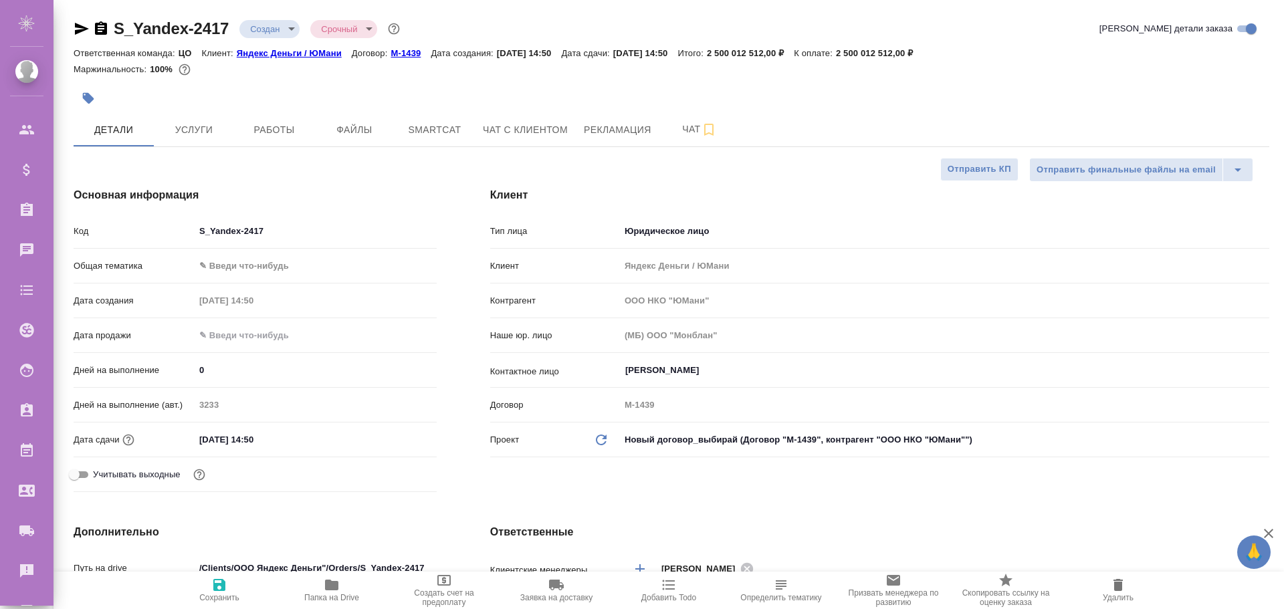
type textarea "x"
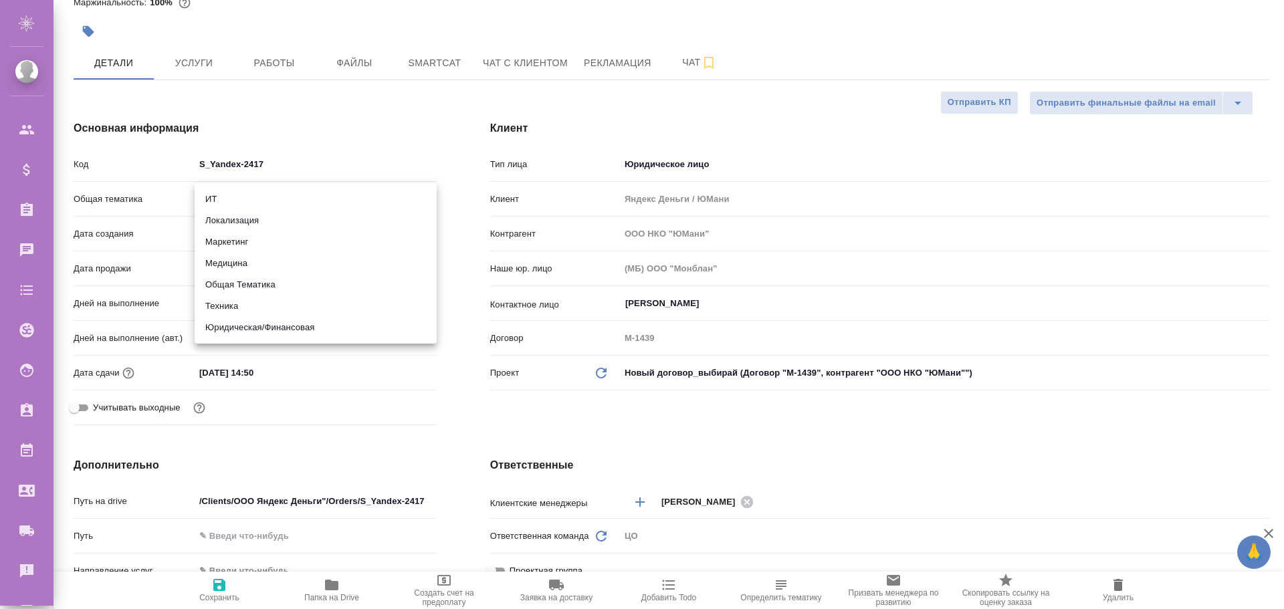
click at [221, 199] on body "🙏 .cls-1 fill:#fff; AWATERA Poleshchuk Grigory Клиенты Спецификации Заказы 0 Ча…" at bounding box center [642, 304] width 1284 height 609
click at [215, 195] on li "ИТ" at bounding box center [316, 199] width 242 height 21
type input "it"
type textarea "x"
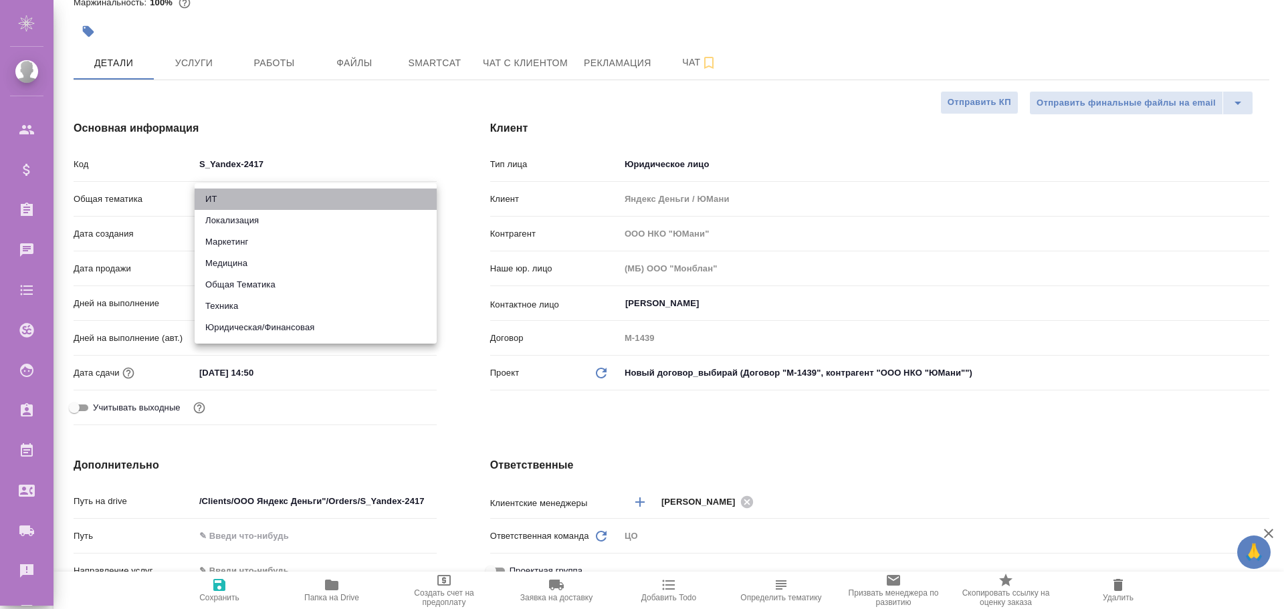
type textarea "x"
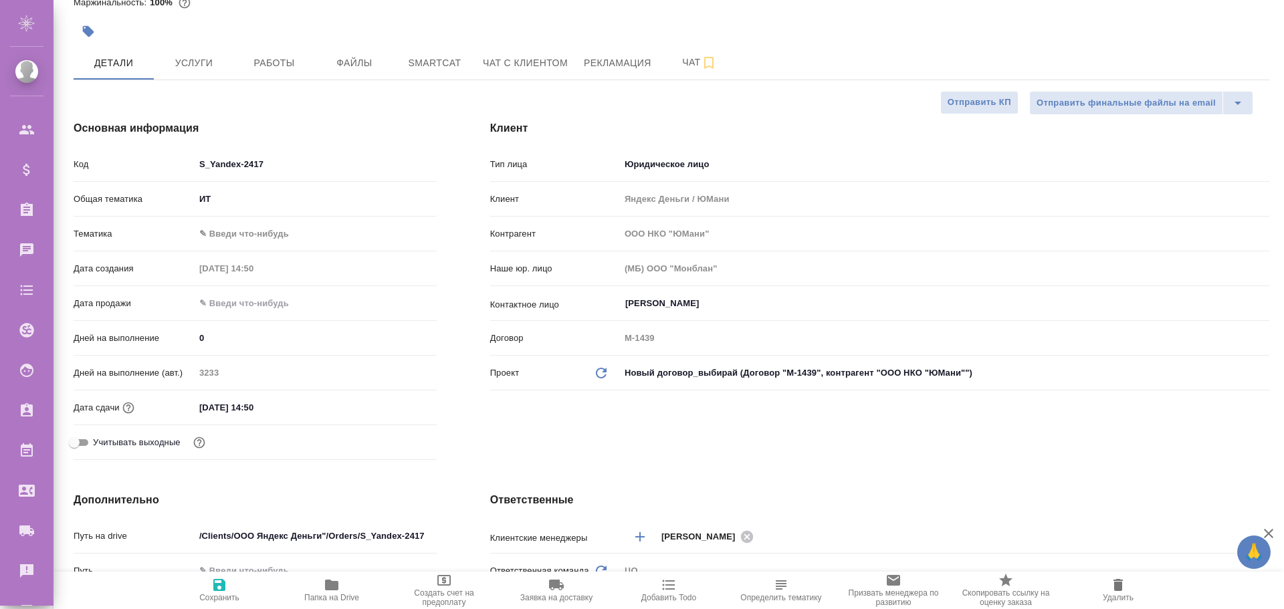
click at [216, 229] on body "🙏 .cls-1 fill:#fff; AWATERA Poleshchuk Grigory Клиенты Спецификации Заказы 0 Ча…" at bounding box center [642, 304] width 1284 height 609
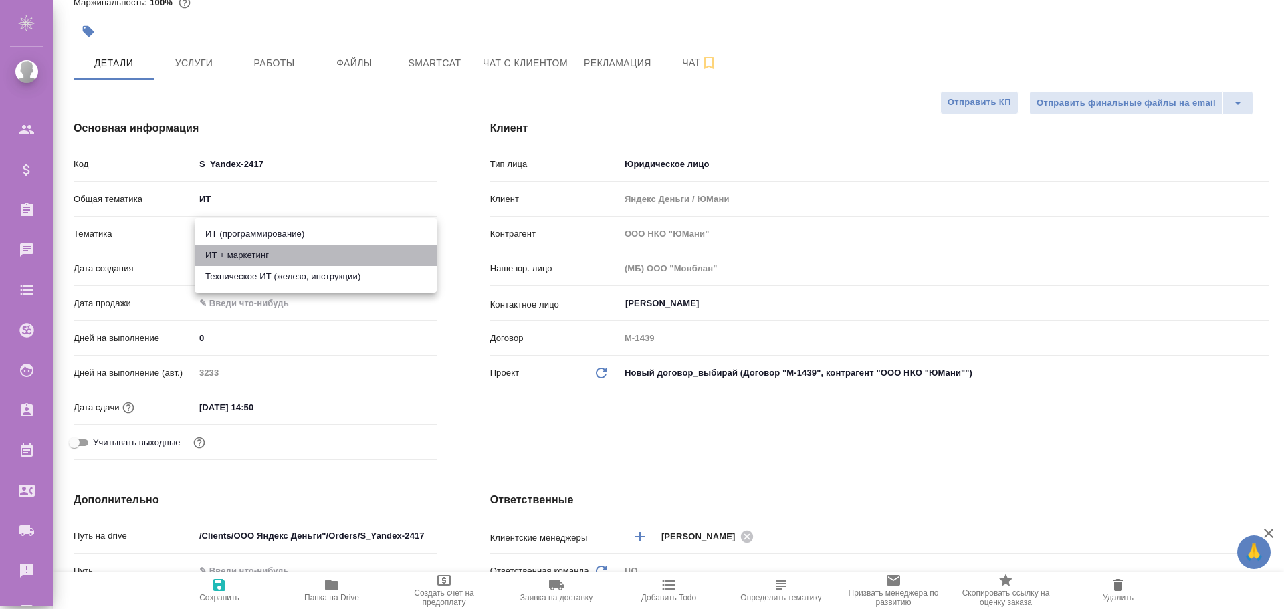
click at [227, 253] on li "ИТ + маркетинг" at bounding box center [316, 255] width 242 height 21
type textarea "x"
type input "5a8b8b956a9677013d343e51"
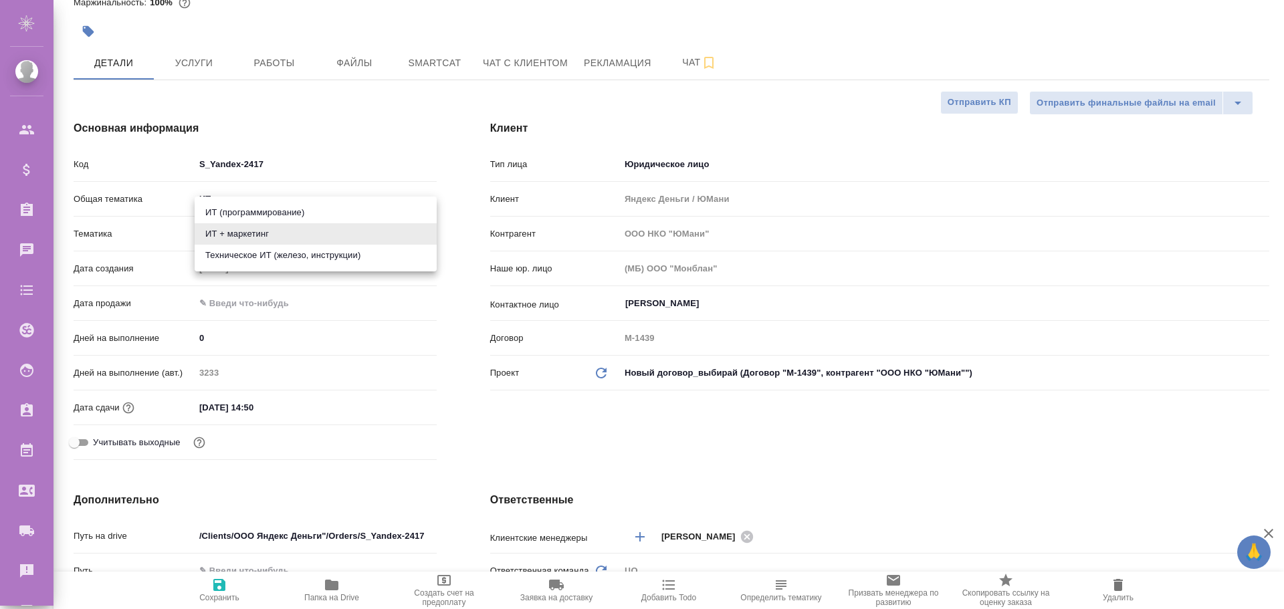
click at [211, 230] on body "🙏 .cls-1 fill:#fff; AWATERA Poleshchuk Grigory Клиенты Спецификации Заказы 0 Ча…" at bounding box center [642, 304] width 1284 height 609
click at [222, 205] on li "ИТ (программирование)" at bounding box center [316, 212] width 242 height 21
type textarea "x"
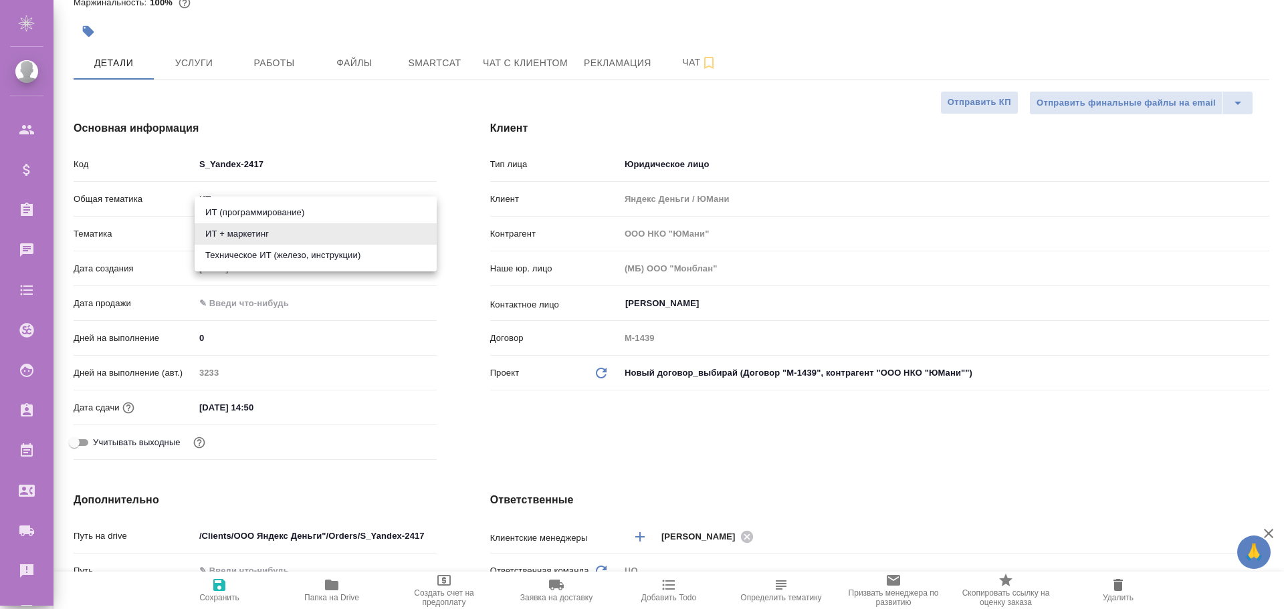
type input "5a8b8b956a9677013d343da0"
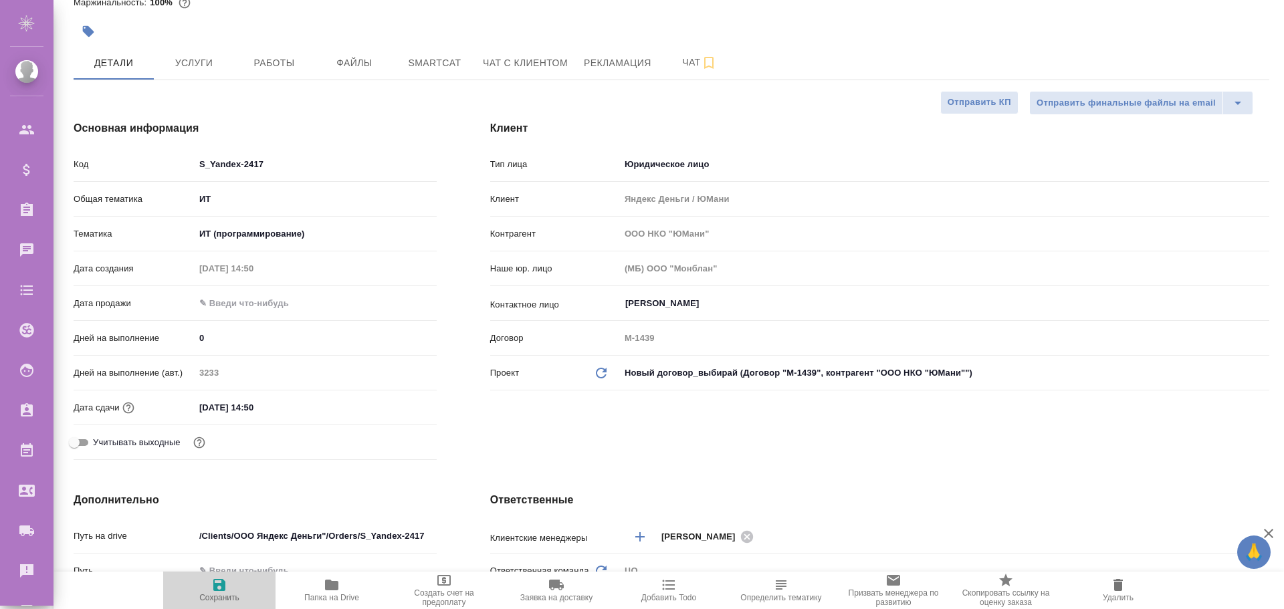
click at [225, 584] on icon "button" at bounding box center [219, 585] width 12 height 12
type textarea "x"
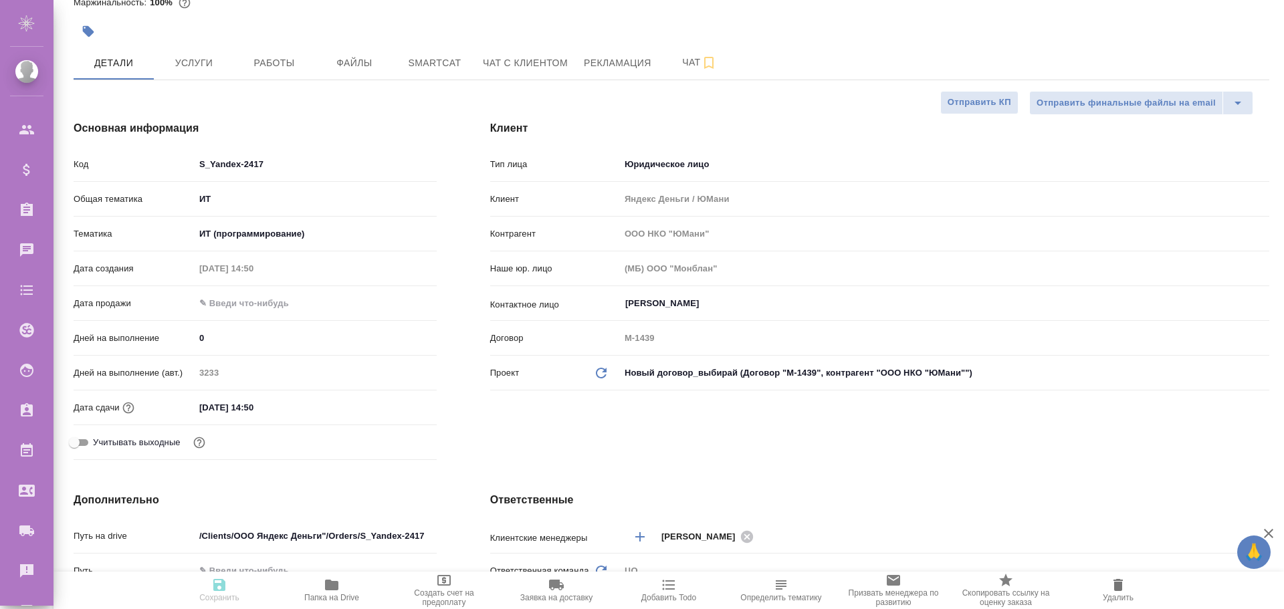
type textarea "x"
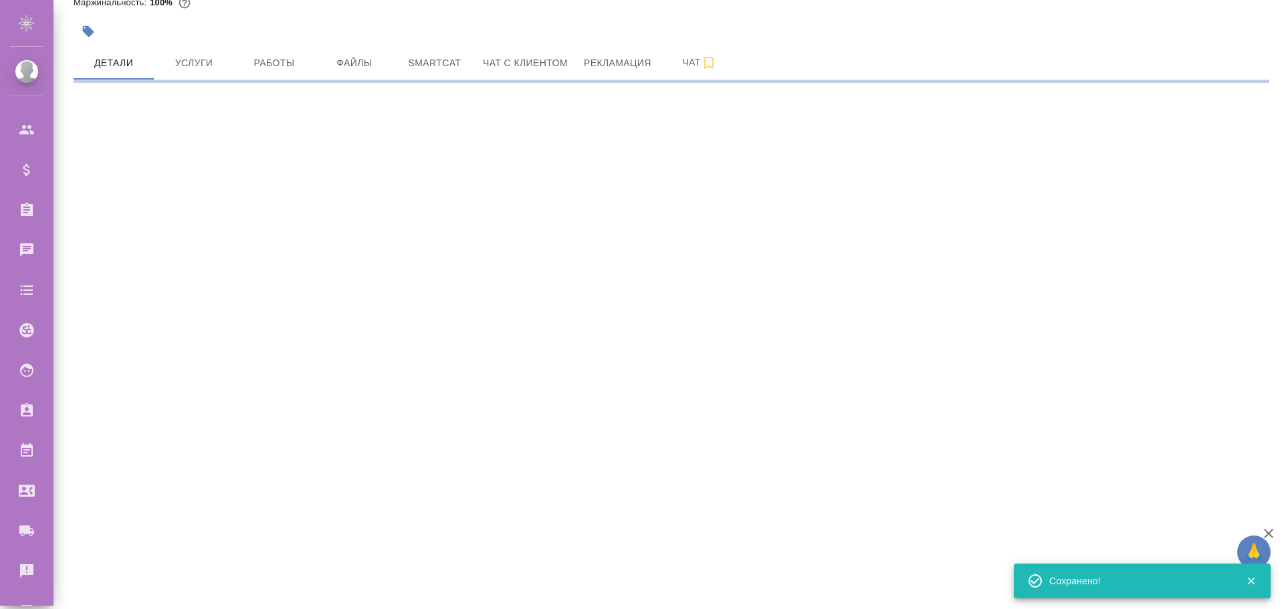
select select "RU"
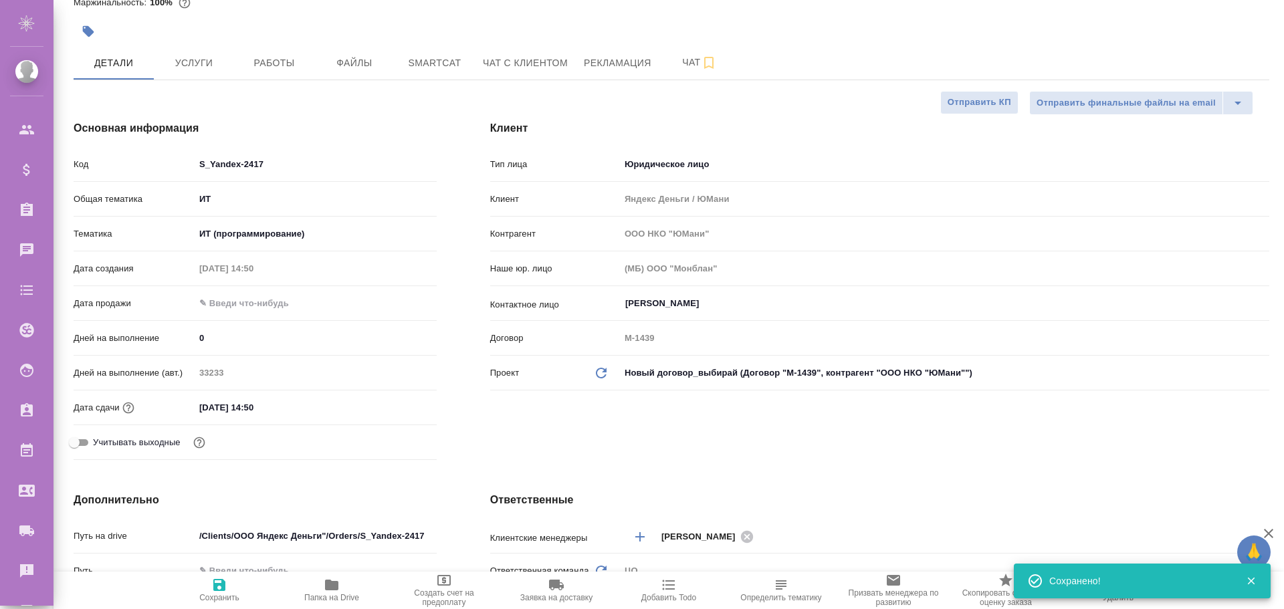
type textarea "x"
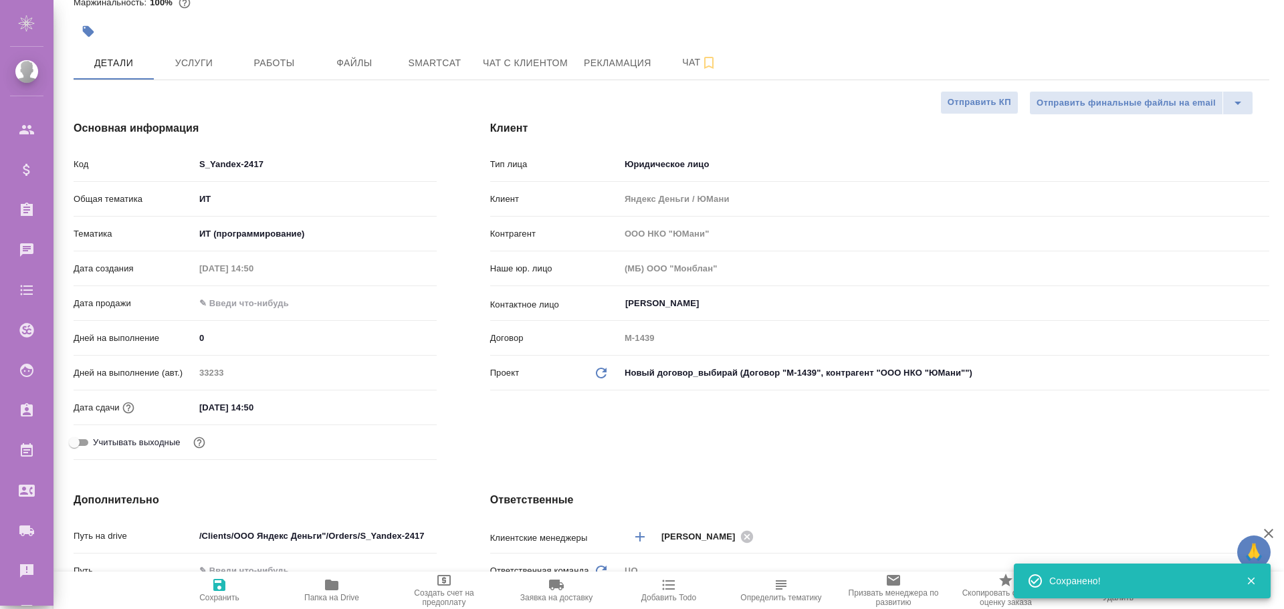
type textarea "x"
click at [591, 57] on span "Рекламация" at bounding box center [618, 63] width 68 height 17
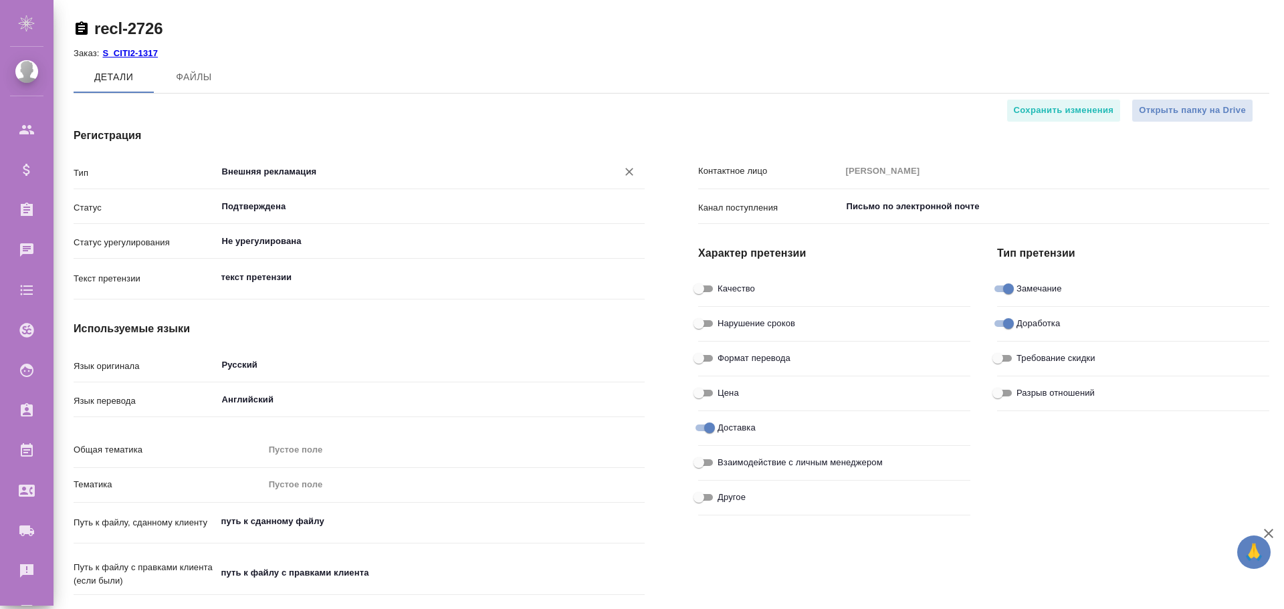
type textarea "x"
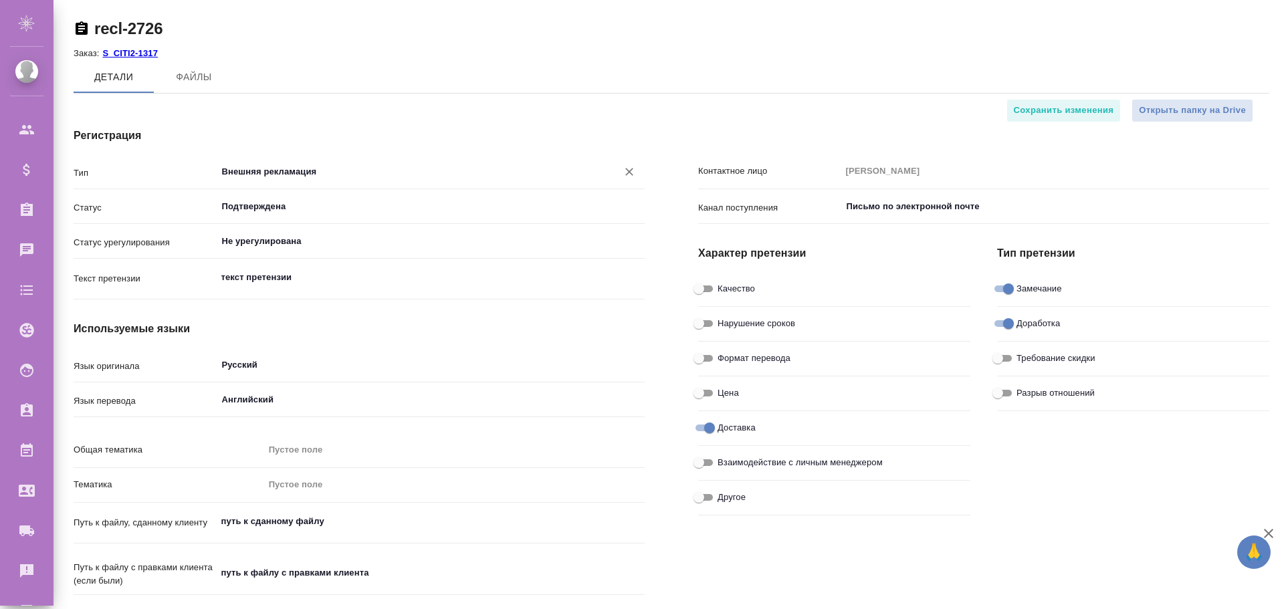
type input "MLV"
type input "EXPRESS TranslateConnector express"
type textarea "x"
type input "[PERSON_NAME]"
type input "Корп.экспресс"
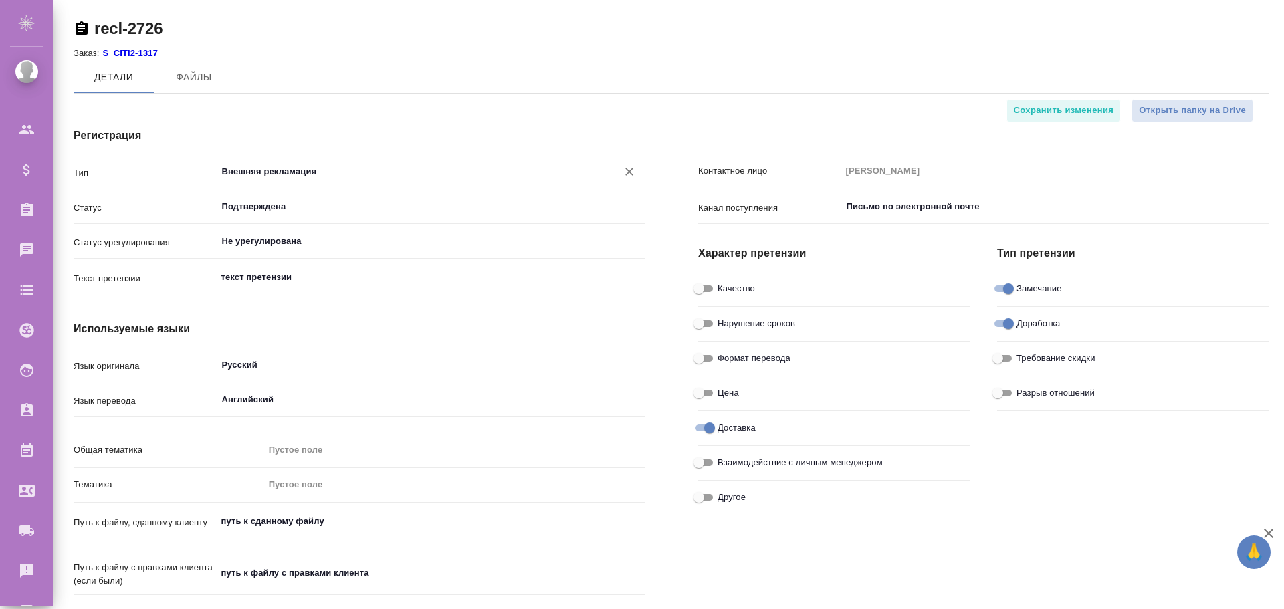
type textarea "x"
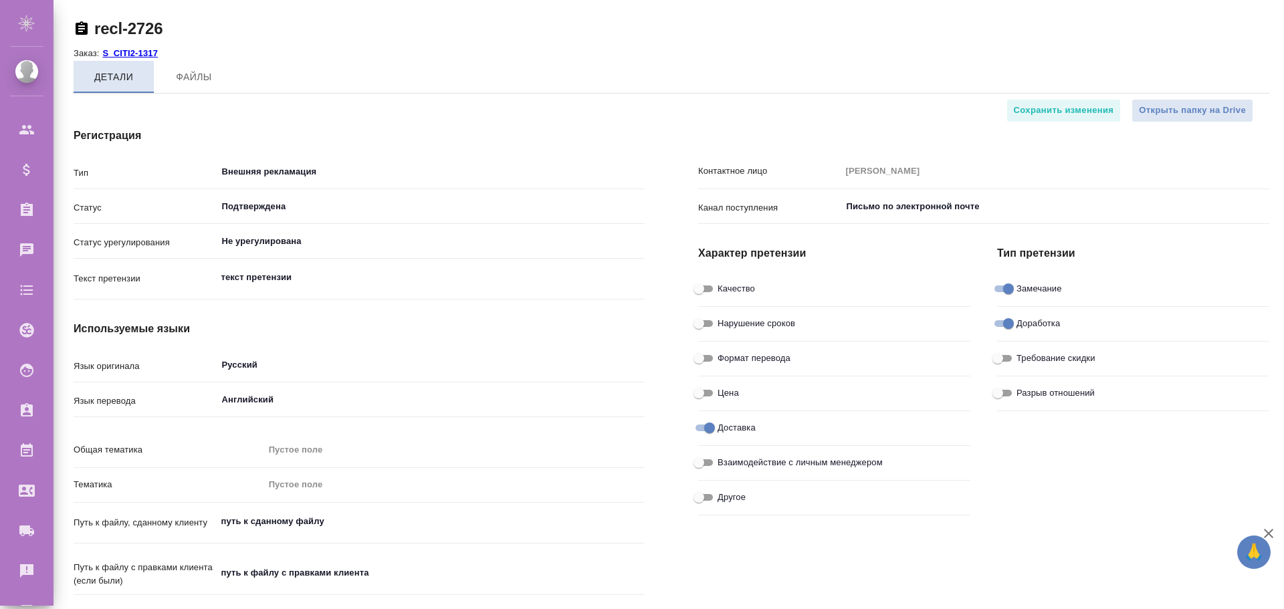
type textarea "x"
click at [291, 47] on div "Заказ: S_CITI2-1317" at bounding box center [671, 53] width 1195 height 16
type textarea "x"
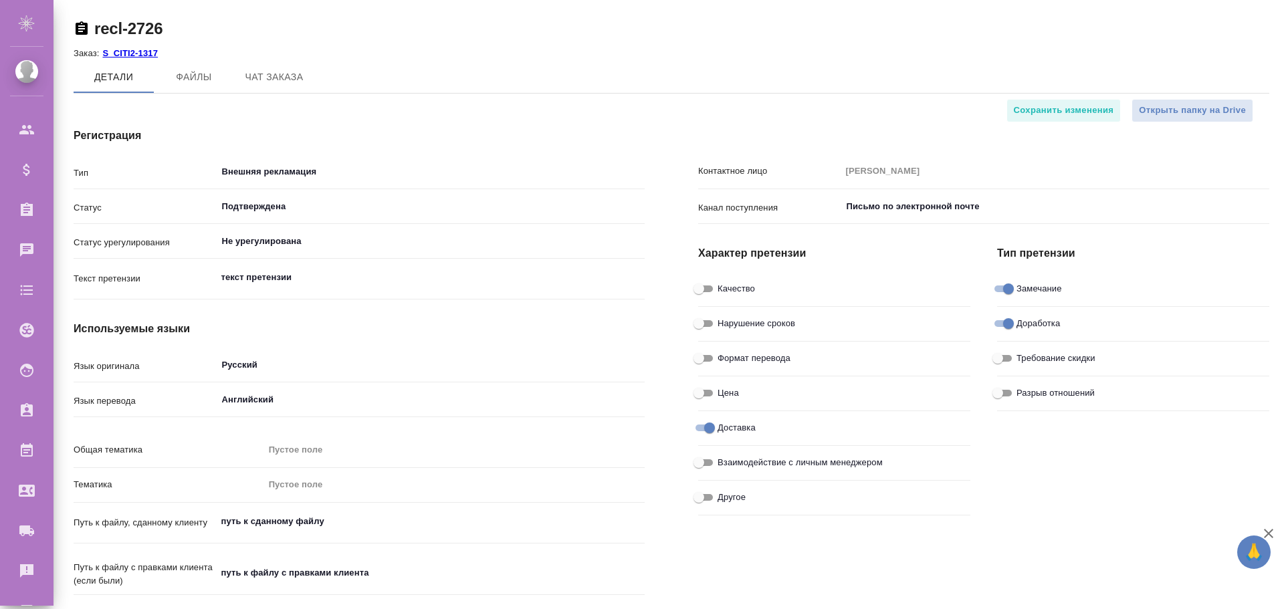
type textarea "x"
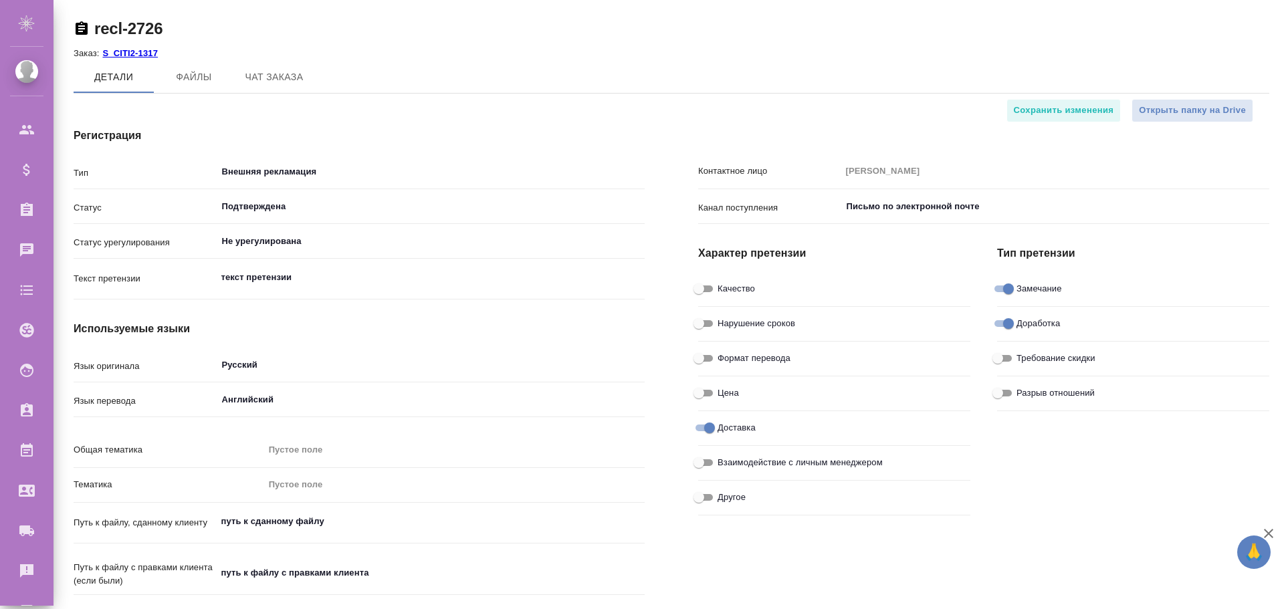
type textarea "x"
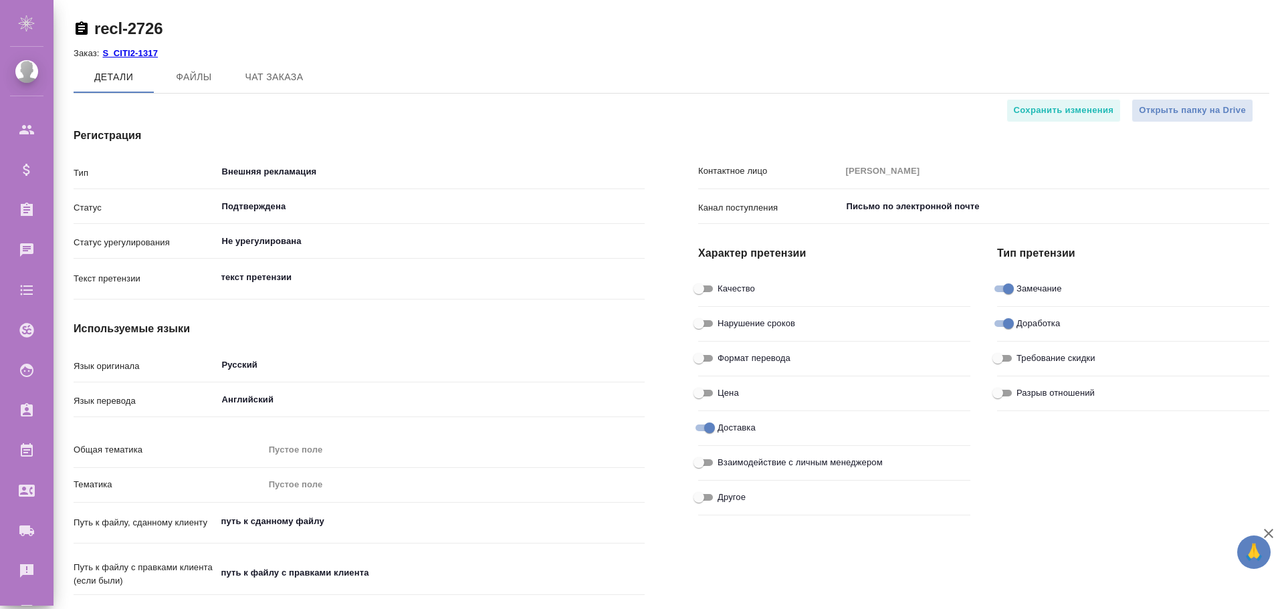
type textarea "x"
click at [259, 166] on input "Внешняя рекламация" at bounding box center [409, 172] width 376 height 16
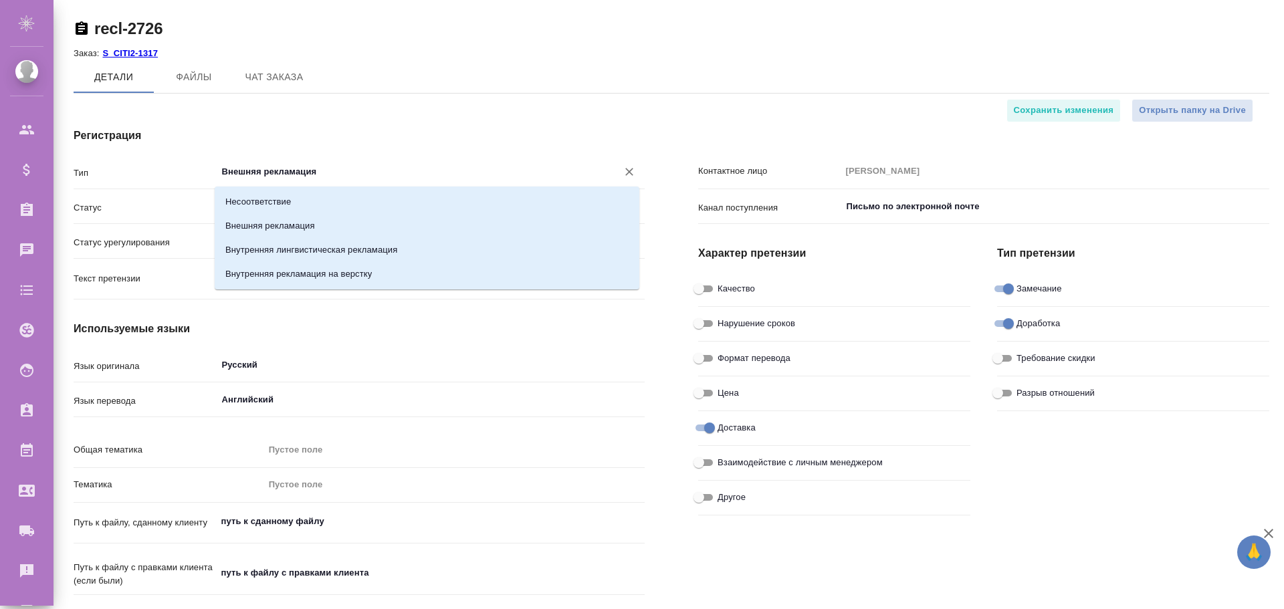
click at [315, 124] on div "Регистрация Тип Внешняя рекламация ​ Статус Подтверждена ​ Статус урегулировани…" at bounding box center [359, 412] width 624 height 623
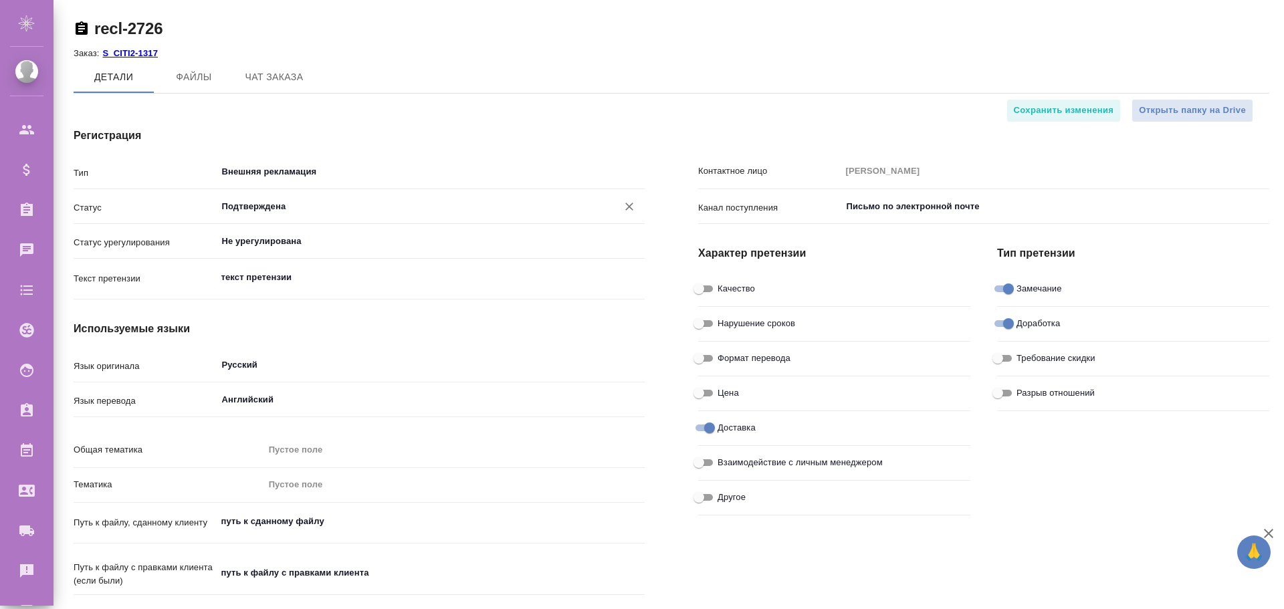
click at [335, 213] on input "Подтверждена" at bounding box center [409, 207] width 376 height 16
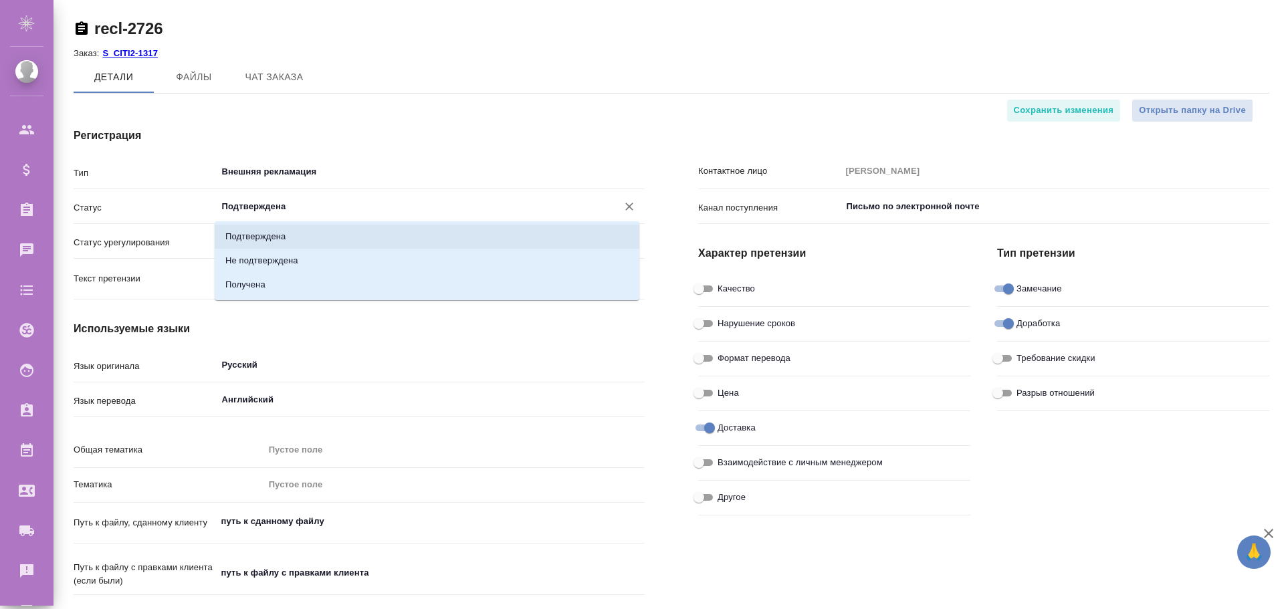
click at [353, 144] on div "Регистрация Тип Внешняя рекламация ​ Статус Подтверждена ​ Статус урегулировани…" at bounding box center [359, 412] width 624 height 623
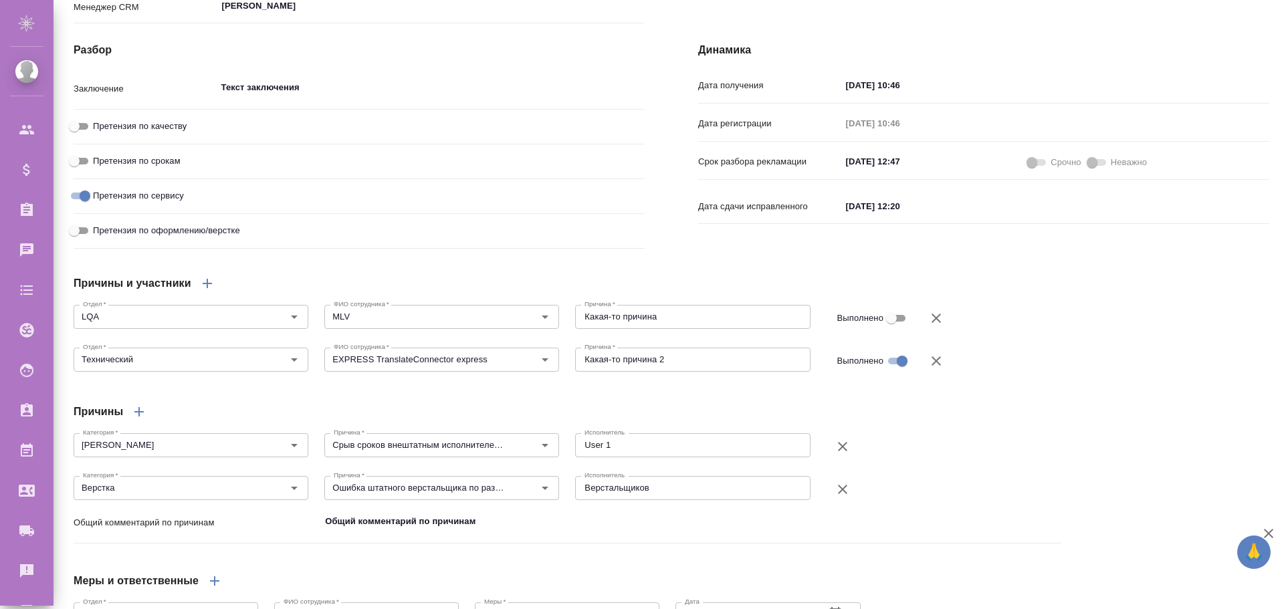
scroll to position [802, 0]
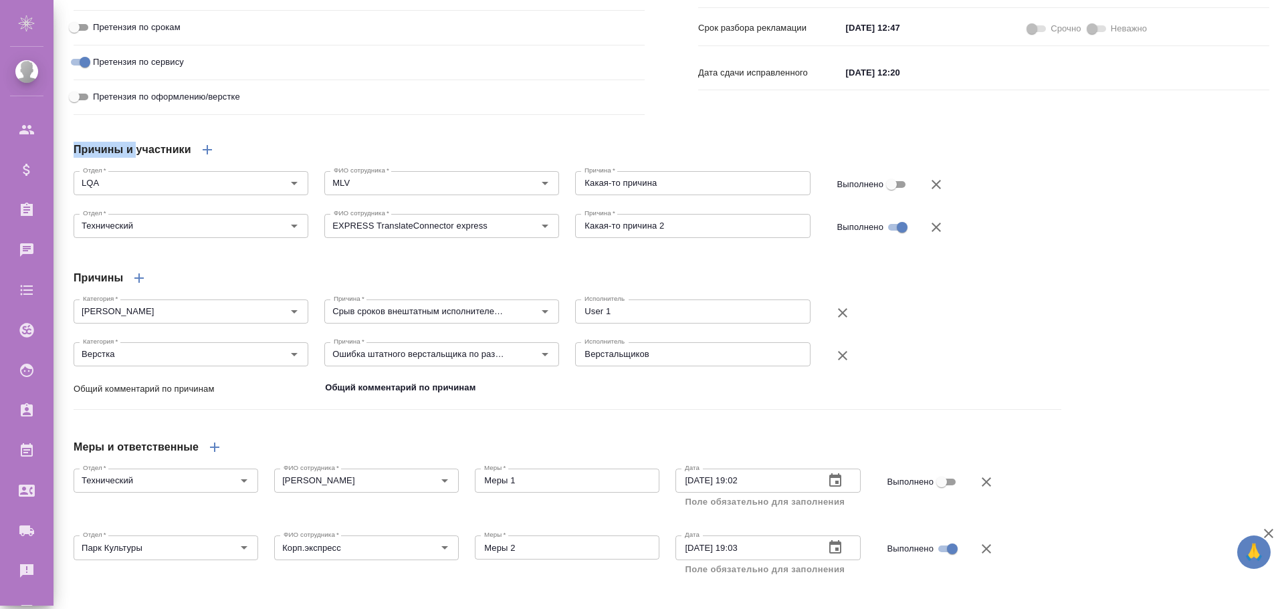
drag, startPoint x: 77, startPoint y: 172, endPoint x: 138, endPoint y: 172, distance: 61.5
click at [138, 158] on h4 "Причины и участники" at bounding box center [133, 150] width 118 height 16
drag, startPoint x: 75, startPoint y: 304, endPoint x: 120, endPoint y: 302, distance: 45.5
click at [120, 286] on h4 "Причины" at bounding box center [98, 278] width 49 height 16
click at [196, 254] on div "Отдел   * Технический Отдел * ФИО сотрудника   * EXPRESS TranslateConnector exp…" at bounding box center [567, 227] width 1003 height 53
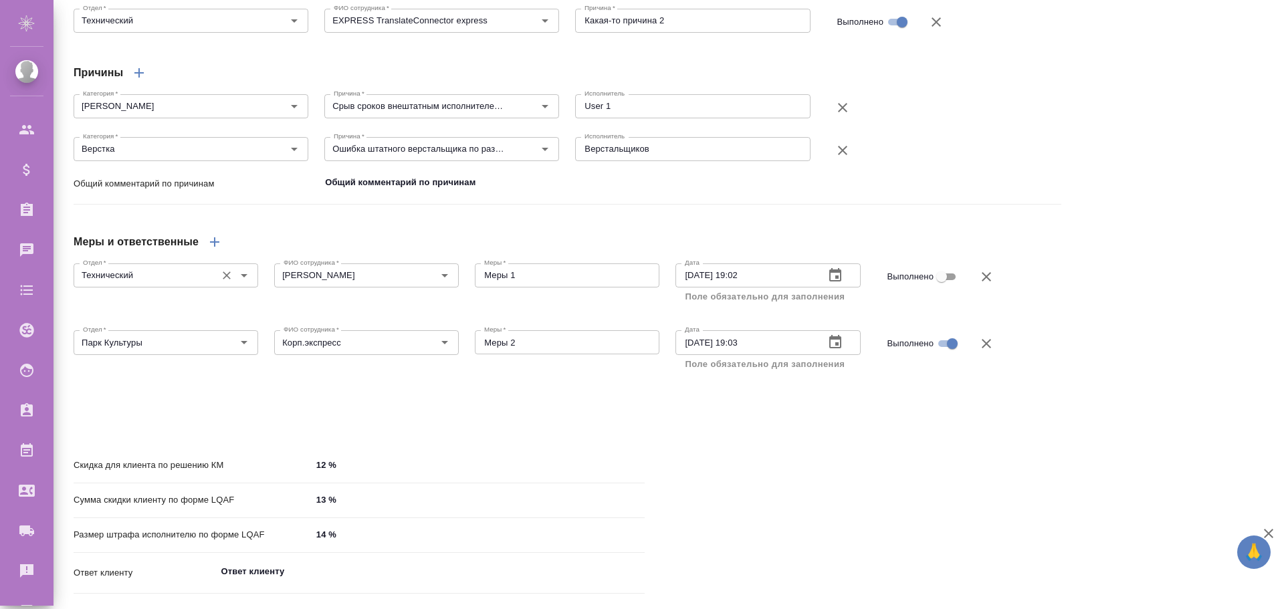
scroll to position [1078, 0]
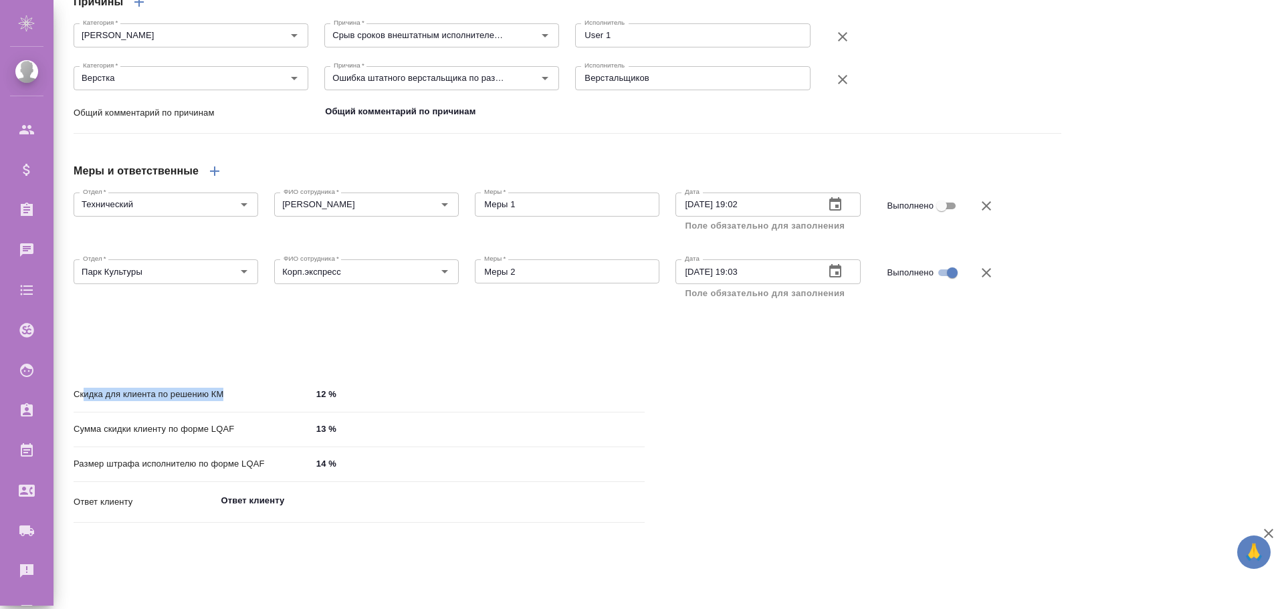
drag, startPoint x: 83, startPoint y: 414, endPoint x: 306, endPoint y: 416, distance: 223.3
click at [295, 401] on p "Скидка для клиента по решению КМ" at bounding box center [193, 394] width 238 height 13
drag, startPoint x: 126, startPoint y: 455, endPoint x: 226, endPoint y: 454, distance: 100.3
click at [226, 436] on p "Сумма скидки клиенту по форме LQAF" at bounding box center [193, 429] width 238 height 13
click at [229, 436] on p "Сумма скидки клиенту по форме LQAF" at bounding box center [193, 429] width 238 height 13
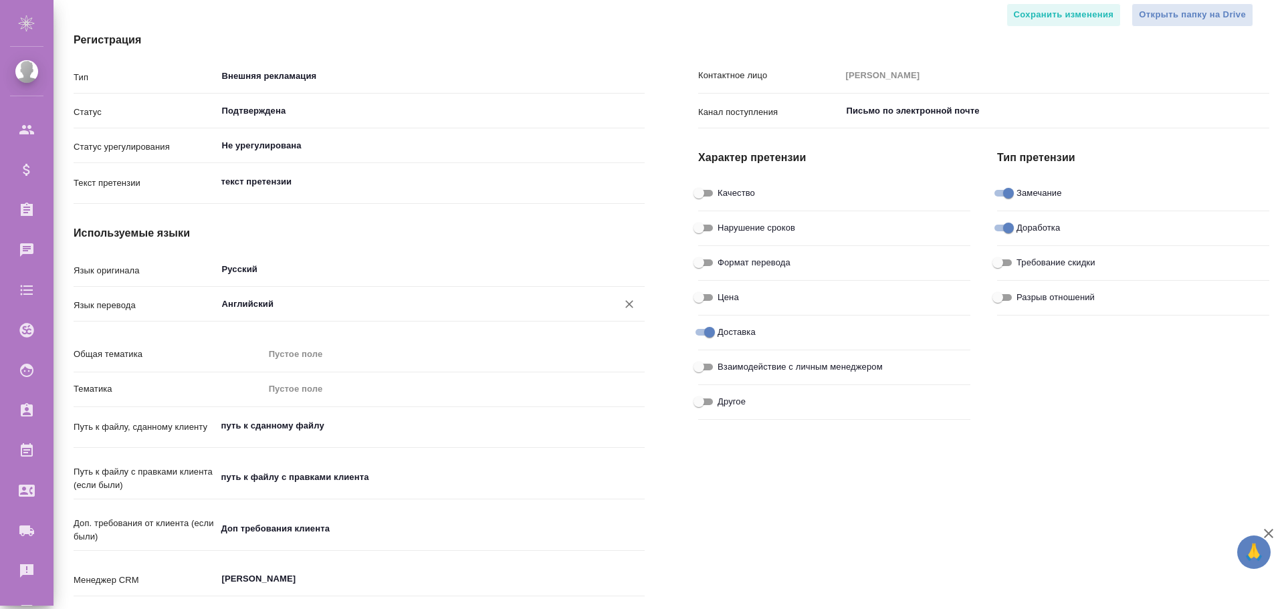
scroll to position [0, 0]
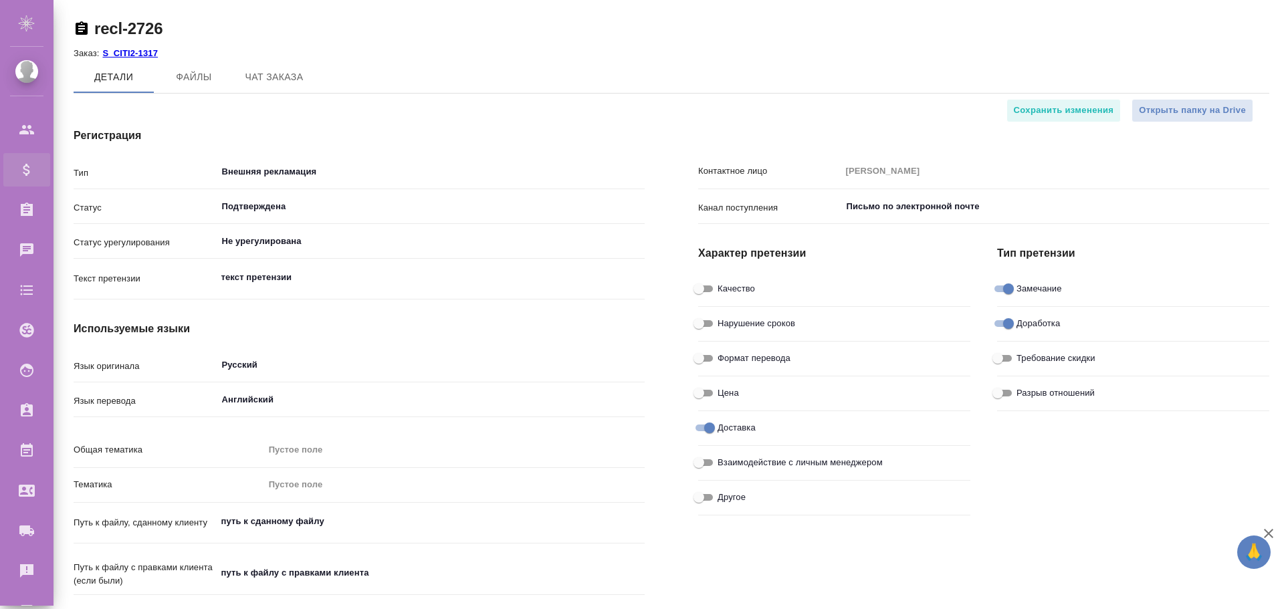
type textarea "x"
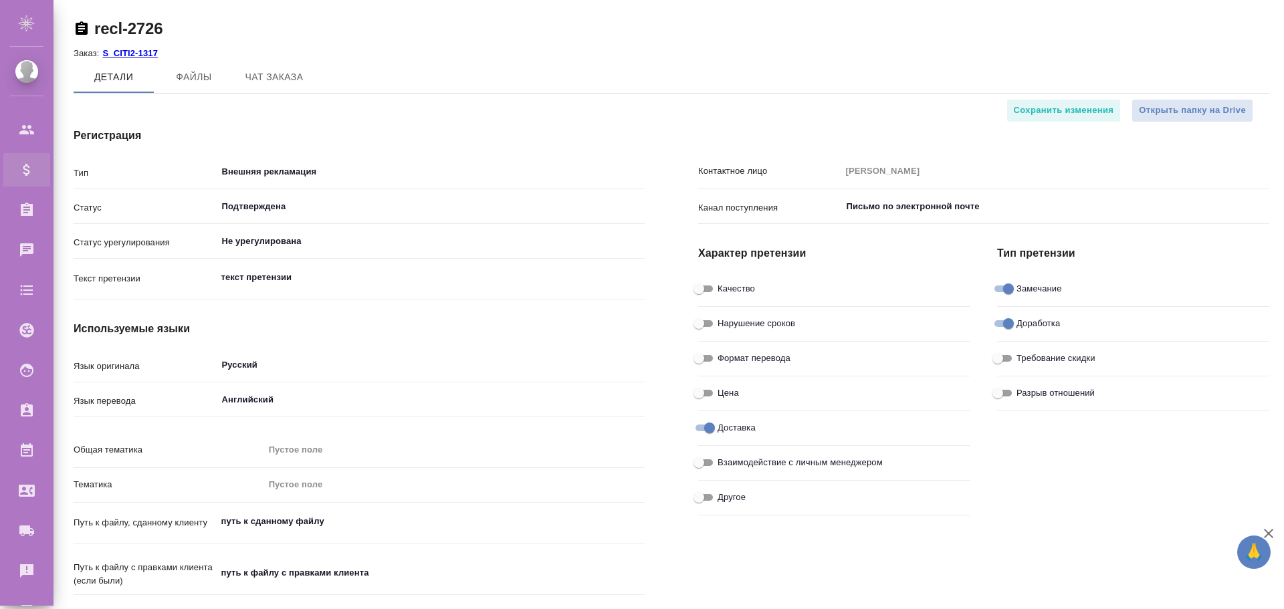
type textarea "x"
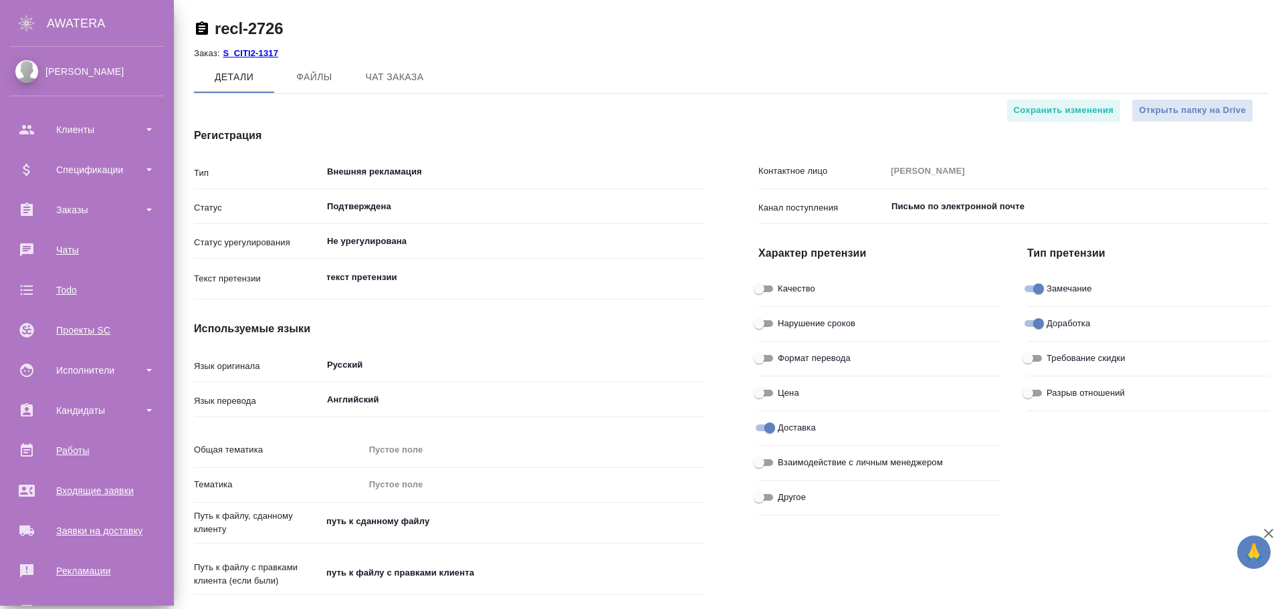
type textarea "x"
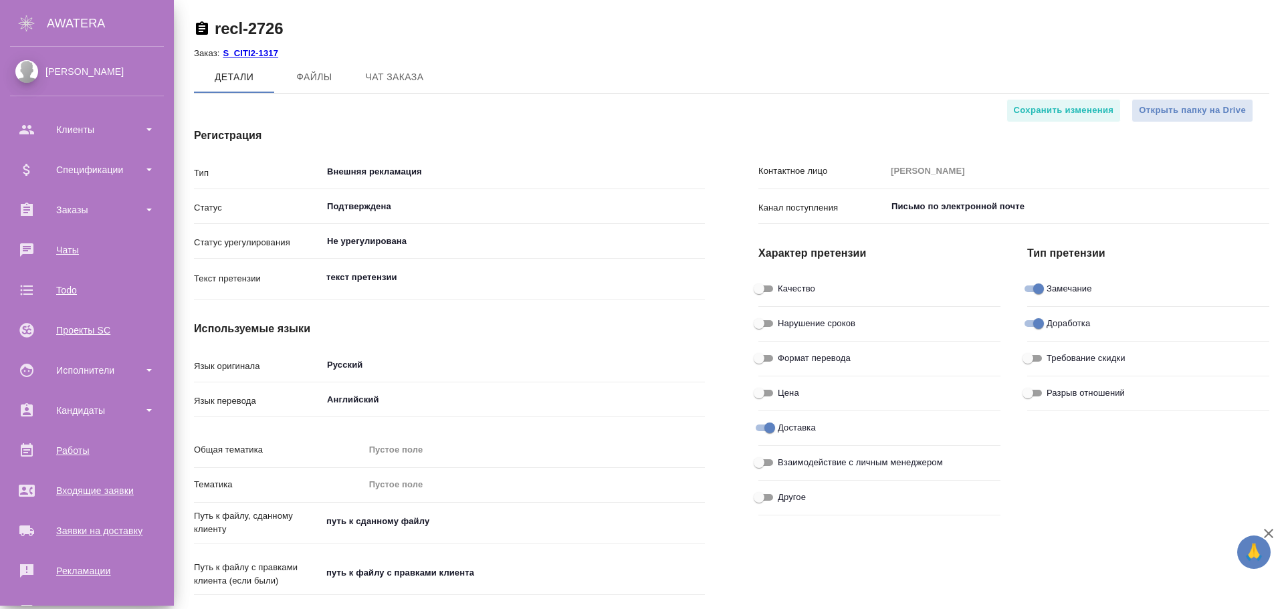
type textarea "x"
